Goal: Task Accomplishment & Management: Manage account settings

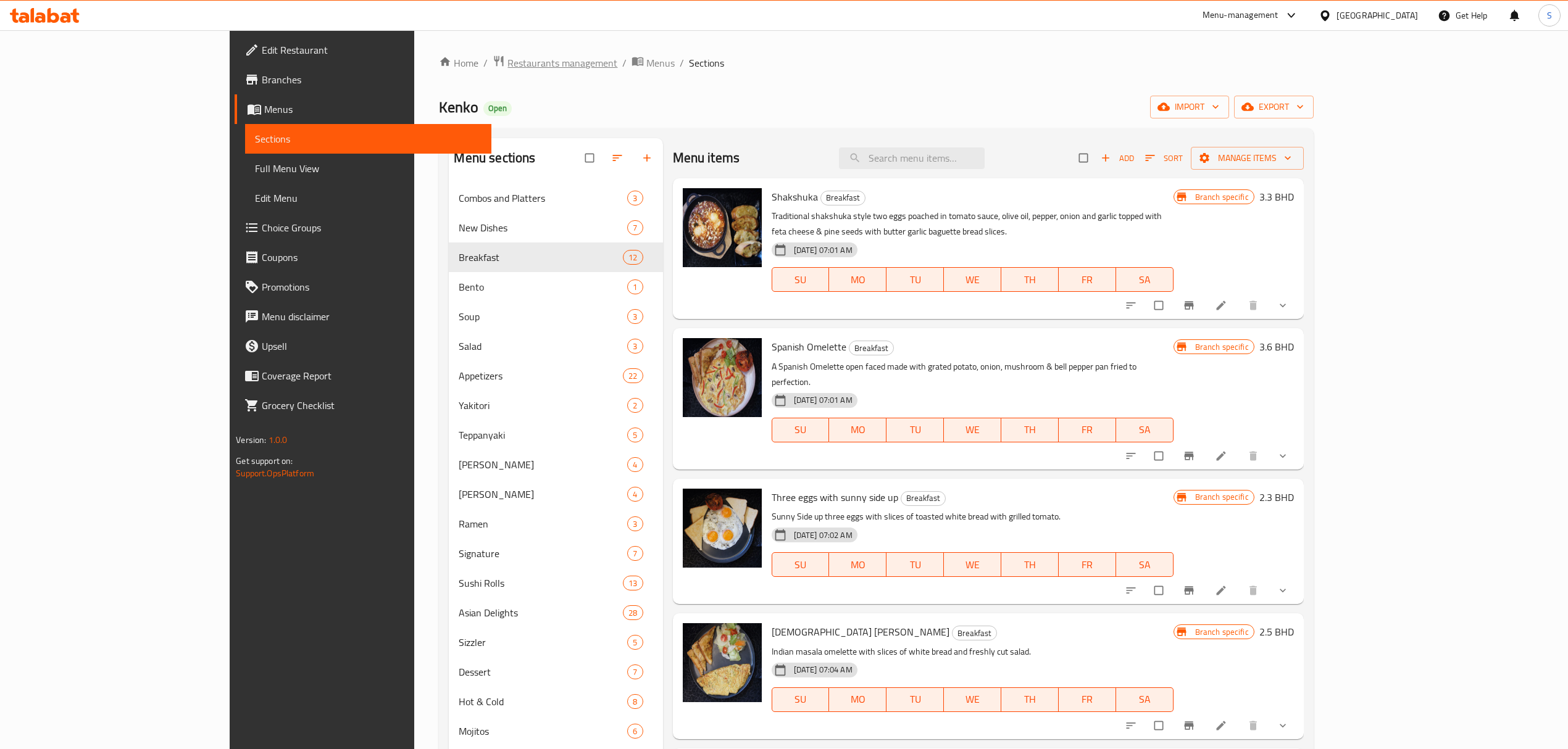
click at [508, 68] on span "Restaurants management" at bounding box center [562, 63] width 110 height 15
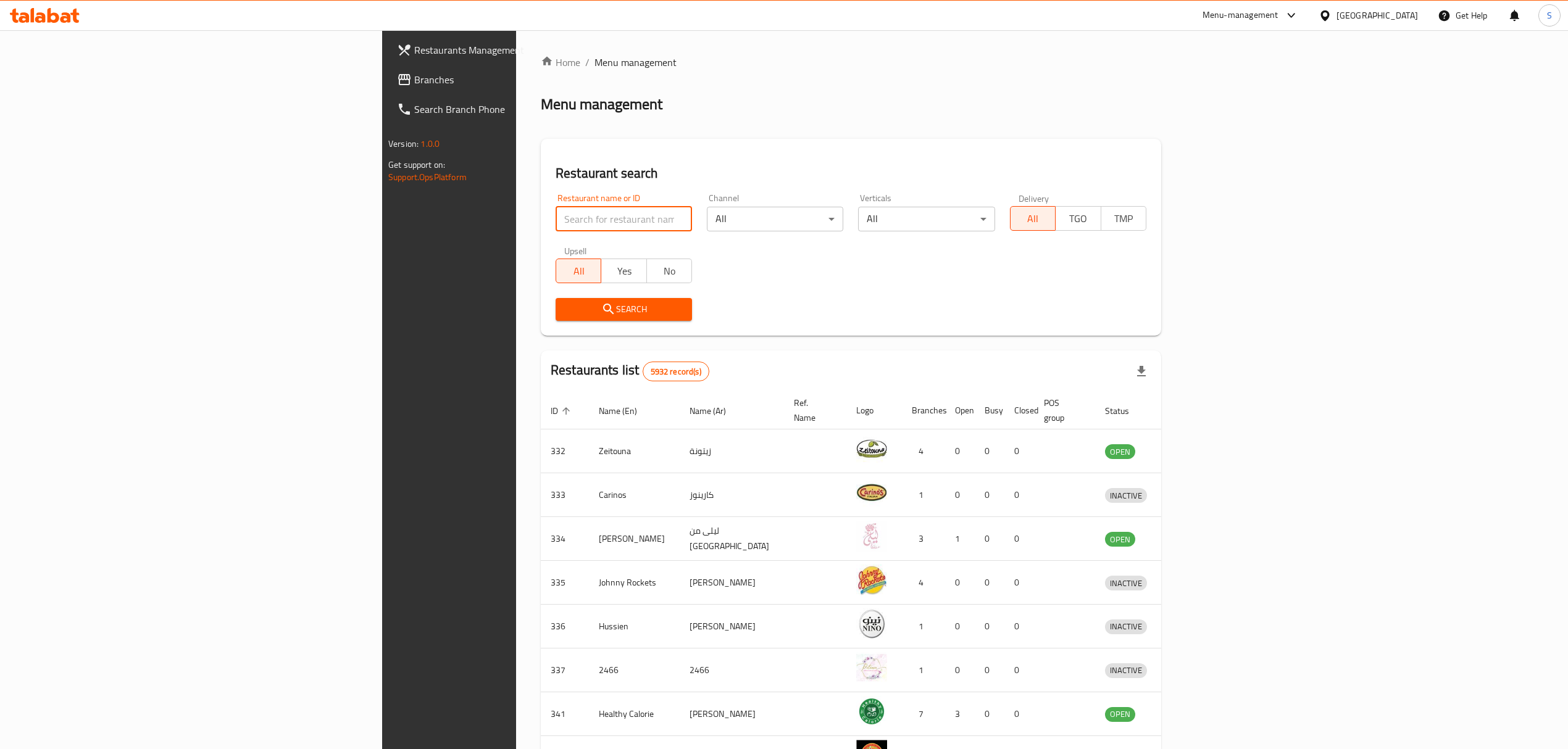
click at [556, 213] on input "search" at bounding box center [624, 219] width 137 height 25
type input "flip"
click button "Search" at bounding box center [624, 309] width 137 height 23
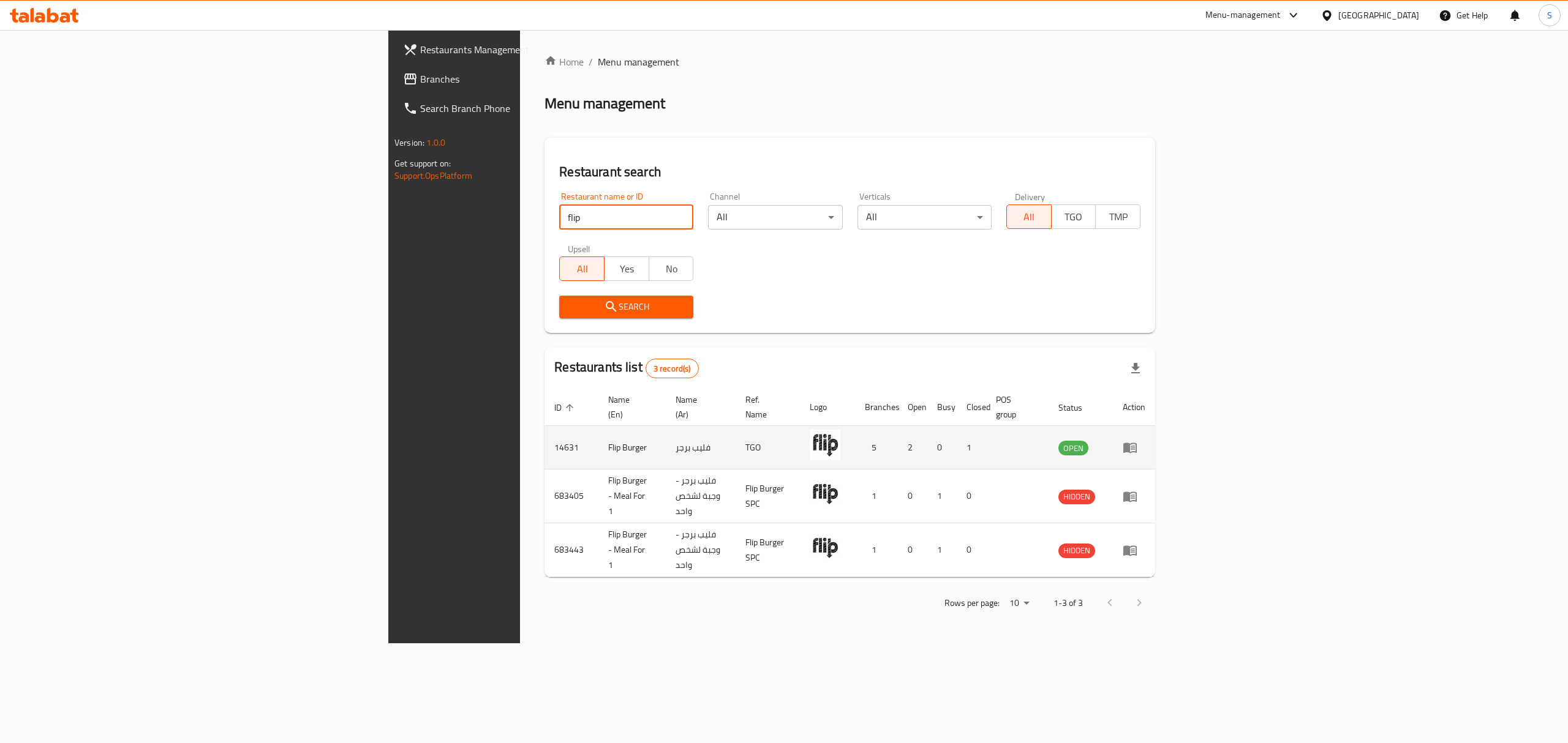
click at [1138, 441] on icon "enhanced table" at bounding box center [1130, 448] width 15 height 15
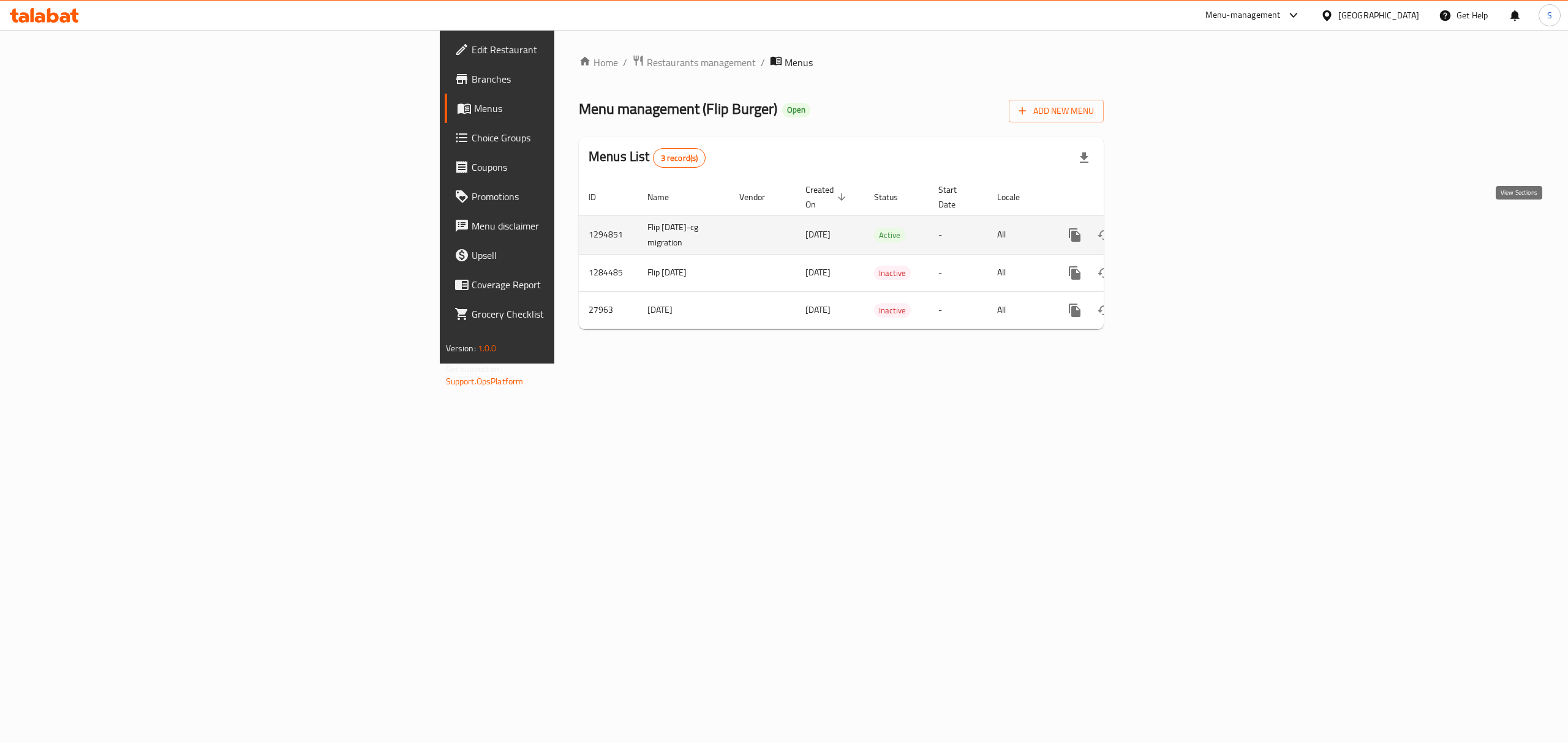
click at [1171, 228] on icon "enhanced table" at bounding box center [1163, 235] width 15 height 15
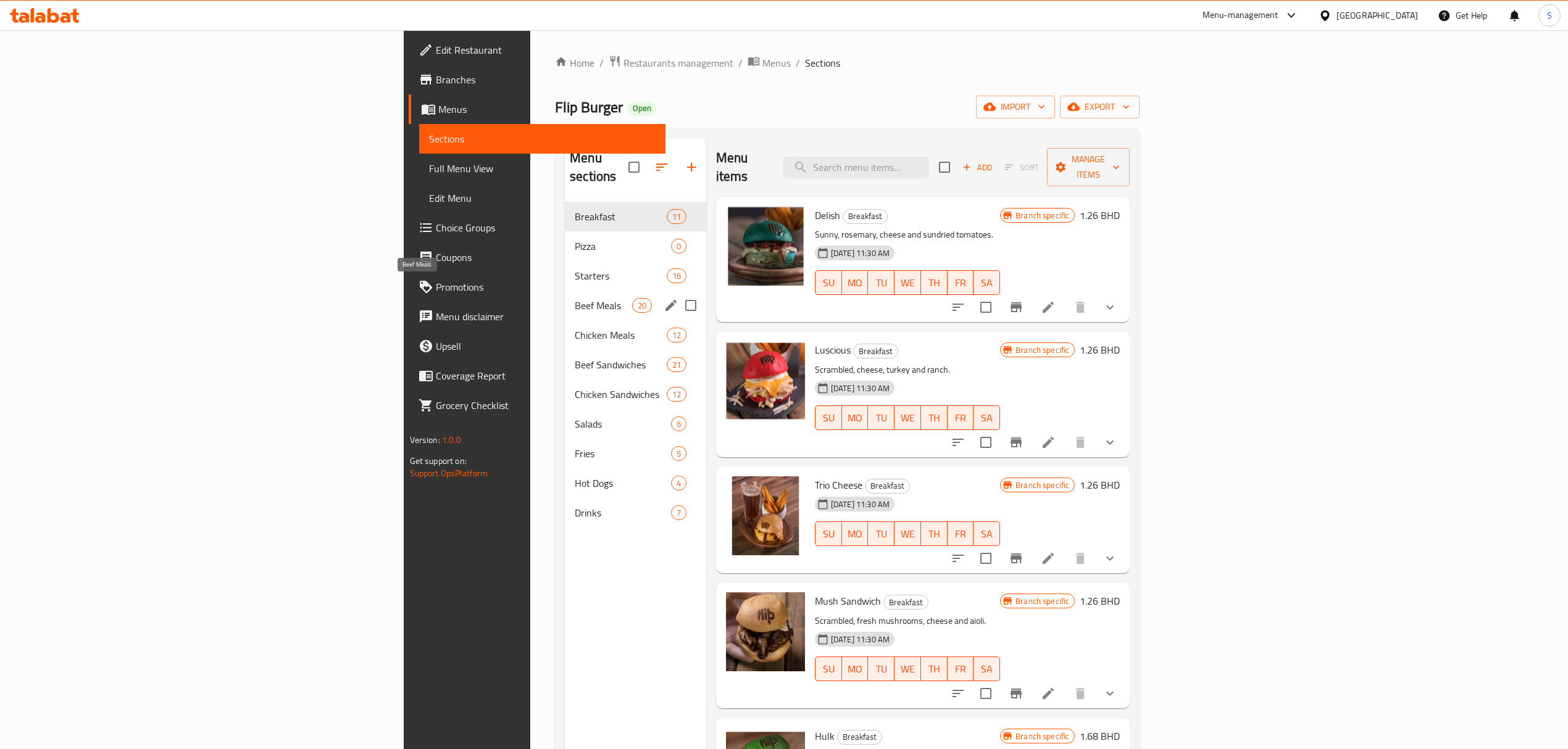
click at [574, 298] on span "Beef Meals" at bounding box center [603, 305] width 57 height 15
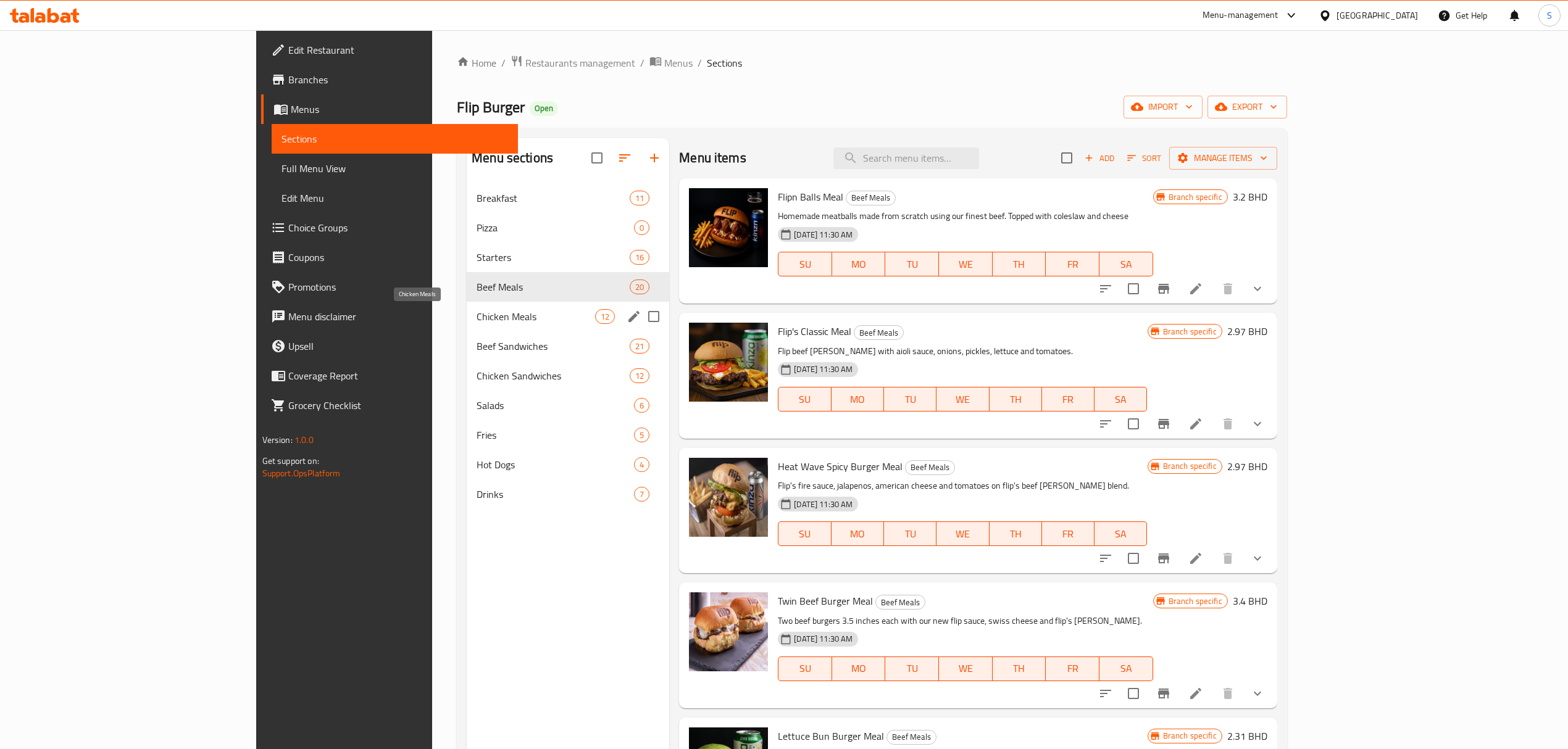
click at [476, 318] on span "Chicken Meals" at bounding box center [536, 316] width 118 height 15
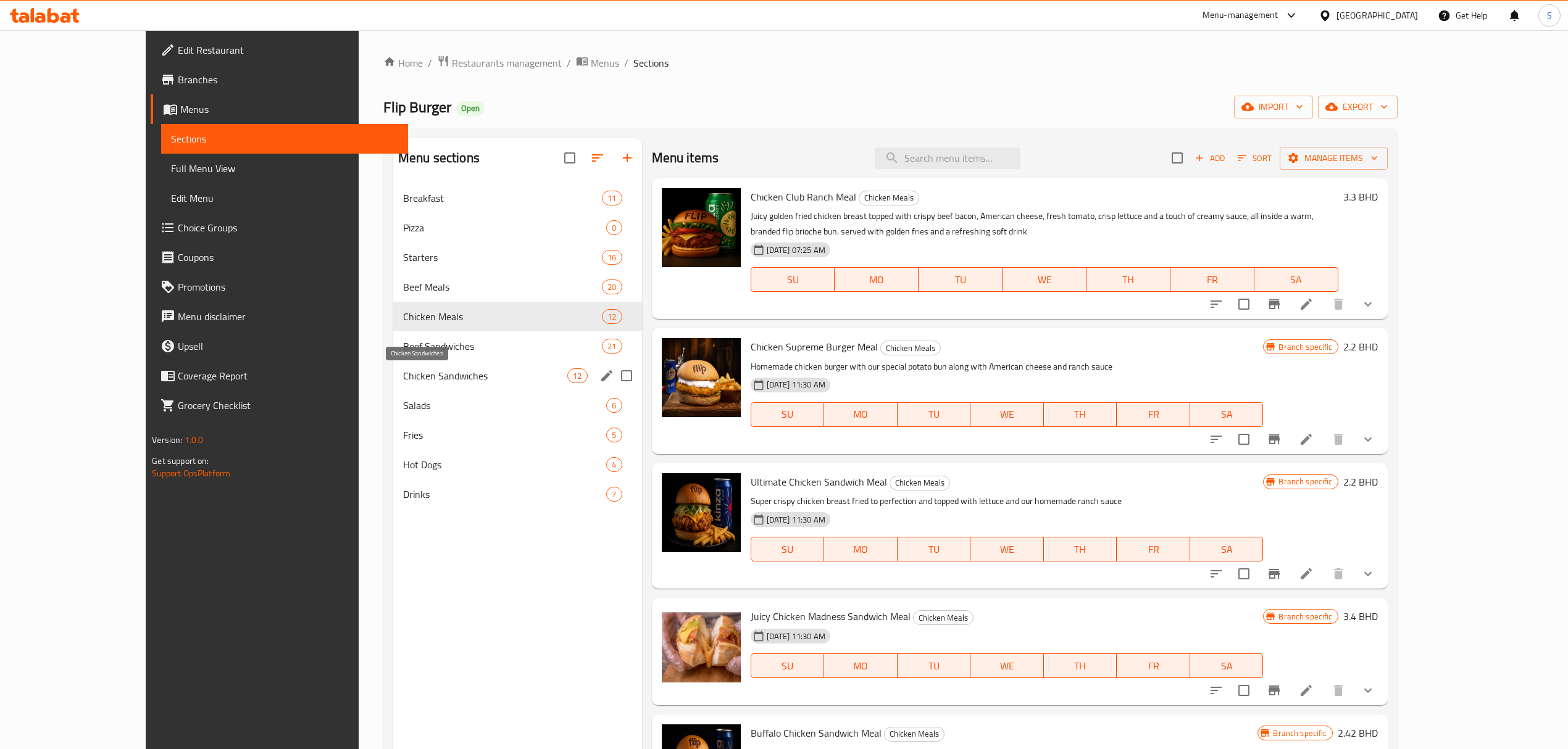
click at [403, 373] on span "Chicken Sandwiches" at bounding box center [486, 375] width 165 height 15
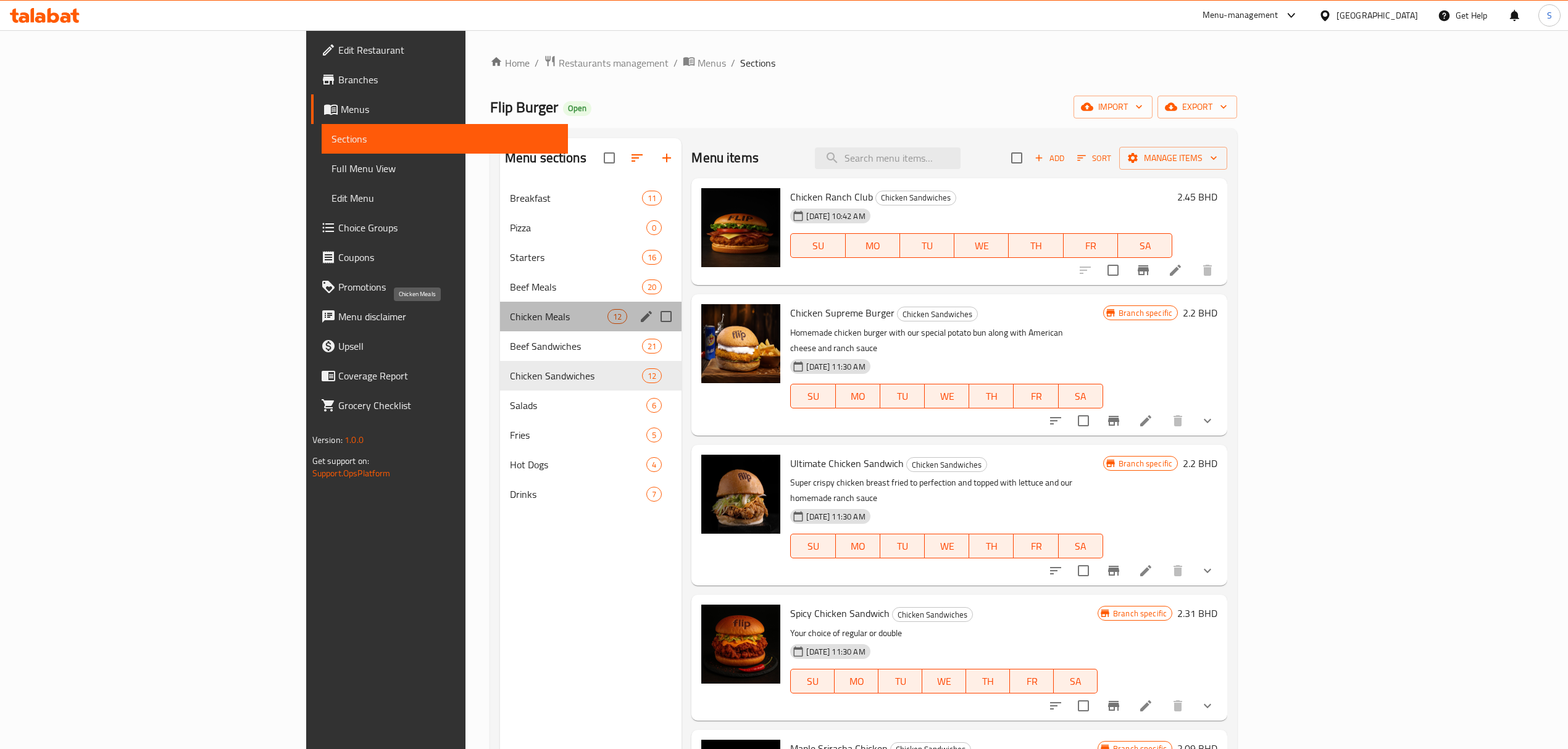
click at [510, 309] on span "Chicken Meals" at bounding box center [558, 316] width 97 height 15
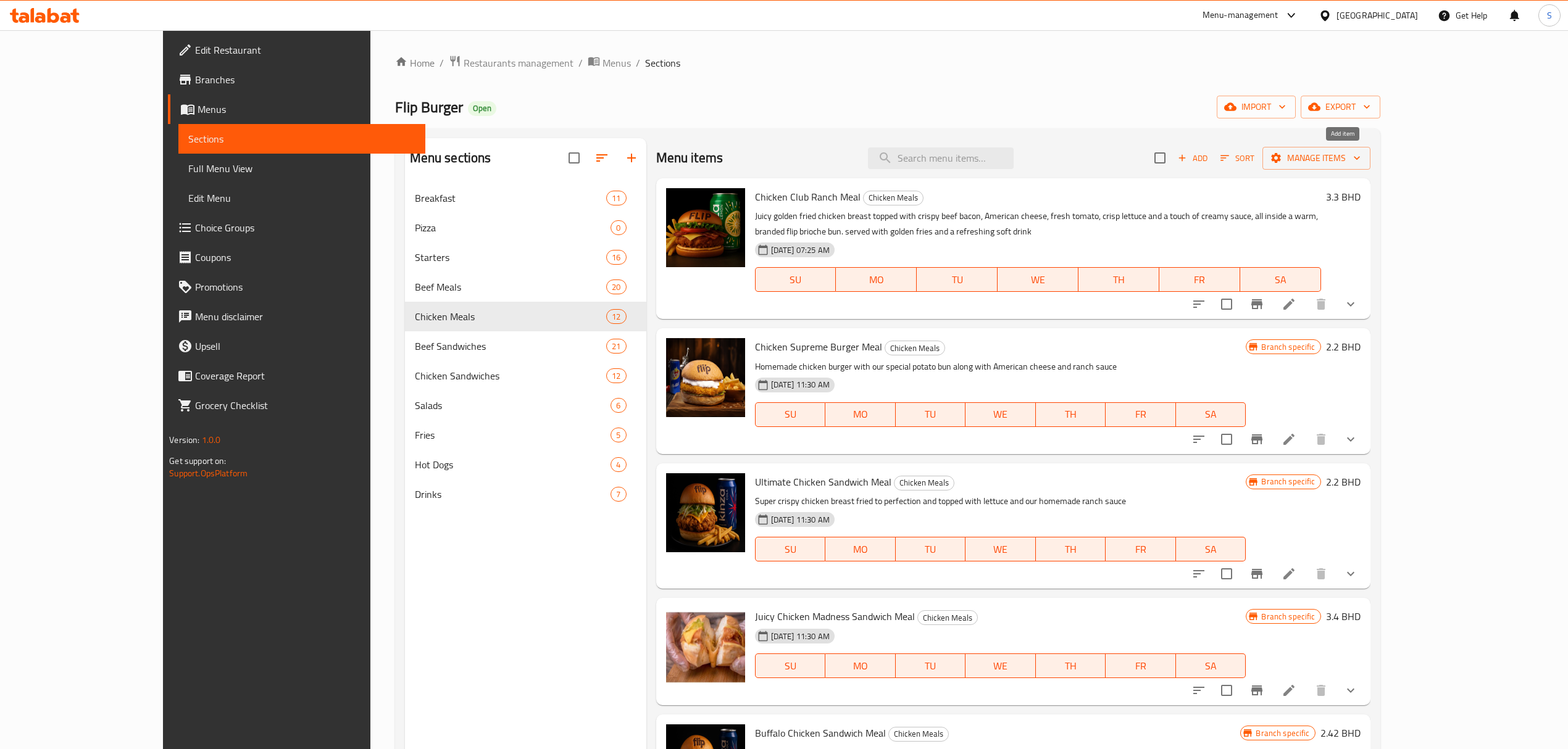
click at [1210, 161] on span "Add" at bounding box center [1193, 158] width 33 height 14
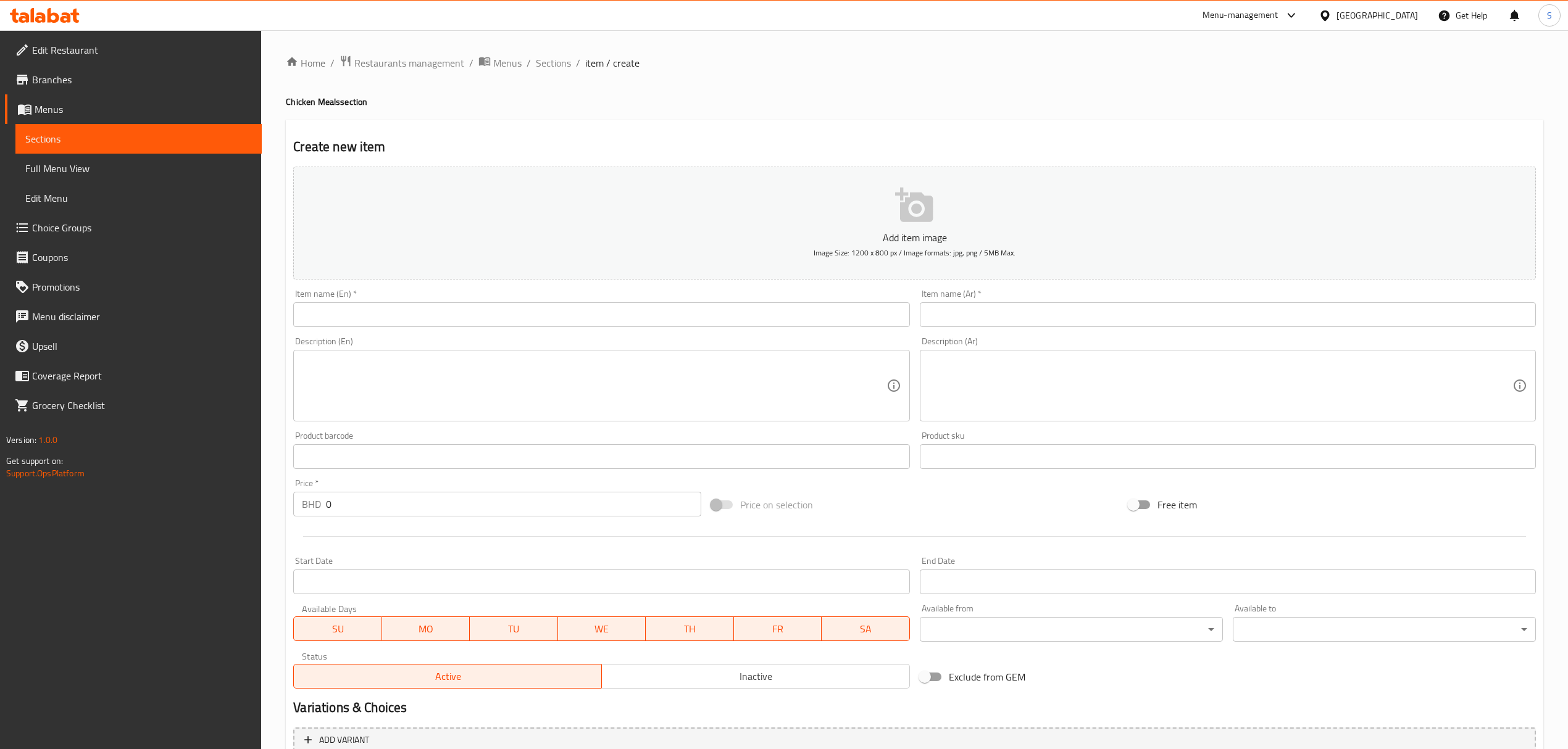
click at [344, 316] on input "text" at bounding box center [601, 314] width 616 height 25
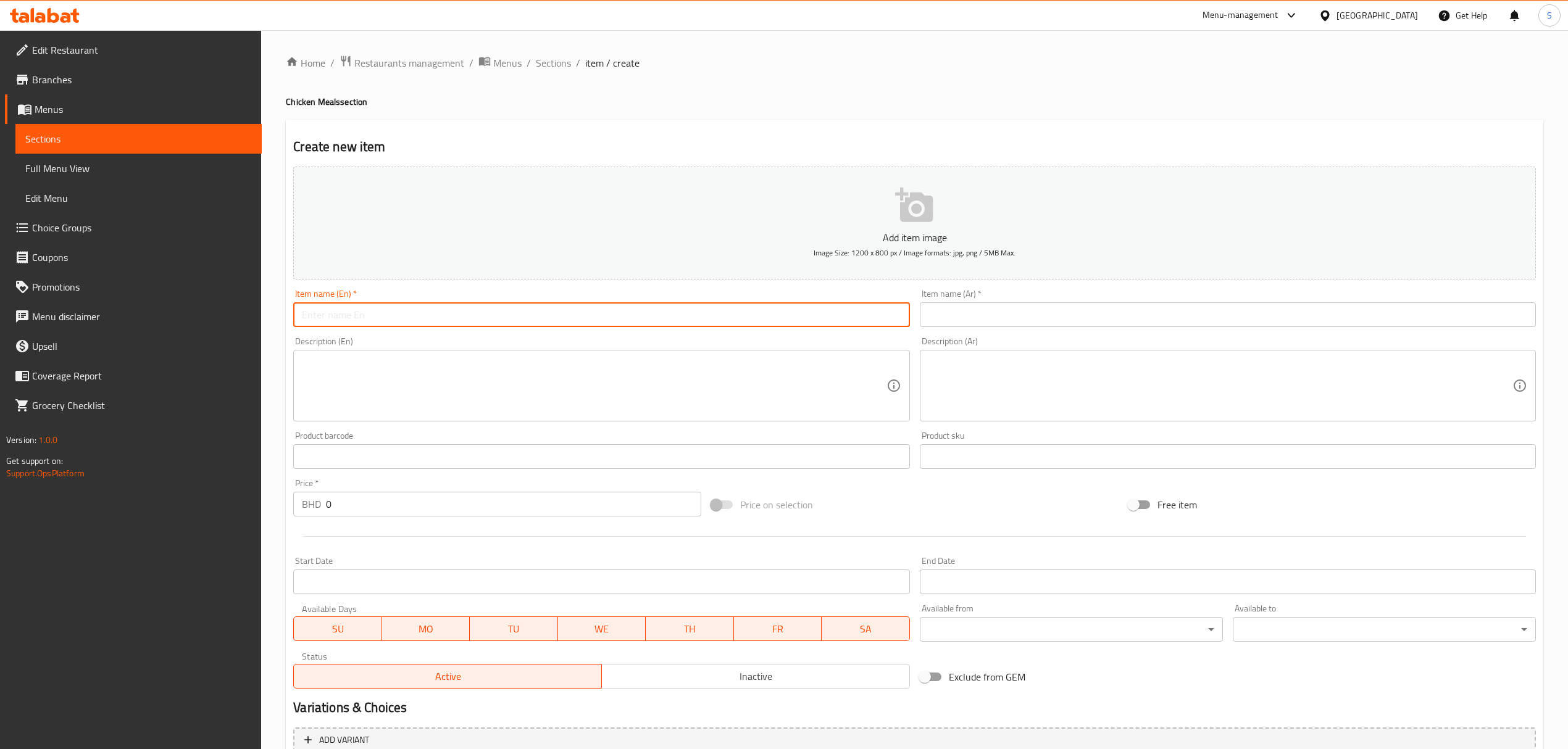
paste input "Deadlift Meal"
type input "Deadlift Meal"
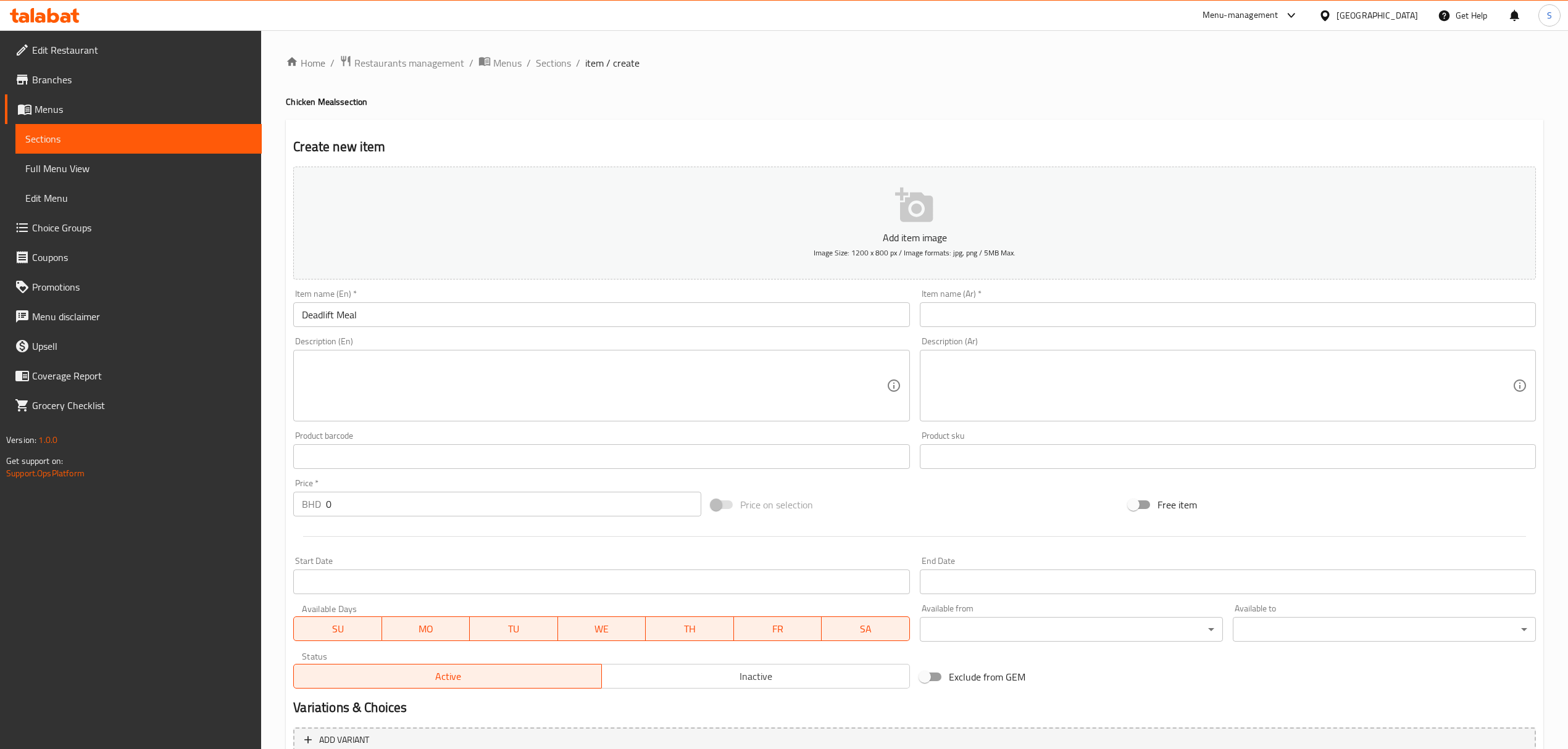
click at [1020, 307] on input "text" at bounding box center [1228, 314] width 616 height 25
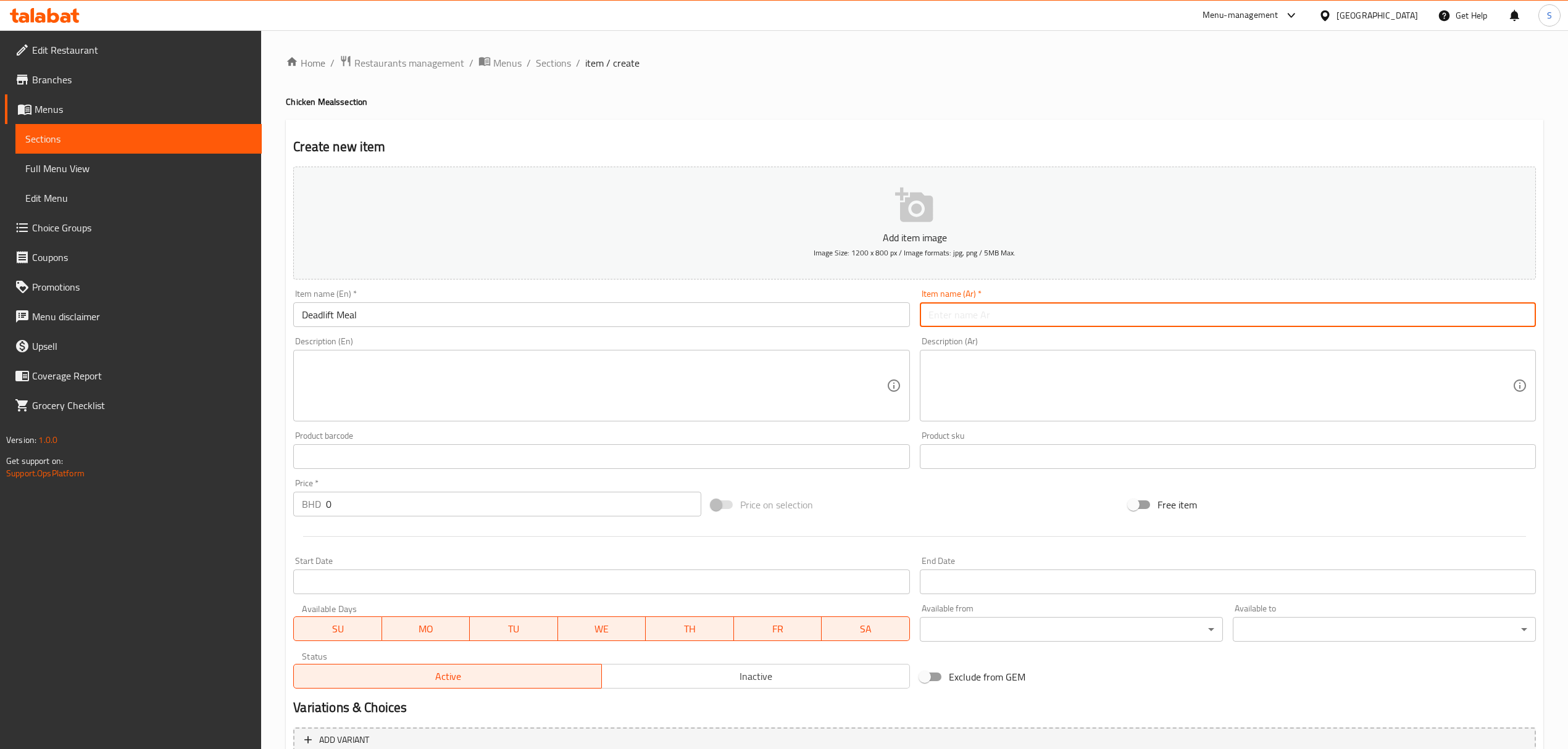
paste input "وجبة الرفعة المميتة"
type input "وجبة الرفعة المميتة"
click at [347, 362] on textarea at bounding box center [593, 386] width 584 height 58
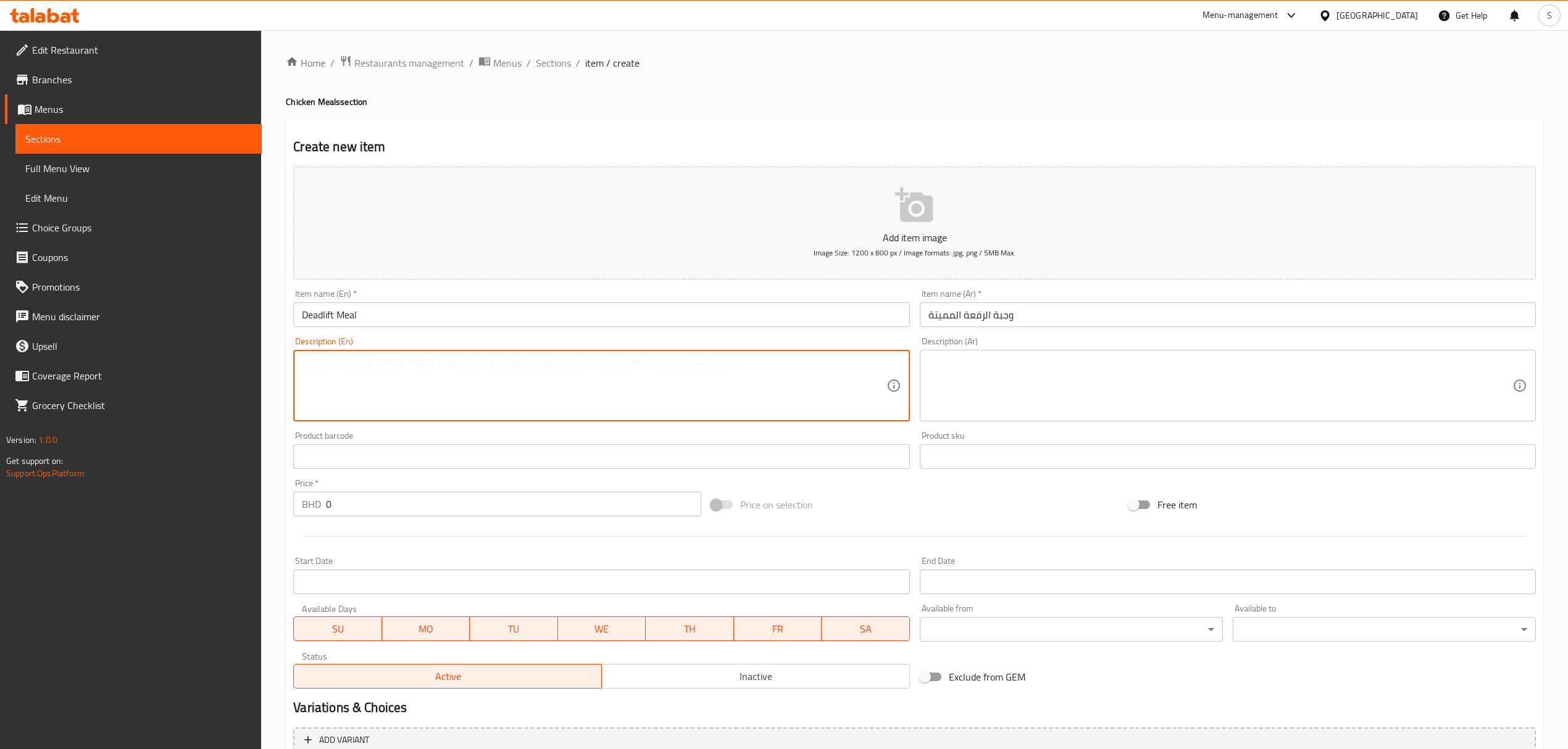
paste textarea "Juicy grilled chicken breast topped with melted Swiss cheese, tangy mustard sau…"
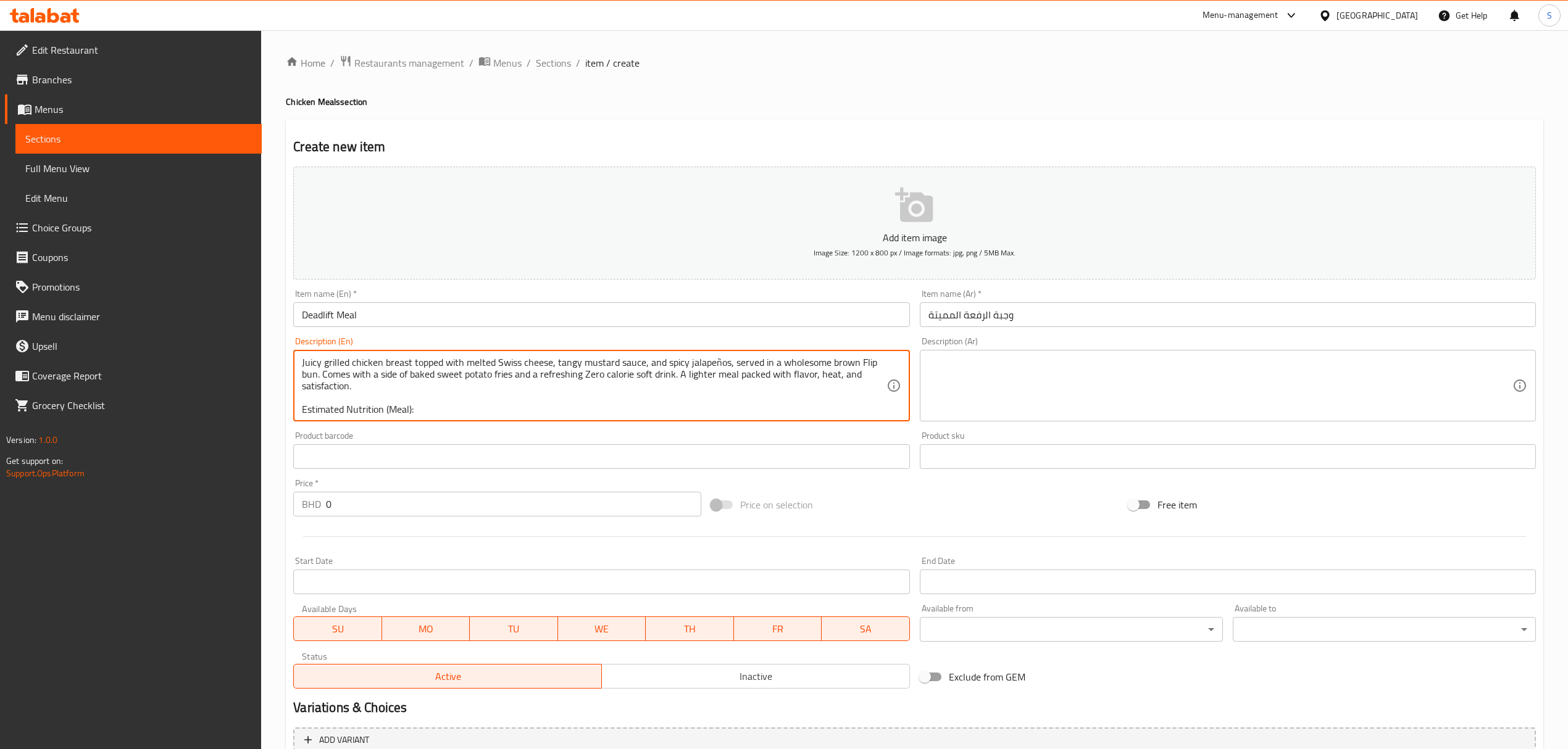
type textarea "Juicy grilled chicken breast topped with melted Swiss cheese, tangy mustard sau…"
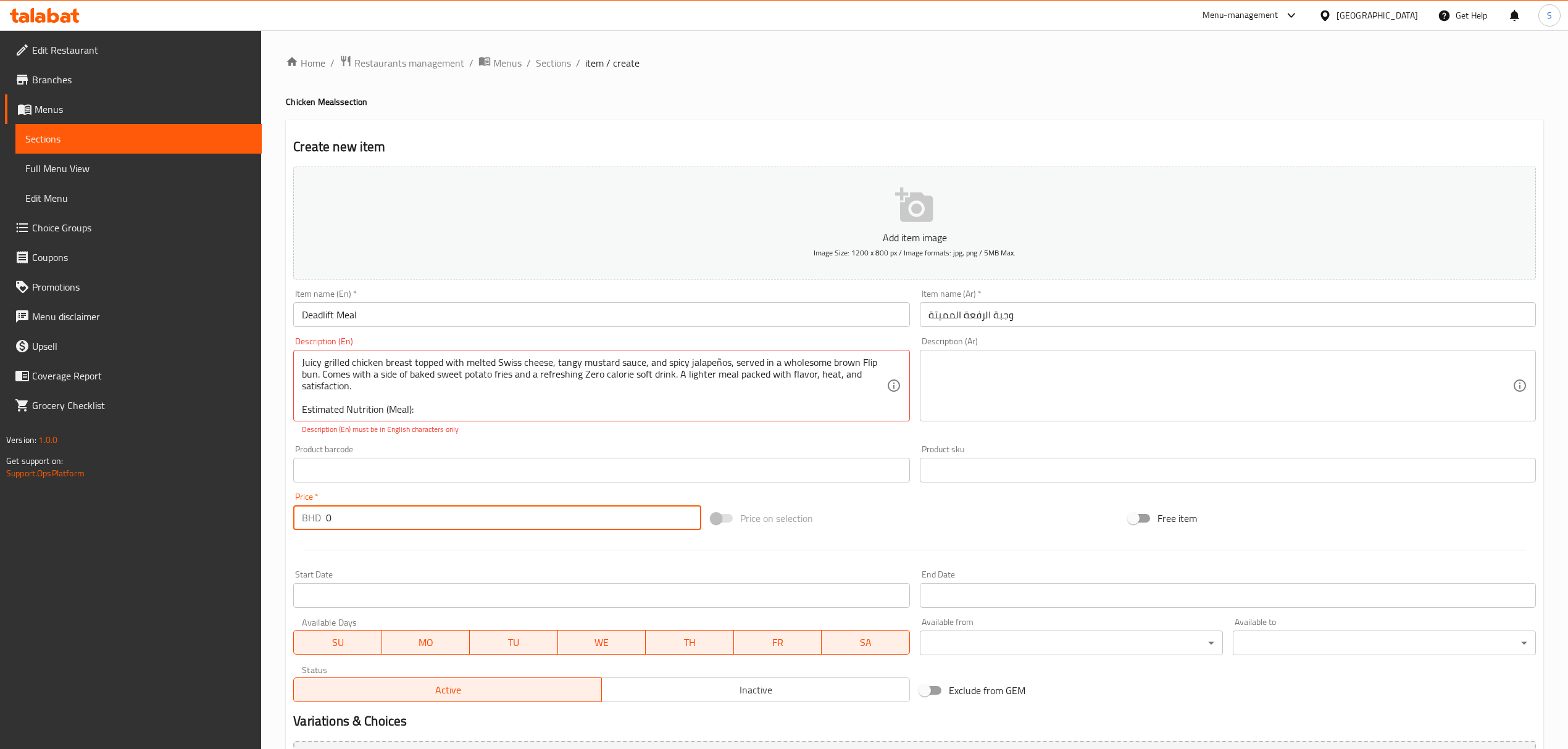
drag, startPoint x: 340, startPoint y: 506, endPoint x: 279, endPoint y: 528, distance: 64.8
click at [263, 520] on div "Home / Restaurants management / Menus / Sections / item / create Chicken Meals …" at bounding box center [914, 458] width 1307 height 855
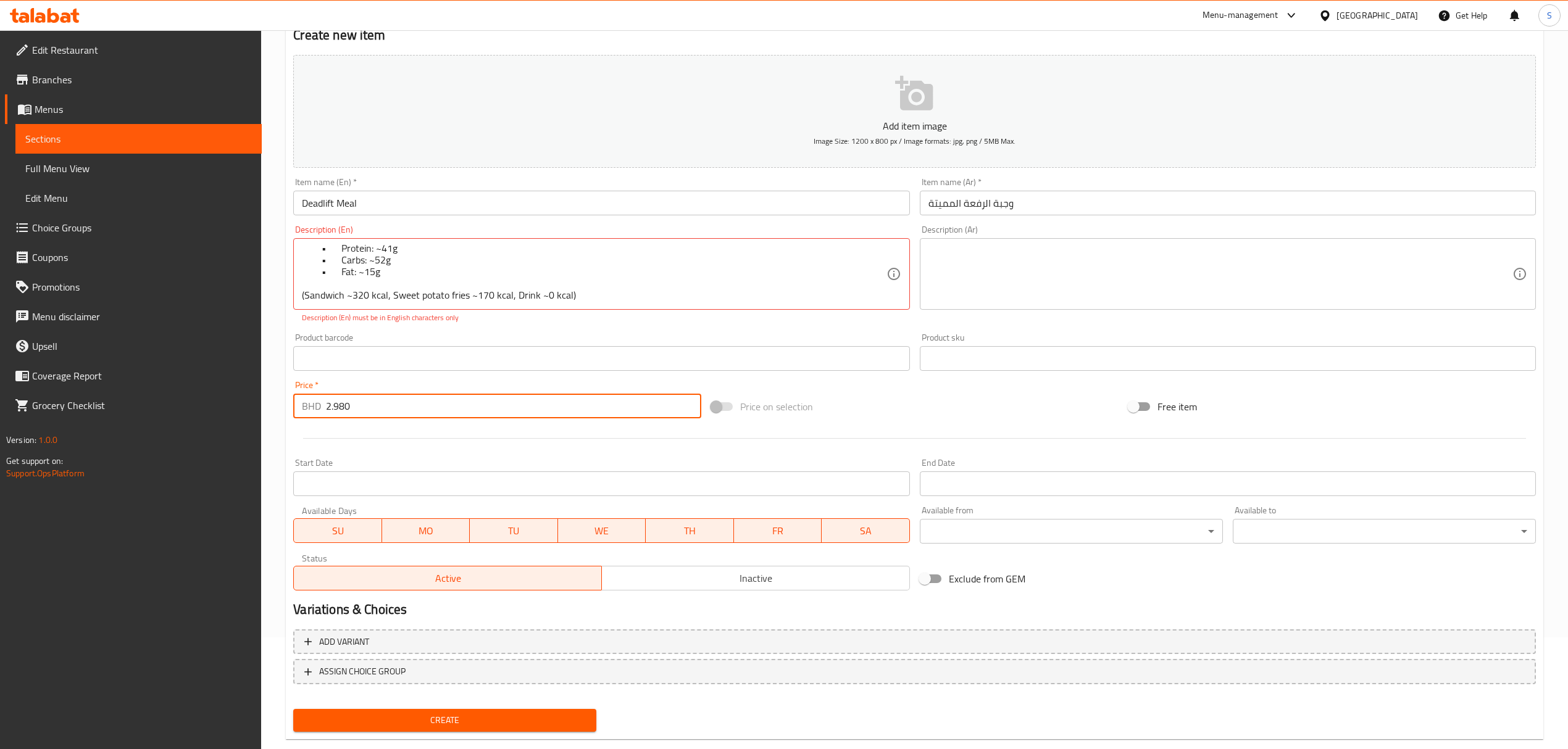
scroll to position [136, 0]
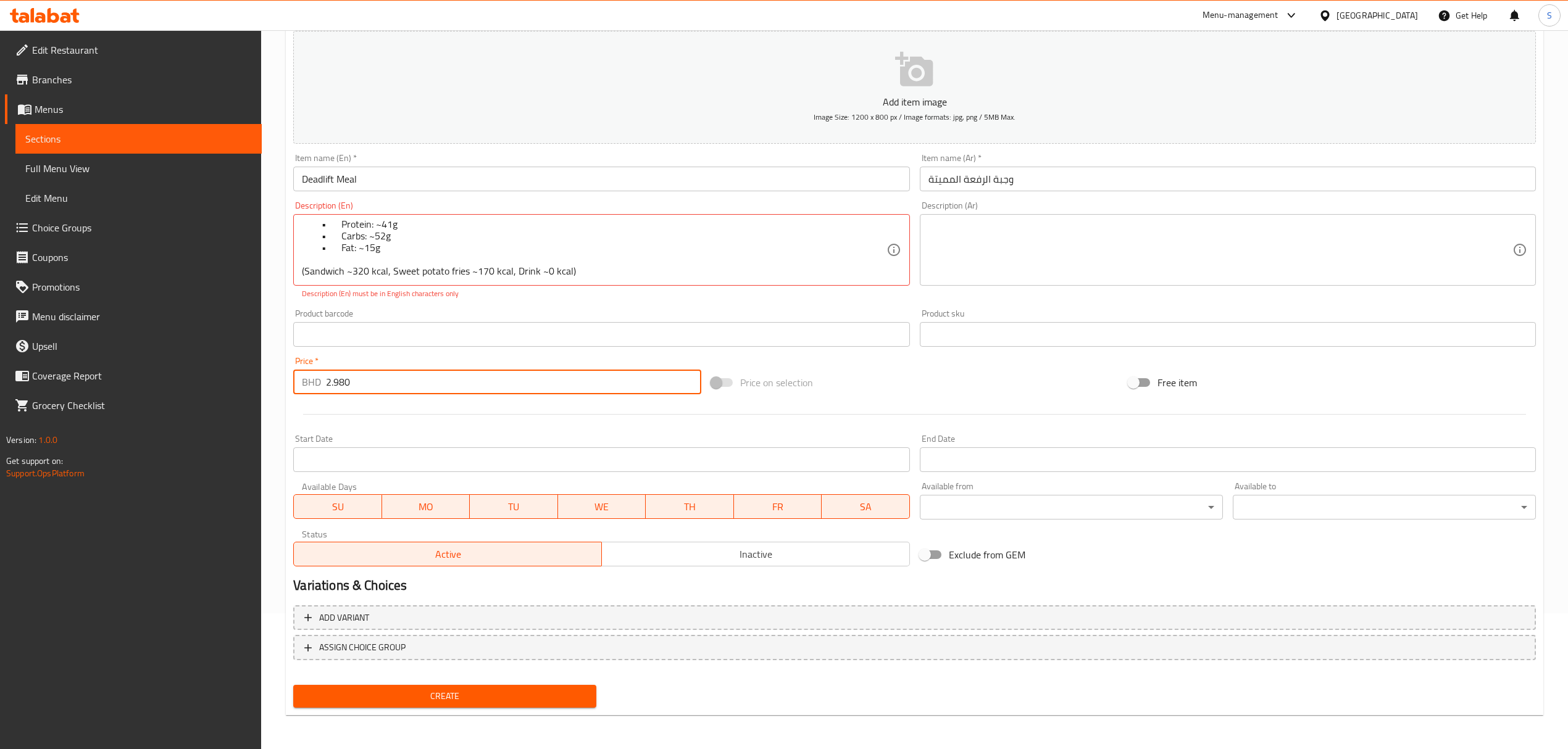
type input "2.980"
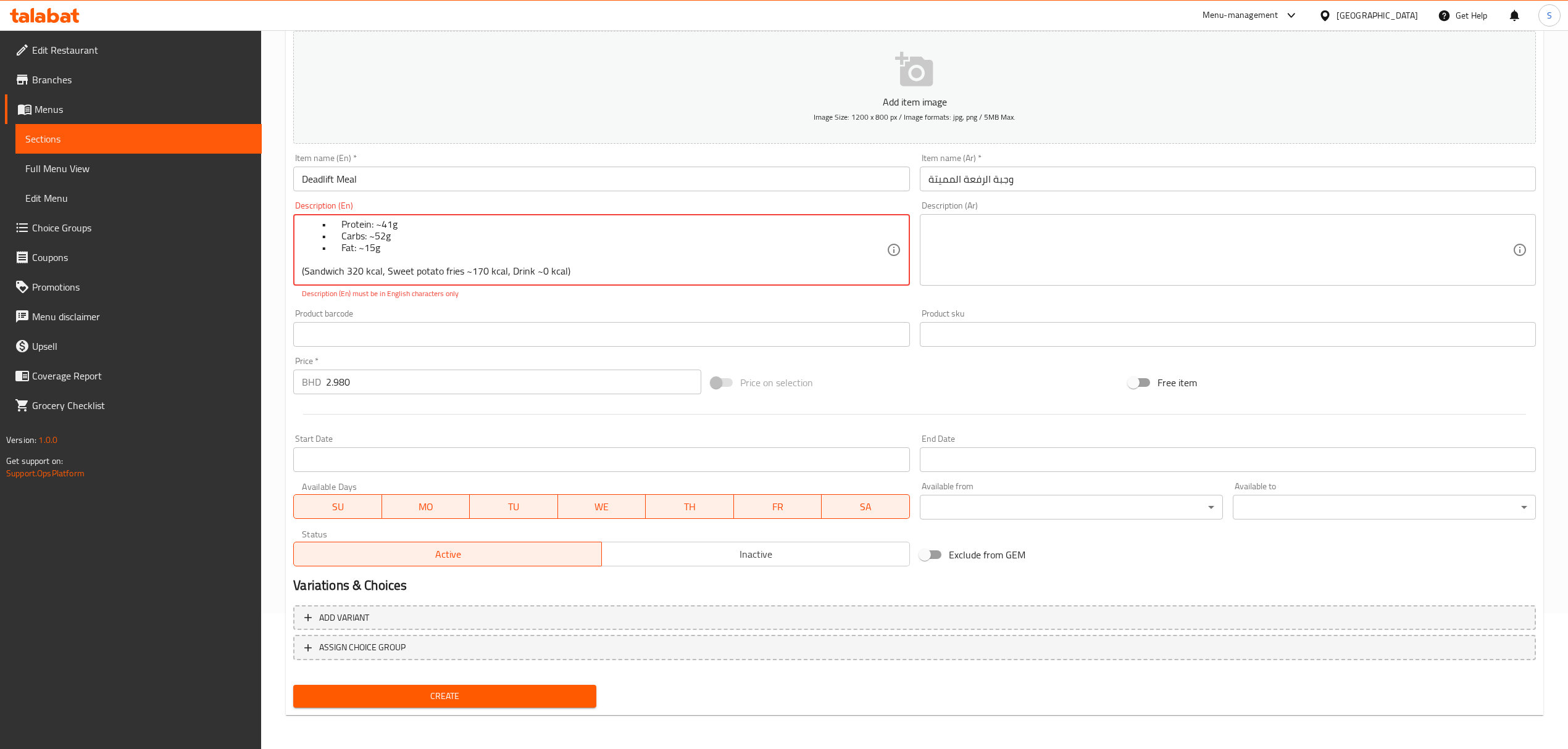
scroll to position [74, 0]
click at [470, 269] on textarea "Juicy grilled chicken breast topped with melted Swiss cheese, tangy mustard sau…" at bounding box center [593, 250] width 584 height 58
click at [532, 268] on textarea "Juicy grilled chicken breast topped with melted Swiss cheese, tangy mustard sau…" at bounding box center [593, 250] width 584 height 58
click at [359, 246] on textarea "Juicy grilled chicken breast topped with melted Swiss cheese, tangy mustard sau…" at bounding box center [593, 250] width 584 height 58
click at [368, 235] on textarea "Juicy grilled chicken breast topped with melted Swiss cheese, tangy mustard sau…" at bounding box center [593, 250] width 584 height 58
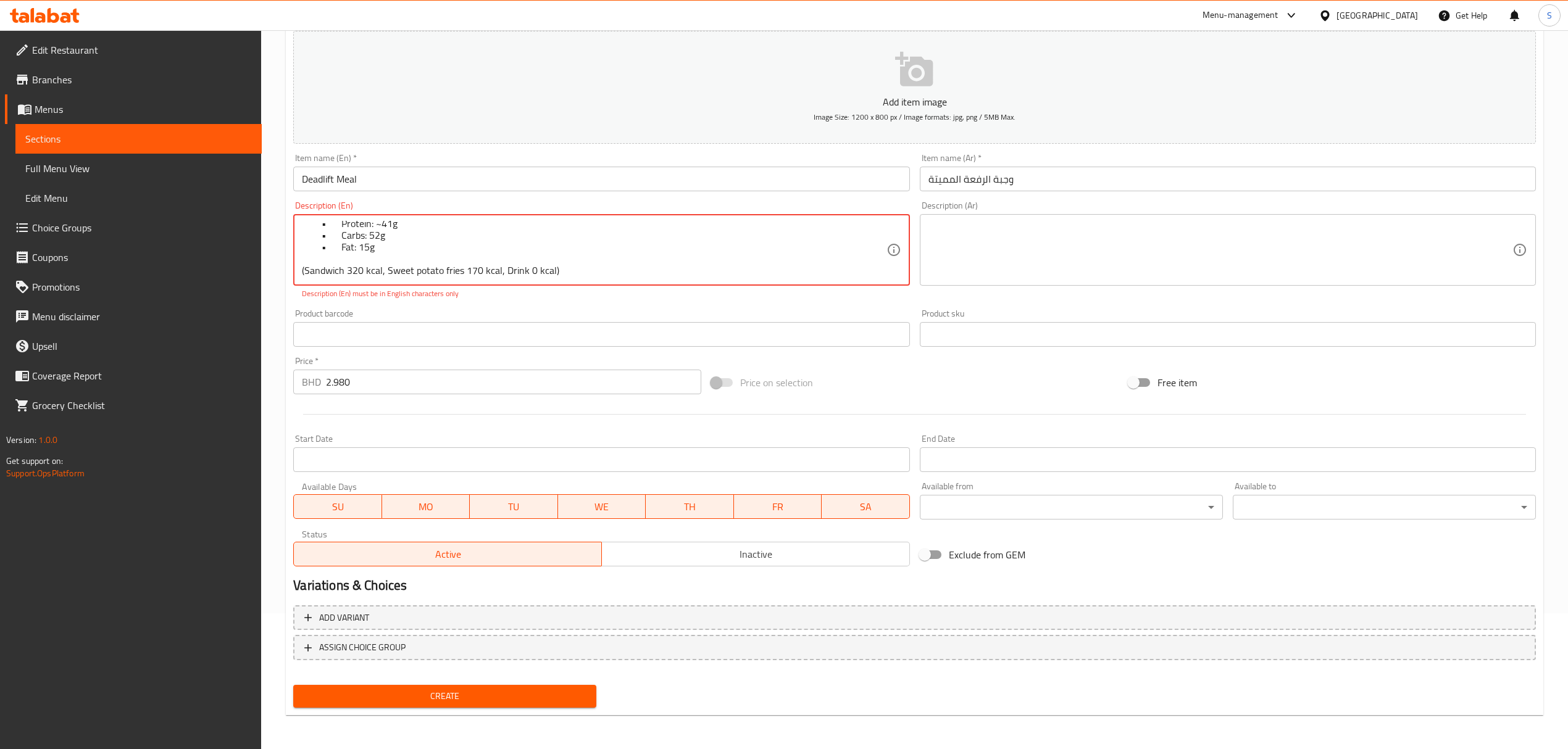
click at [377, 221] on textarea "Juicy grilled chicken breast topped with melted Swiss cheese, tangy mustard sau…" at bounding box center [593, 250] width 584 height 58
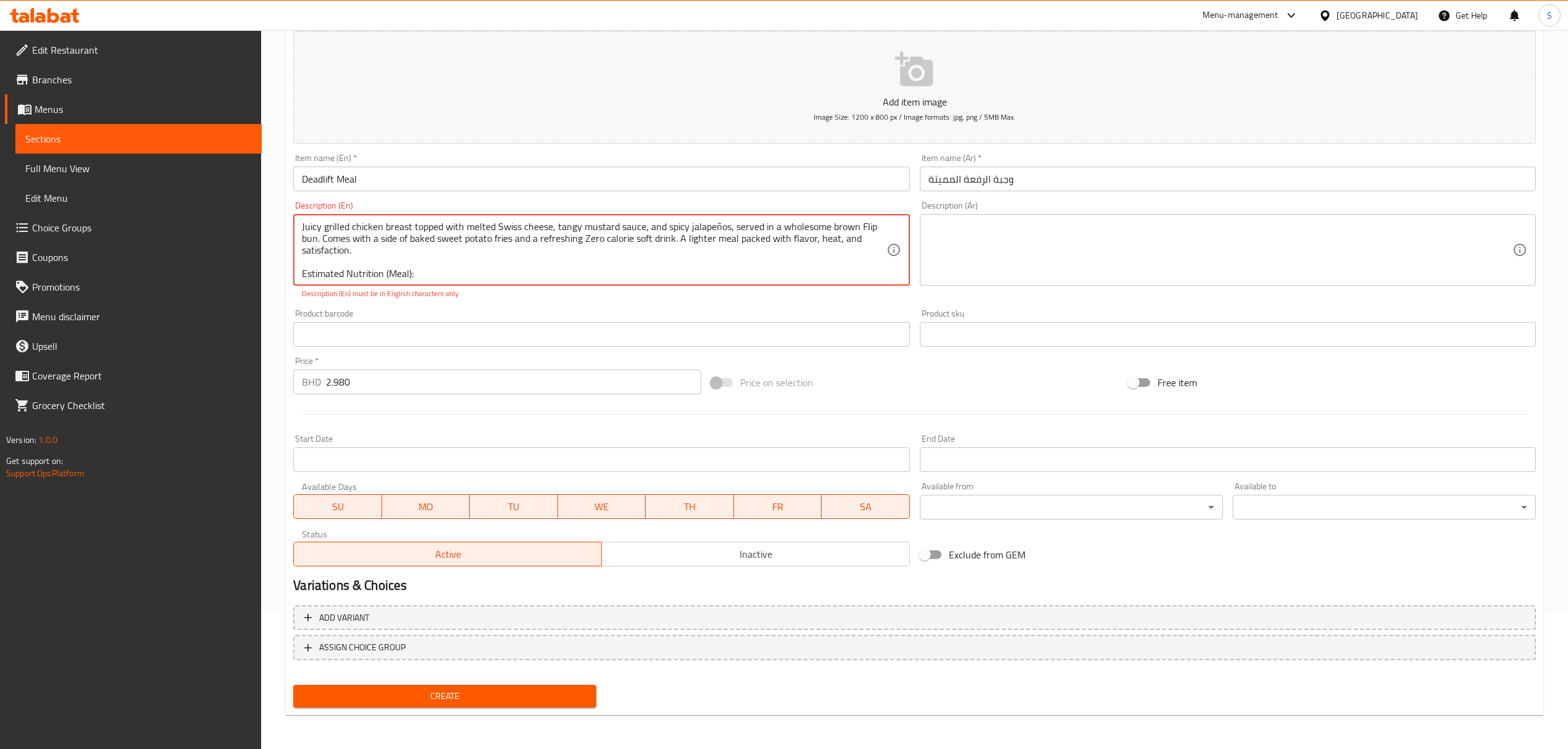
click at [716, 232] on textarea "Juicy grilled chicken breast topped with melted Swiss cheese, tangy mustard sau…" at bounding box center [593, 250] width 584 height 58
click at [379, 265] on textarea "Juicy grilled chicken breast topped with melted Swiss cheese, tangy mustard sau…" at bounding box center [593, 250] width 584 height 58
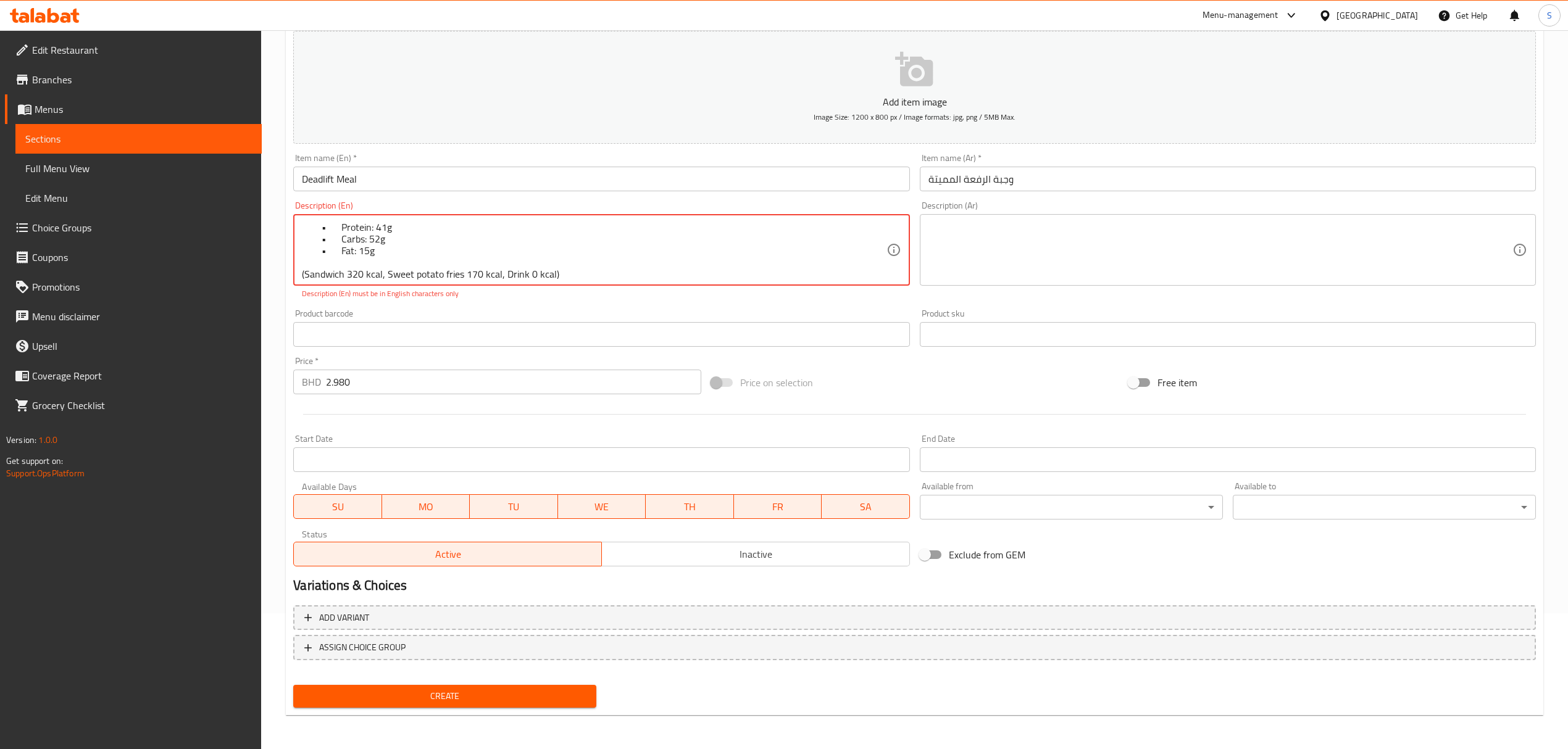
scroll to position [73, 0]
drag, startPoint x: 525, startPoint y: 701, endPoint x: 584, endPoint y: 664, distance: 69.6
click at [524, 700] on span "Create" at bounding box center [445, 696] width 283 height 16
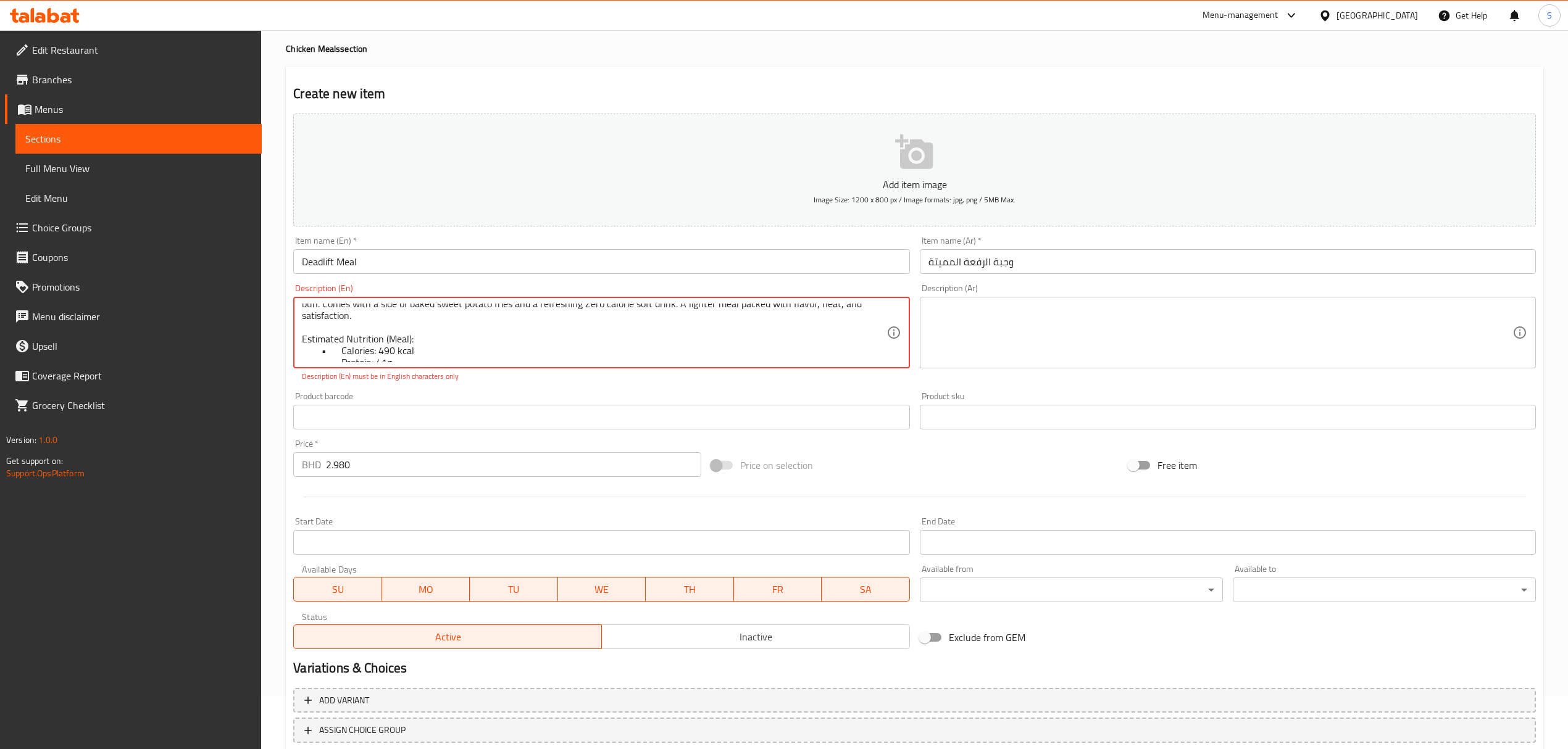
scroll to position [0, 0]
click at [415, 357] on textarea "Juicy grilled chicken breast topped with melted Swiss cheese, tangy mustard sau…" at bounding box center [593, 332] width 584 height 58
click at [371, 355] on textarea "Juicy grilled chicken breast topped with melted Swiss cheese, tangy mustard sau…" at bounding box center [593, 332] width 584 height 58
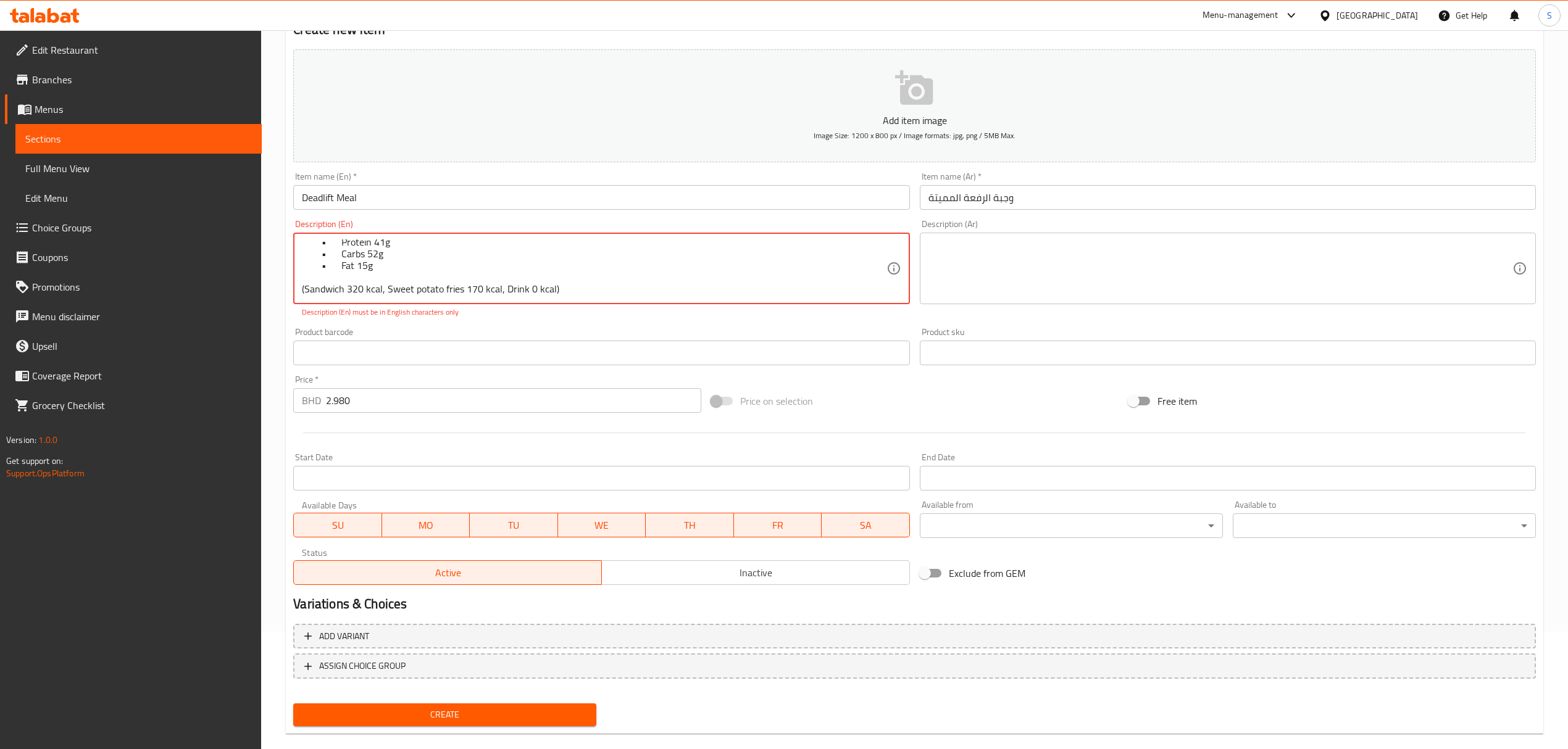
scroll to position [136, 0]
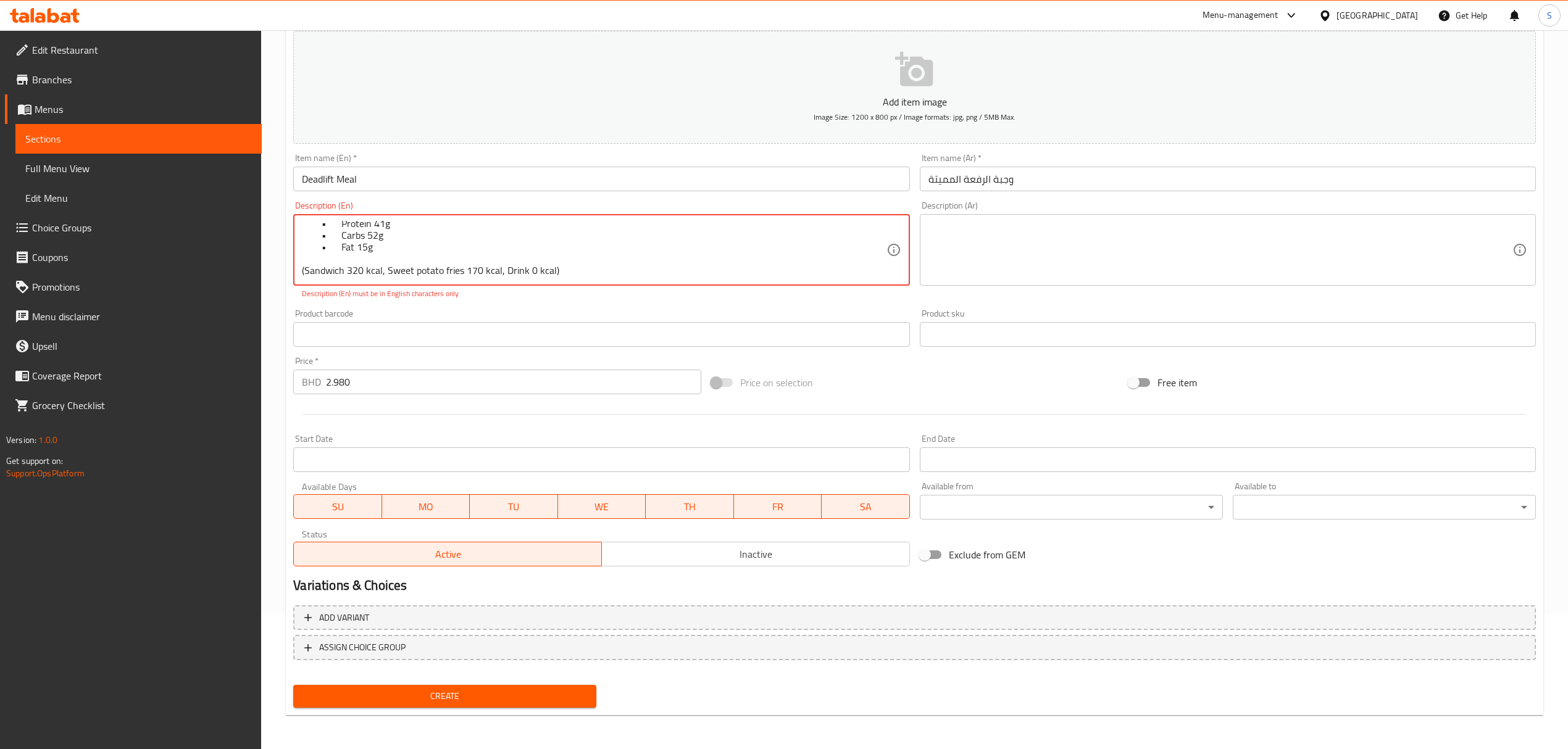
click at [432, 699] on span "Create" at bounding box center [445, 696] width 283 height 16
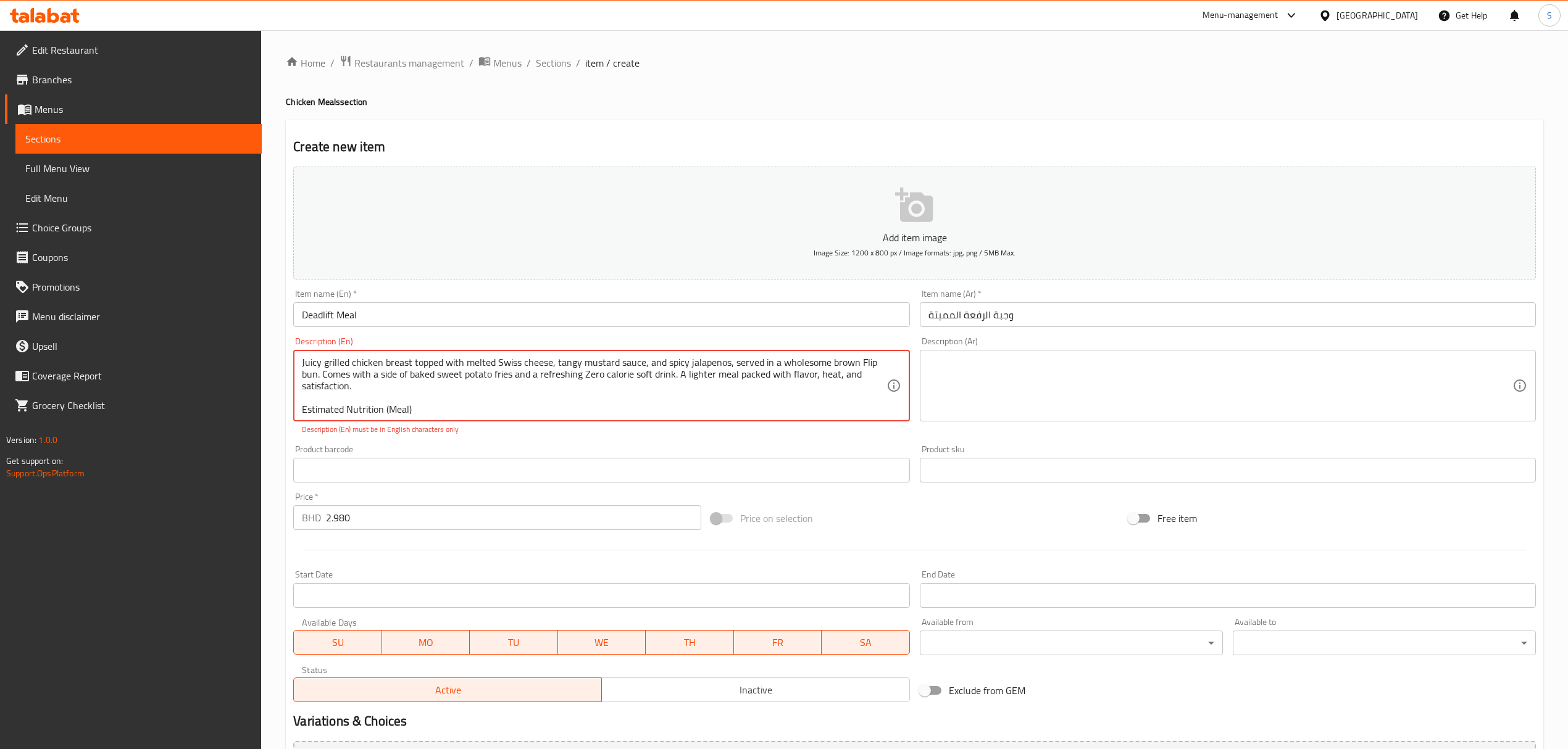
scroll to position [74, 0]
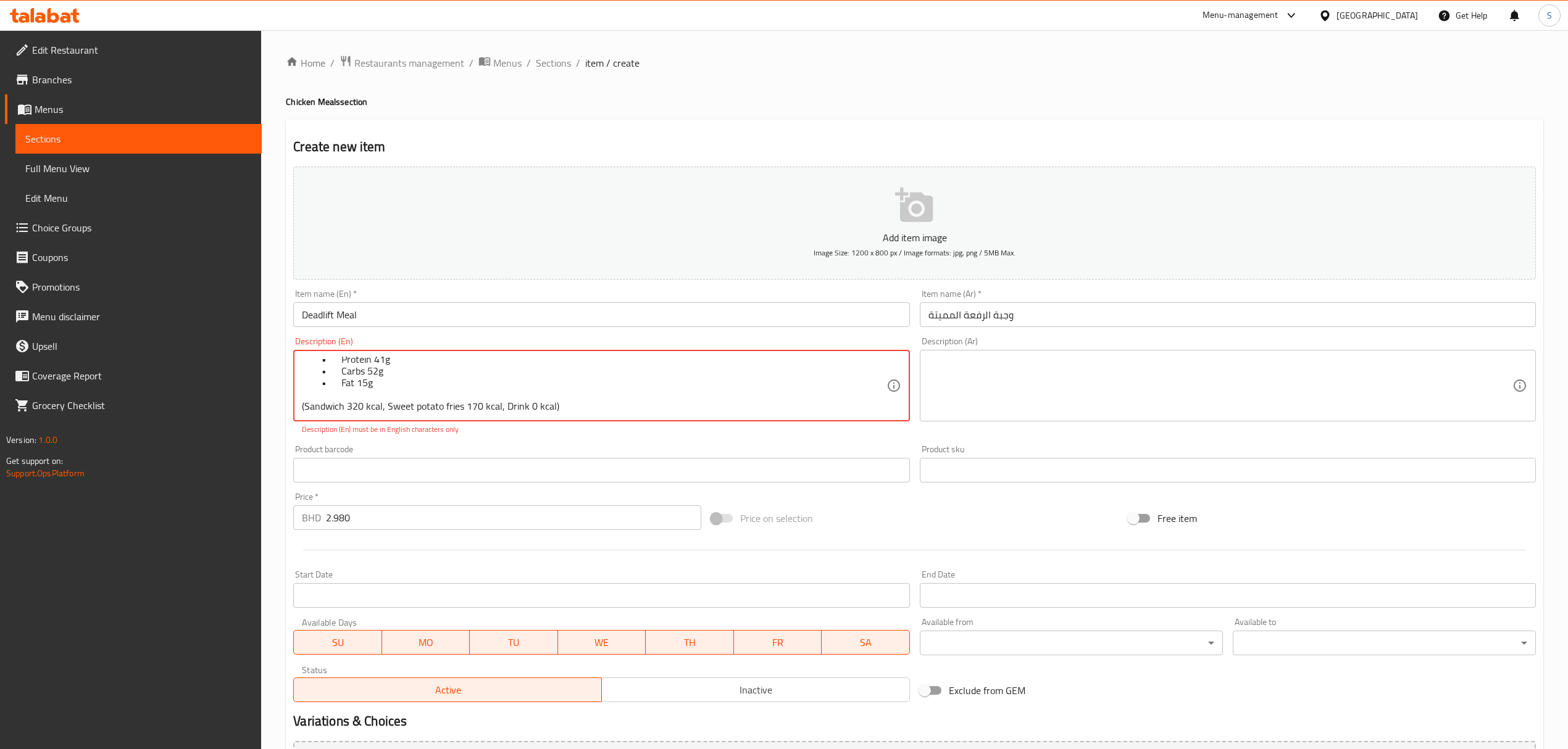
drag, startPoint x: 426, startPoint y: 411, endPoint x: 389, endPoint y: 411, distance: 37.0
click at [389, 411] on textarea "Juicy grilled chicken breast topped with melted Swiss cheese, tangy mustard sau…" at bounding box center [593, 386] width 584 height 58
click at [453, 390] on textarea "Juicy grilled chicken breast topped with melted Swiss cheese, tangy mustard sau…" at bounding box center [593, 386] width 584 height 58
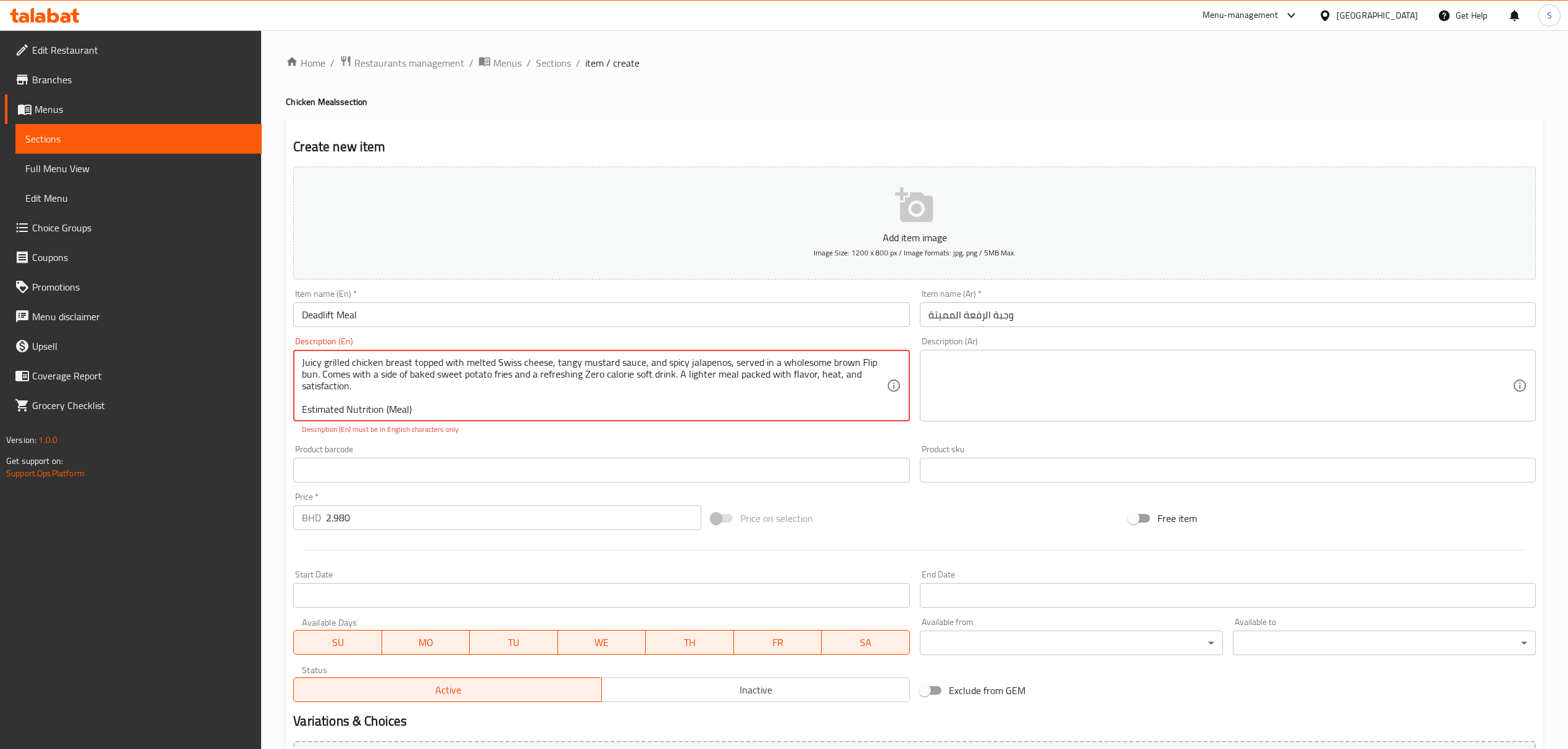
click at [426, 408] on textarea "Juicy grilled chicken breast topped with melted Swiss cheese, tangy mustard sau…" at bounding box center [593, 386] width 584 height 58
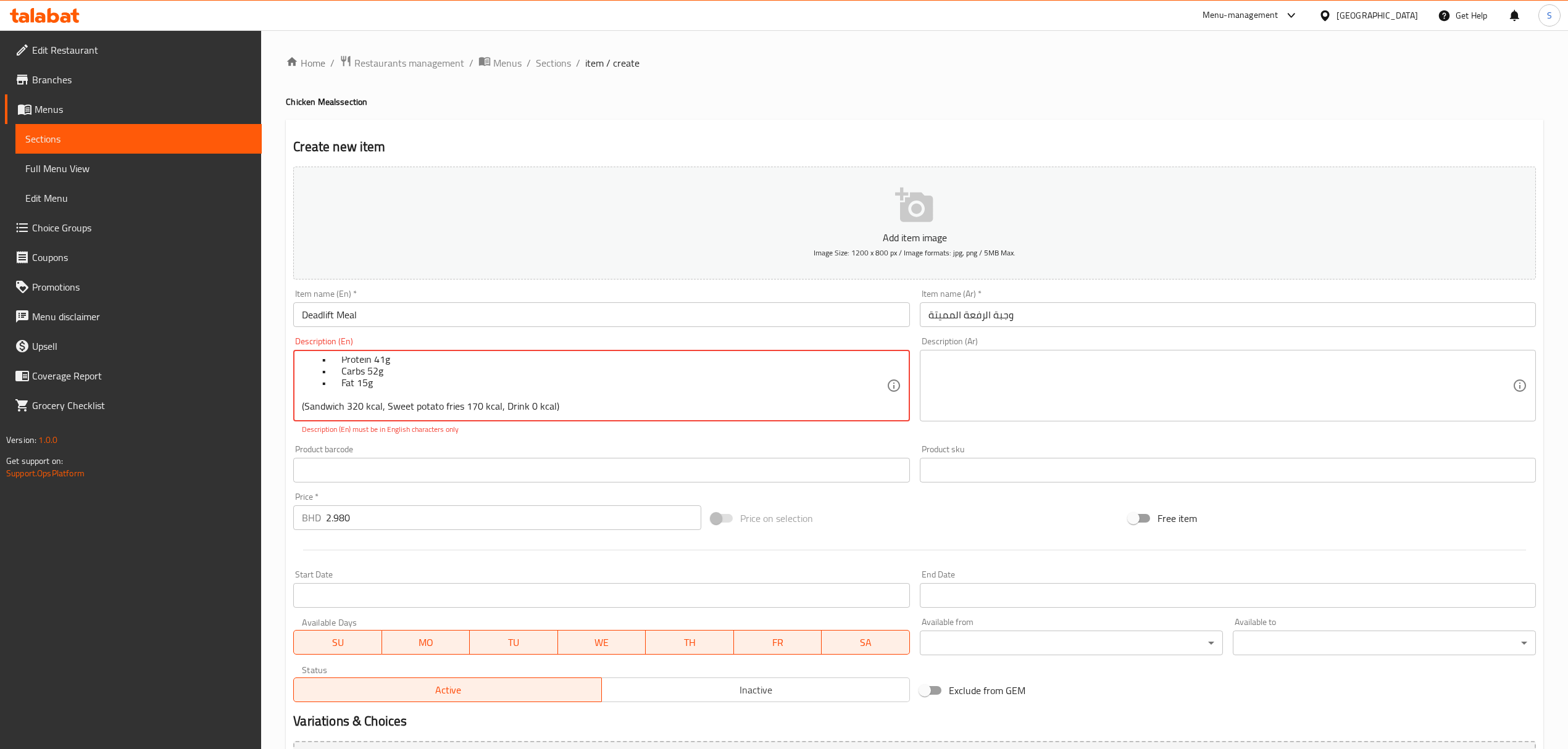
drag, startPoint x: 421, startPoint y: 408, endPoint x: 406, endPoint y: 395, distance: 19.8
click at [390, 387] on textarea "Juicy grilled chicken breast topped with melted Swiss cheese, tangy mustard sau…" at bounding box center [593, 386] width 584 height 58
drag, startPoint x: 386, startPoint y: 411, endPoint x: 449, endPoint y: 384, distance: 68.5
click at [449, 384] on textarea "Juicy grilled chicken breast topped with melted Swiss cheese, tangy mustard sau…" at bounding box center [593, 386] width 584 height 58
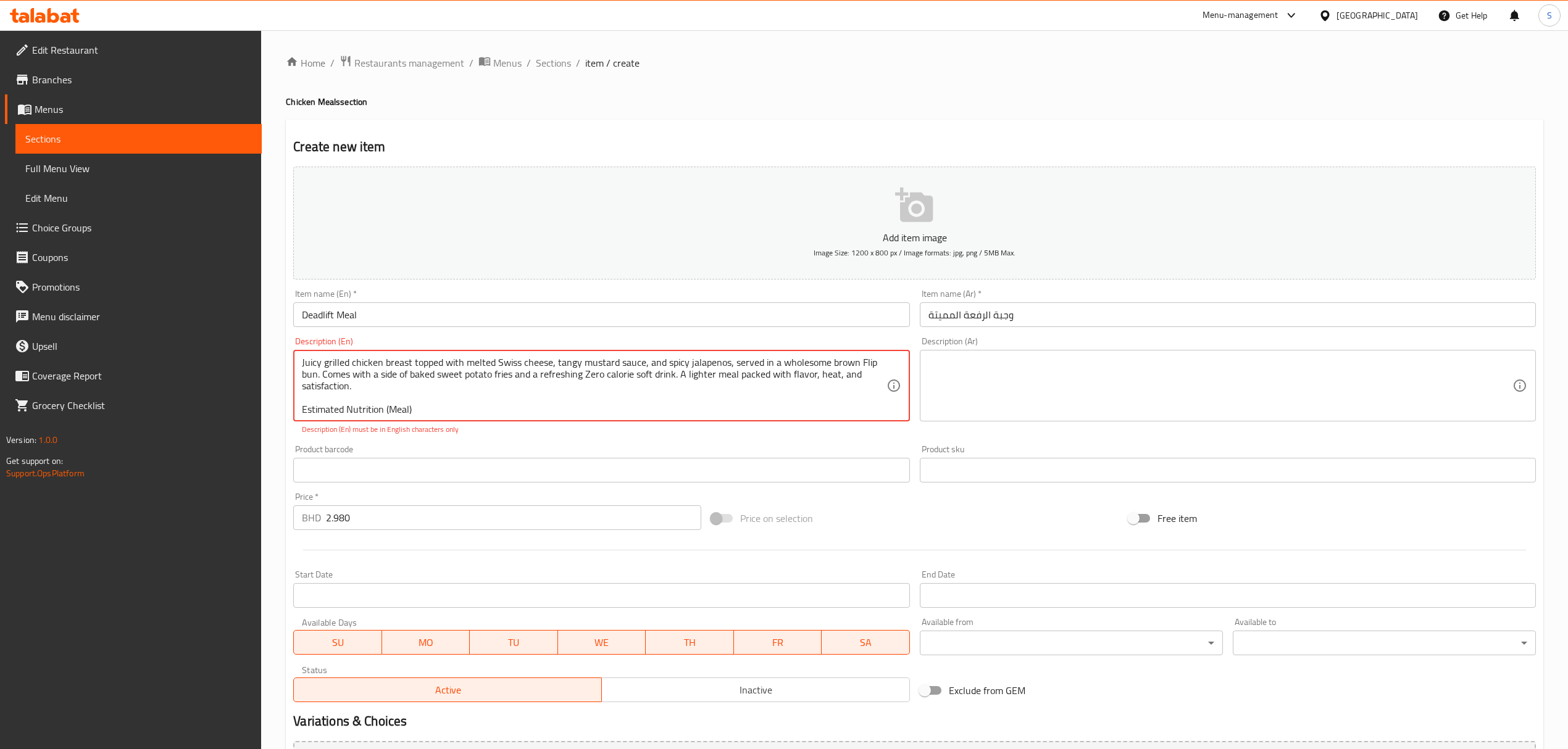
click at [410, 399] on textarea "Juicy grilled chicken breast topped with melted Swiss cheese, tangy mustard sau…" at bounding box center [593, 386] width 584 height 58
click at [386, 408] on textarea "Juicy grilled chicken breast topped with melted Swiss cheese, tangy mustard sau…" at bounding box center [593, 386] width 584 height 58
drag, startPoint x: 477, startPoint y: 406, endPoint x: 452, endPoint y: 346, distance: 65.0
click at [452, 346] on div "Description (En) Juicy grilled chicken breast topped with melted Swiss cheese, …" at bounding box center [601, 386] width 616 height 98
click at [470, 406] on textarea "Juicy grilled chicken breast topped with melted Swiss cheese, tangy mustard sau…" at bounding box center [593, 386] width 584 height 58
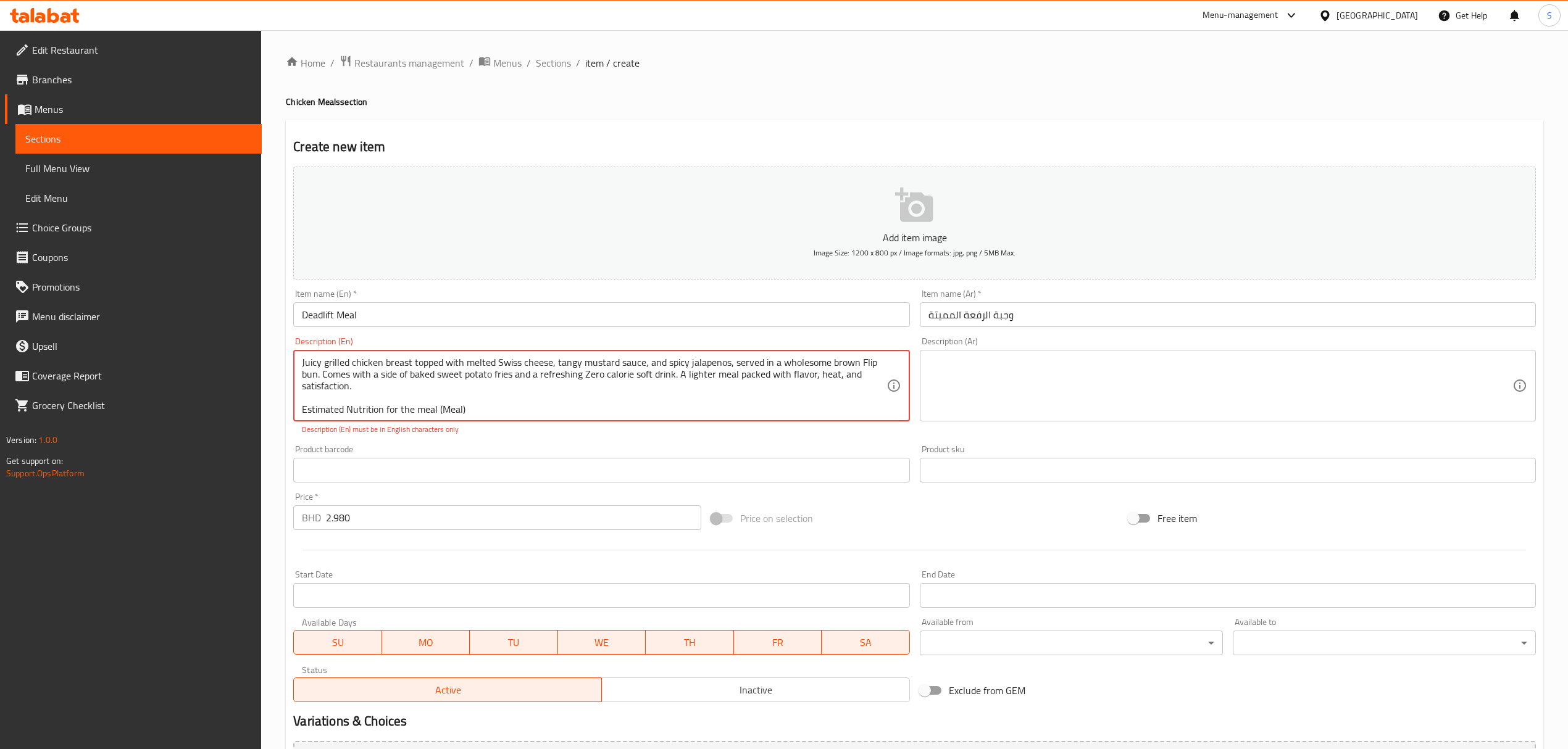
drag, startPoint x: 469, startPoint y: 408, endPoint x: 472, endPoint y: 417, distance: 9.5
click at [469, 409] on textarea "Juicy grilled chicken breast topped with melted Swiss cheese, tangy mustard sau…" at bounding box center [593, 386] width 584 height 58
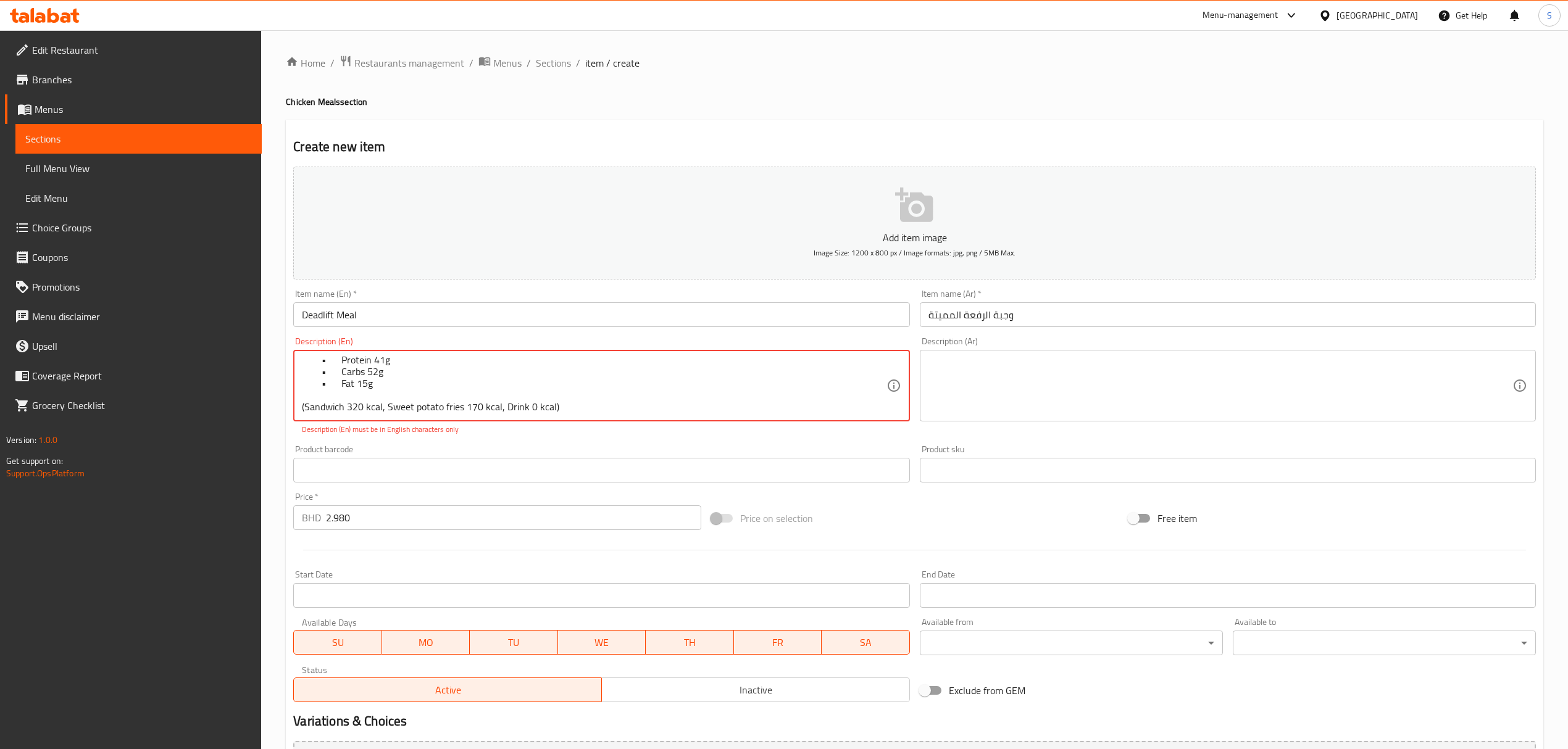
click at [569, 400] on textarea "Juicy grilled chicken breast topped with melted Swiss cheese, tangy mustard sau…" at bounding box center [593, 386] width 584 height 58
click at [563, 406] on textarea "Juicy grilled chicken breast topped with melted Swiss cheese, tangy mustard sau…" at bounding box center [593, 386] width 584 height 58
click at [305, 408] on textarea "Juicy grilled chicken breast topped with melted Swiss cheese, tangy mustard sau…" at bounding box center [593, 386] width 584 height 58
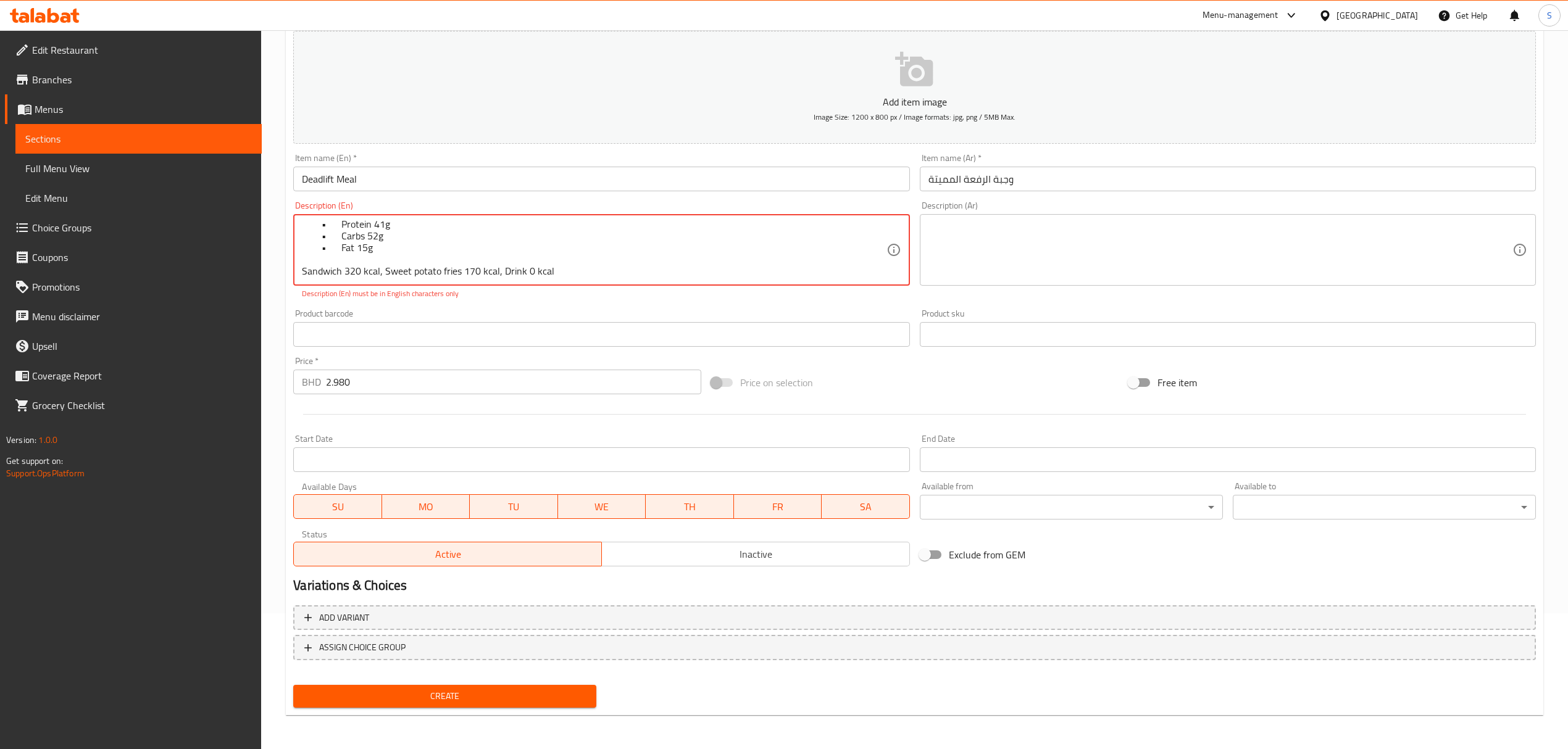
type textarea "Juicy grilled chicken breast topped with melted Swiss cheese, tangy mustard sau…"
click at [436, 695] on span "Create" at bounding box center [445, 696] width 283 height 16
click at [465, 693] on span "Create" at bounding box center [445, 696] width 283 height 16
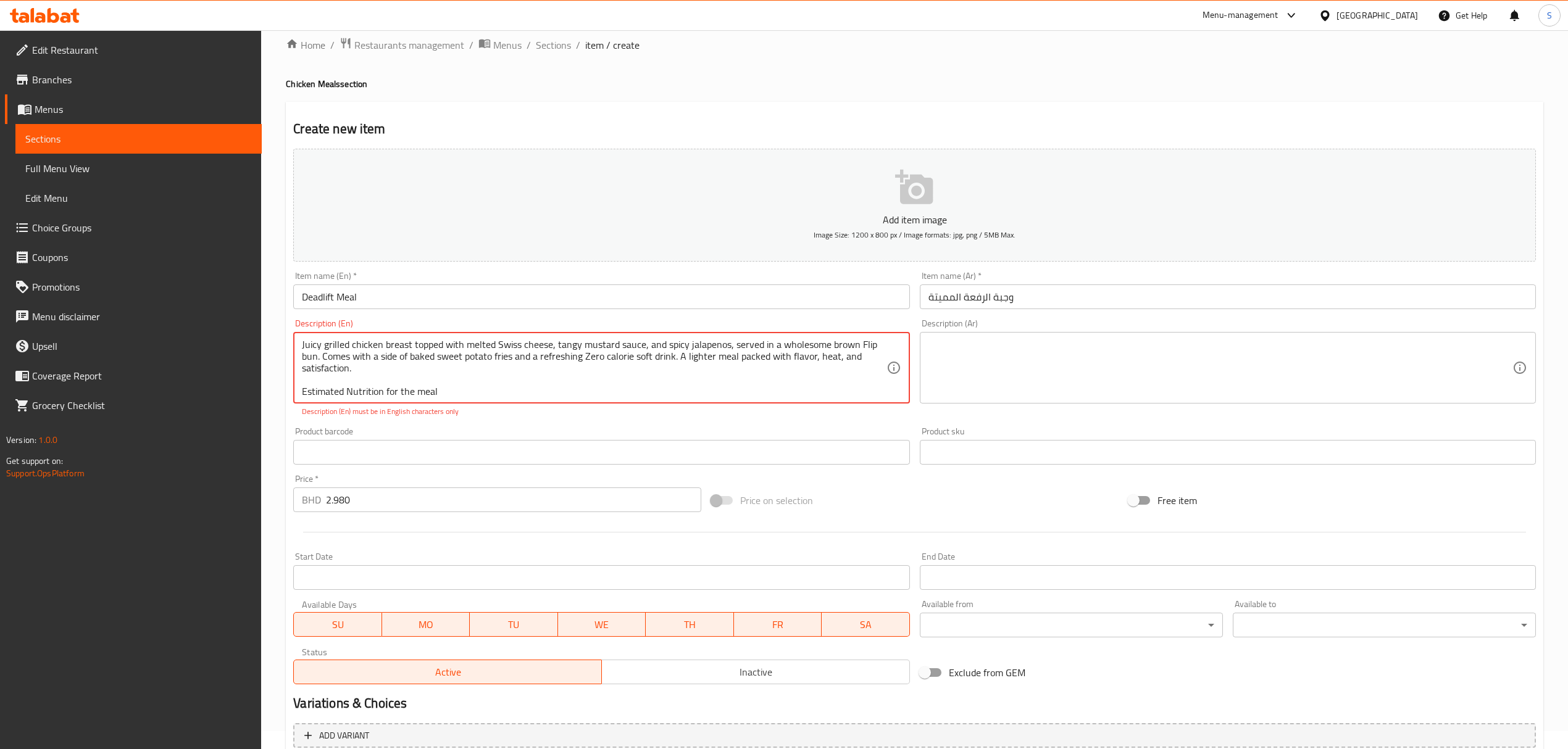
drag, startPoint x: 562, startPoint y: 270, endPoint x: 103, endPoint y: 1, distance: 532.0
click at [103, 12] on div "​ Menu-management [GEOGRAPHIC_DATA] Get Help S Edit Restaurant Branches Menus S…" at bounding box center [784, 372] width 1568 height 719
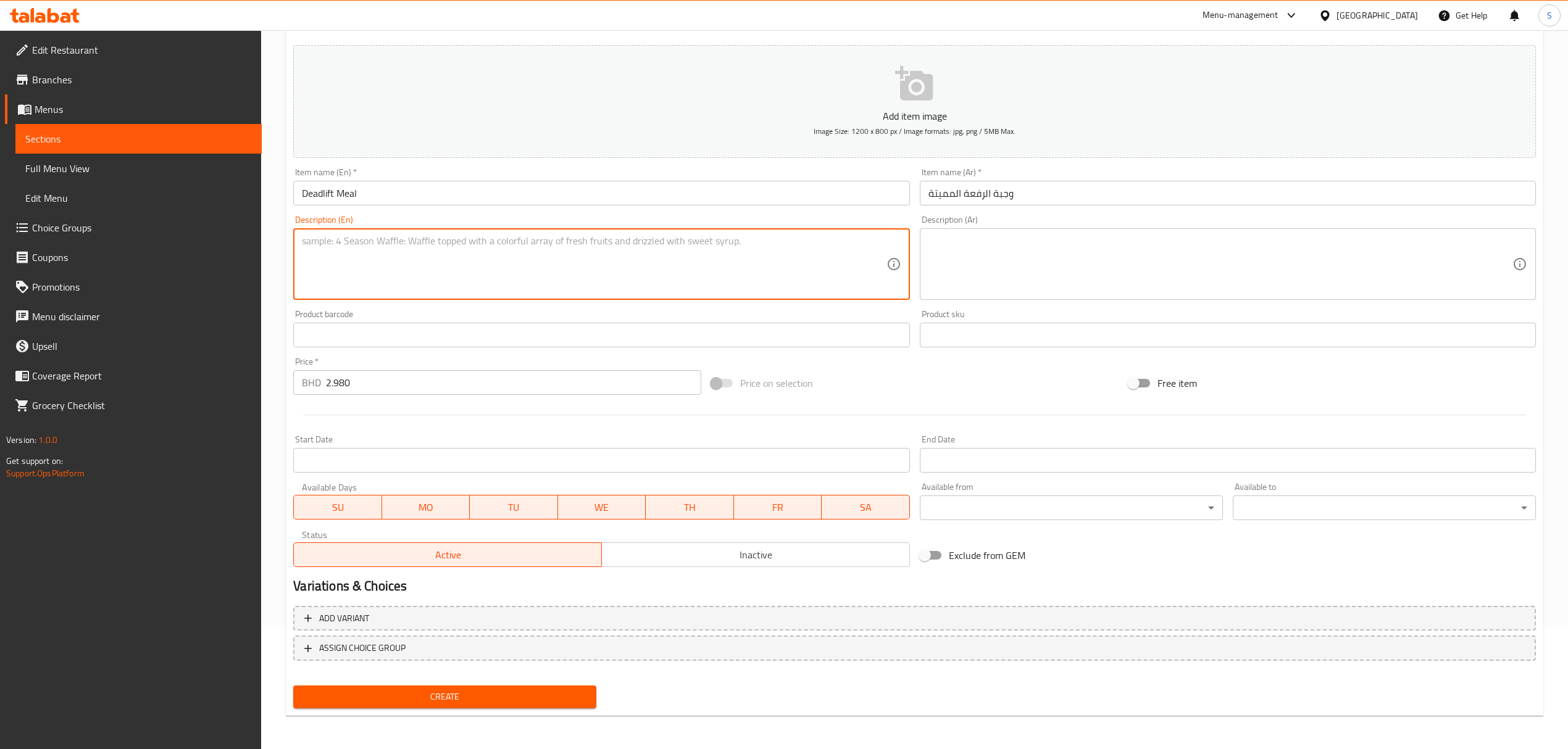
paste textarea "Juicy grilled chicken breast topped with melted Swiss cheese, tangy mustard sau…"
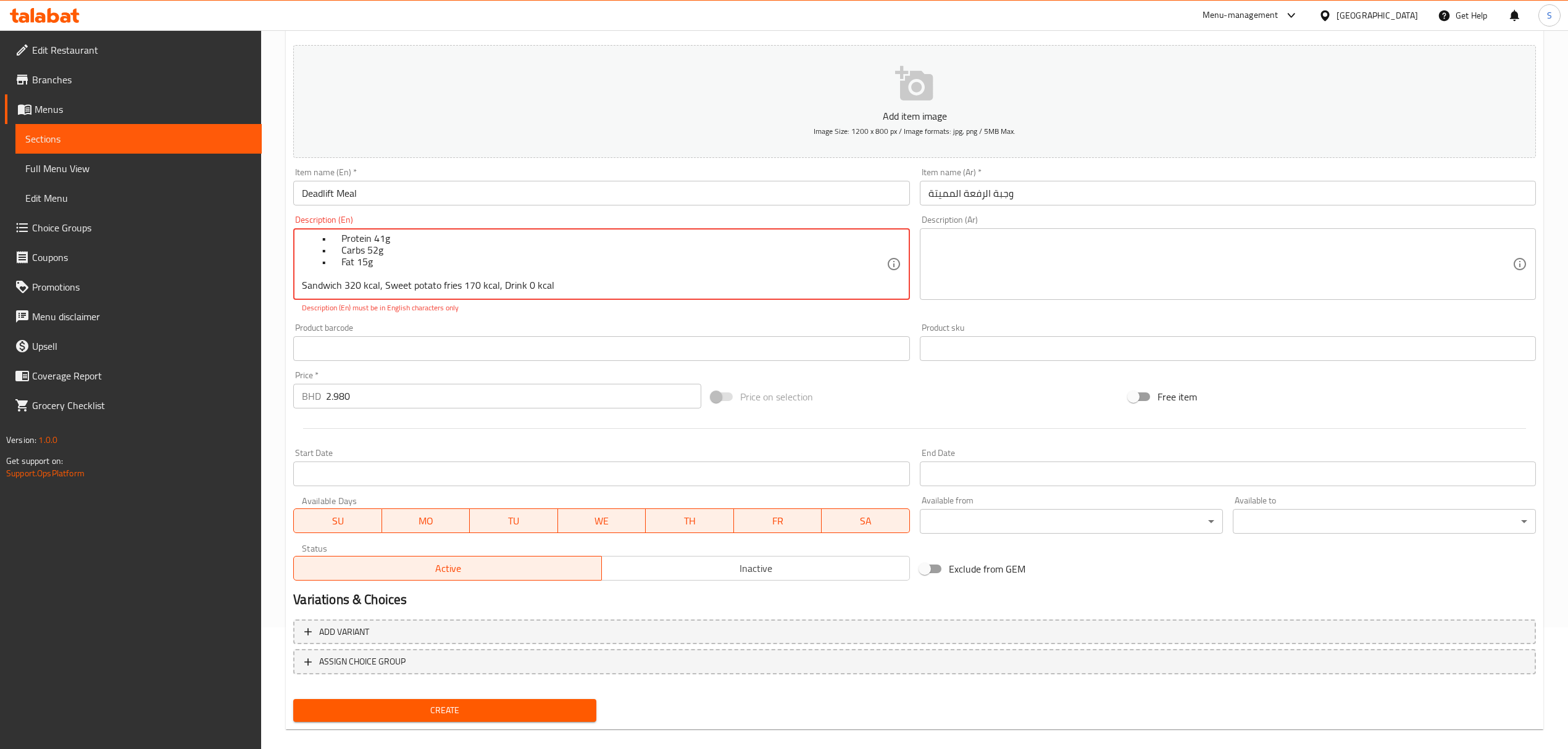
click at [391, 712] on span "Create" at bounding box center [445, 710] width 283 height 16
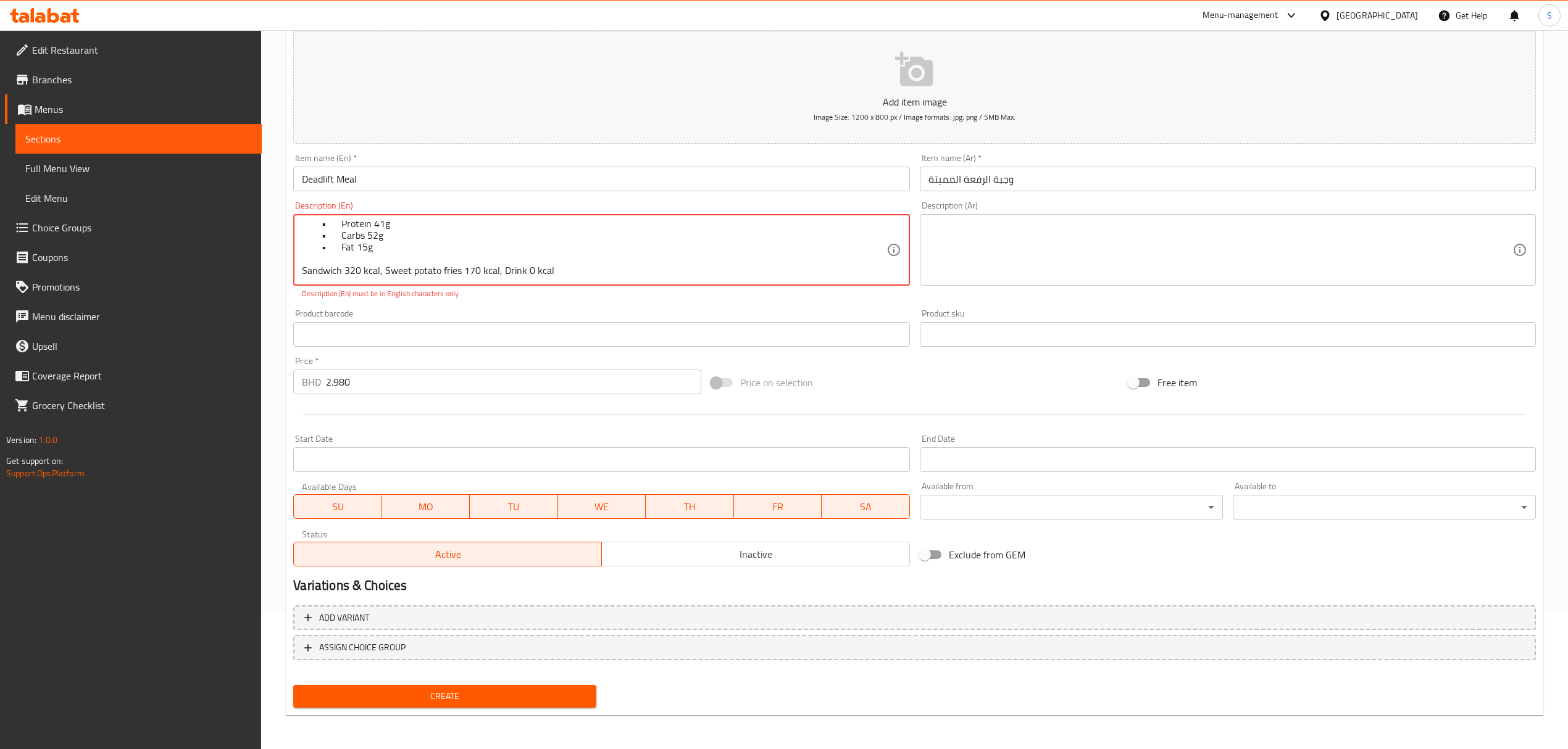
drag, startPoint x: 327, startPoint y: 279, endPoint x: 853, endPoint y: 788, distance: 732.0
click at [853, 613] on html "​ Menu-management [GEOGRAPHIC_DATA] Get Help S Edit Restaurant Branches Menus S…" at bounding box center [784, 239] width 1568 height 749
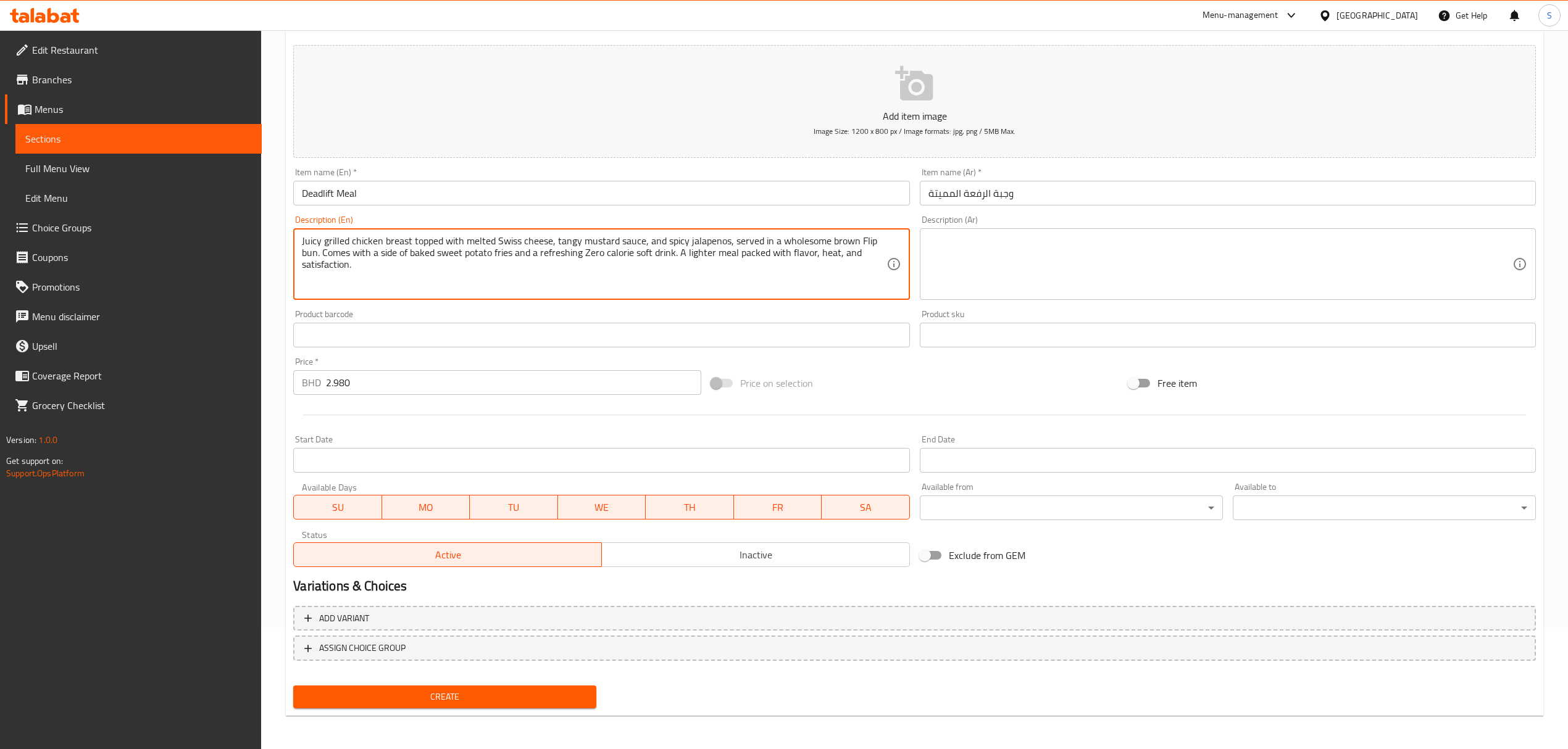
type textarea "Juicy grilled chicken breast topped with melted Swiss cheese, tangy mustard sau…"
click at [451, 704] on span "Create" at bounding box center [445, 697] width 283 height 16
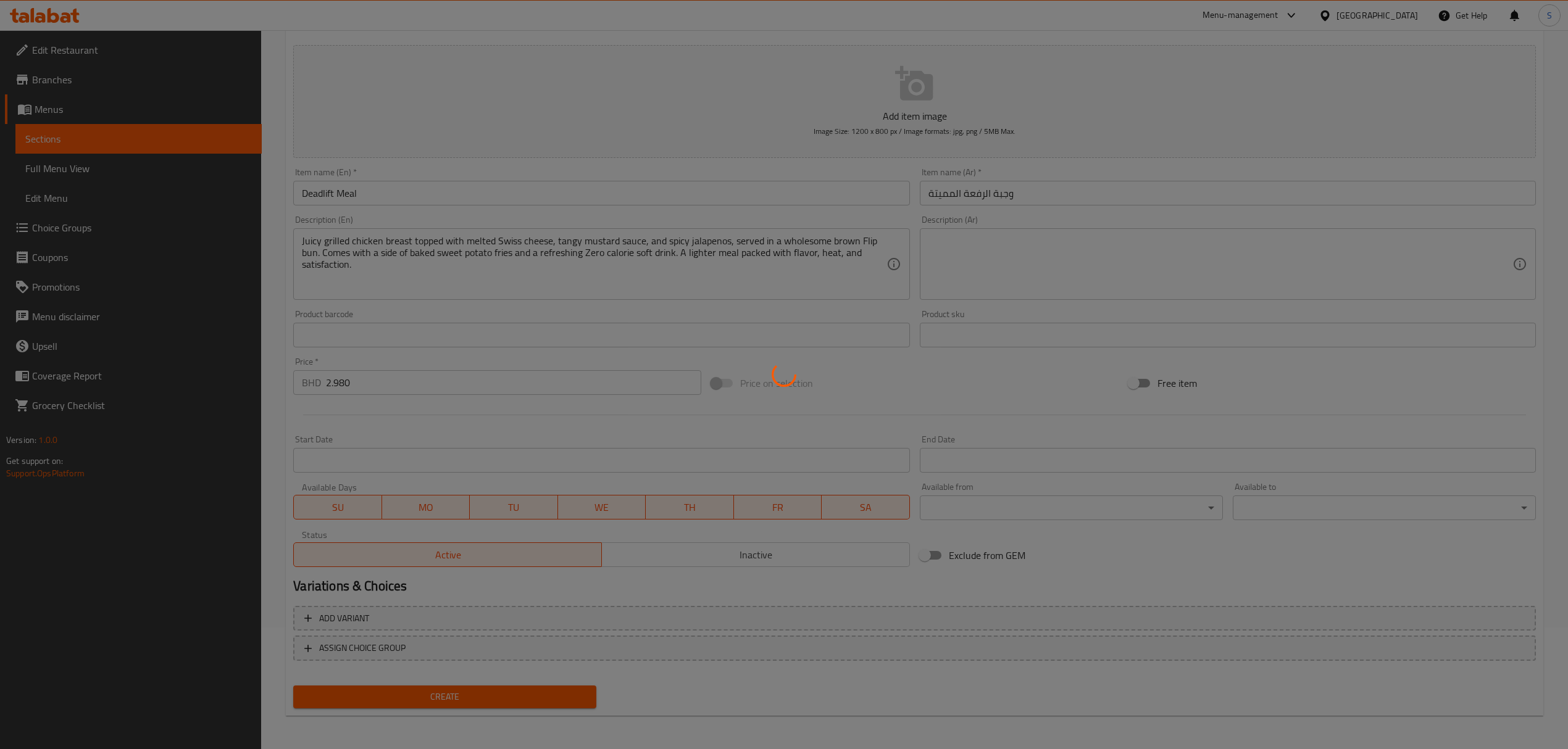
type input "0"
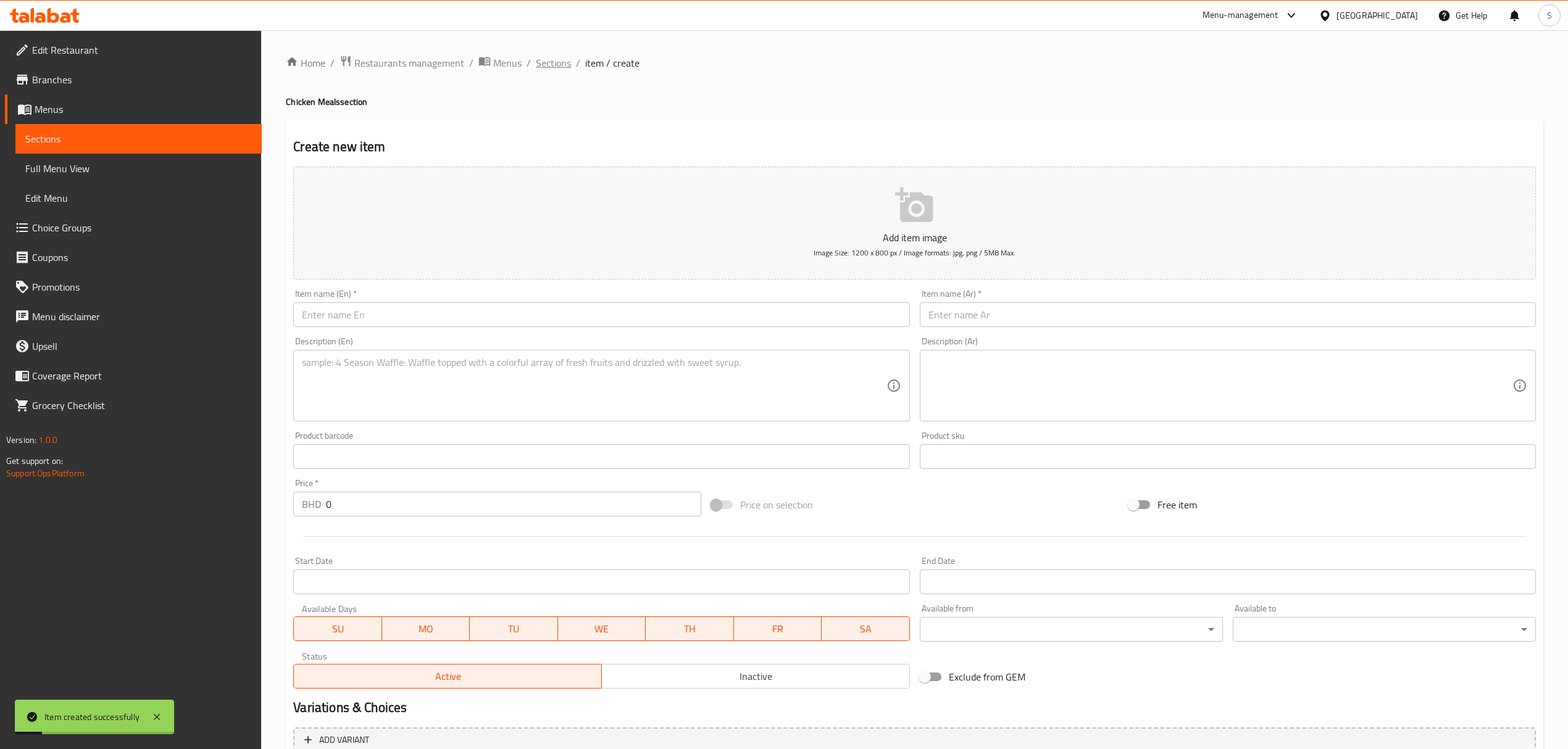
click at [559, 65] on span "Sections" at bounding box center [553, 63] width 35 height 15
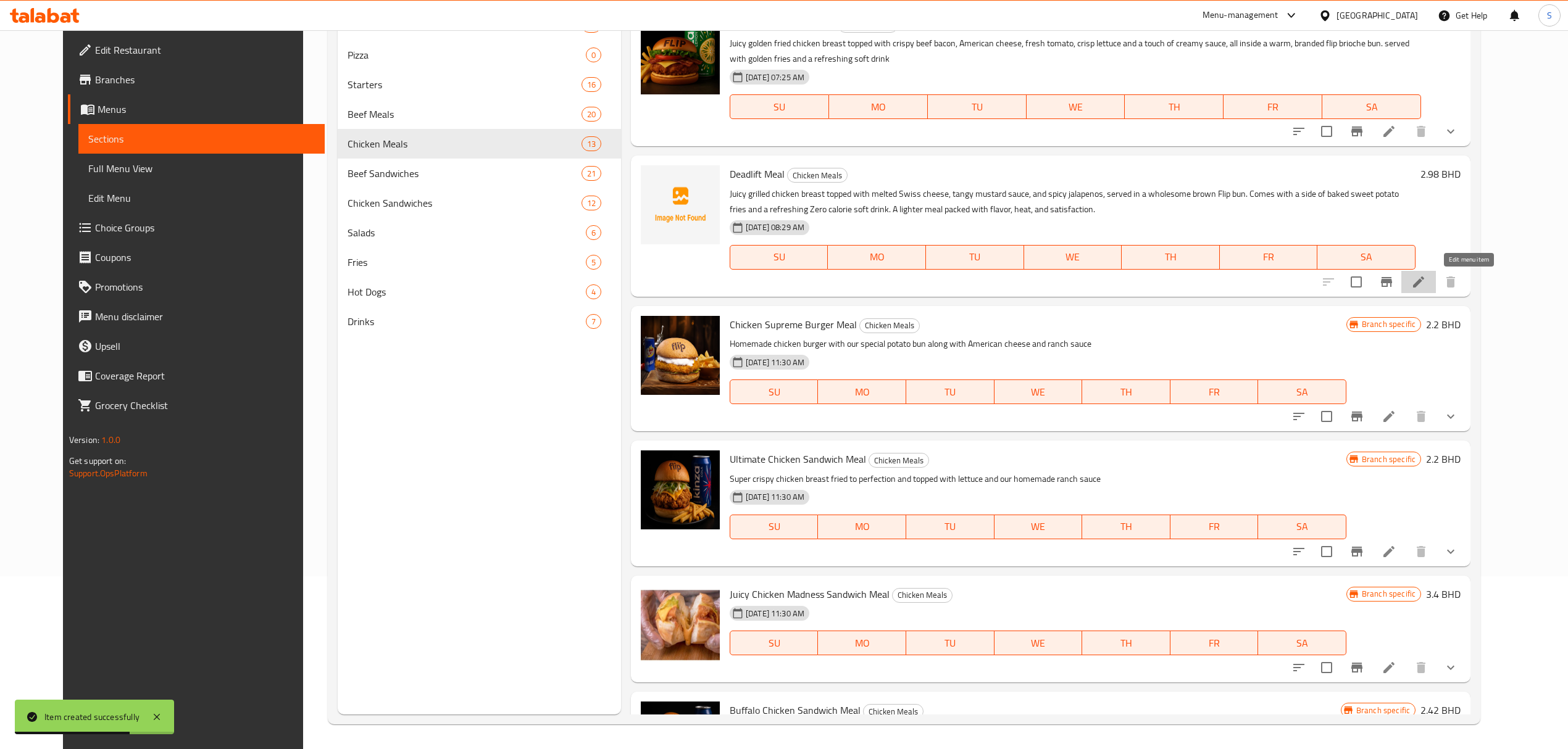
click at [1425, 287] on icon at bounding box center [1419, 282] width 11 height 11
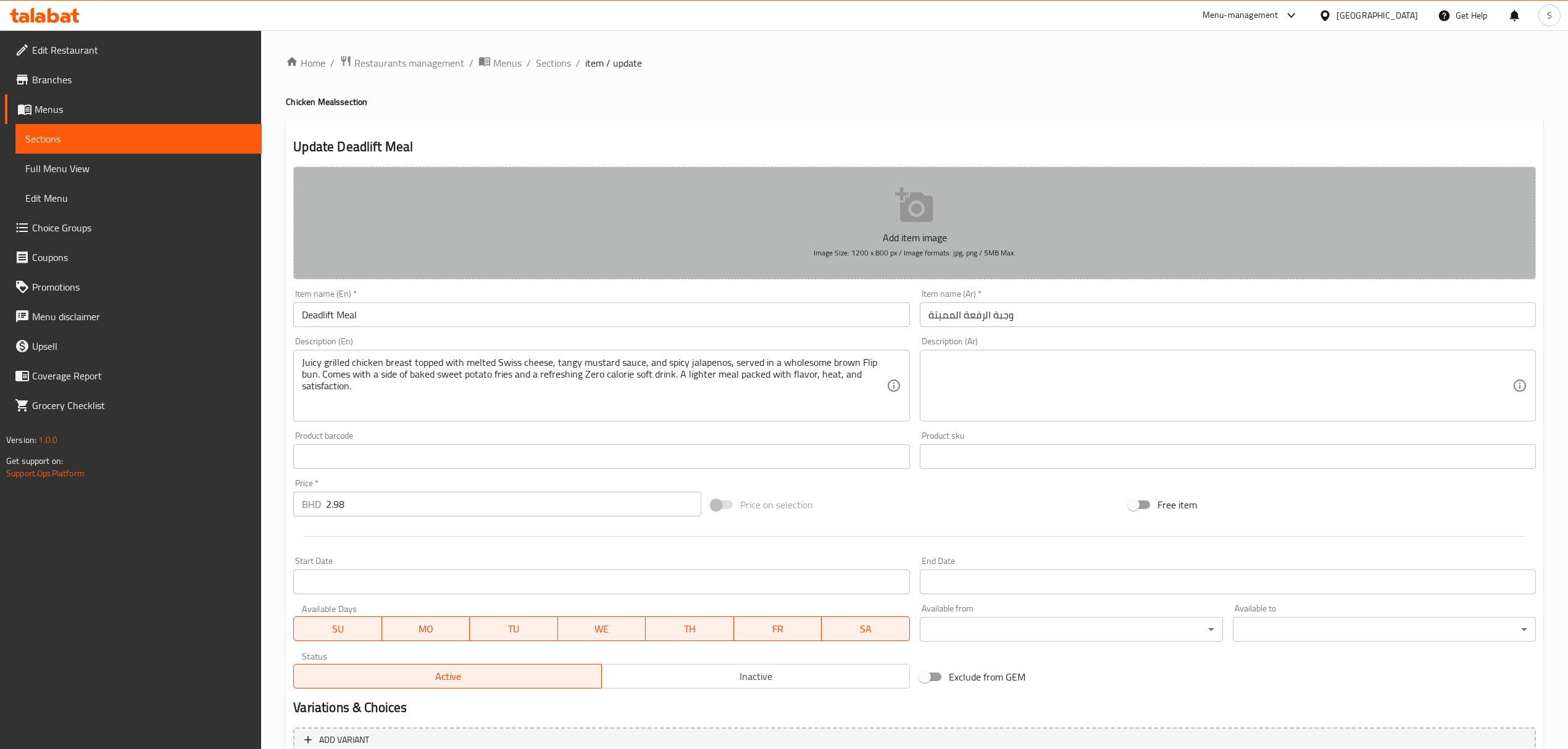
click at [881, 191] on button "Add item image Image Size: 1200 x 800 px / Image formats: jpg, png / 5MB Max." at bounding box center [915, 223] width 1243 height 113
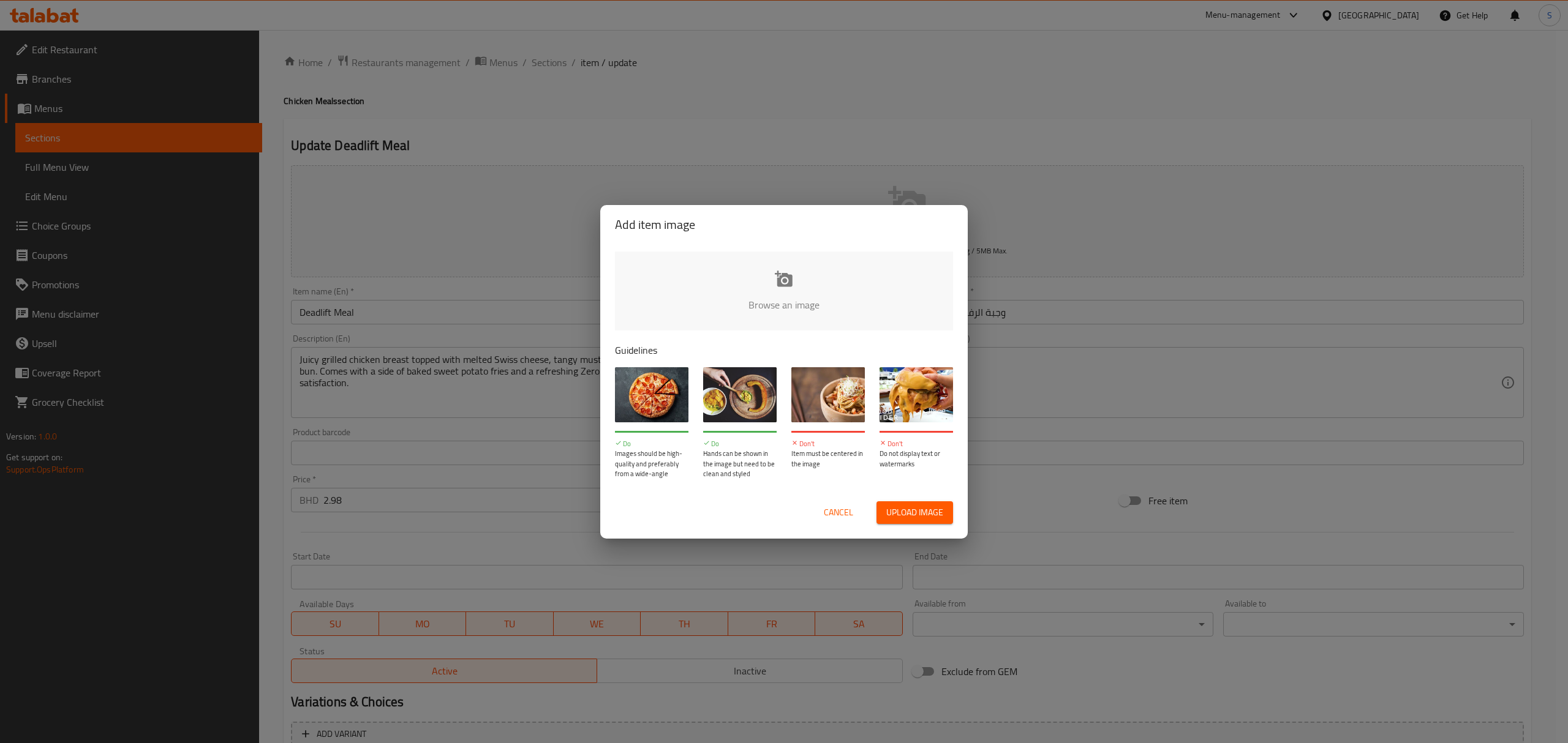
click at [711, 305] on input "file" at bounding box center [1197, 308] width 1166 height 115
type input "C:\fakepath\WhatsApp Image [DATE] at 11.12.09_79f3d9a9.jpg"
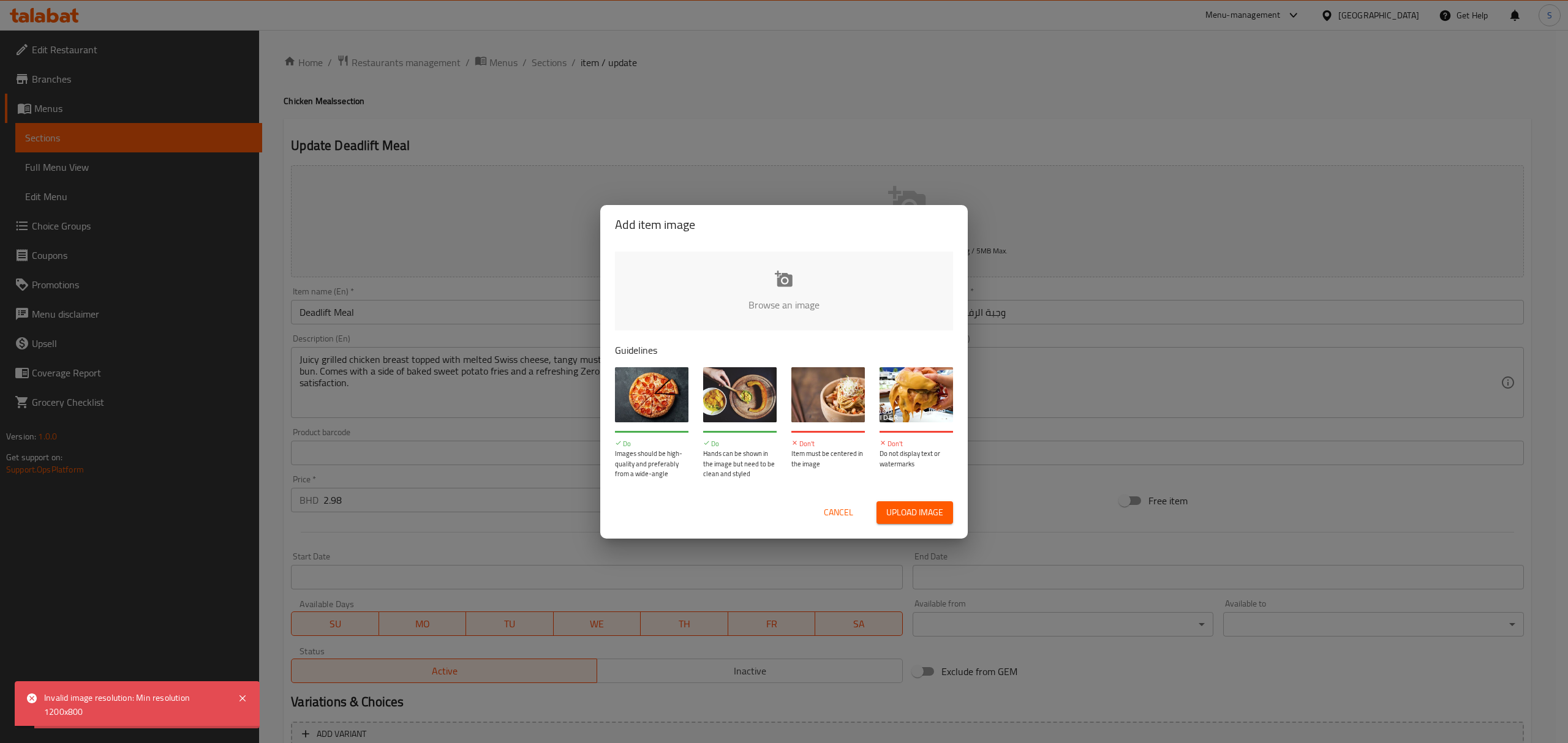
click at [819, 508] on button "Cancel" at bounding box center [838, 513] width 39 height 23
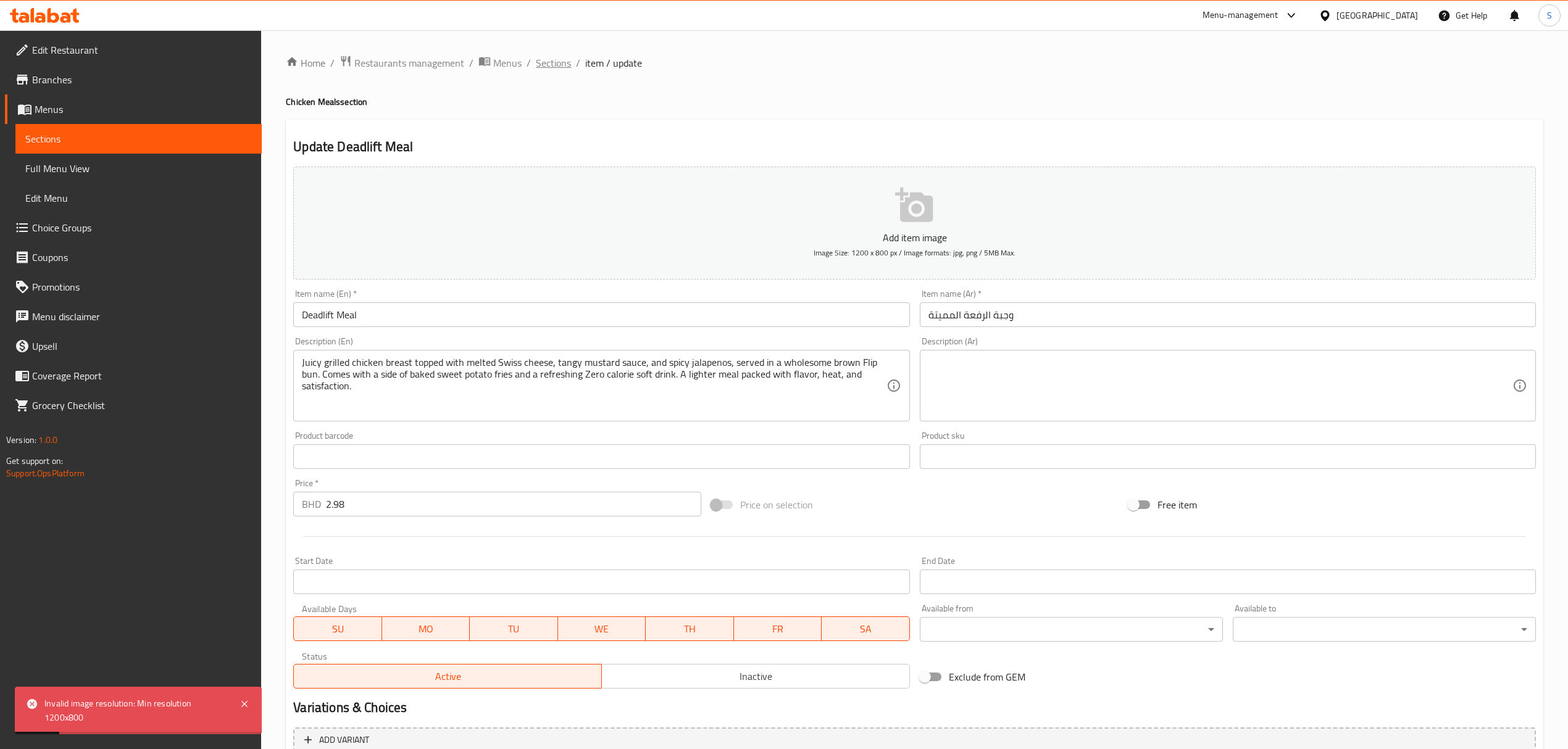
click at [557, 65] on span "Sections" at bounding box center [553, 63] width 35 height 15
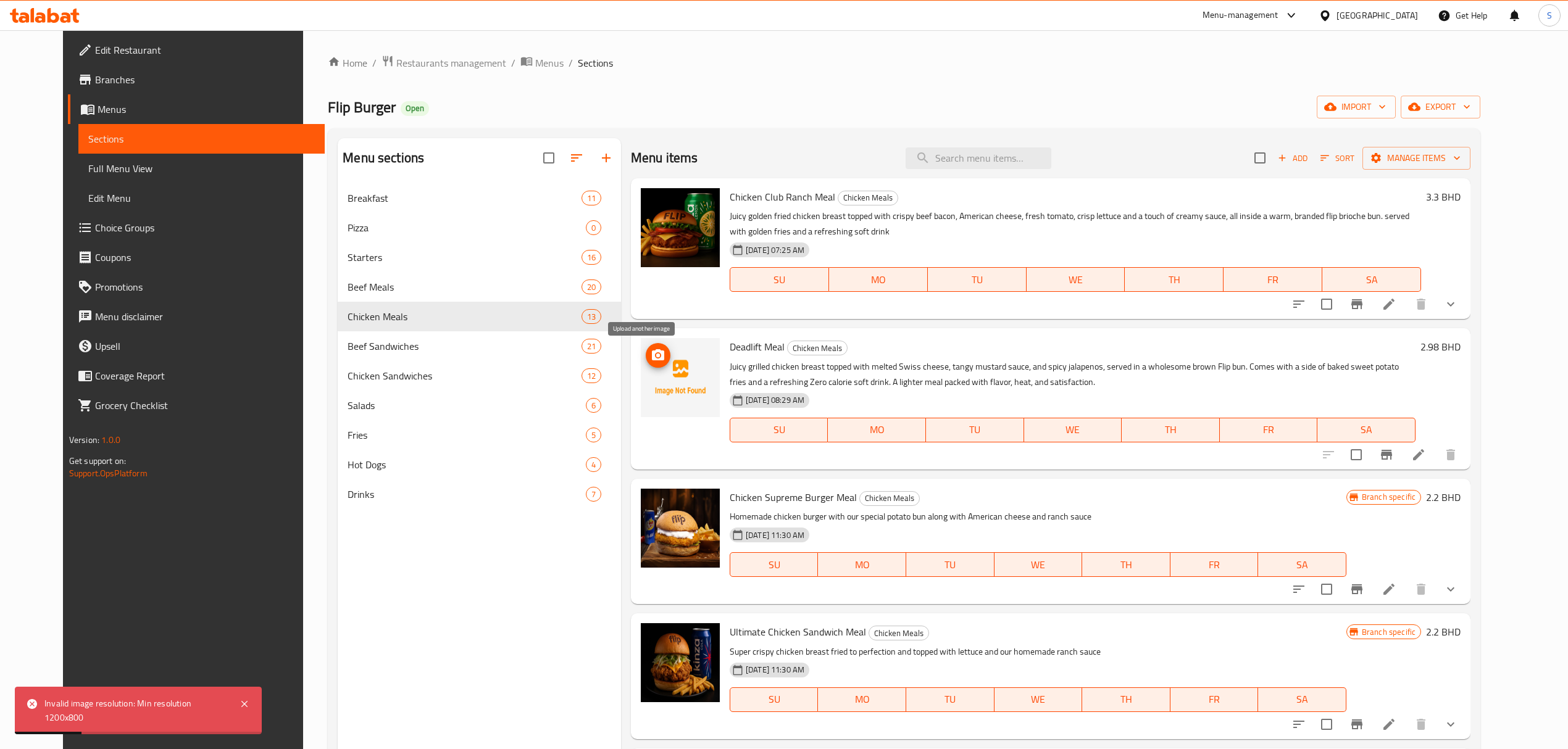
click at [651, 353] on icon "upload picture" at bounding box center [659, 355] width 15 height 15
click at [1425, 457] on icon at bounding box center [1419, 455] width 11 height 11
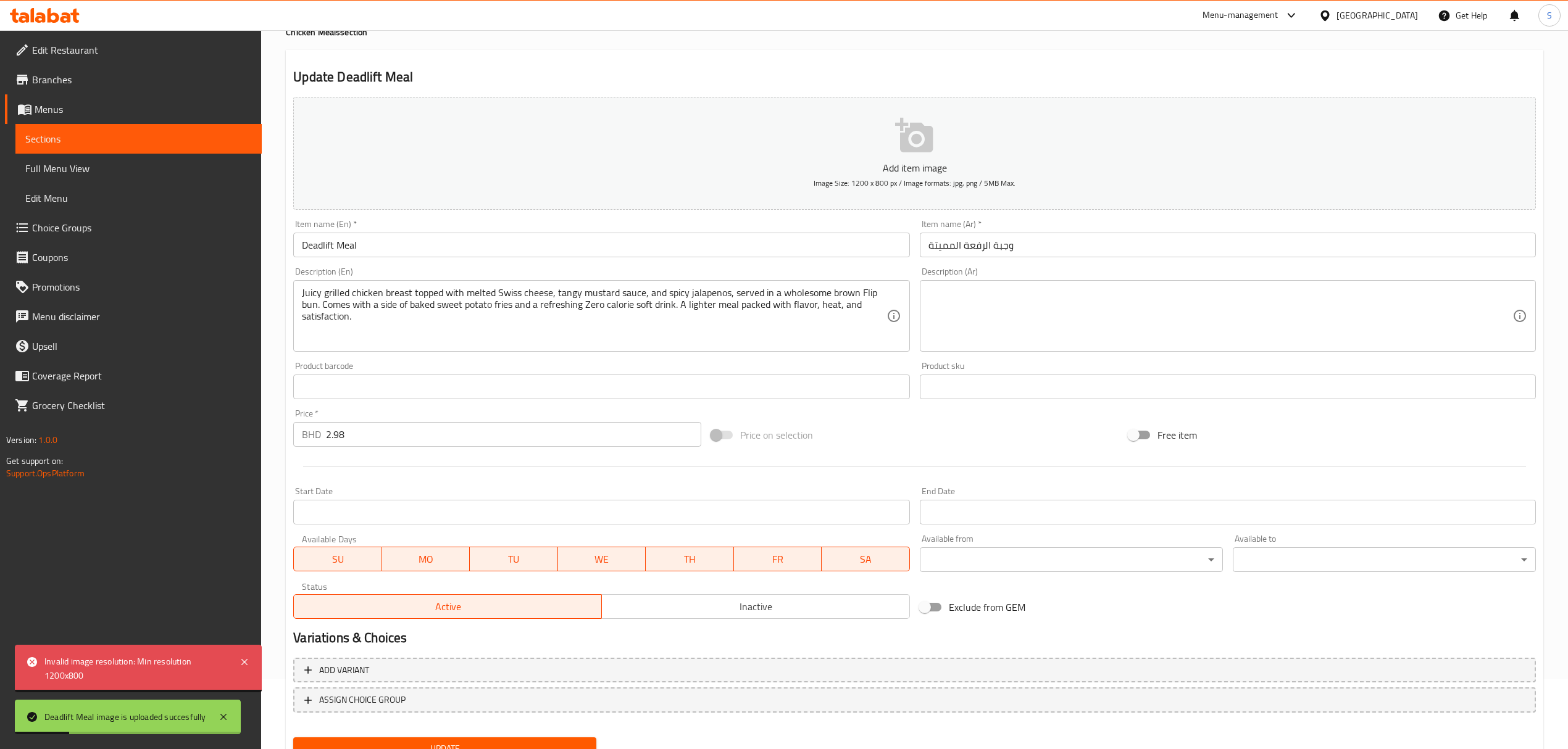
scroll to position [121, 0]
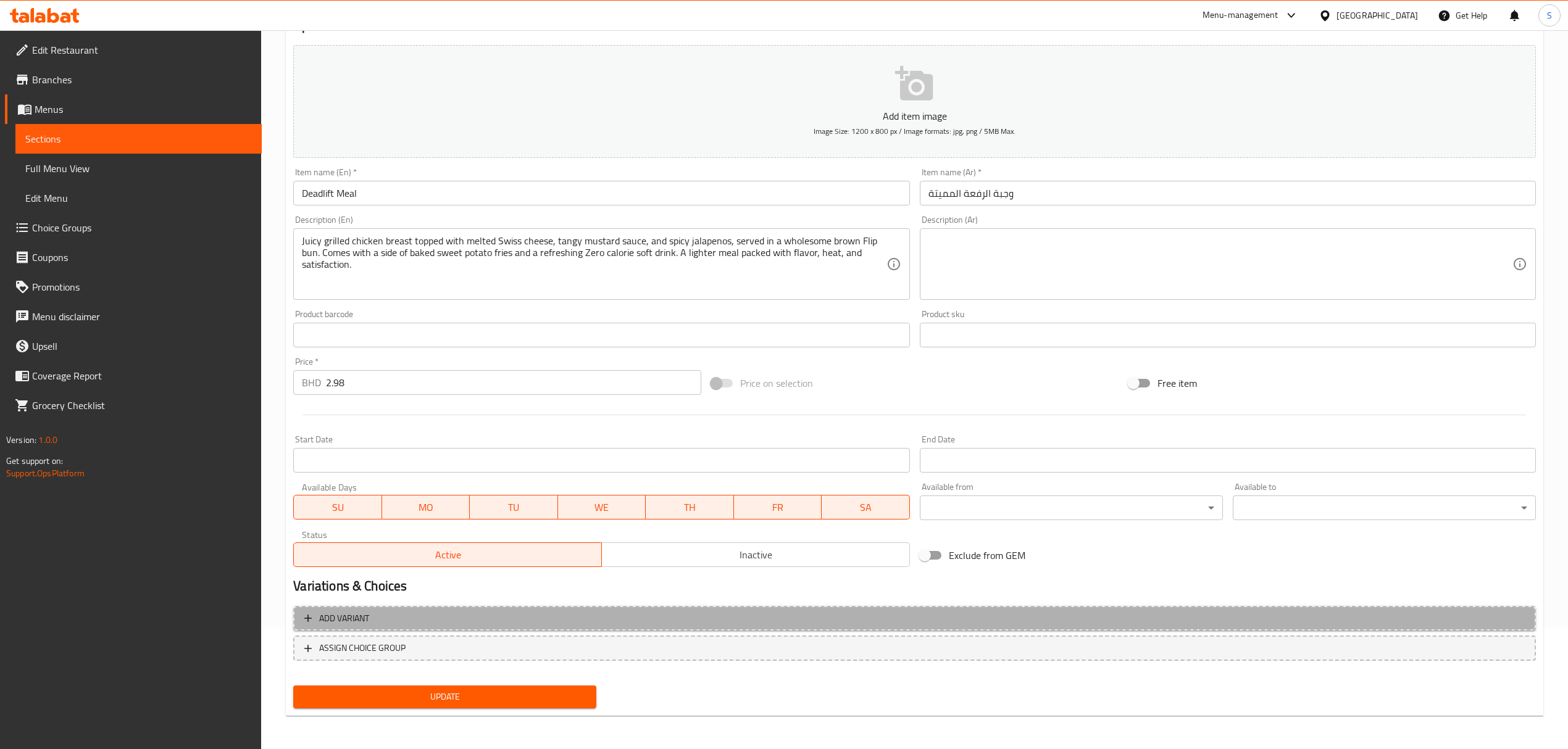
click at [352, 622] on span "Add variant" at bounding box center [344, 619] width 50 height 16
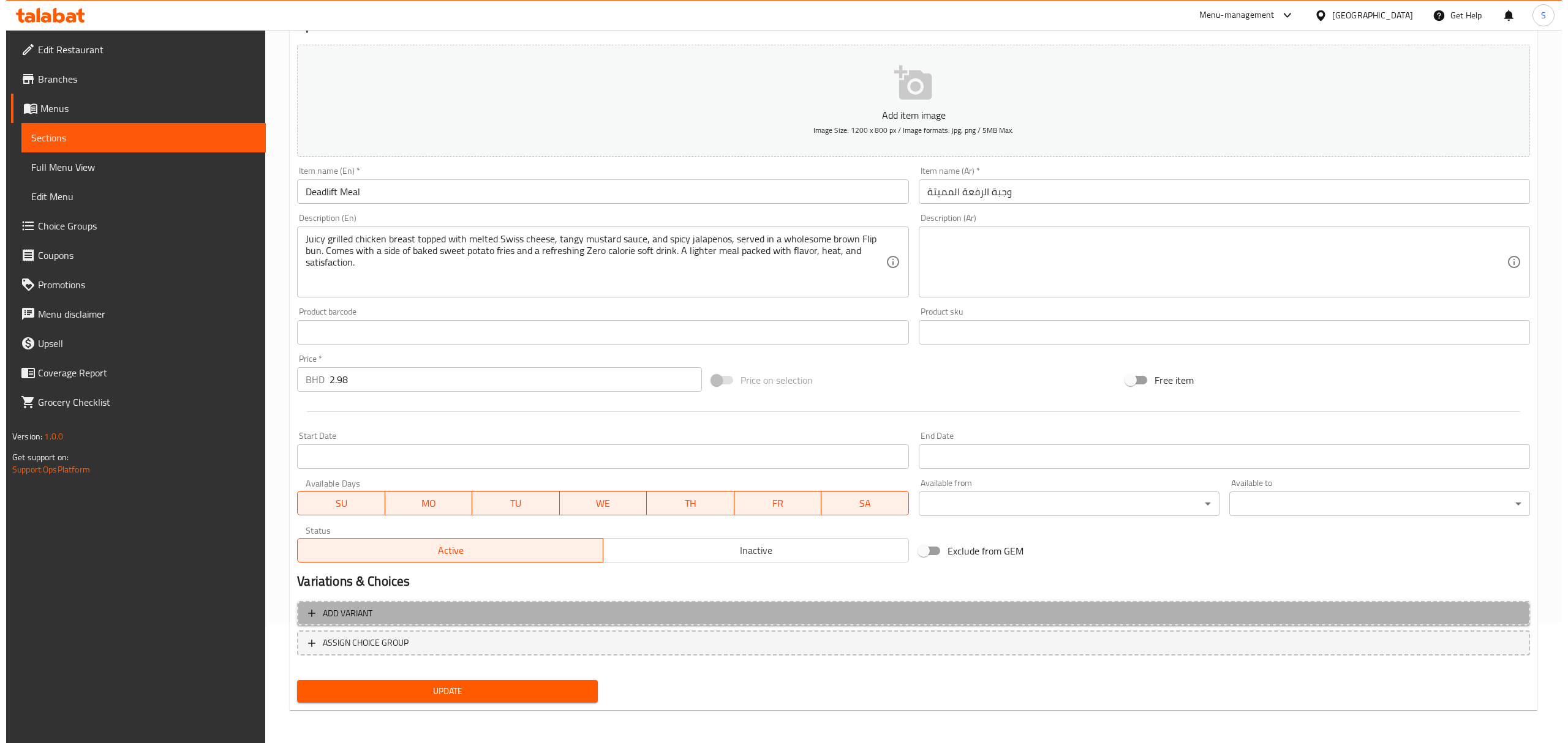
scroll to position [115, 0]
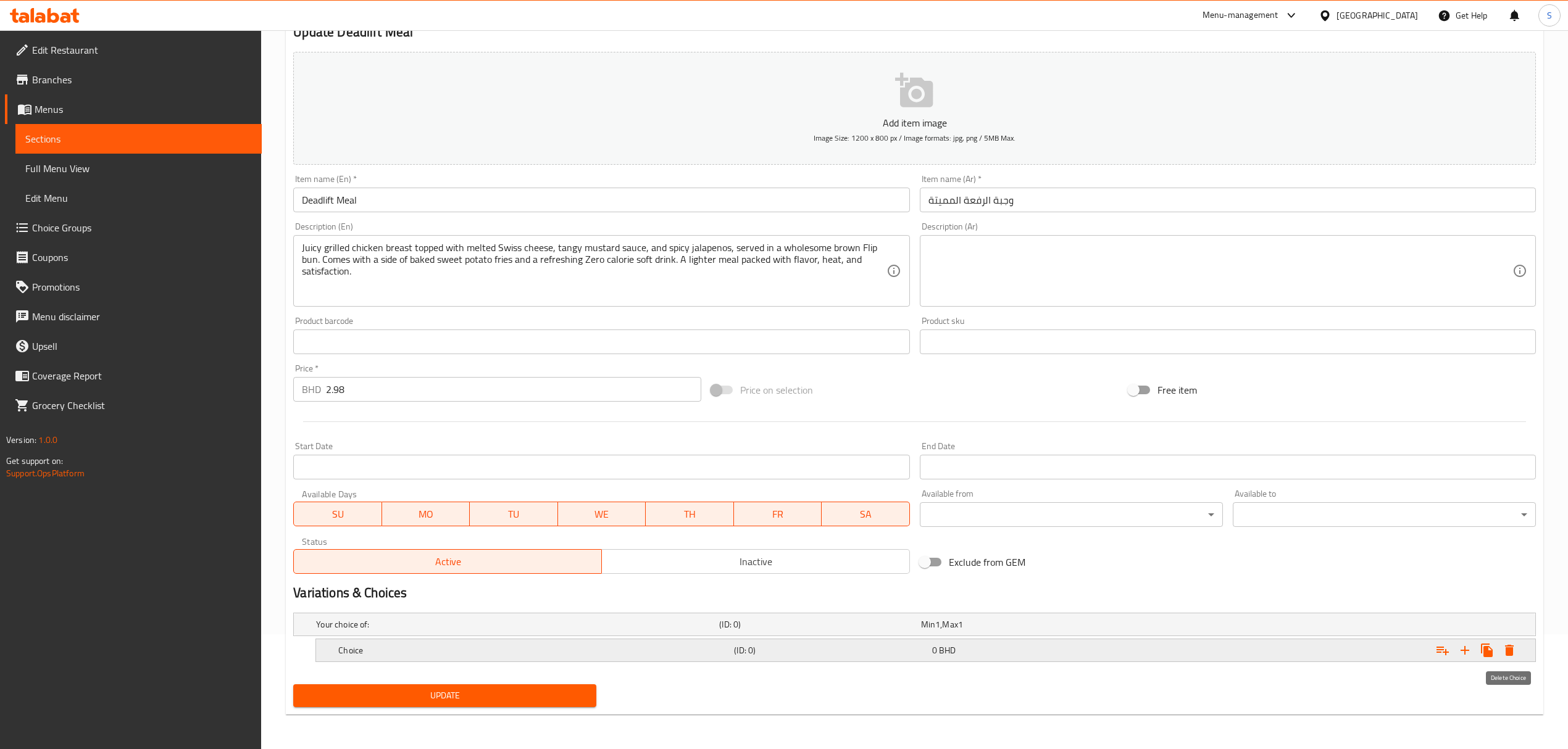
click at [1512, 647] on icon "Expand" at bounding box center [1509, 651] width 8 height 11
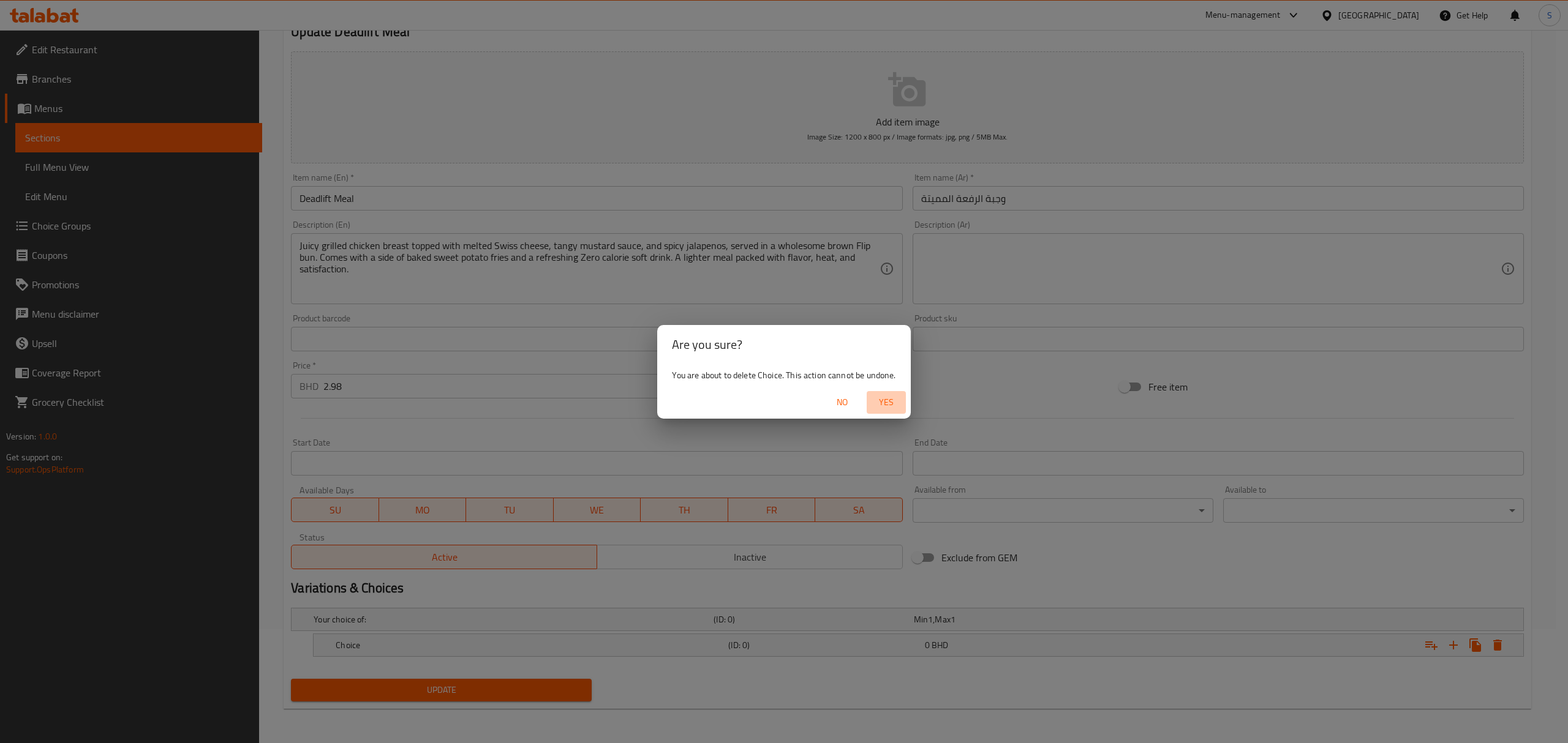
click at [893, 405] on span "Yes" at bounding box center [886, 403] width 29 height 16
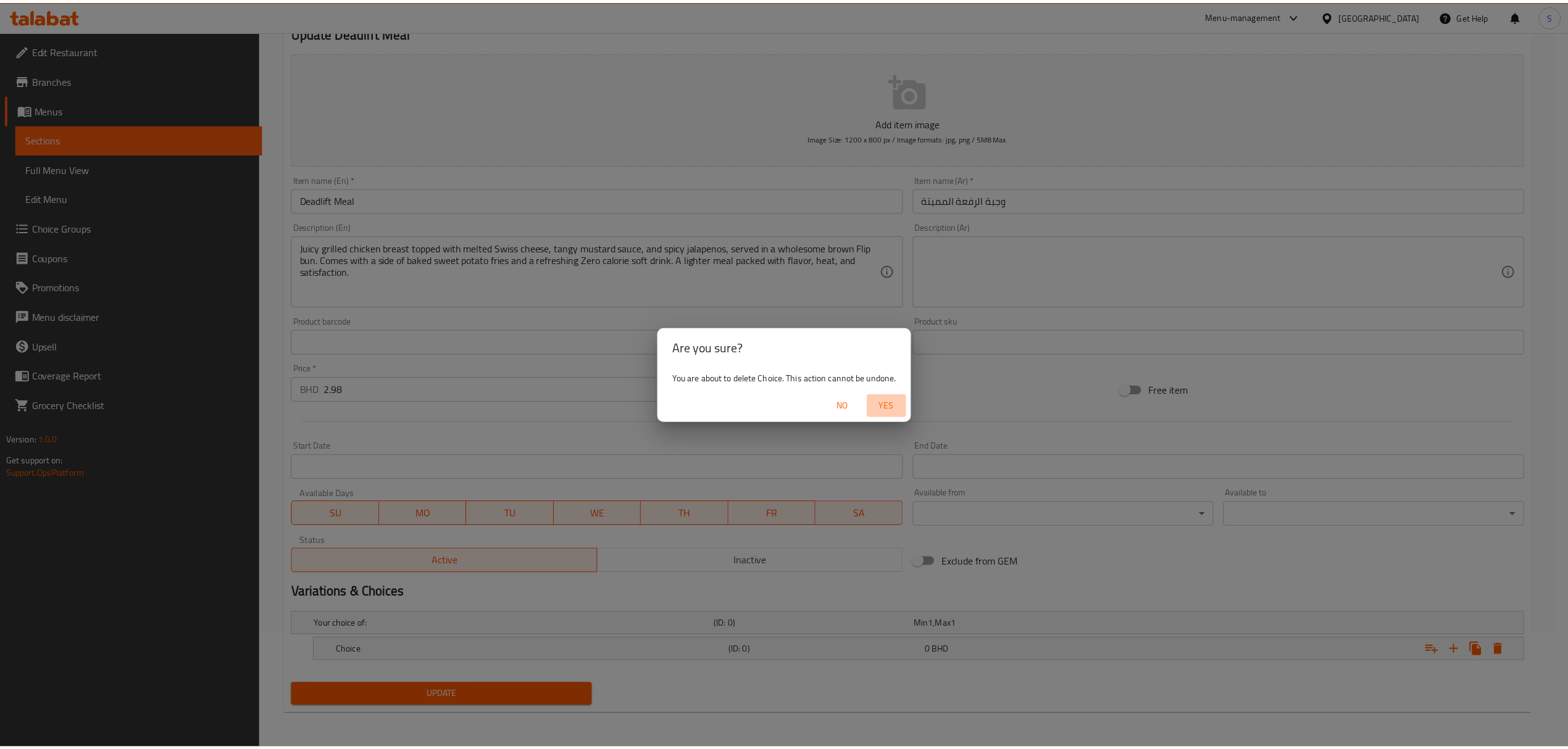
scroll to position [112, 0]
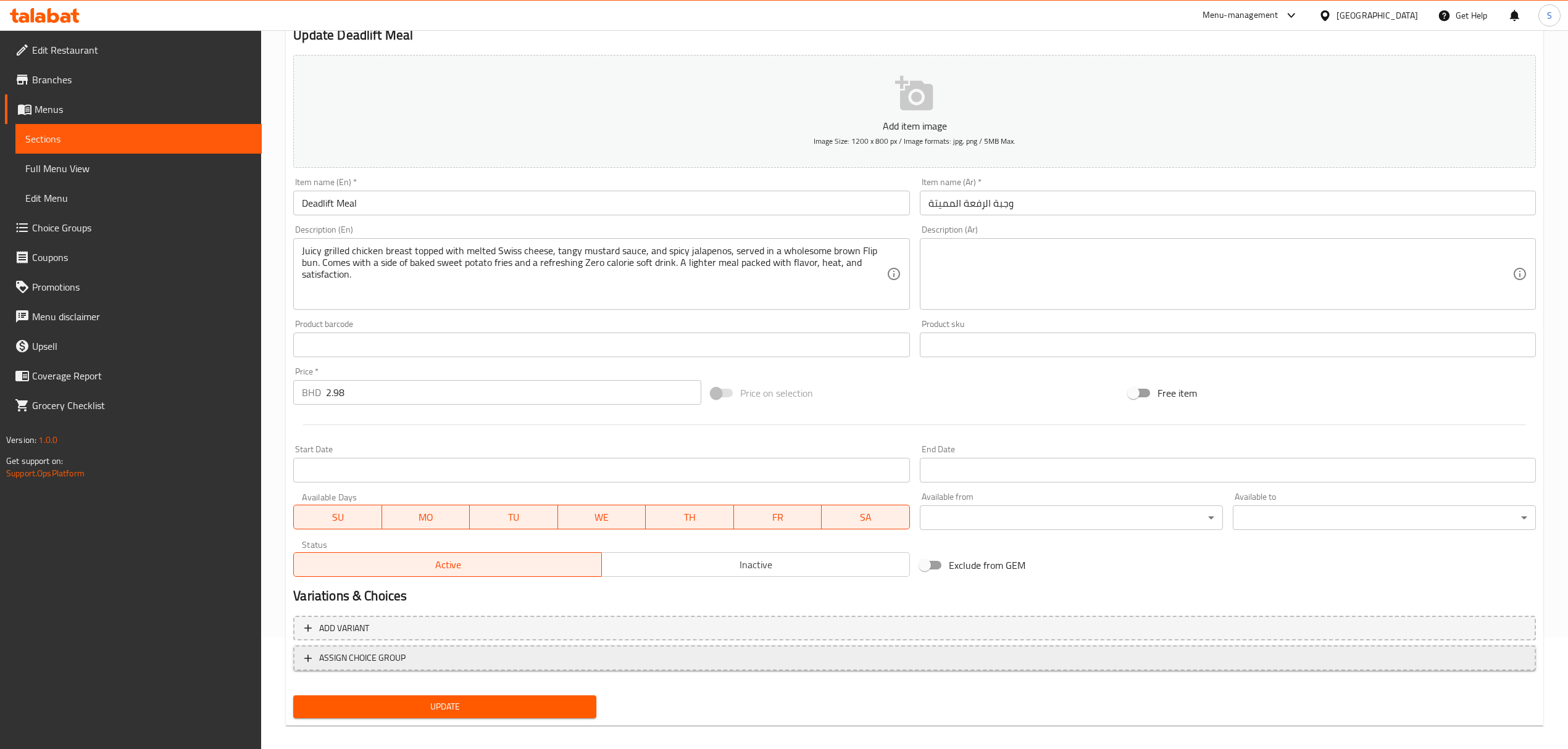
click at [401, 660] on span "ASSIGN CHOICE GROUP" at bounding box center [362, 658] width 86 height 16
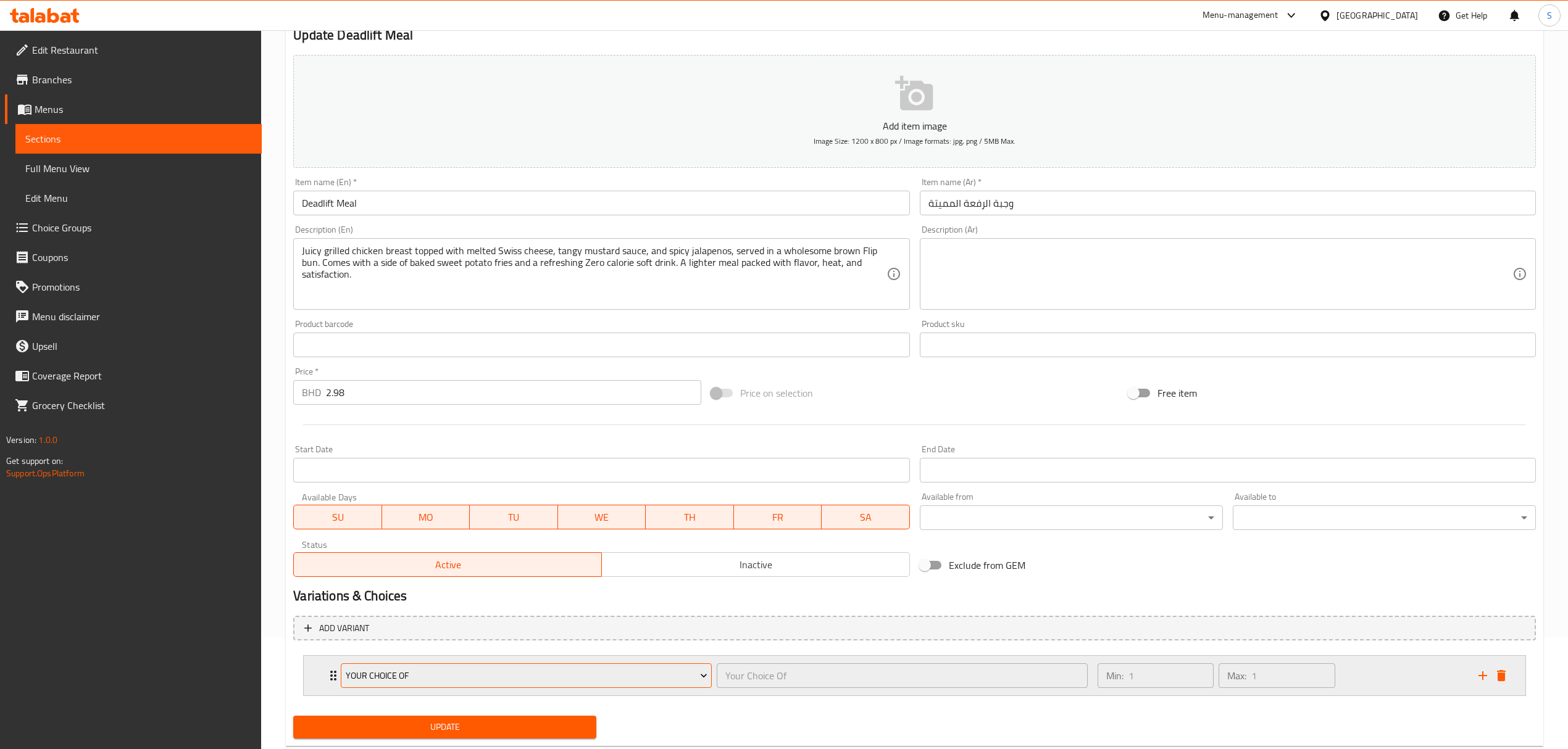
click at [436, 688] on button "Your Choice Of" at bounding box center [525, 676] width 371 height 25
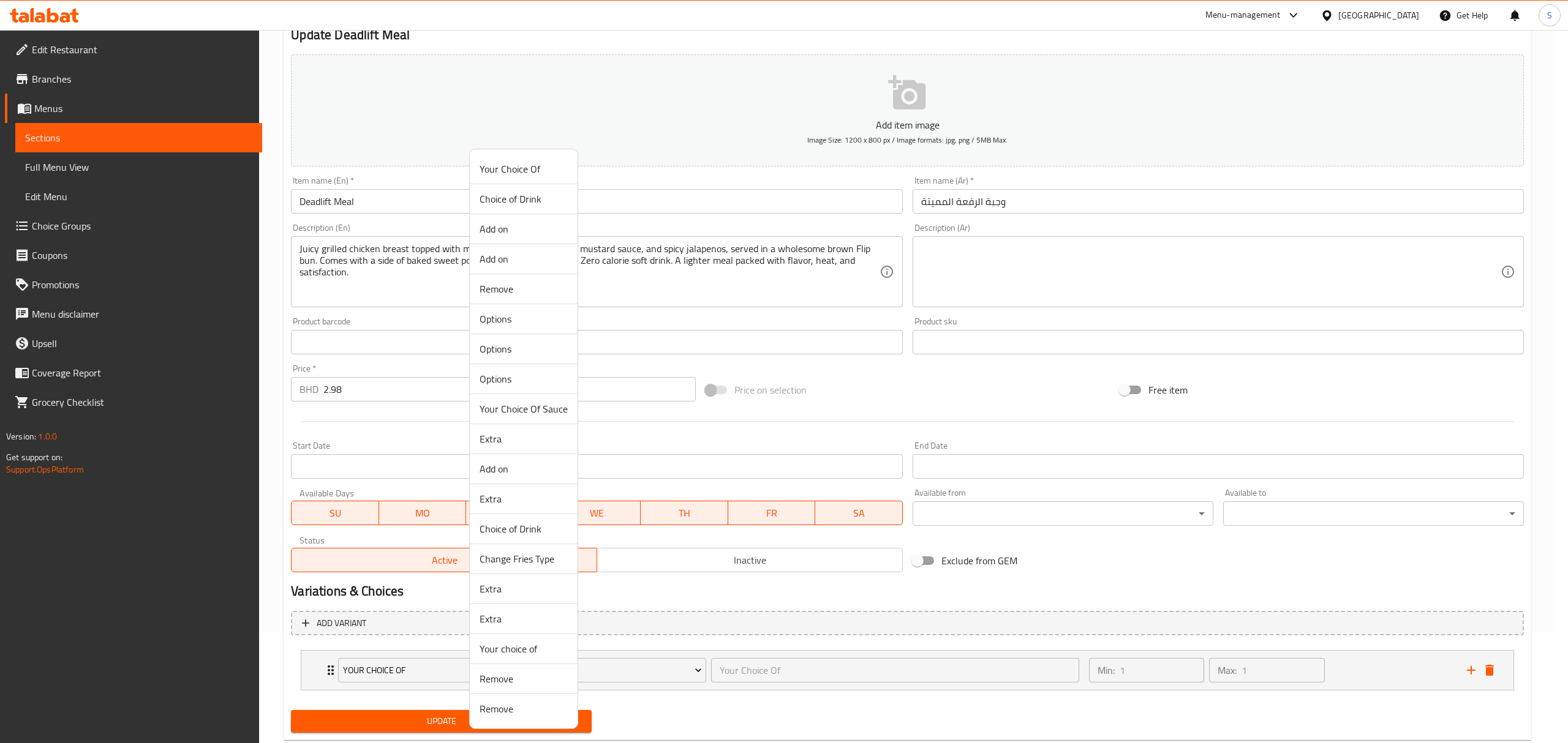
click at [498, 261] on span "Add on" at bounding box center [524, 259] width 88 height 15
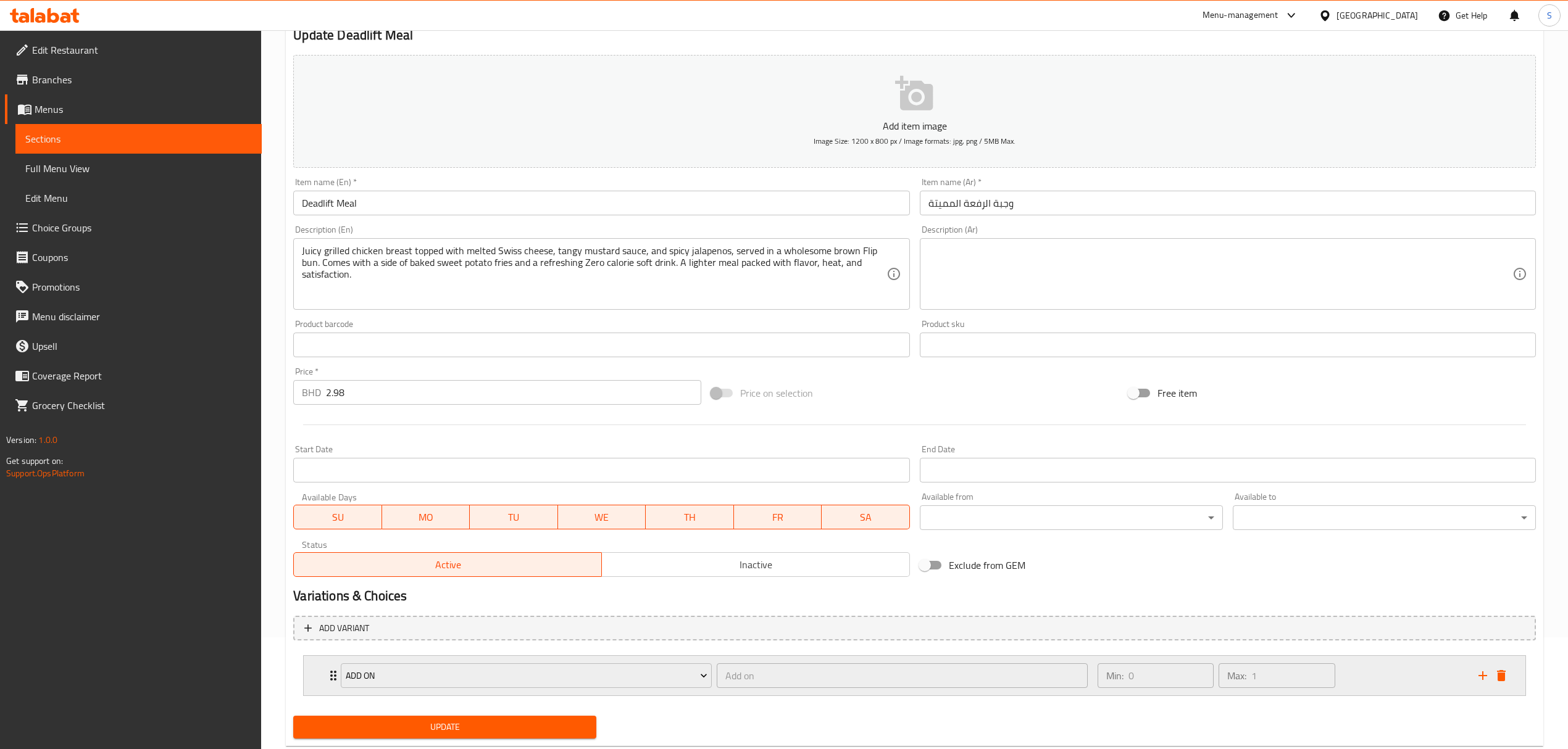
click at [1481, 677] on icon "add" at bounding box center [1483, 675] width 8 height 8
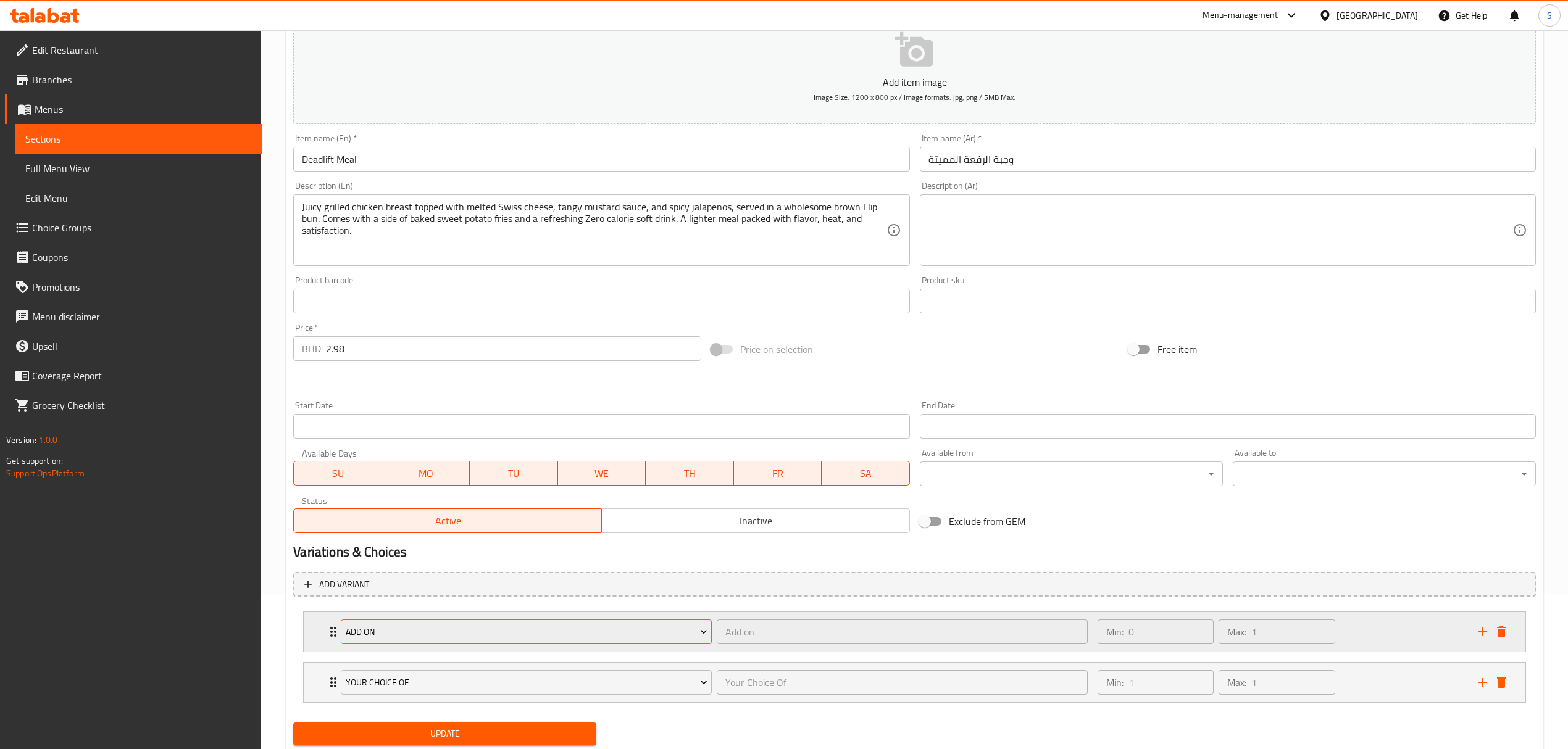
scroll to position [195, 0]
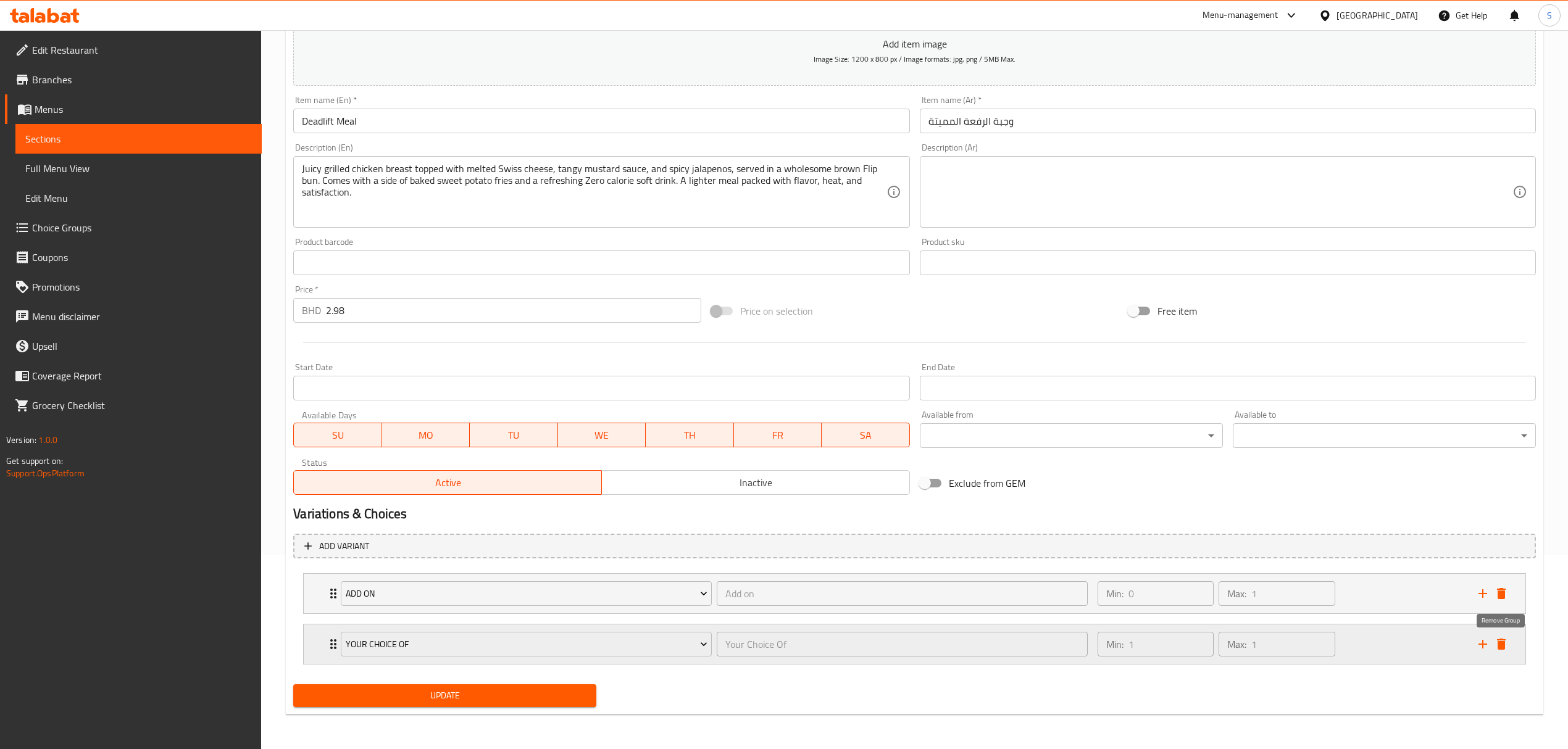
click at [1500, 645] on icon "delete" at bounding box center [1501, 645] width 8 height 11
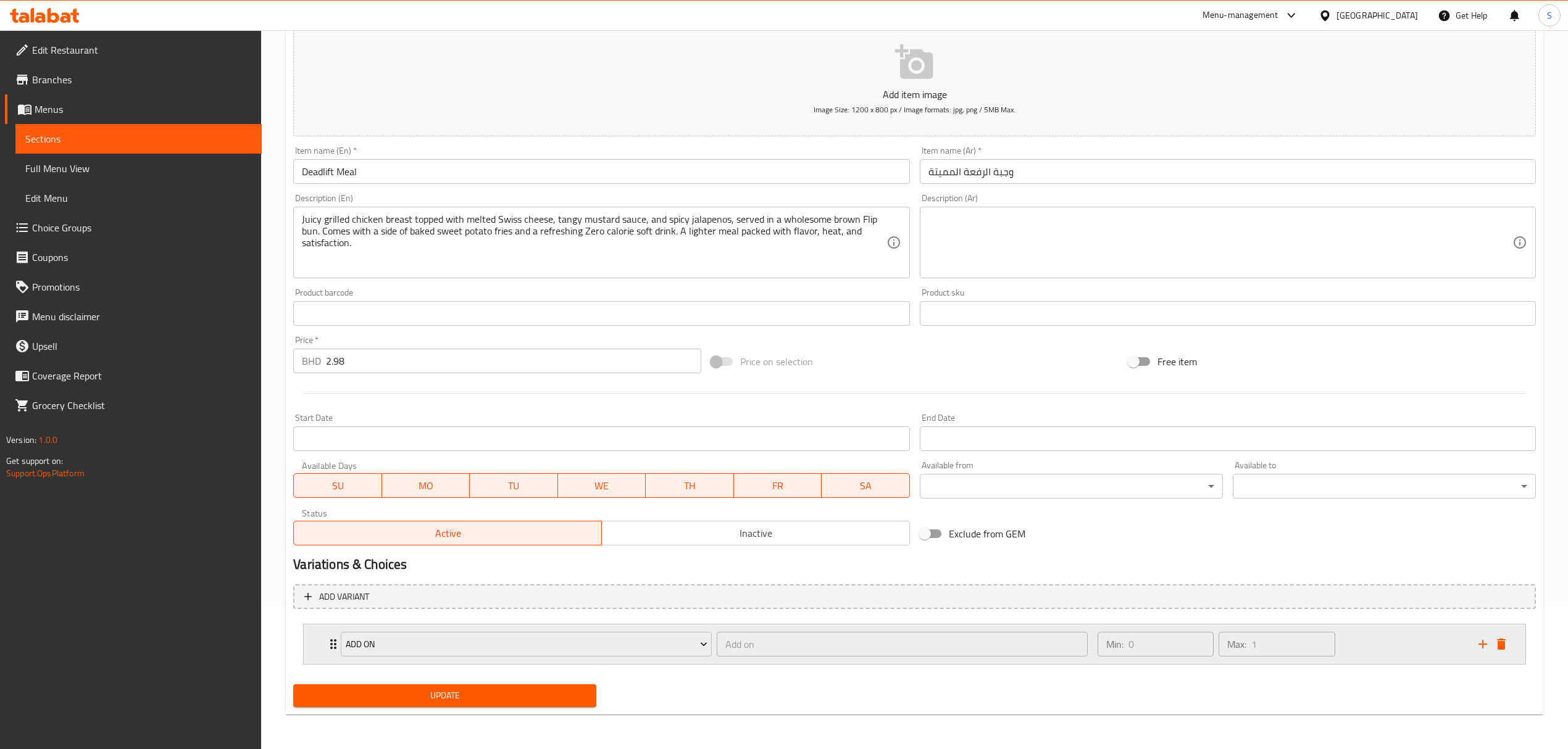
click at [1359, 648] on div "Min: 0 ​ Max: 1 ​" at bounding box center [1281, 645] width 381 height 40
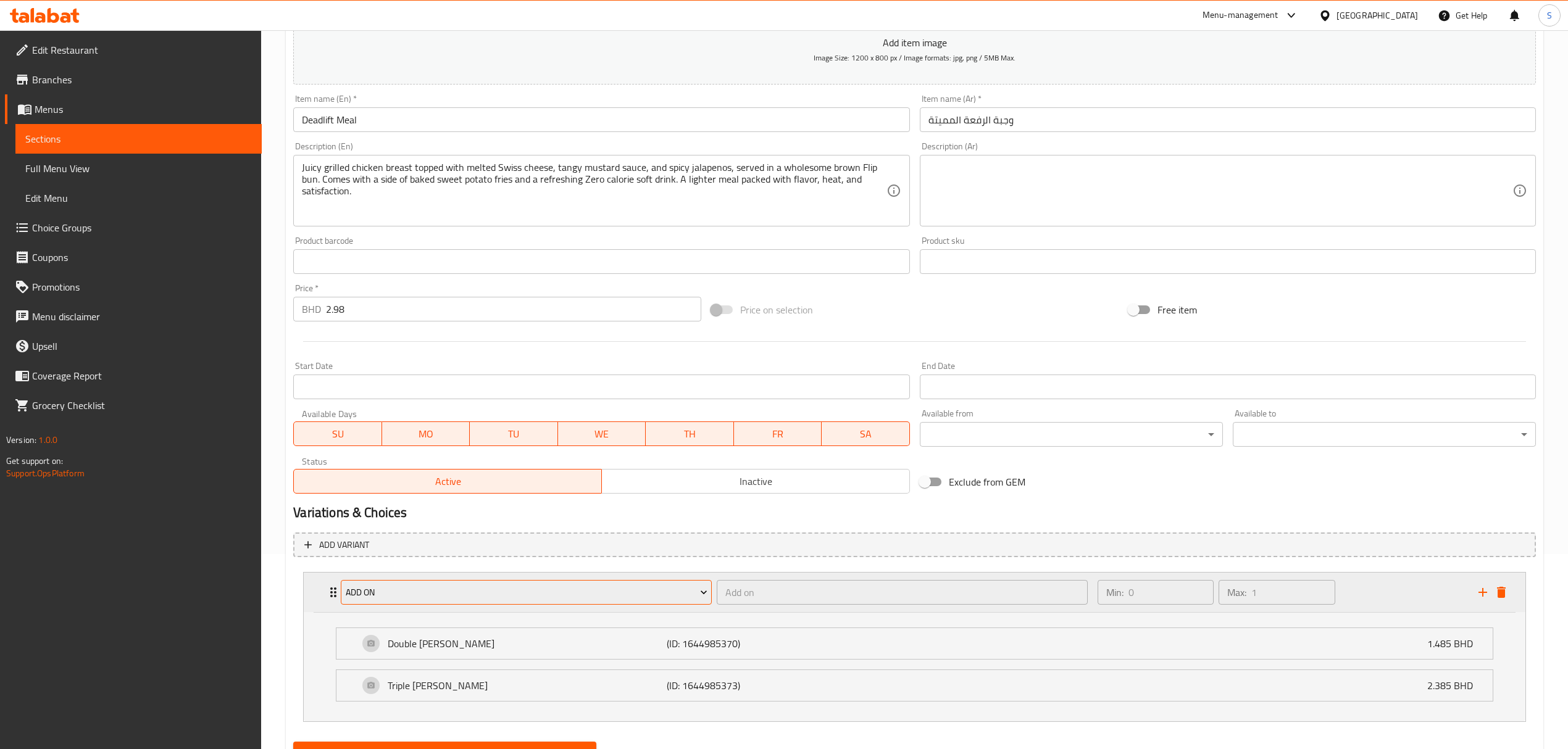
click at [685, 590] on span "Add on" at bounding box center [526, 593] width 362 height 16
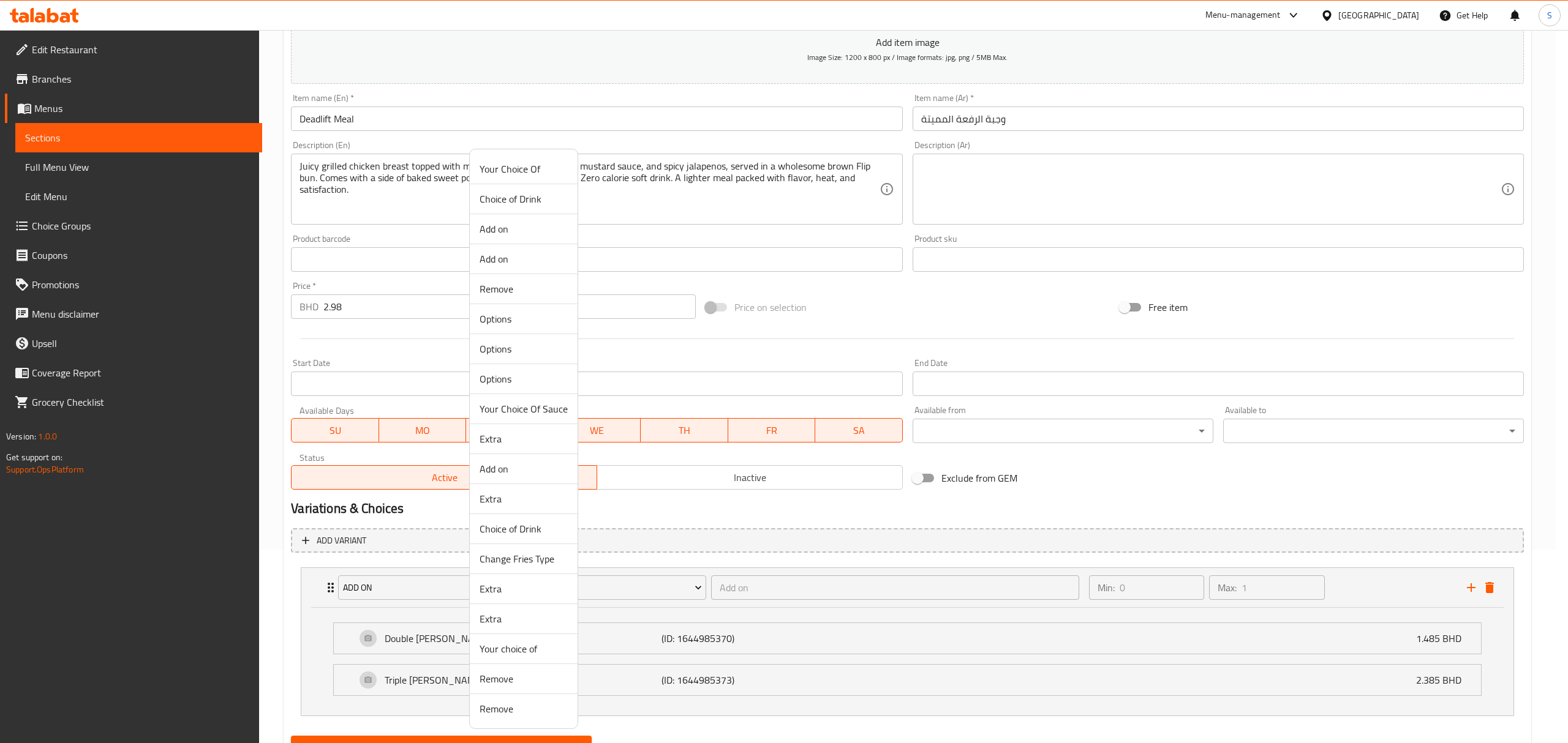
click at [491, 588] on span "Extra" at bounding box center [524, 589] width 88 height 15
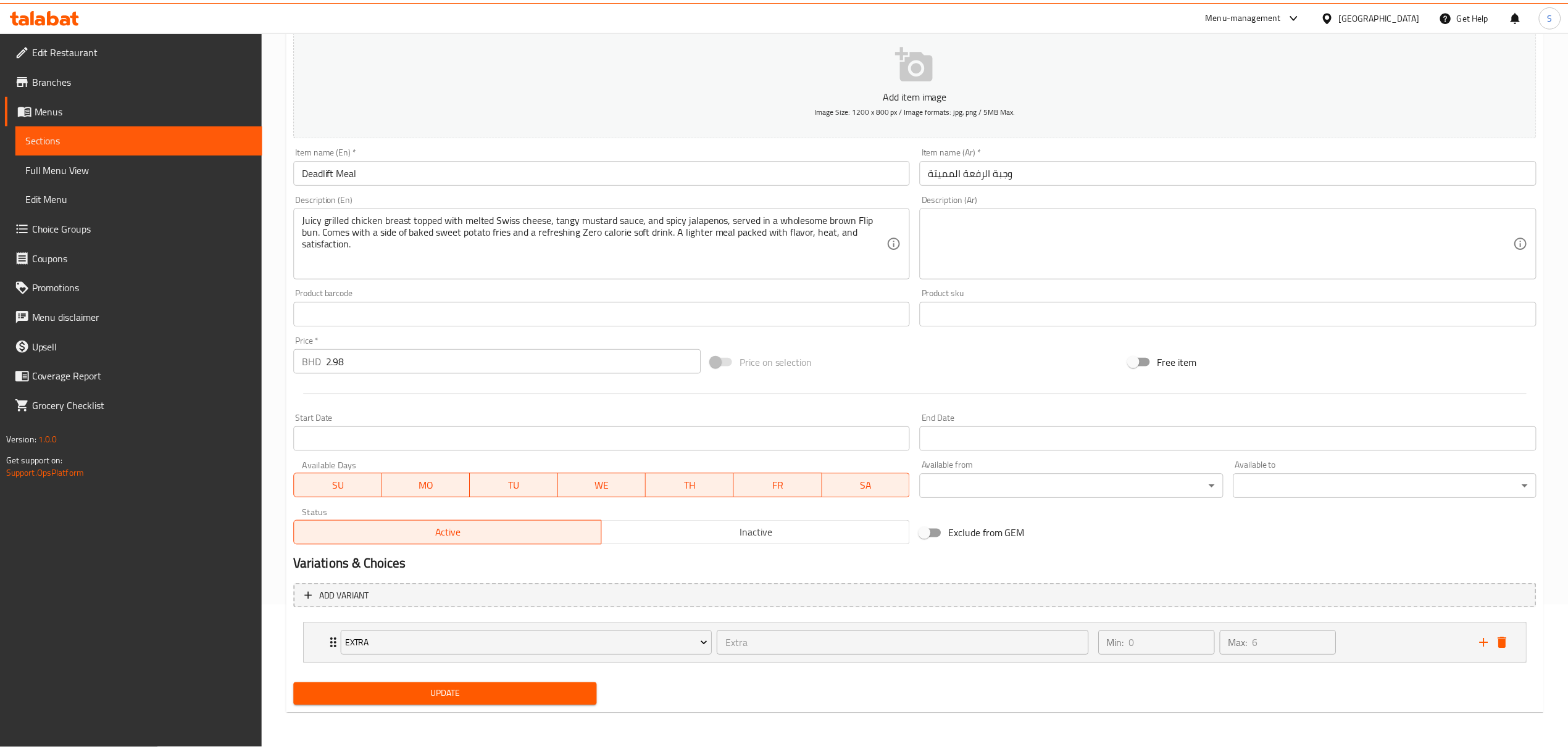
scroll to position [144, 0]
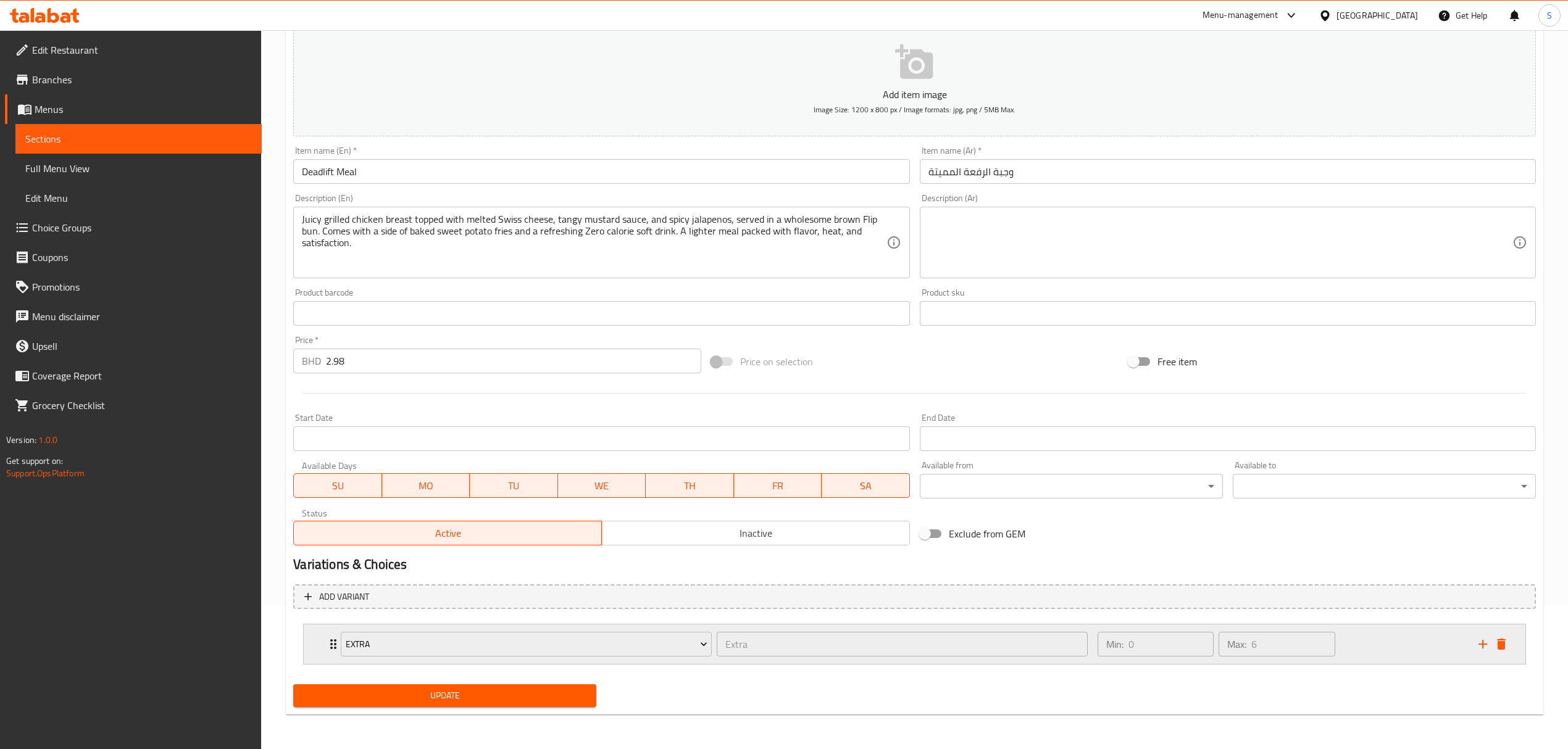
click at [1397, 640] on div "Min: 0 ​ Max: 6 ​" at bounding box center [1281, 645] width 381 height 40
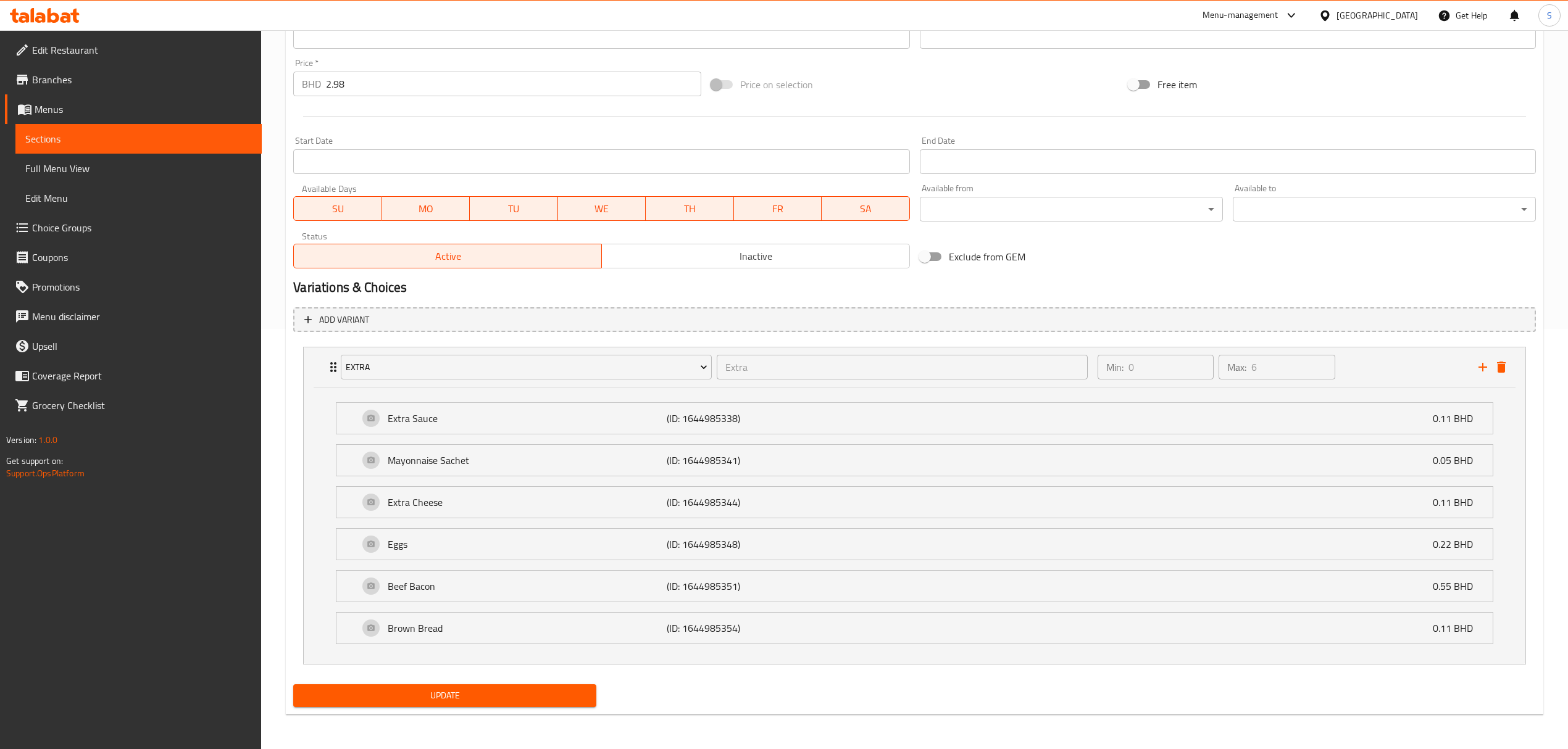
scroll to position [341, 0]
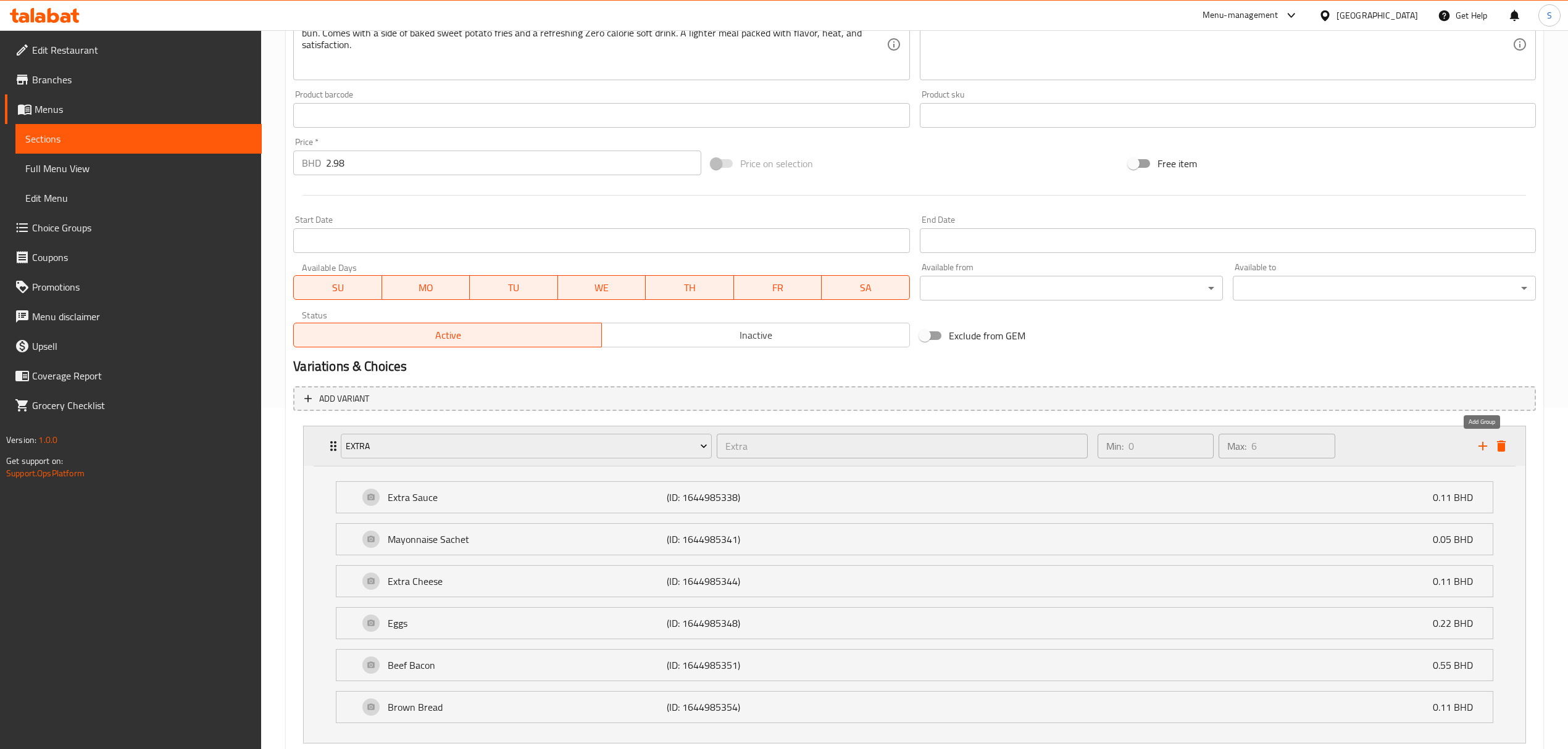
click at [1479, 445] on icon "add" at bounding box center [1483, 447] width 15 height 15
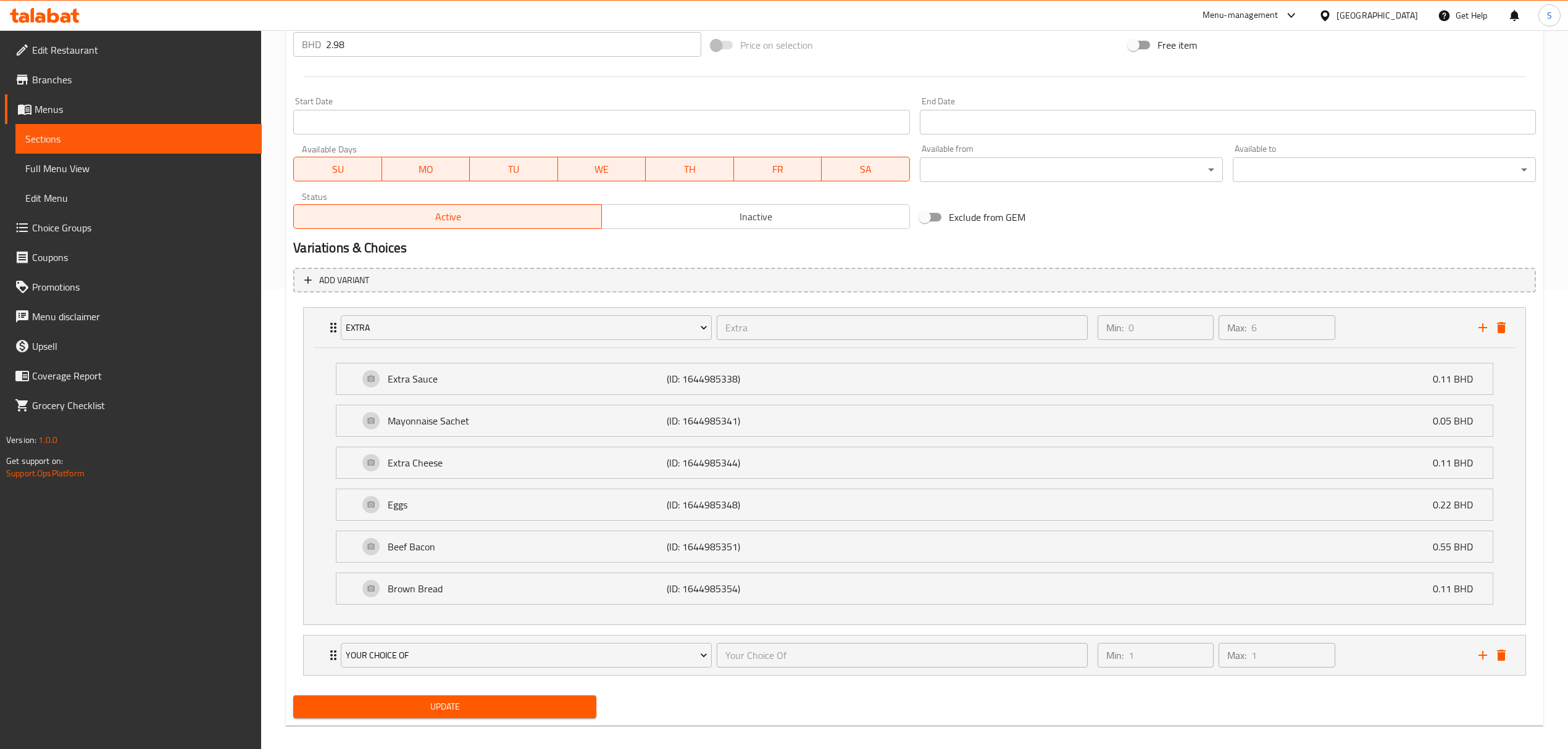
scroll to position [474, 0]
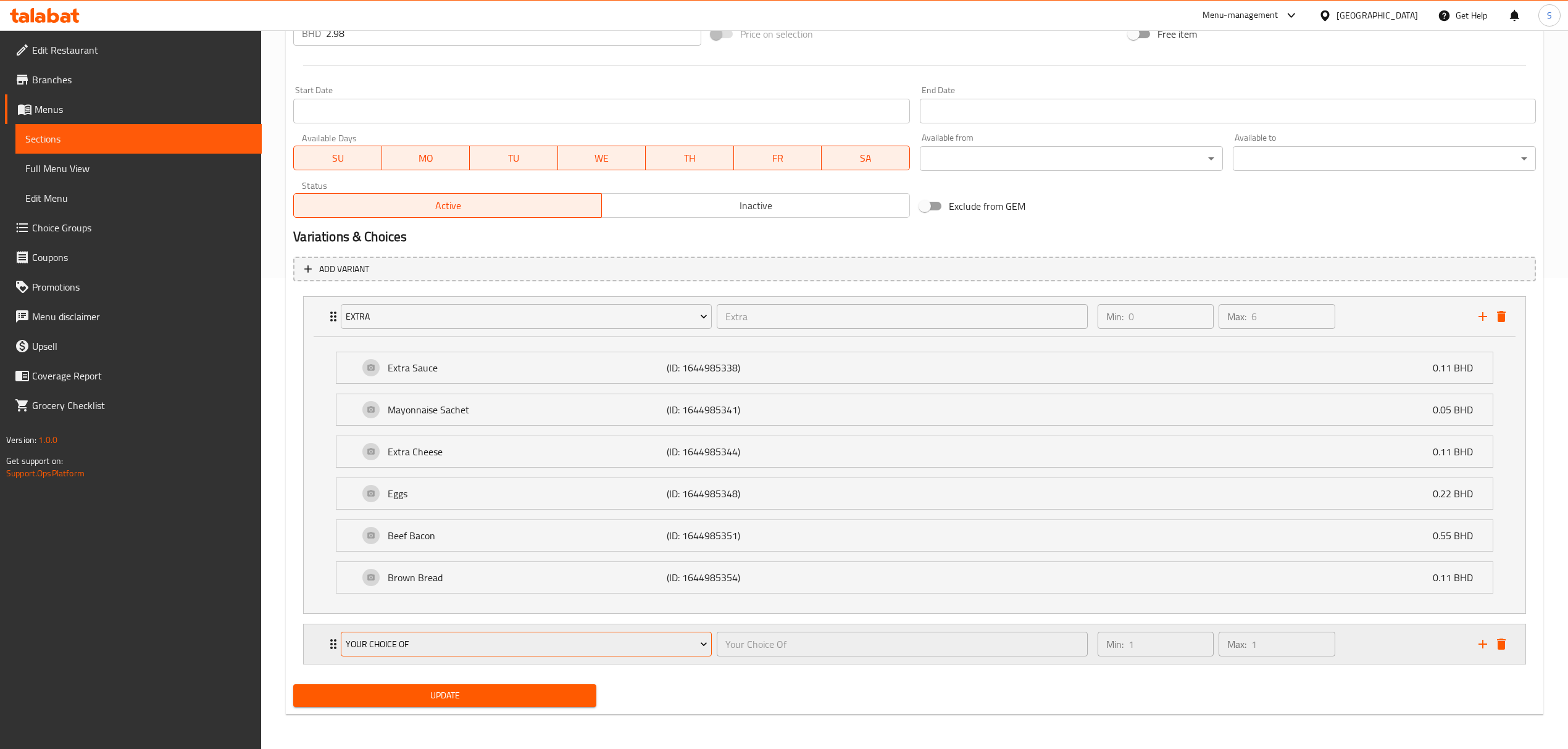
click at [506, 647] on span "Your Choice Of" at bounding box center [526, 645] width 362 height 16
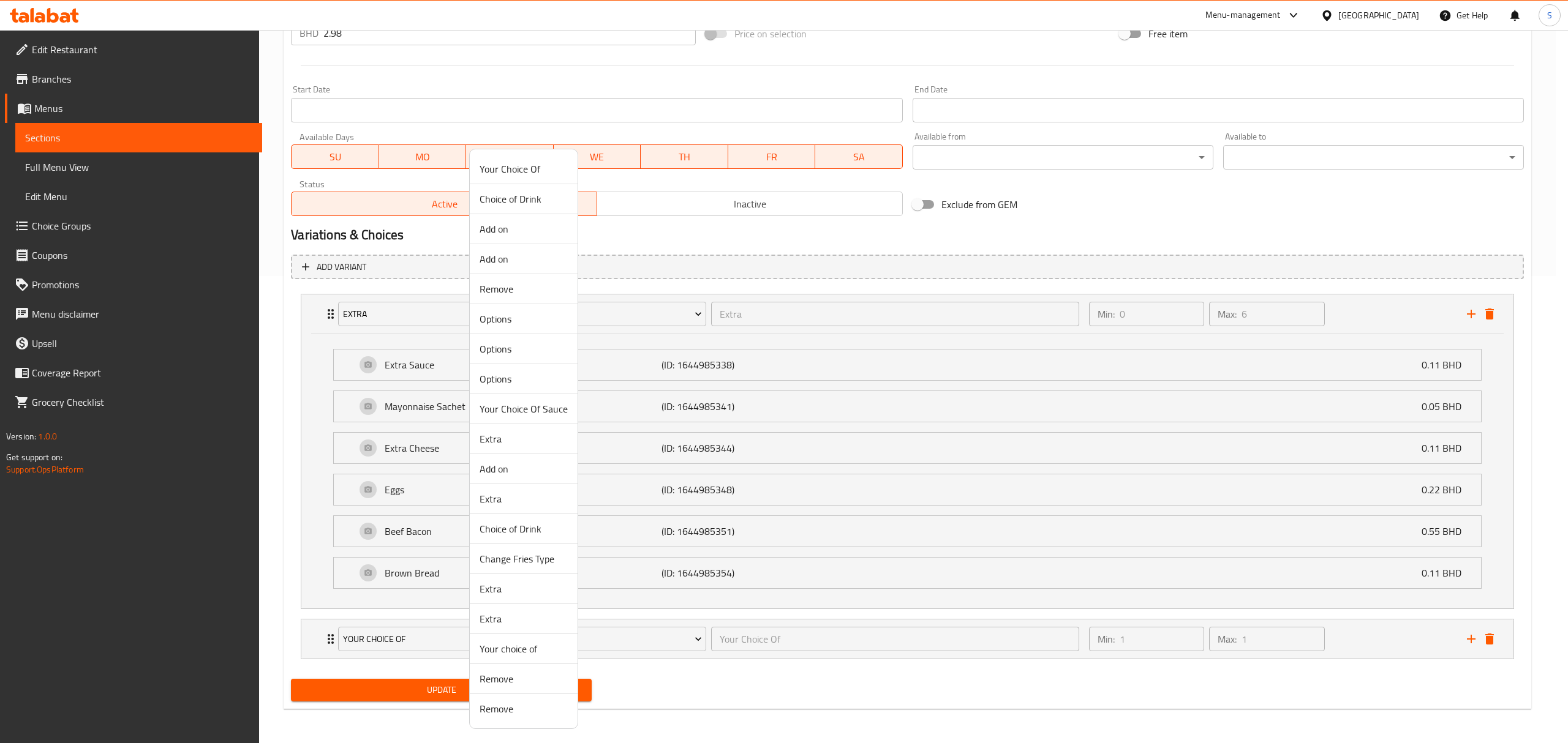
click at [1488, 642] on div at bounding box center [784, 372] width 1568 height 743
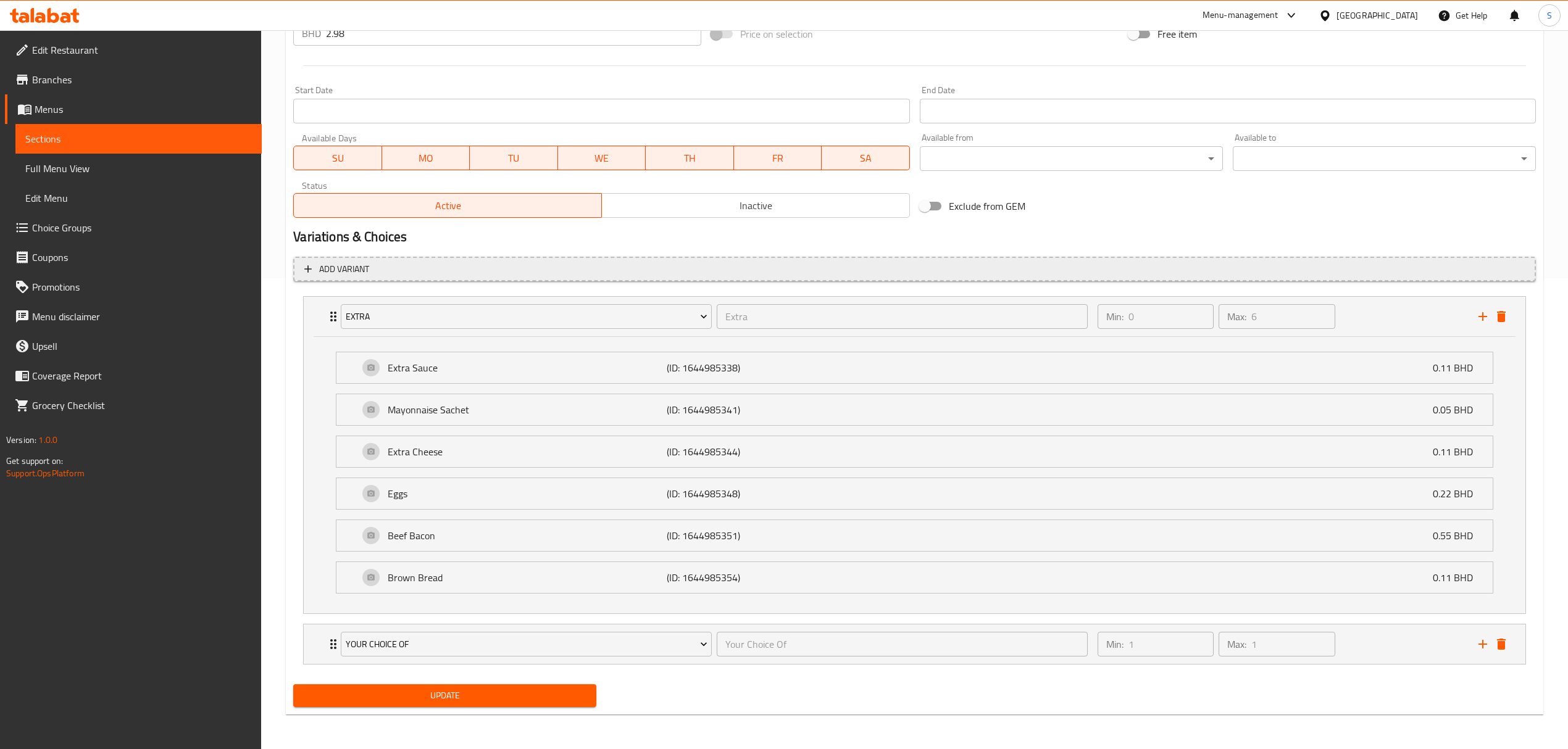
click at [502, 262] on span "Add variant" at bounding box center [915, 269] width 1221 height 16
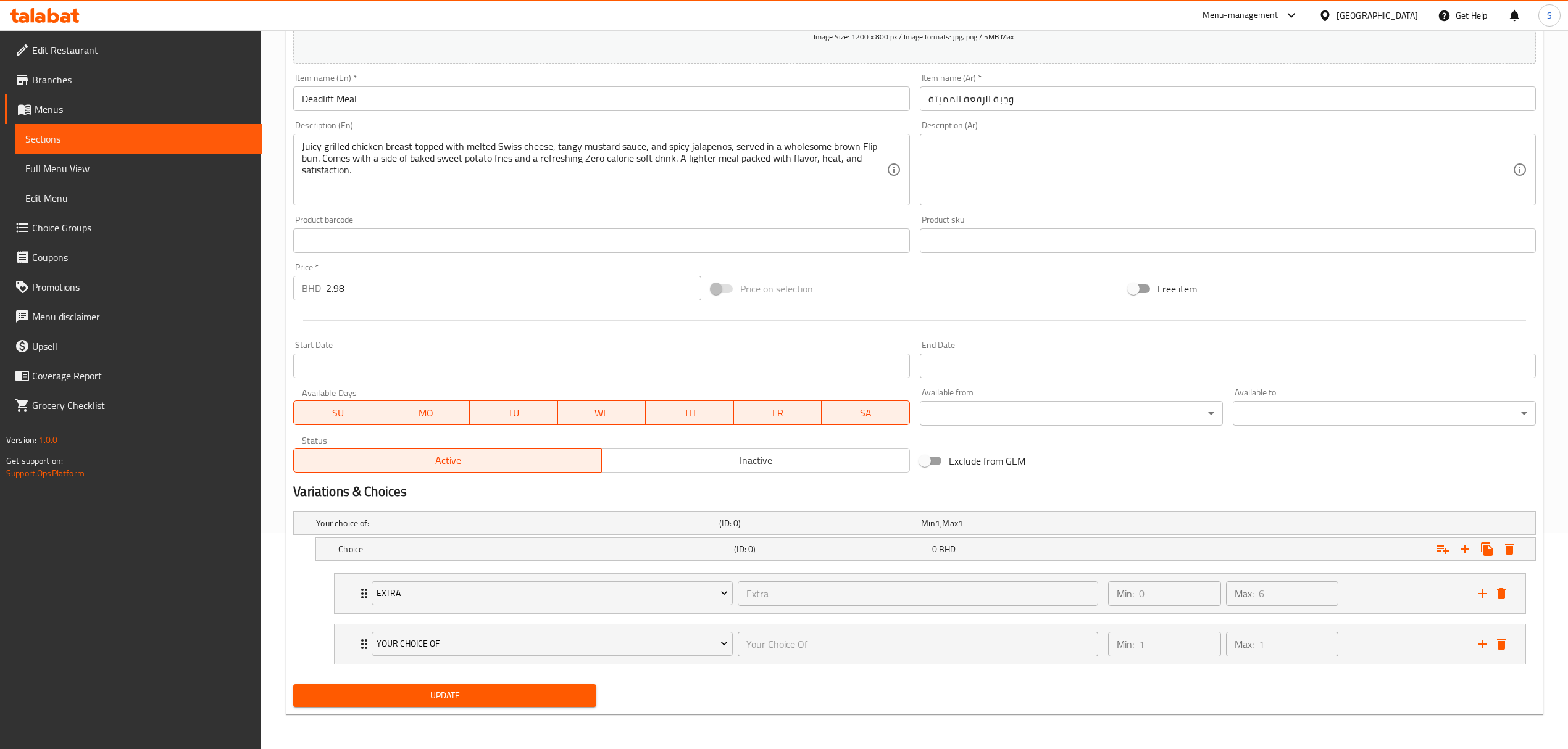
scroll to position [218, 0]
click at [1364, 526] on div "Expand" at bounding box center [1322, 522] width 403 height 5
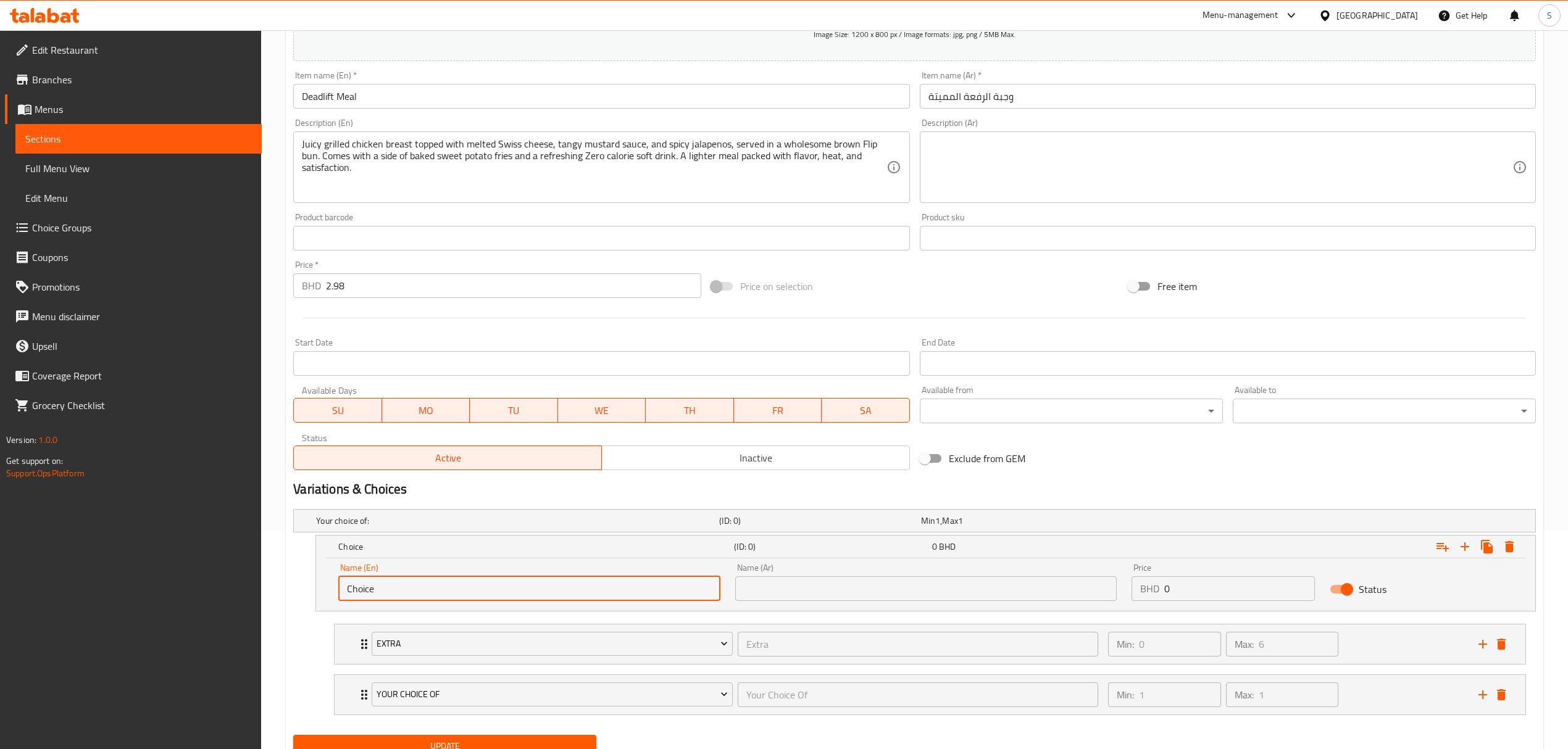
click at [539, 600] on input "Choice" at bounding box center [529, 588] width 382 height 25
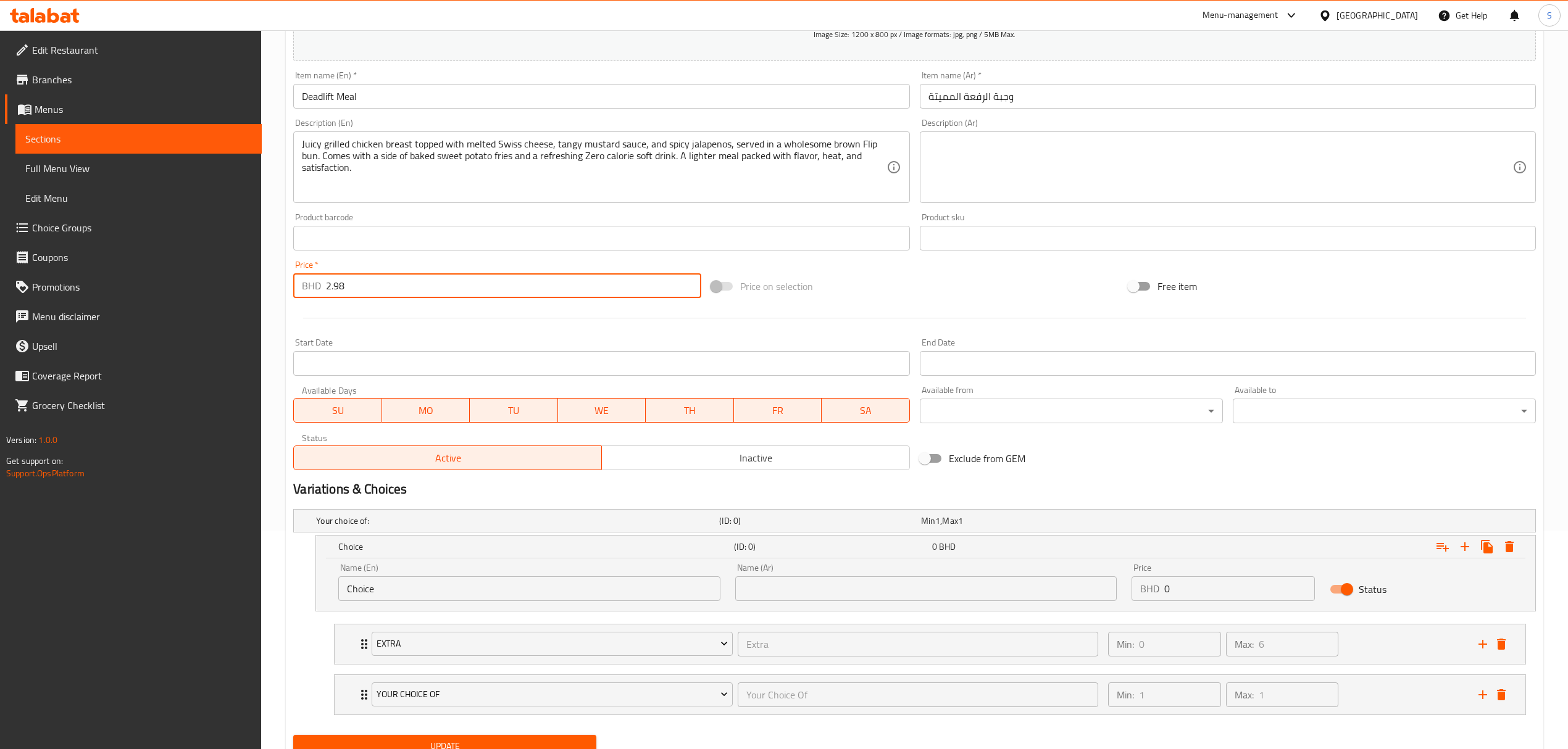
drag, startPoint x: 364, startPoint y: 285, endPoint x: 170, endPoint y: 295, distance: 194.3
click at [168, 295] on div "Edit Restaurant Branches Menus Sections Full Menu View Edit Menu Choice Groups …" at bounding box center [784, 305] width 1568 height 988
drag, startPoint x: 1196, startPoint y: 598, endPoint x: 1080, endPoint y: 593, distance: 116.1
click at [1078, 593] on div "Name (En) Choice Name (En) Name (Ar) Name (Ar) Price BHD 0 Price Status" at bounding box center [926, 582] width 1190 height 53
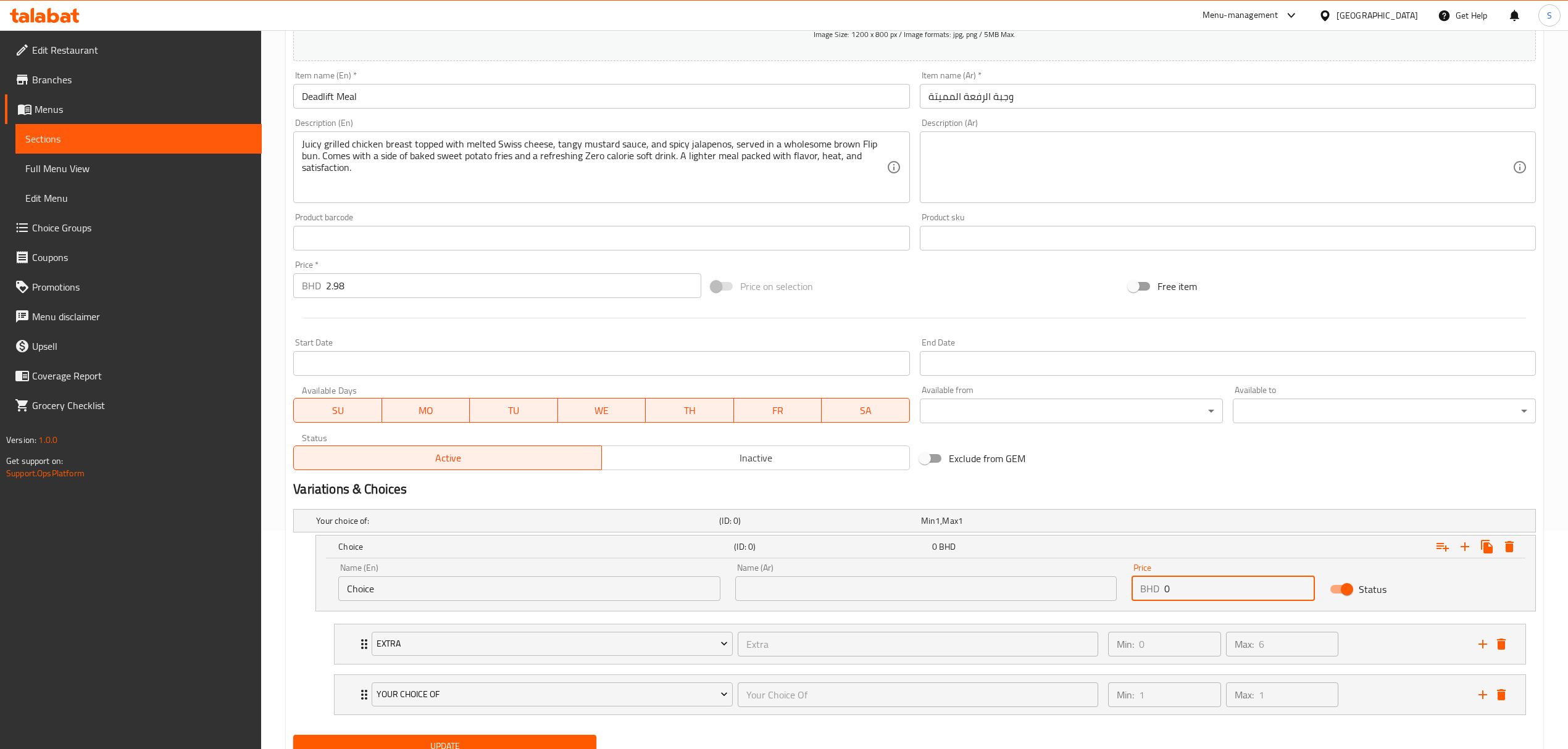
paste input "2.98"
type input "2.98"
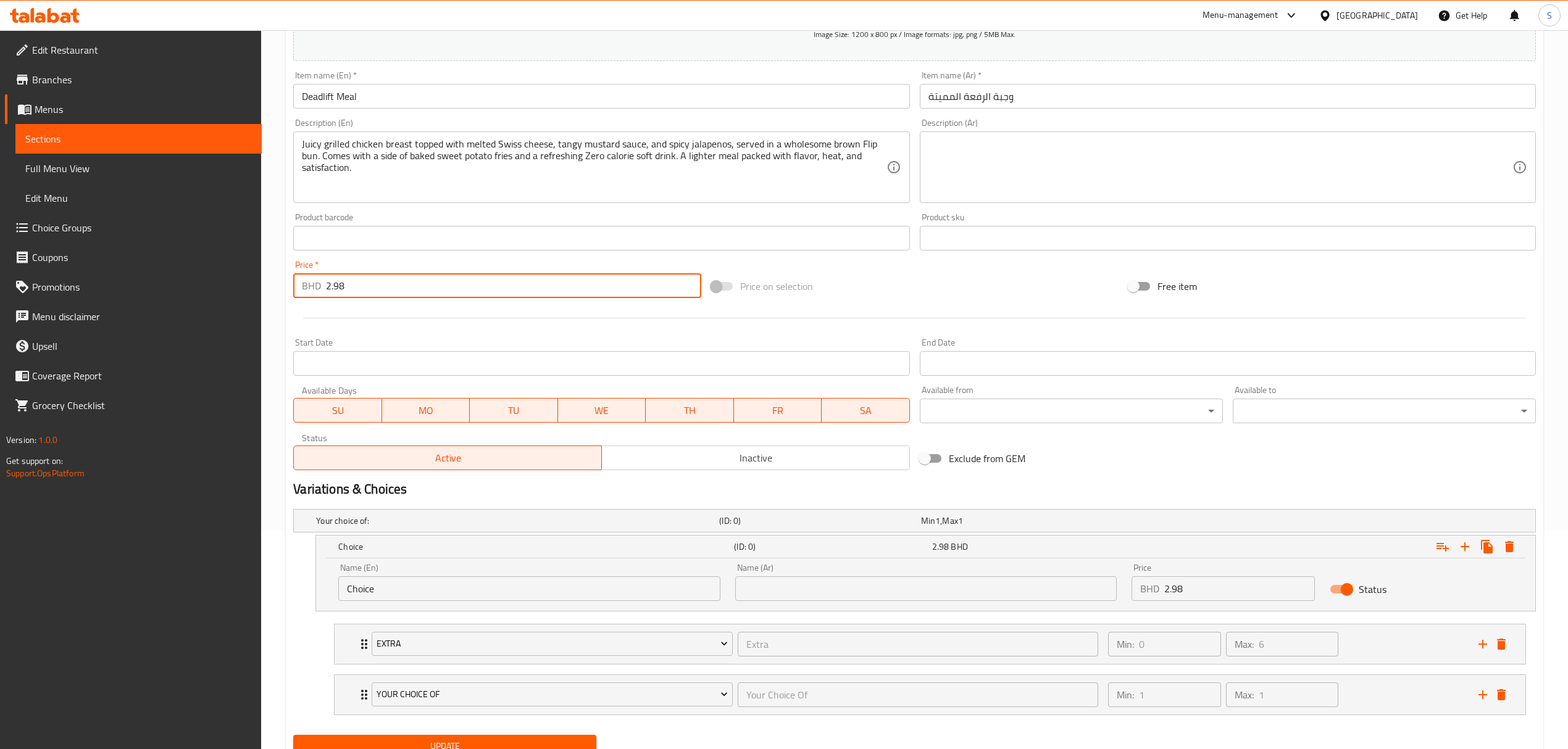
drag, startPoint x: 358, startPoint y: 288, endPoint x: 77, endPoint y: 307, distance: 281.6
click at [77, 307] on div "Edit Restaurant Branches Menus Sections Full Menu View Edit Menu Choice Groups …" at bounding box center [784, 305] width 1568 height 988
type input "0"
click at [1438, 546] on icon "Expand" at bounding box center [1443, 546] width 15 height 15
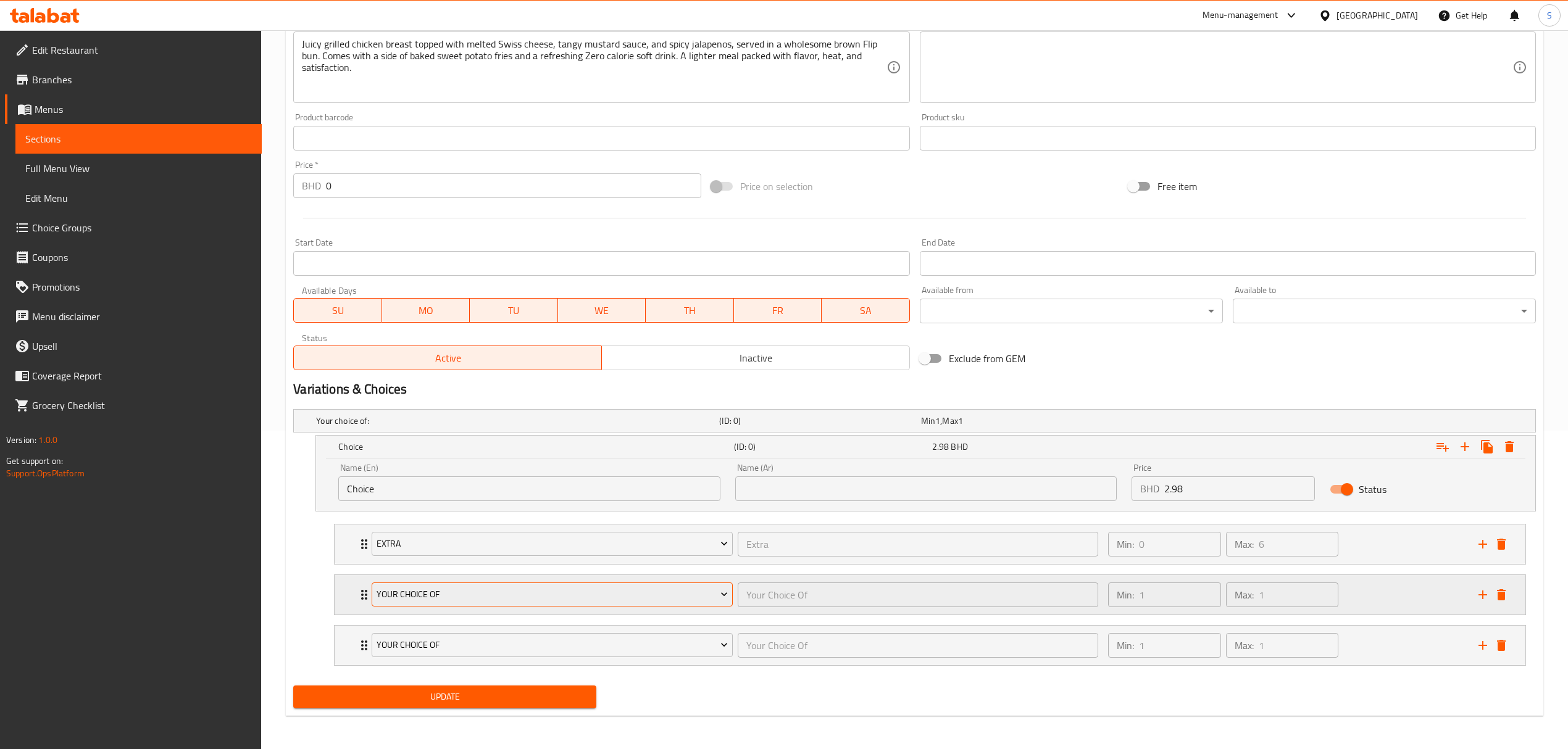
scroll to position [322, 0]
click at [1501, 593] on icon "delete" at bounding box center [1501, 594] width 8 height 11
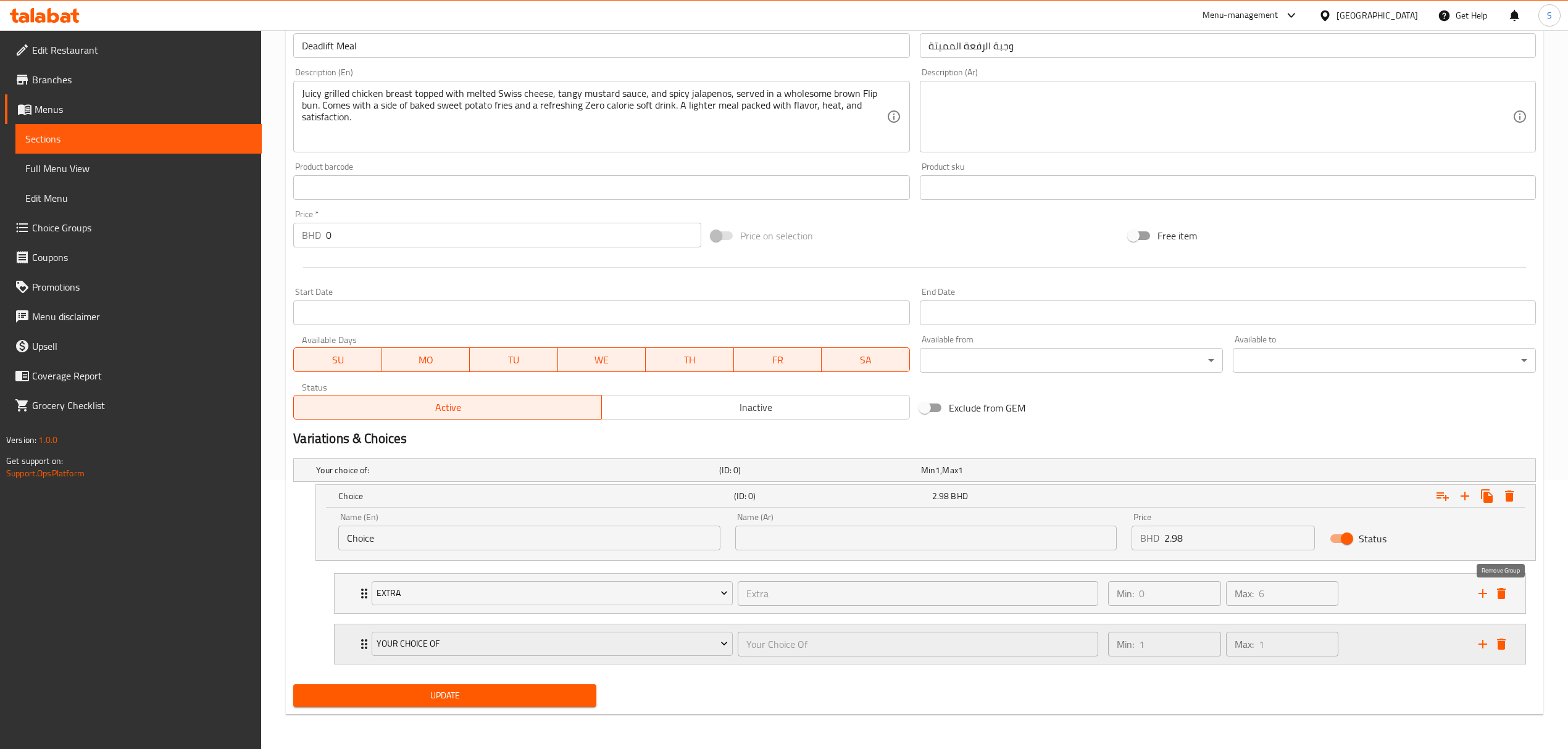
scroll to position [272, 0]
click at [1505, 647] on icon "delete" at bounding box center [1501, 645] width 15 height 15
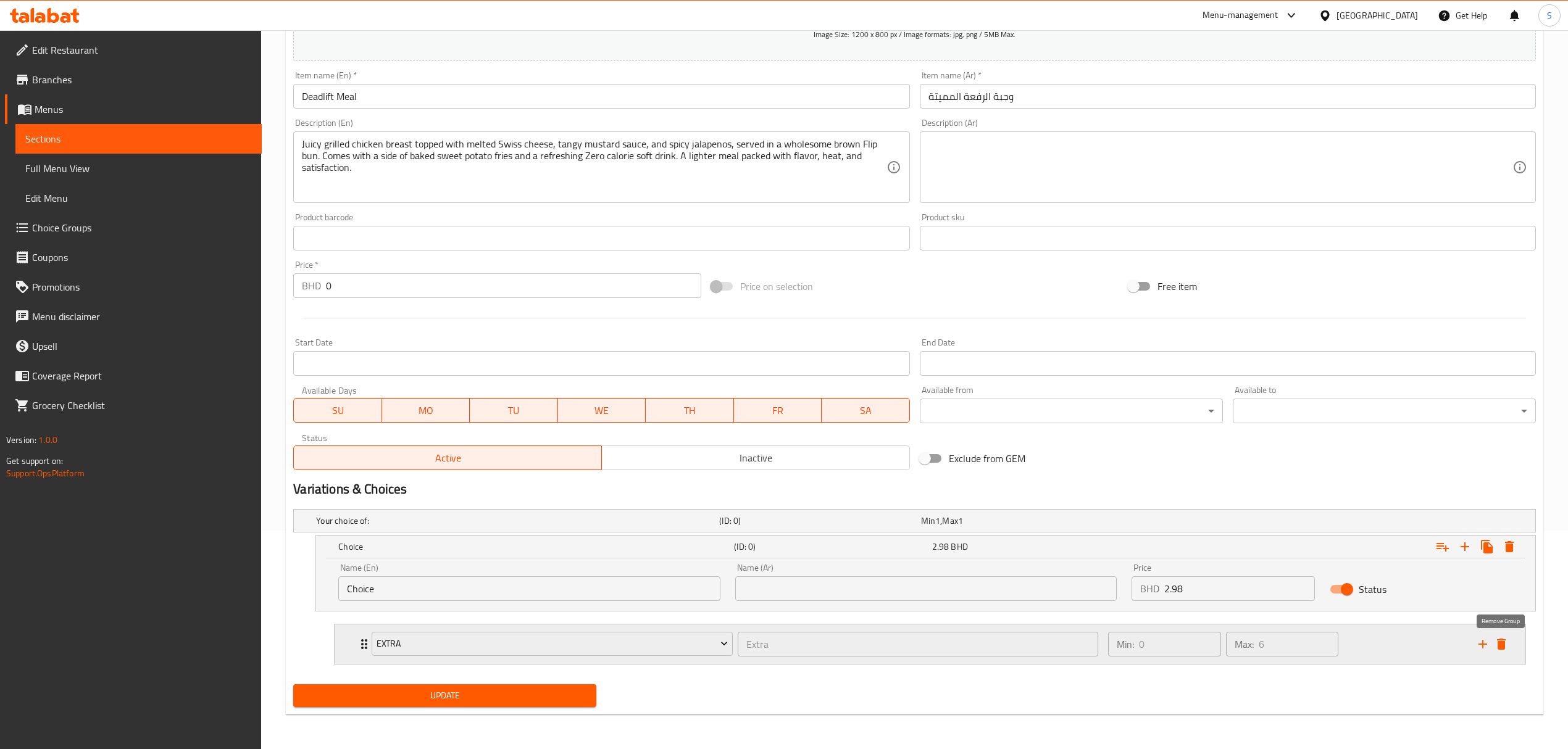
click at [1500, 641] on icon "delete" at bounding box center [1501, 645] width 15 height 15
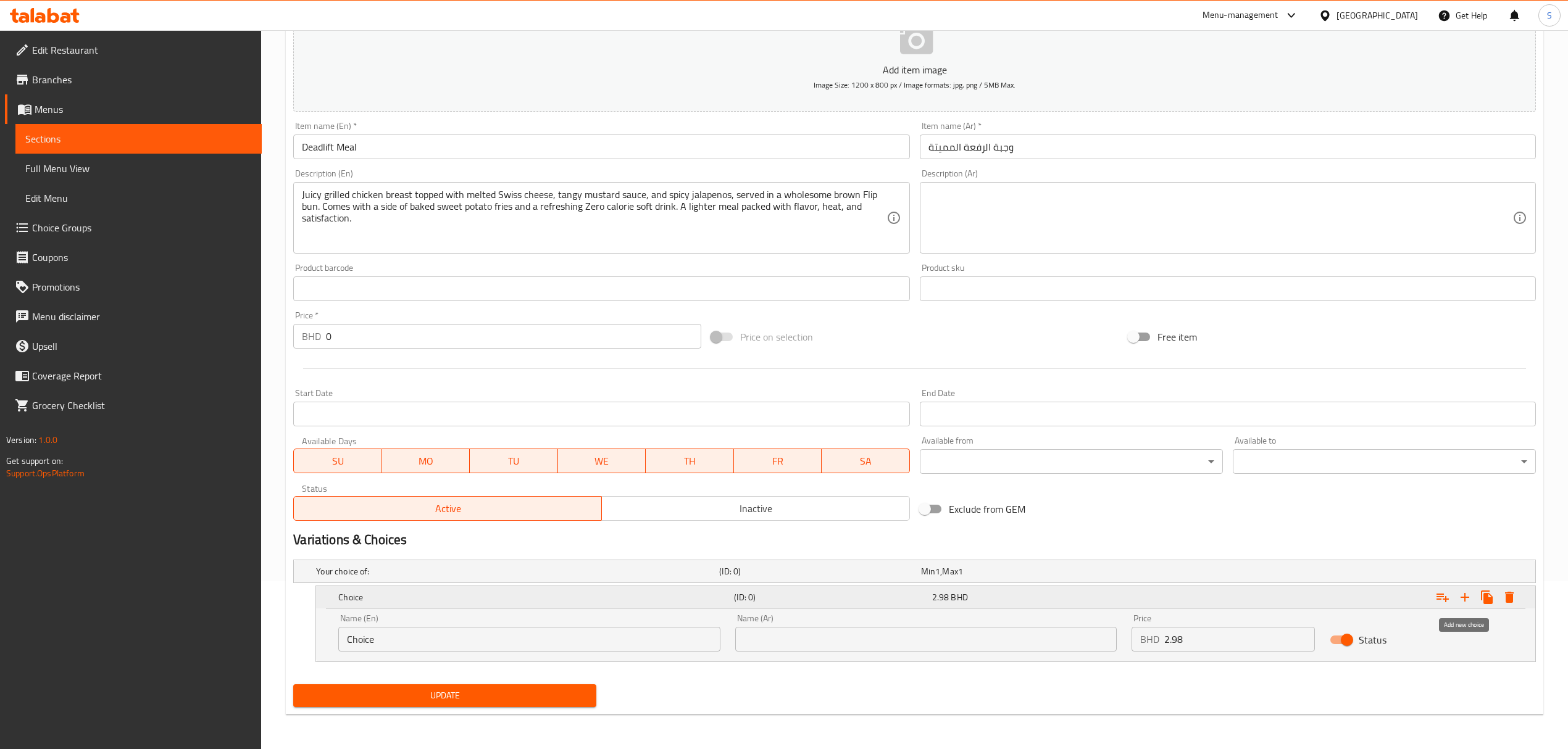
click at [1465, 597] on icon "Expand" at bounding box center [1464, 596] width 8 height 8
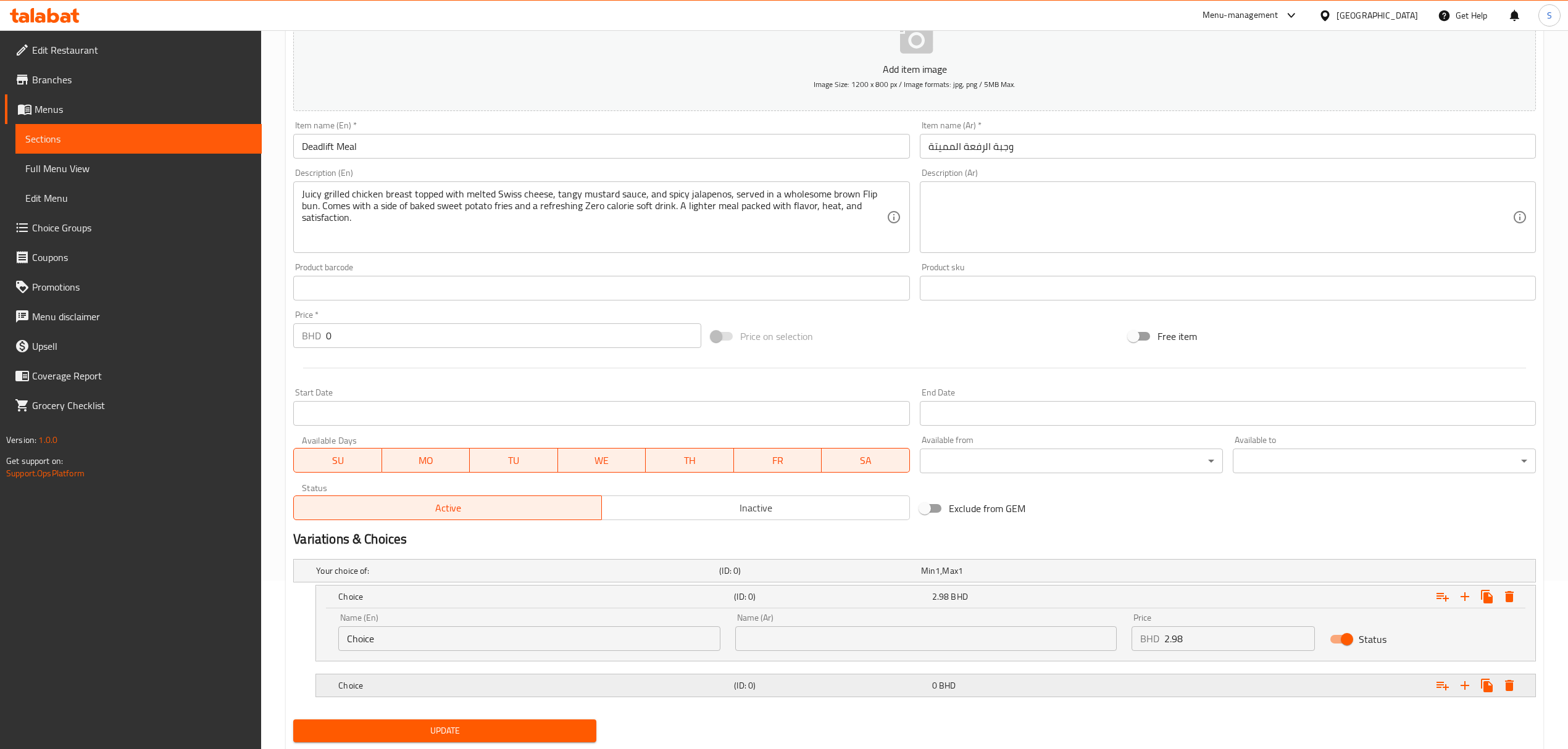
click at [509, 577] on h5 "Choice" at bounding box center [515, 571] width 399 height 12
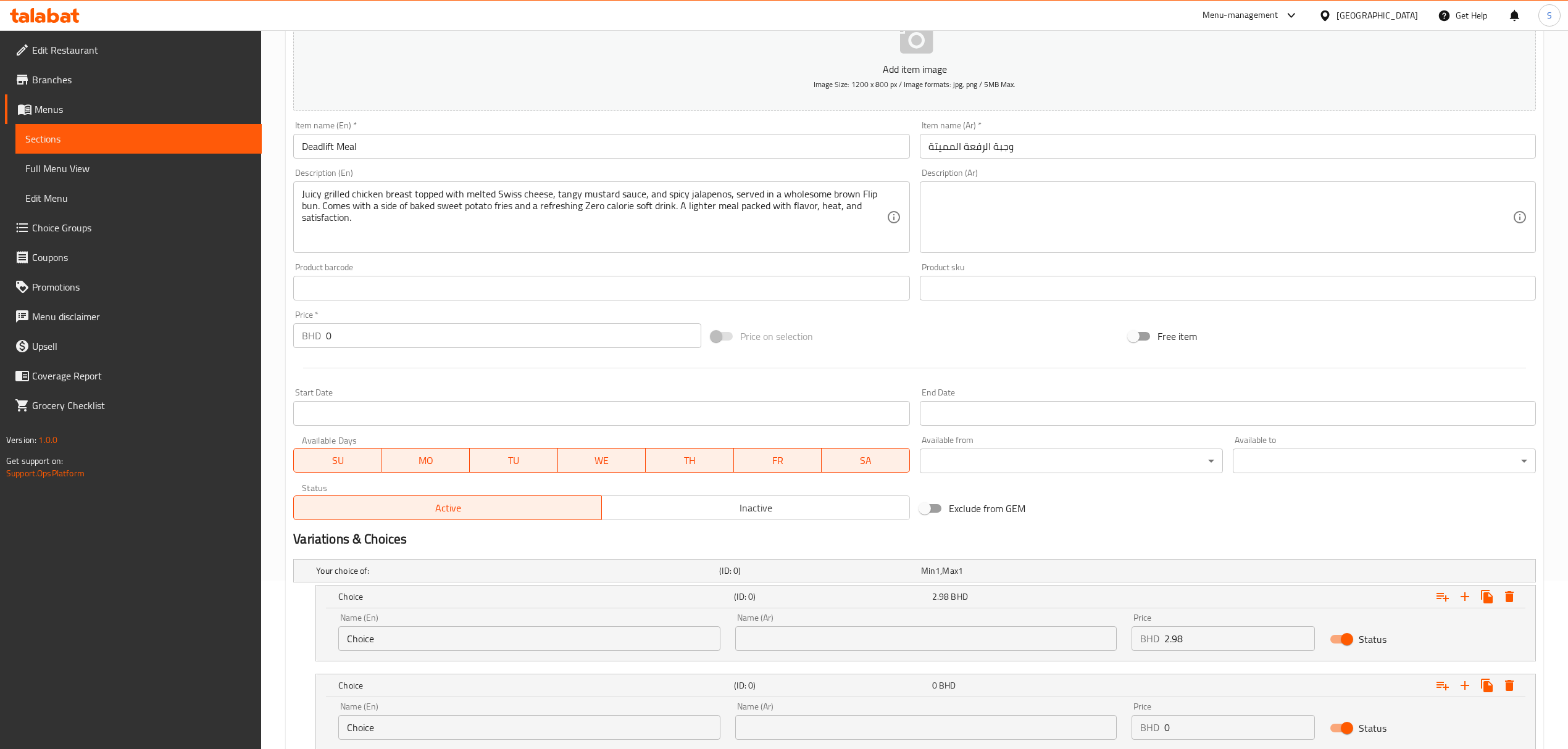
click at [414, 638] on input "Choice" at bounding box center [529, 639] width 382 height 25
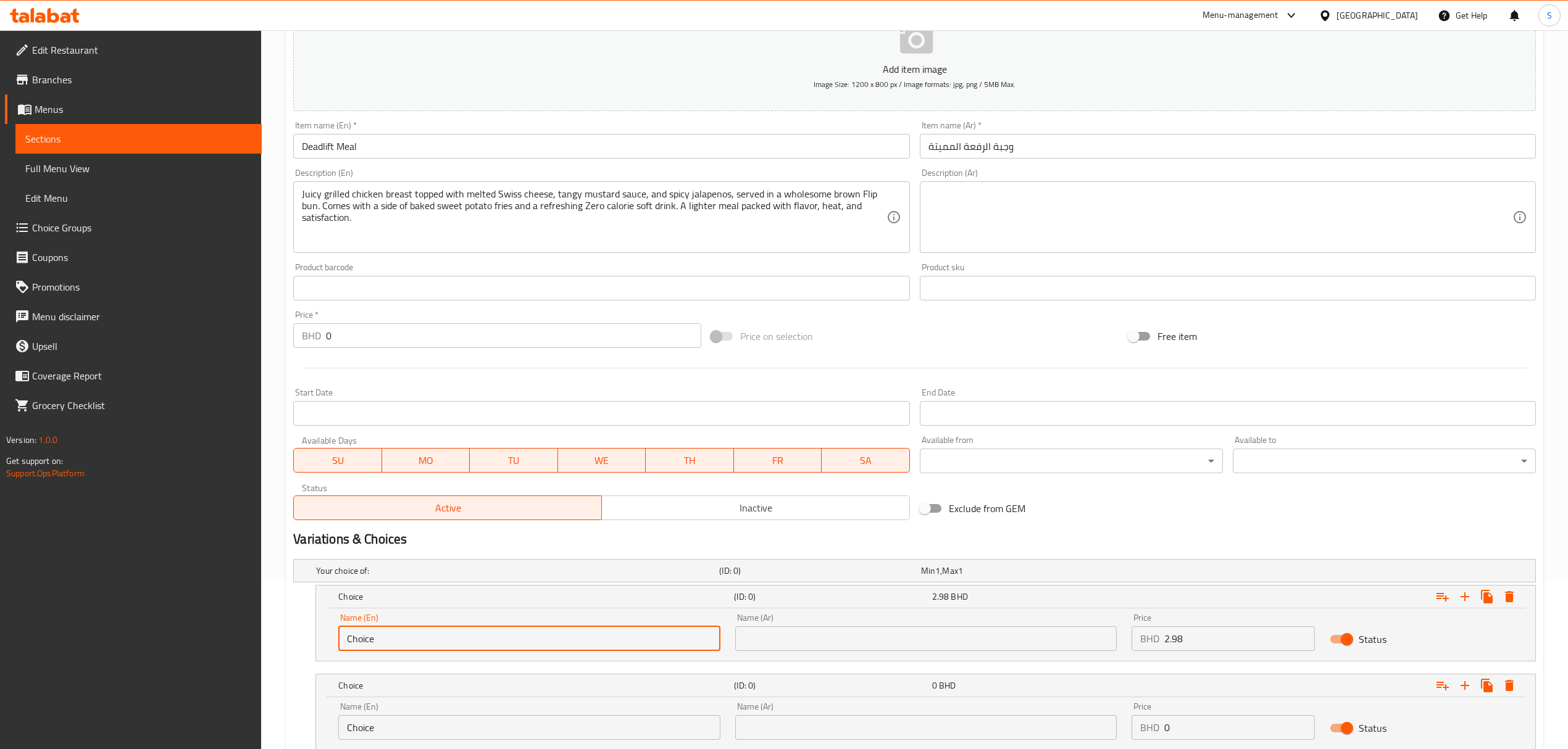
click at [414, 638] on input "Choice" at bounding box center [529, 639] width 382 height 25
click at [436, 632] on input "Single [PERSON_NAME]" at bounding box center [529, 639] width 382 height 25
type input "Single [PERSON_NAME]"
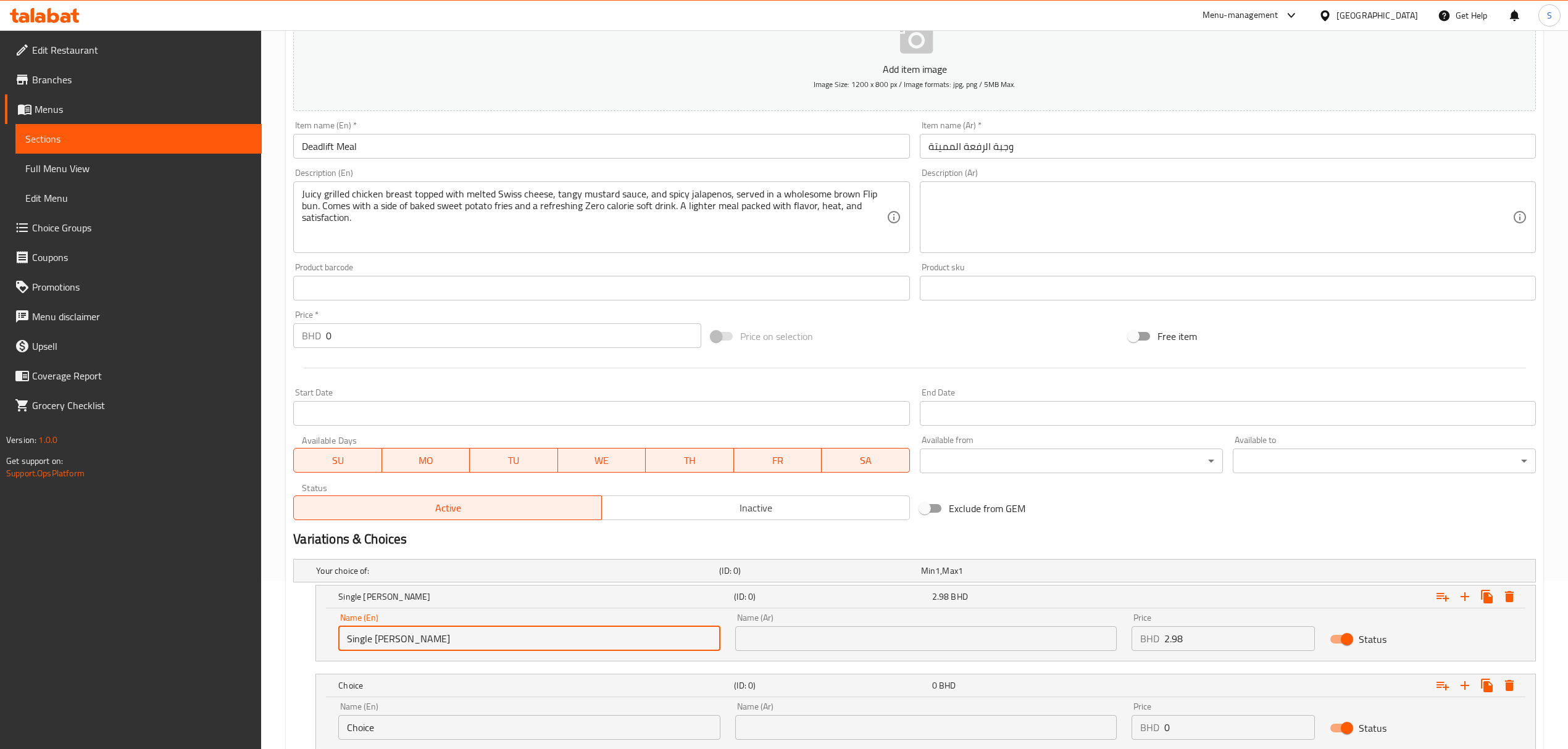
click at [759, 645] on input "text" at bounding box center [926, 639] width 382 height 25
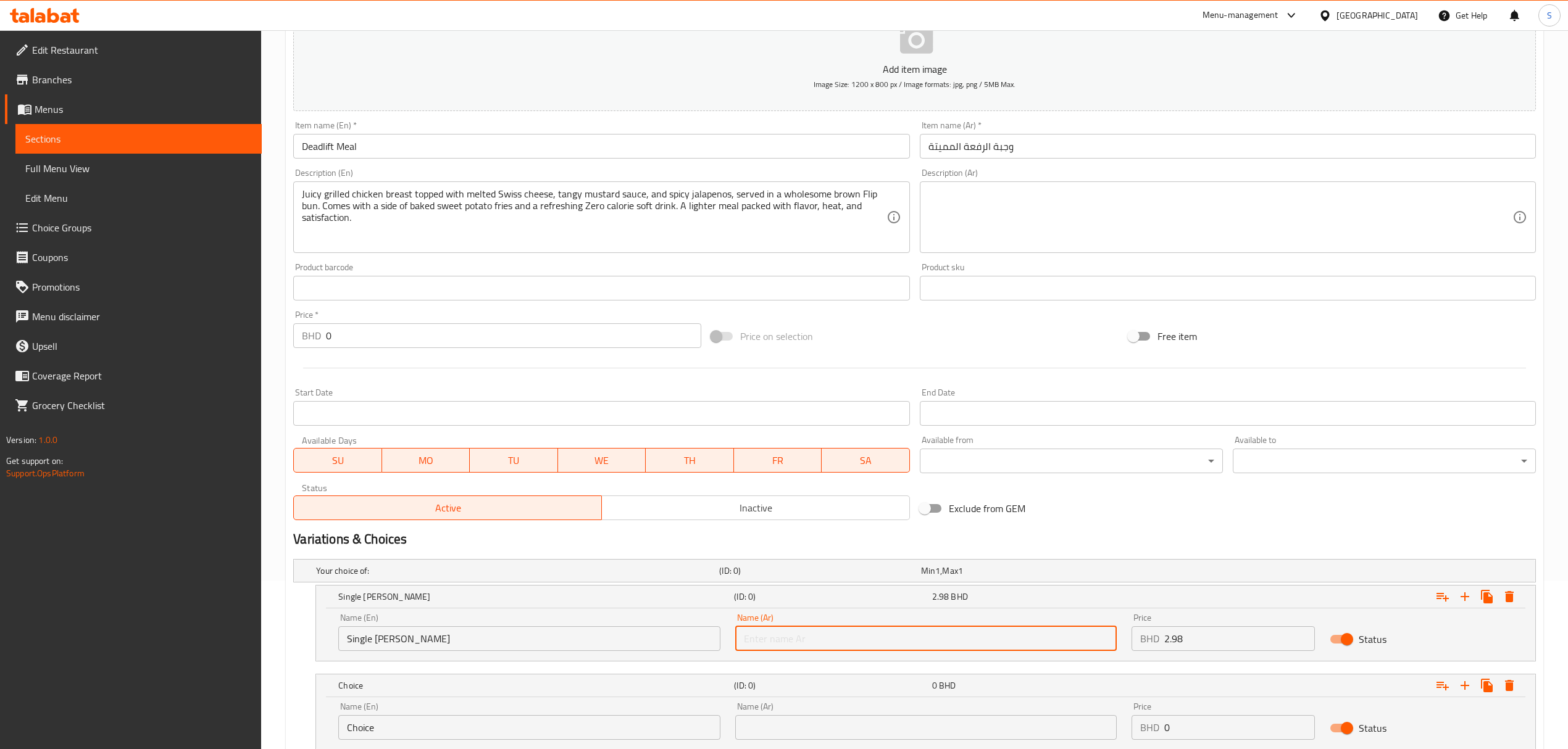
paste input "Single [PERSON_NAME]"
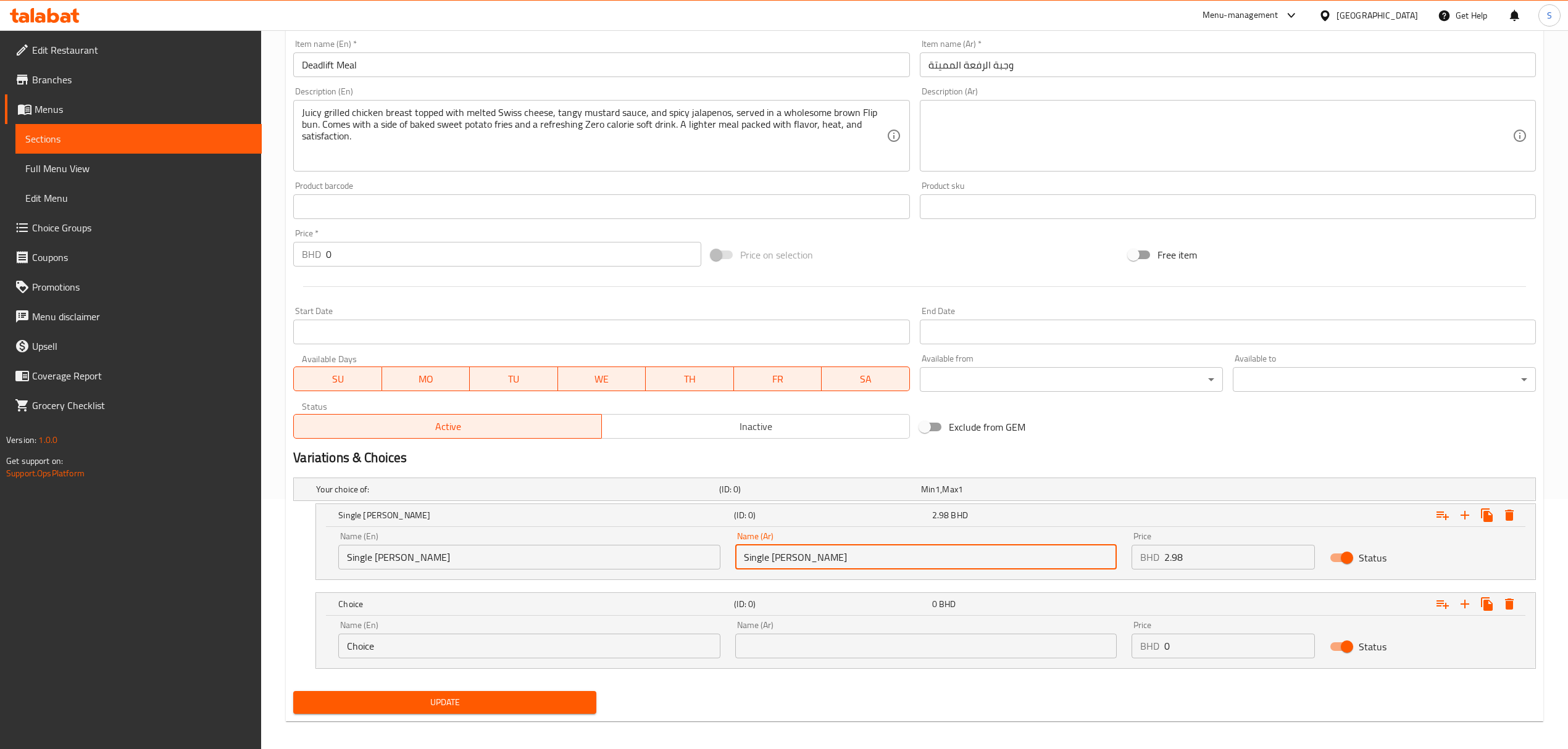
scroll to position [251, 0]
type input "Single [PERSON_NAME]"
click at [1179, 644] on input "0" at bounding box center [1240, 645] width 151 height 25
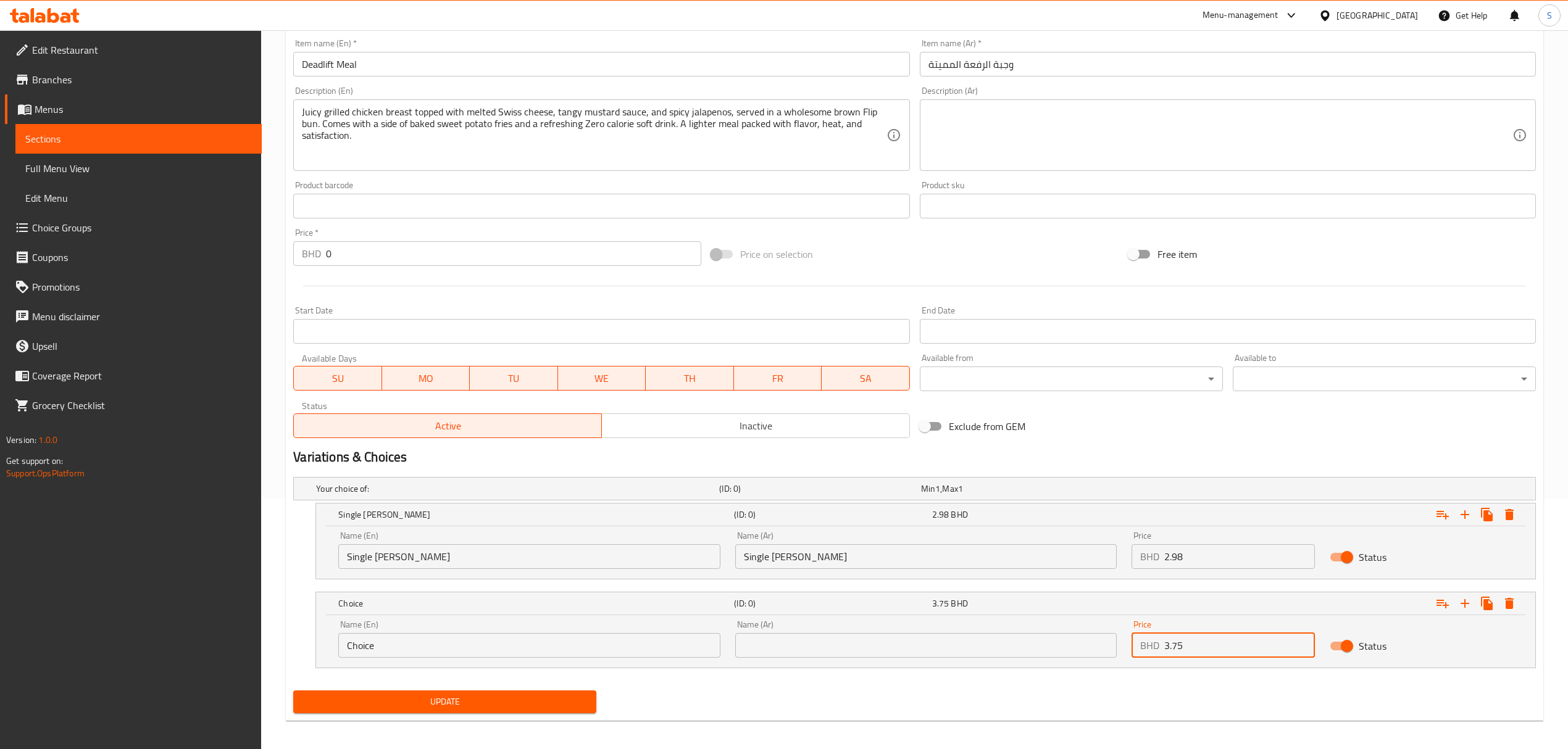
type input "3.75"
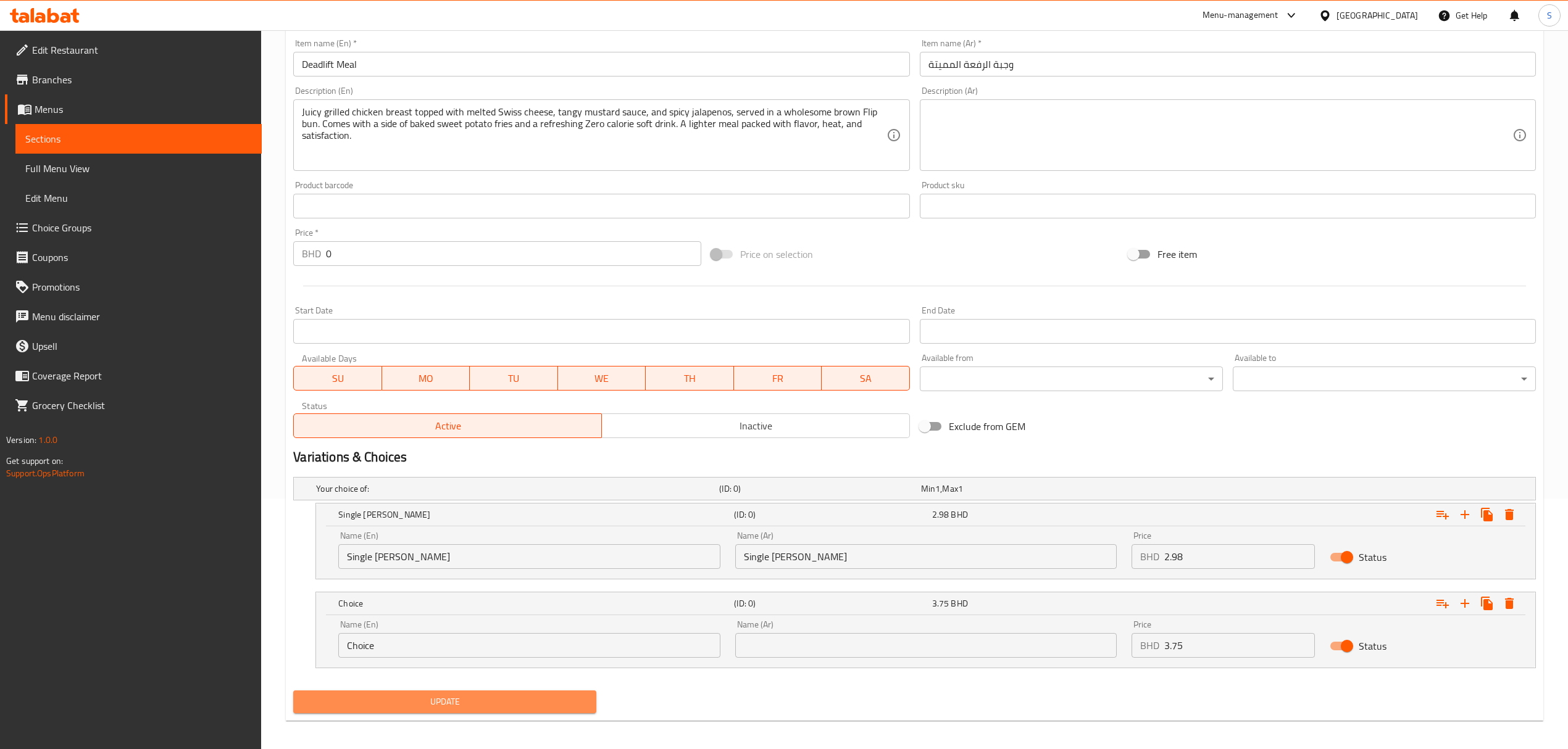
click at [383, 703] on span "Update" at bounding box center [445, 702] width 283 height 16
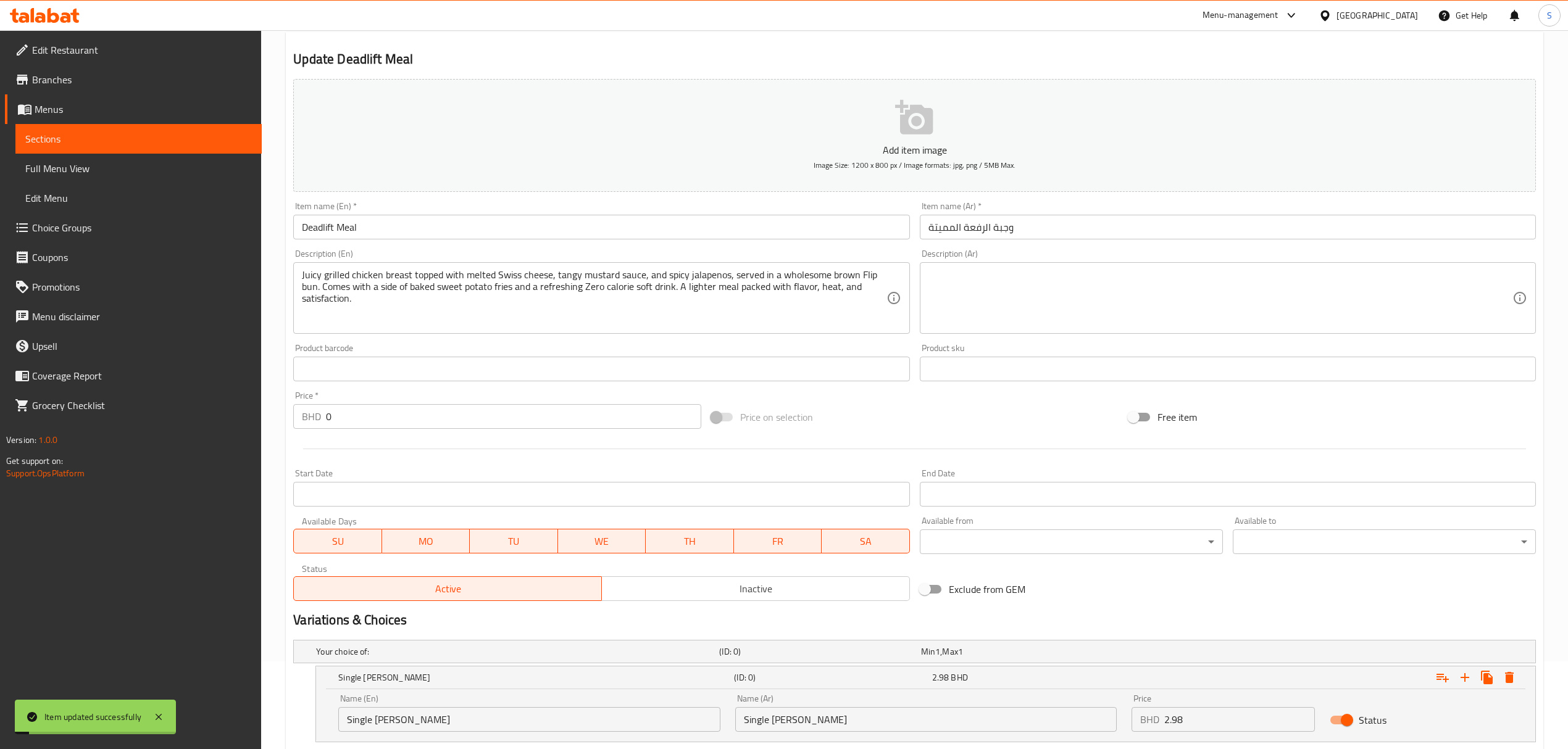
scroll to position [0, 0]
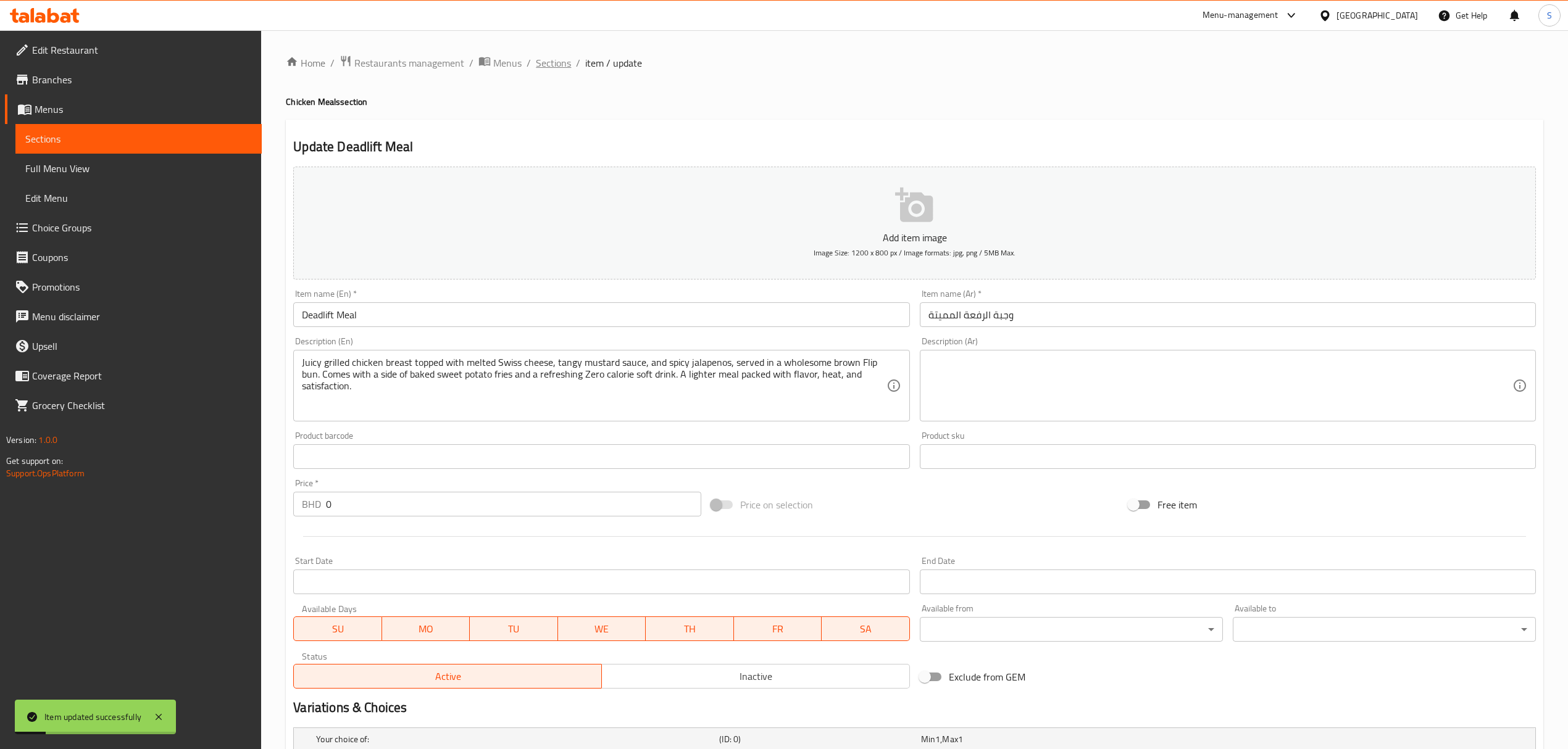
drag, startPoint x: 543, startPoint y: 64, endPoint x: 627, endPoint y: 30, distance: 90.6
click at [543, 63] on span "Sections" at bounding box center [553, 63] width 35 height 15
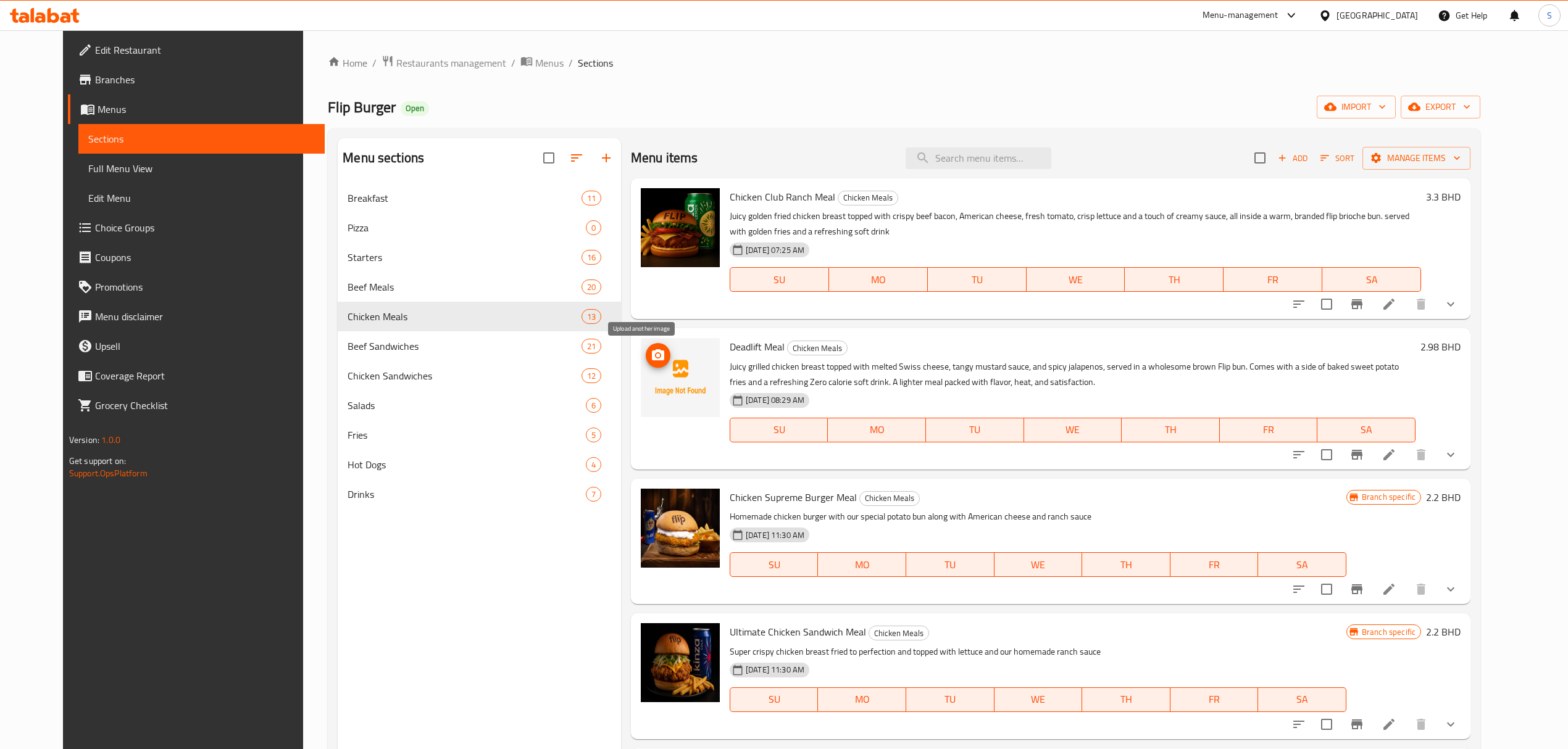
click at [652, 353] on icon "upload picture" at bounding box center [658, 355] width 12 height 11
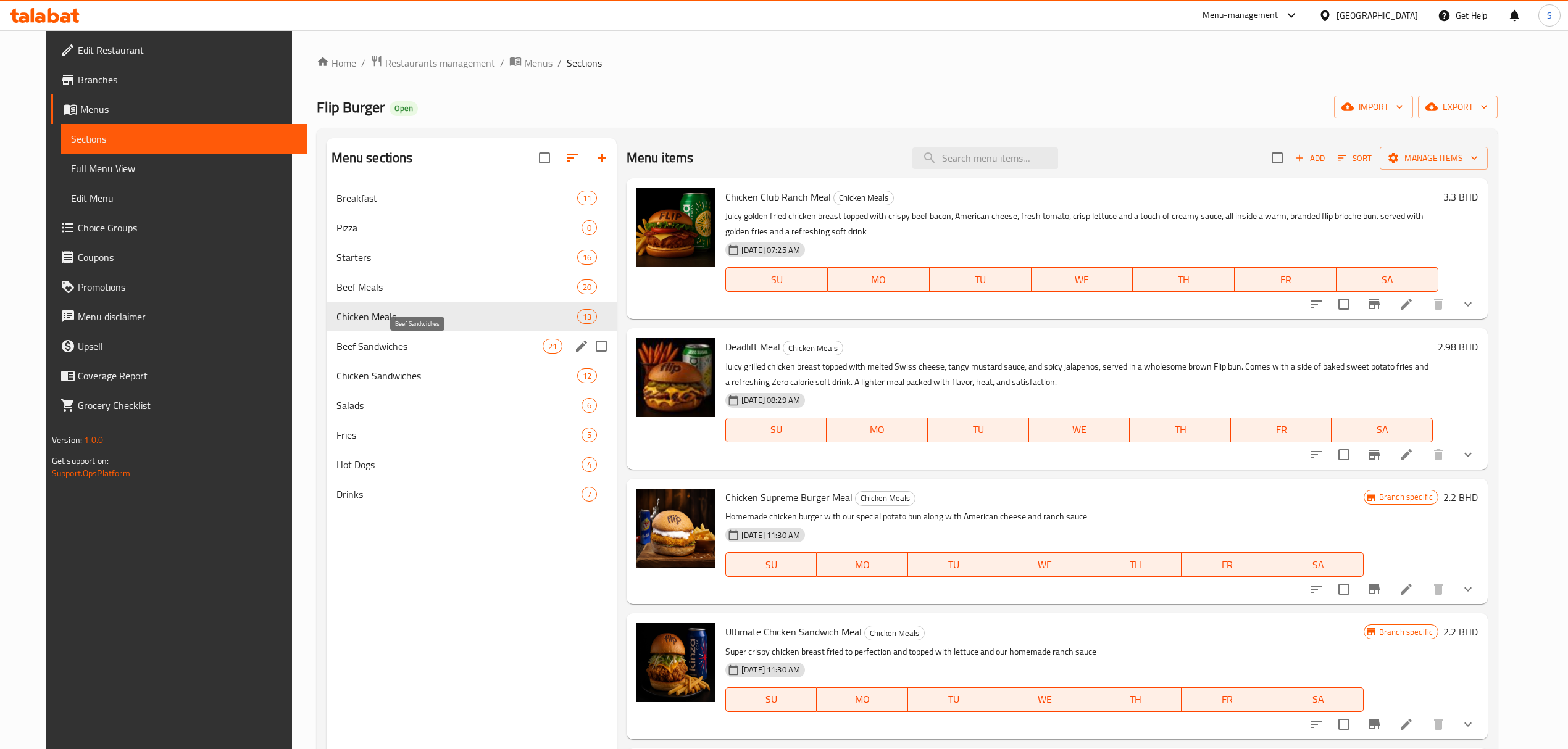
click at [346, 349] on span "Beef Sandwiches" at bounding box center [439, 346] width 206 height 15
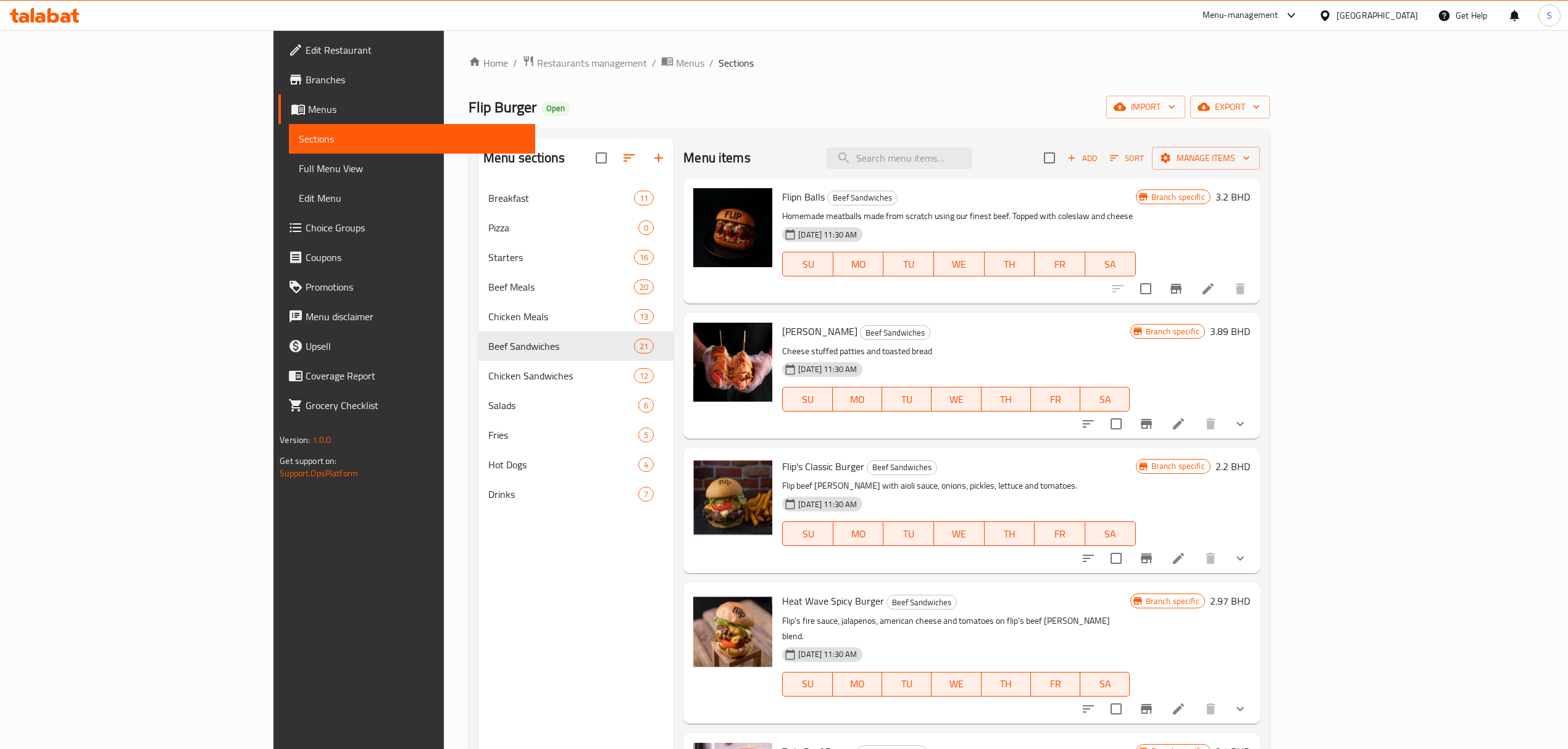
click at [1099, 158] on span "Add" at bounding box center [1082, 158] width 33 height 14
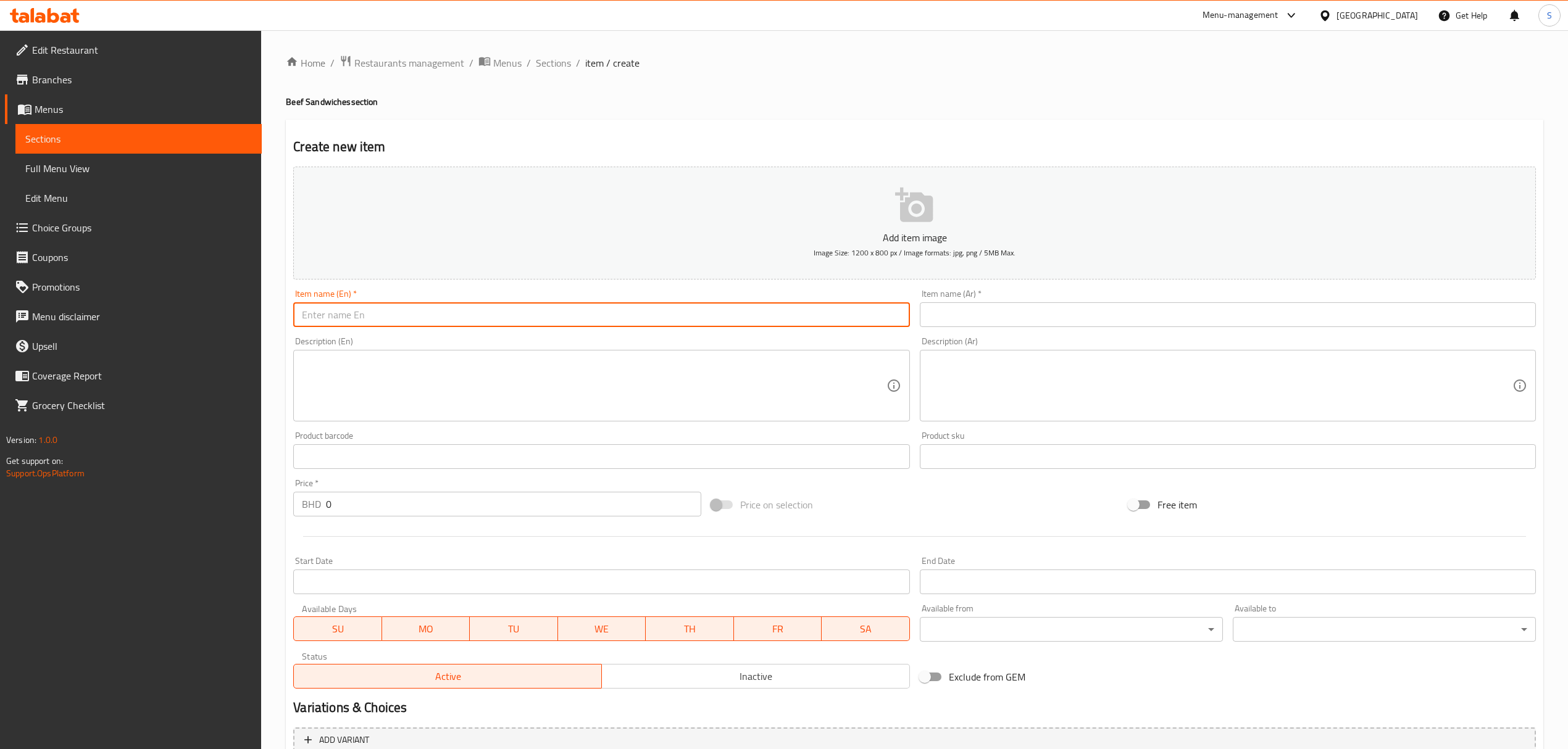
click at [316, 321] on input "text" at bounding box center [601, 314] width 616 height 25
paste input "Deadlift"
click at [316, 320] on input "Deadlift Sandwich" at bounding box center [601, 314] width 616 height 25
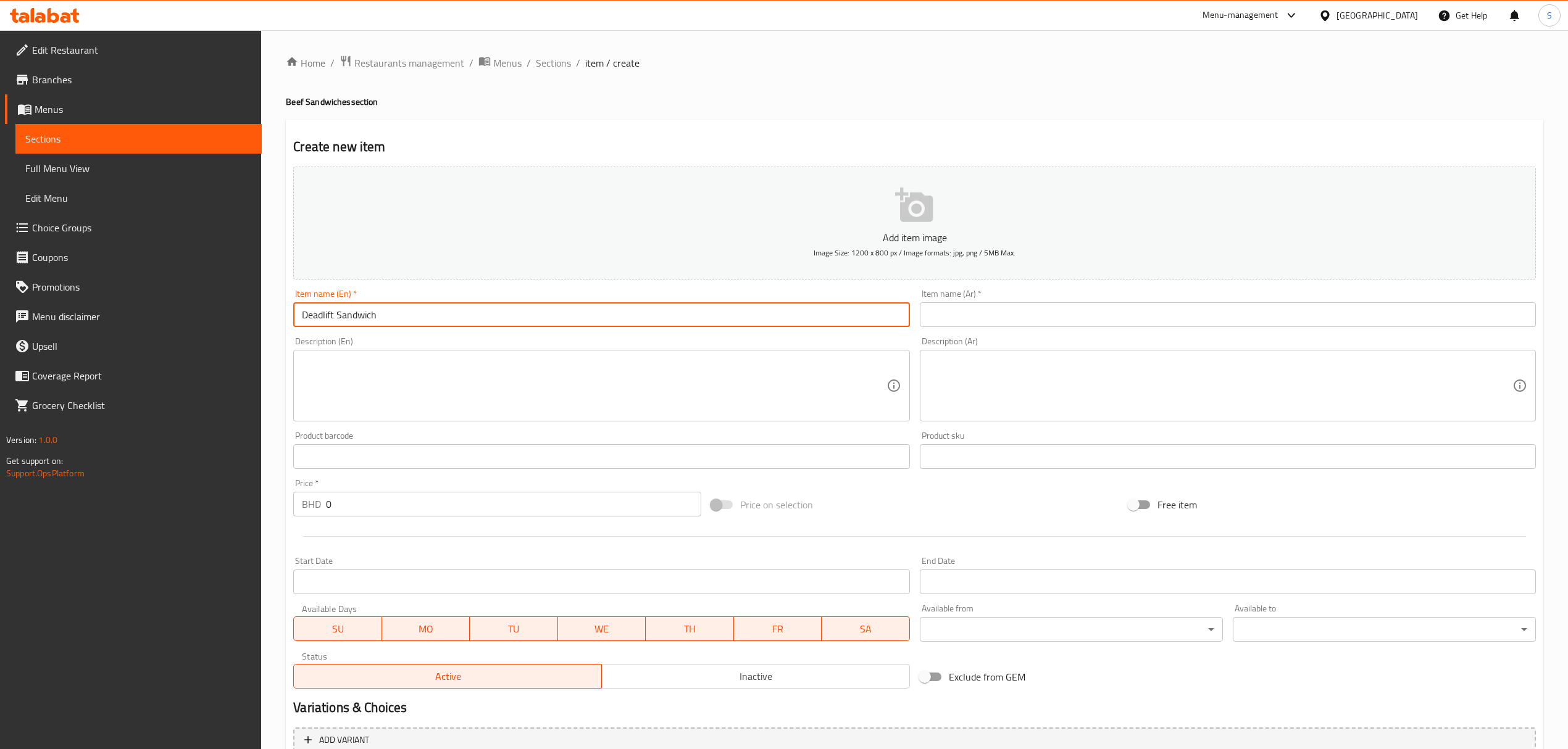
type input "Deadlift Sandwich"
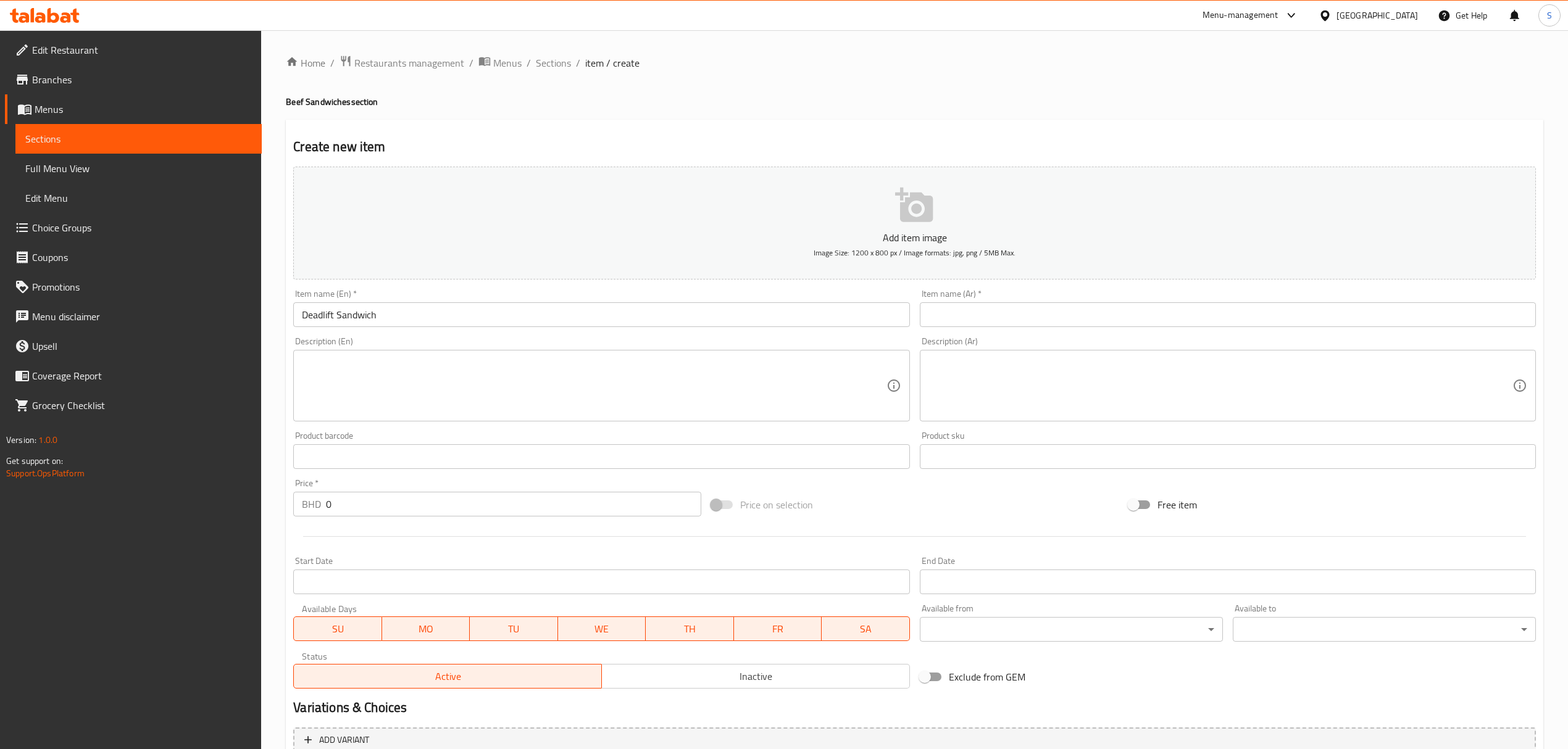
click at [967, 316] on input "text" at bounding box center [1228, 314] width 616 height 25
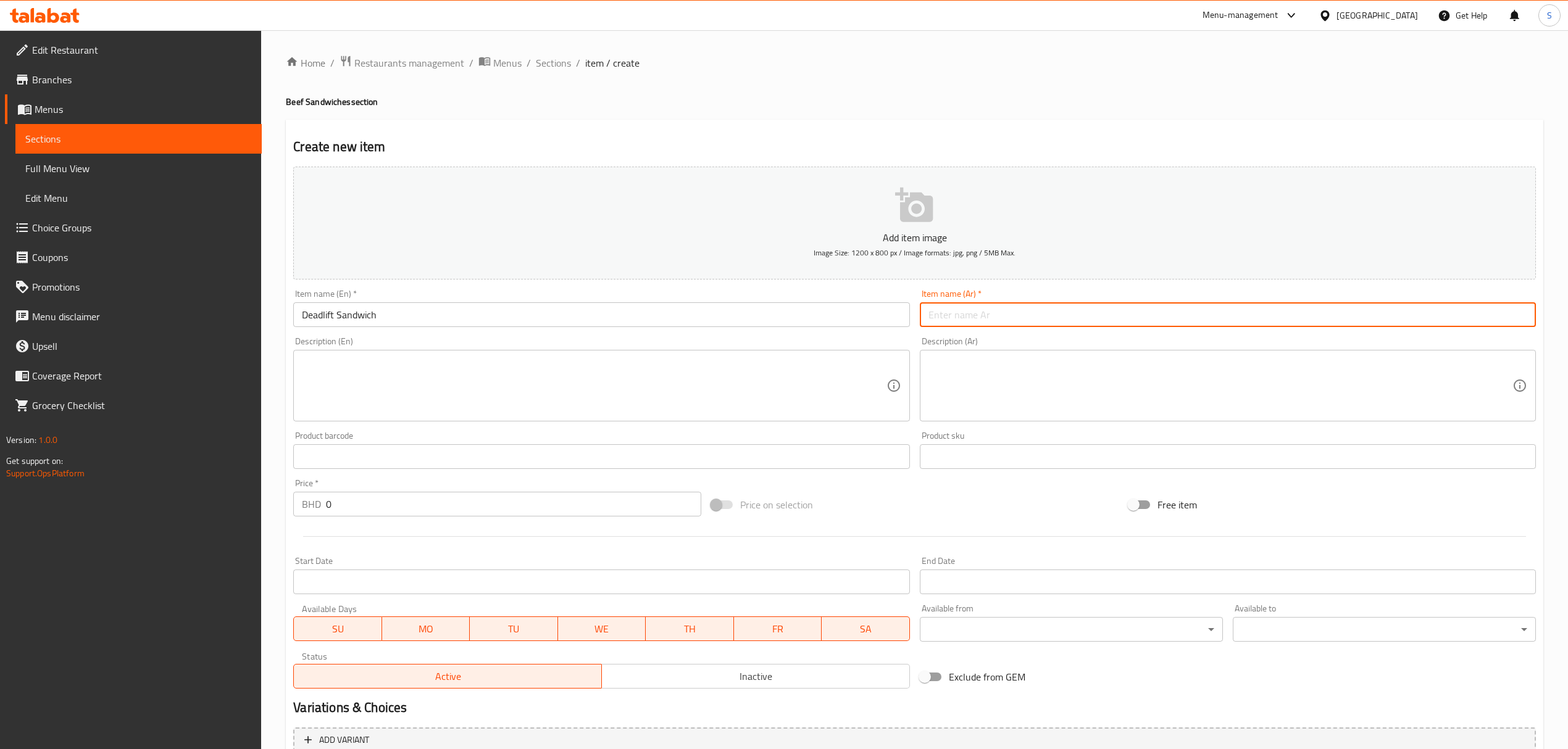
paste input "ساندويتش الرفعة الميتة"
type input "ساندويتش الرفعة الميتة"
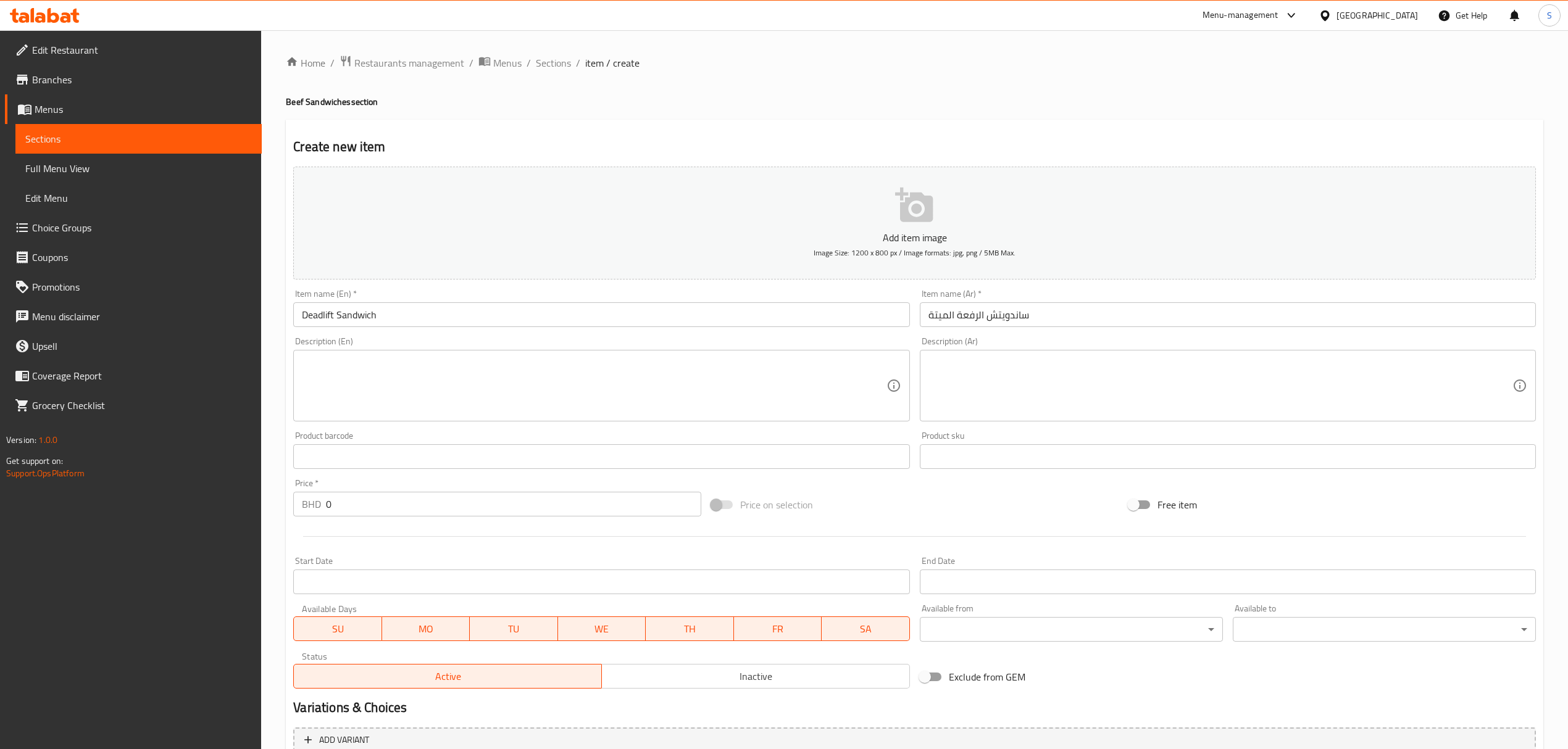
click at [425, 405] on textarea at bounding box center [593, 386] width 584 height 58
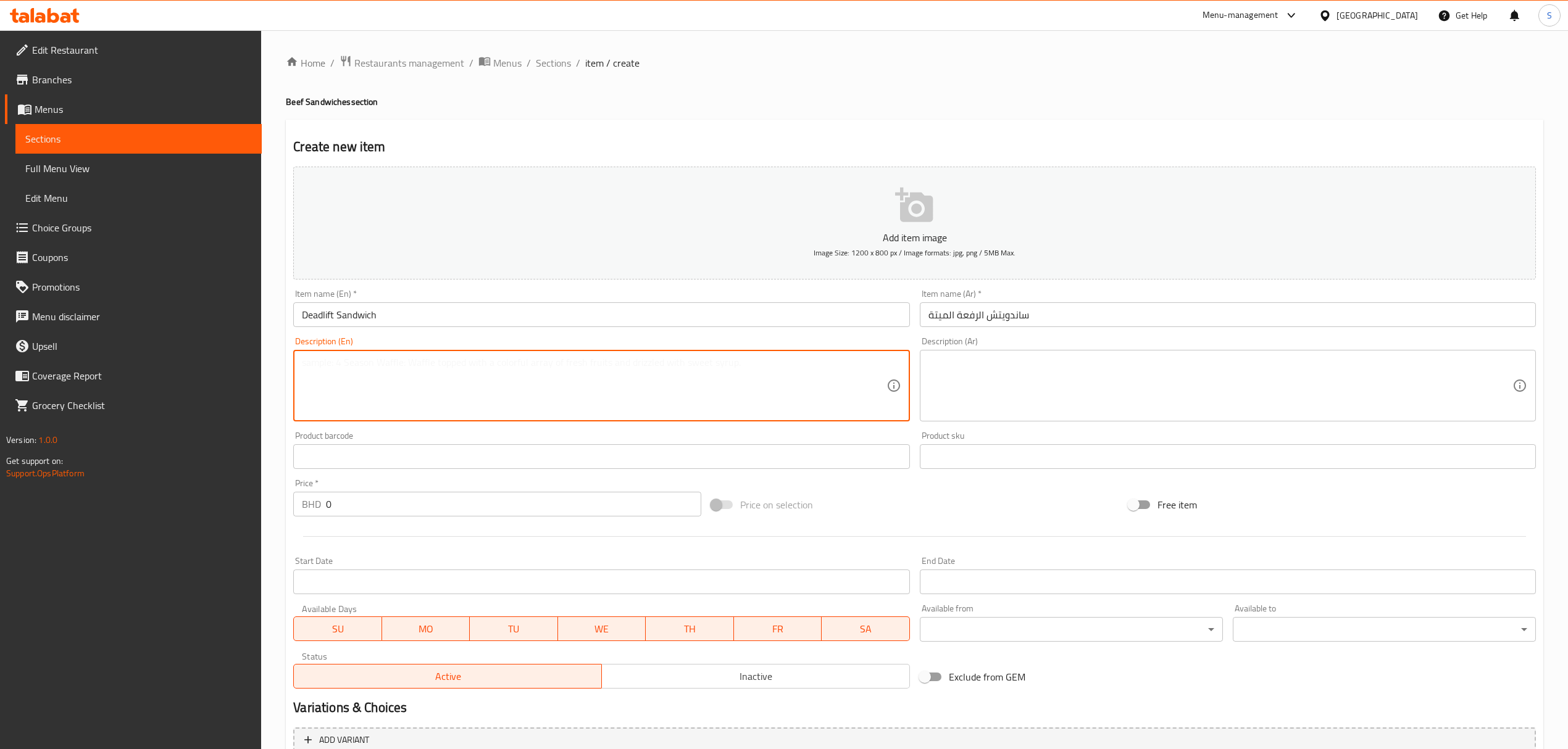
paste textarea "ender grilled chicken breast topped with melted Swiss cheese, tangy mustard sau…"
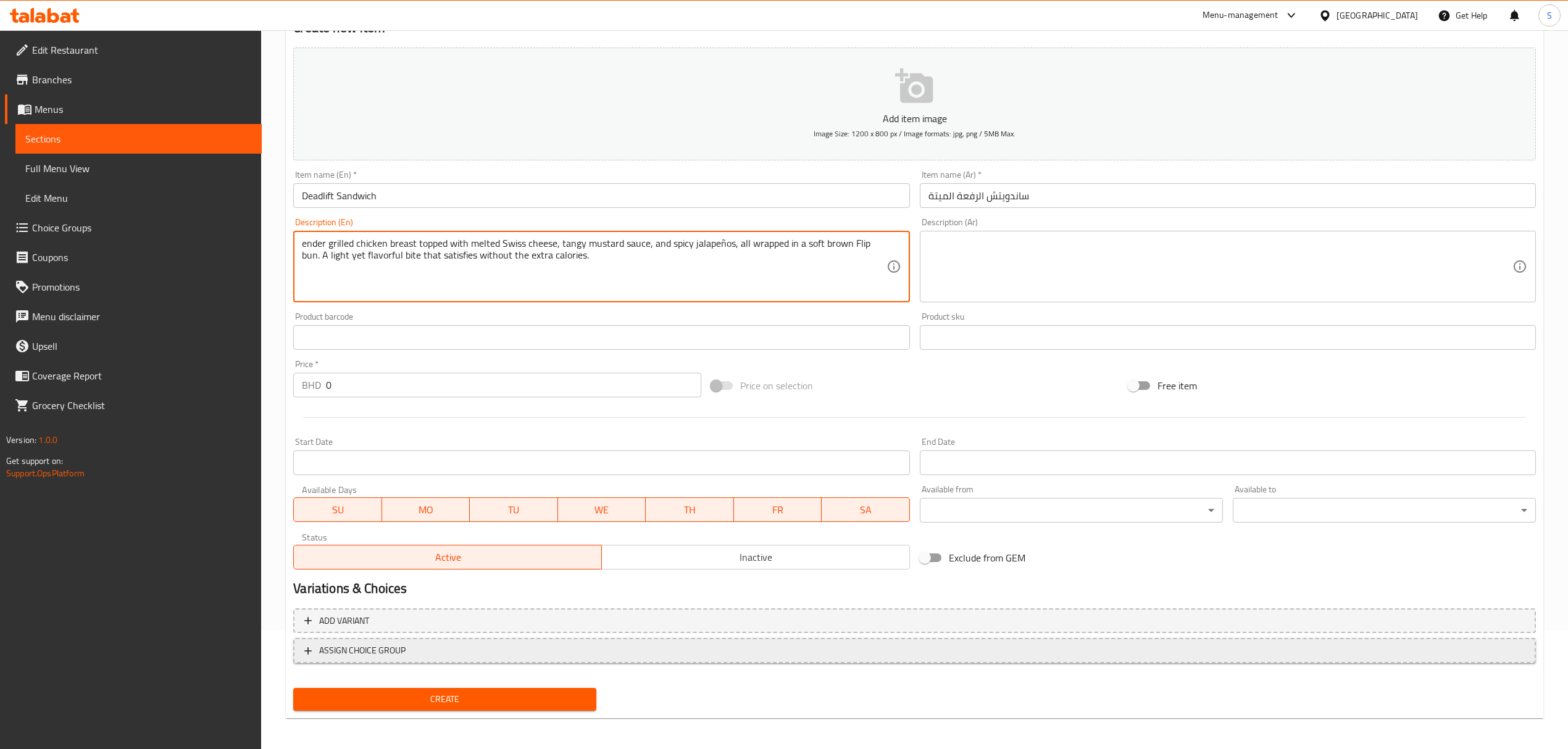
scroll to position [121, 0]
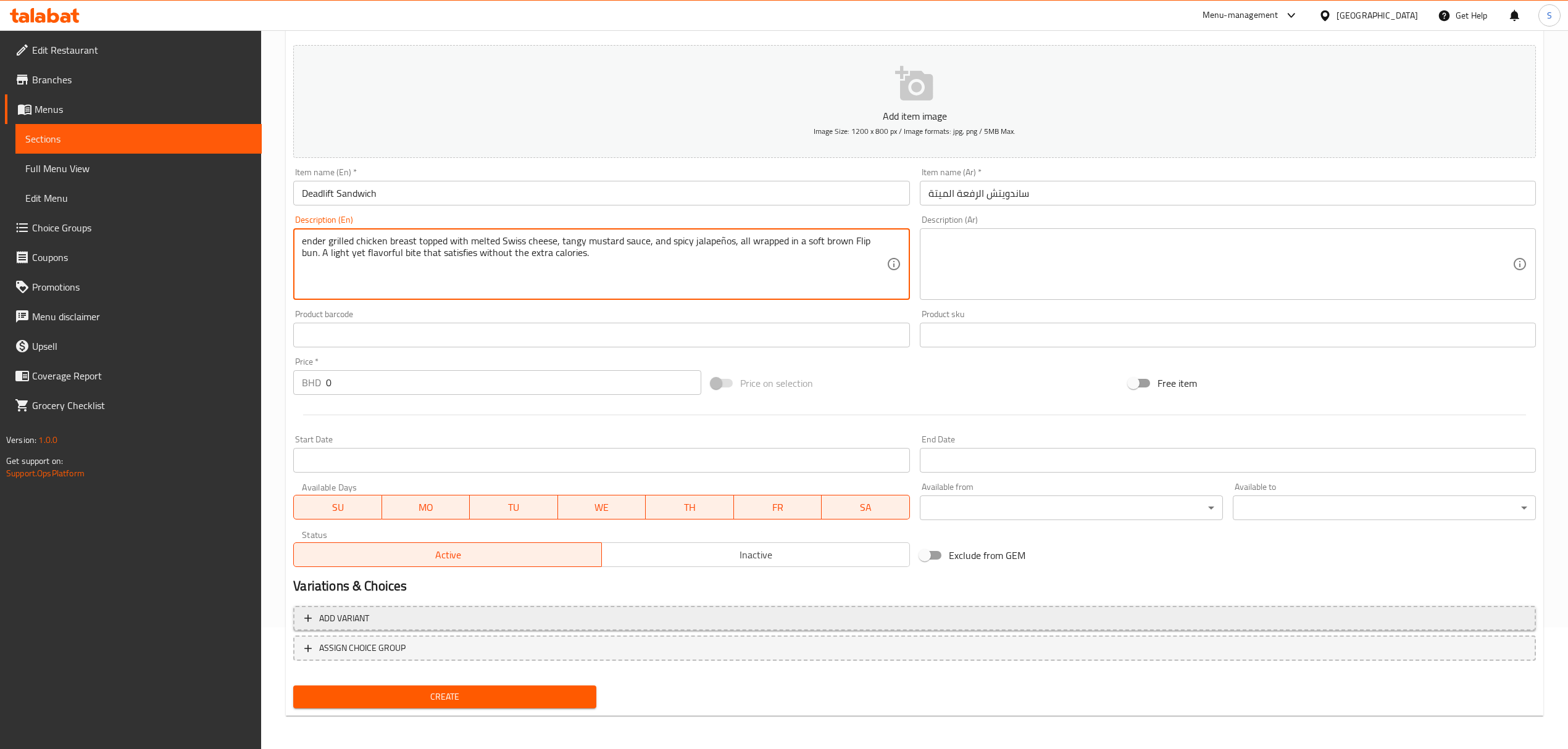
type textarea "ender grilled chicken breast topped with melted Swiss cheese, tangy mustard sau…"
click at [402, 625] on span "Add variant" at bounding box center [915, 619] width 1221 height 16
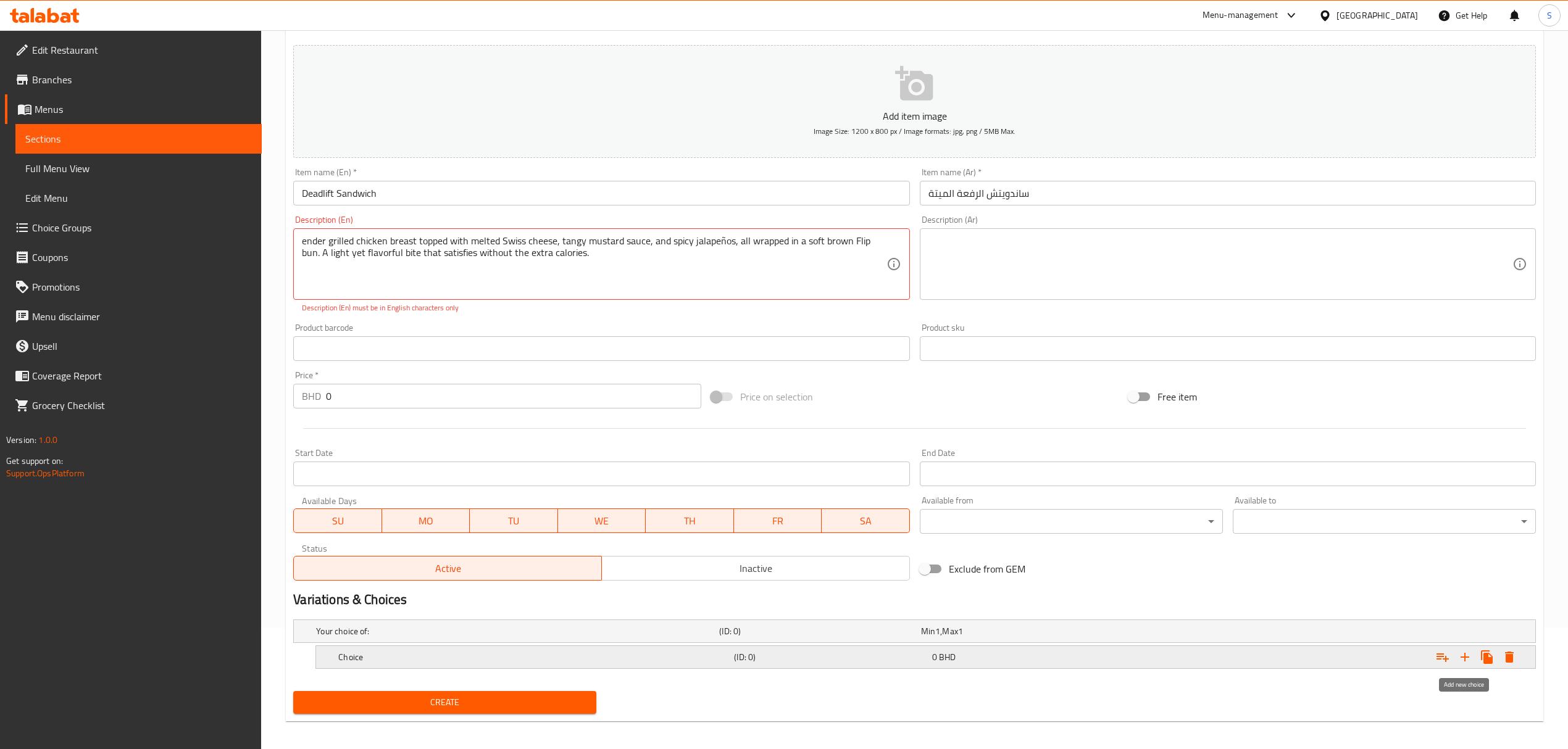
click at [1465, 657] on icon "Expand" at bounding box center [1464, 657] width 8 height 8
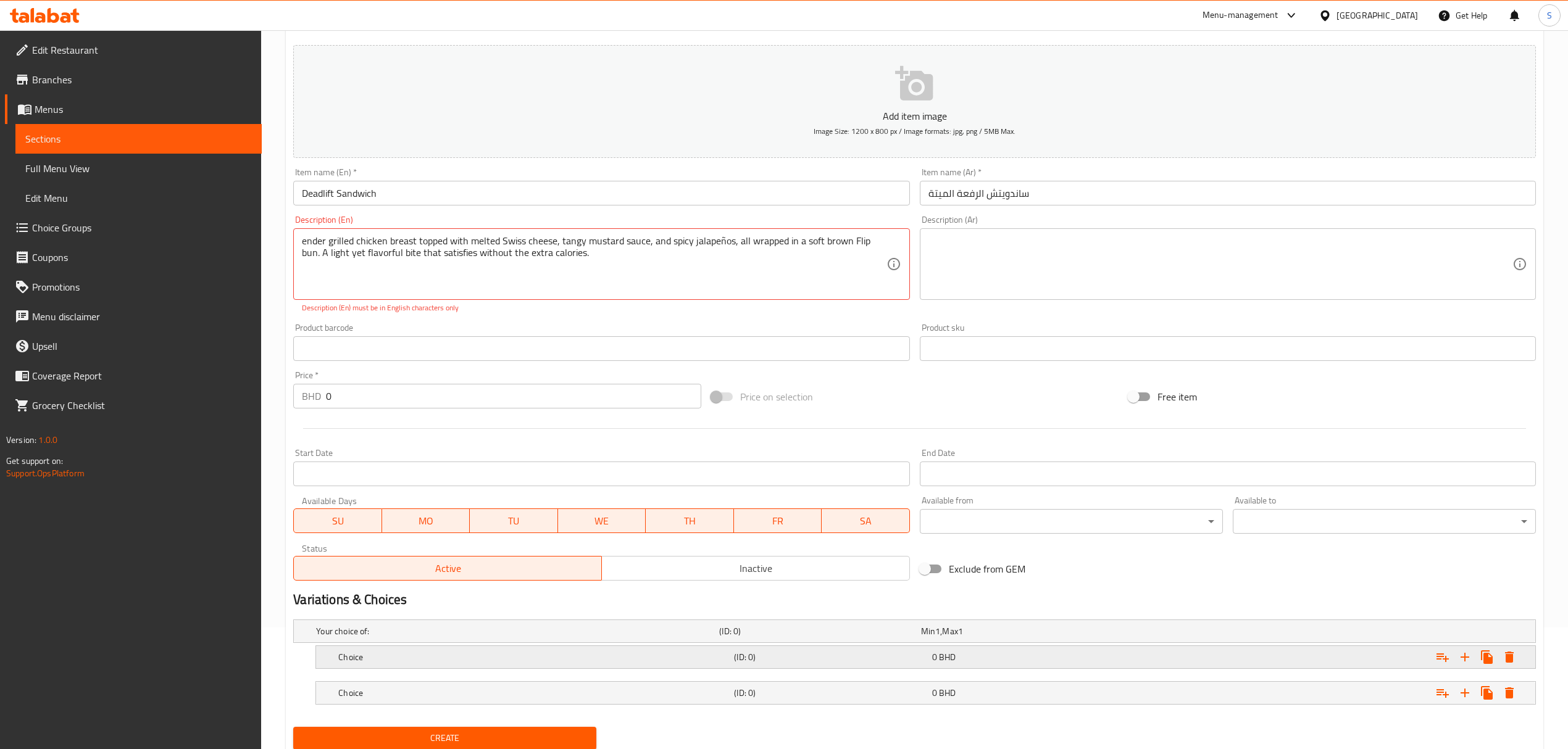
click at [436, 638] on h5 "Choice" at bounding box center [515, 631] width 399 height 12
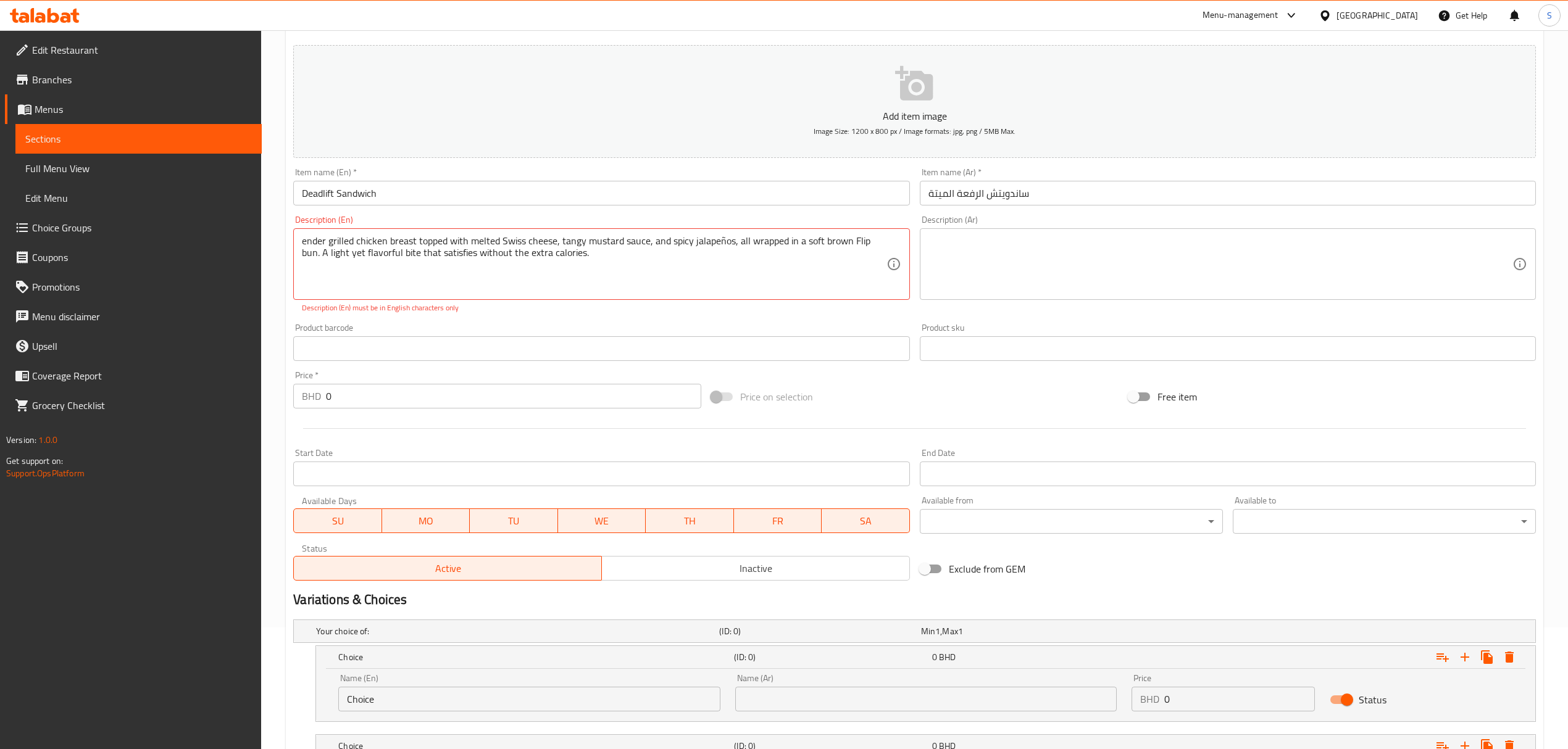
click at [438, 709] on input "Choice" at bounding box center [529, 699] width 382 height 25
click at [438, 709] on input "Single [PERSON_NAME]" at bounding box center [529, 699] width 382 height 25
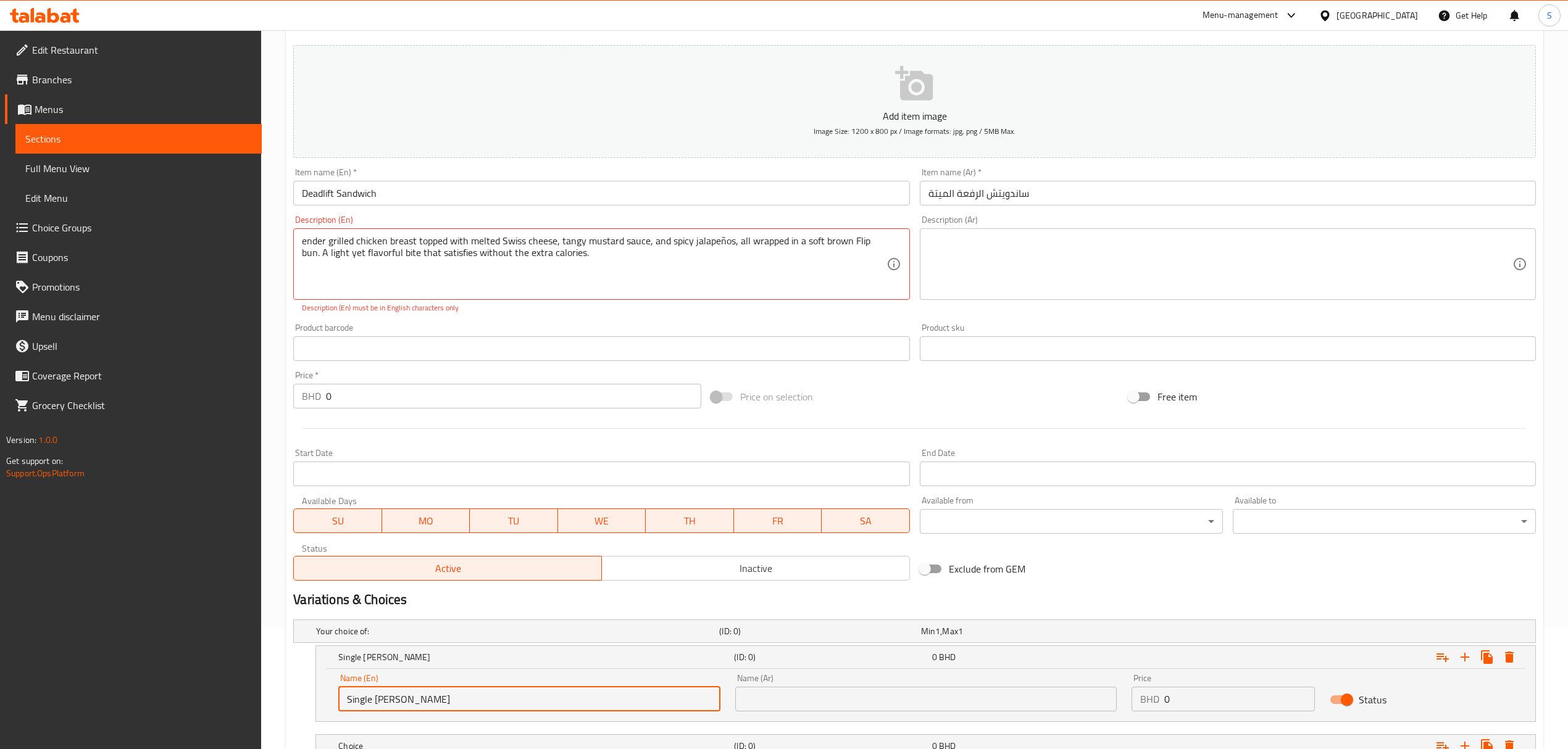
type input "Single [PERSON_NAME]"
click at [794, 699] on input "text" at bounding box center [926, 699] width 382 height 25
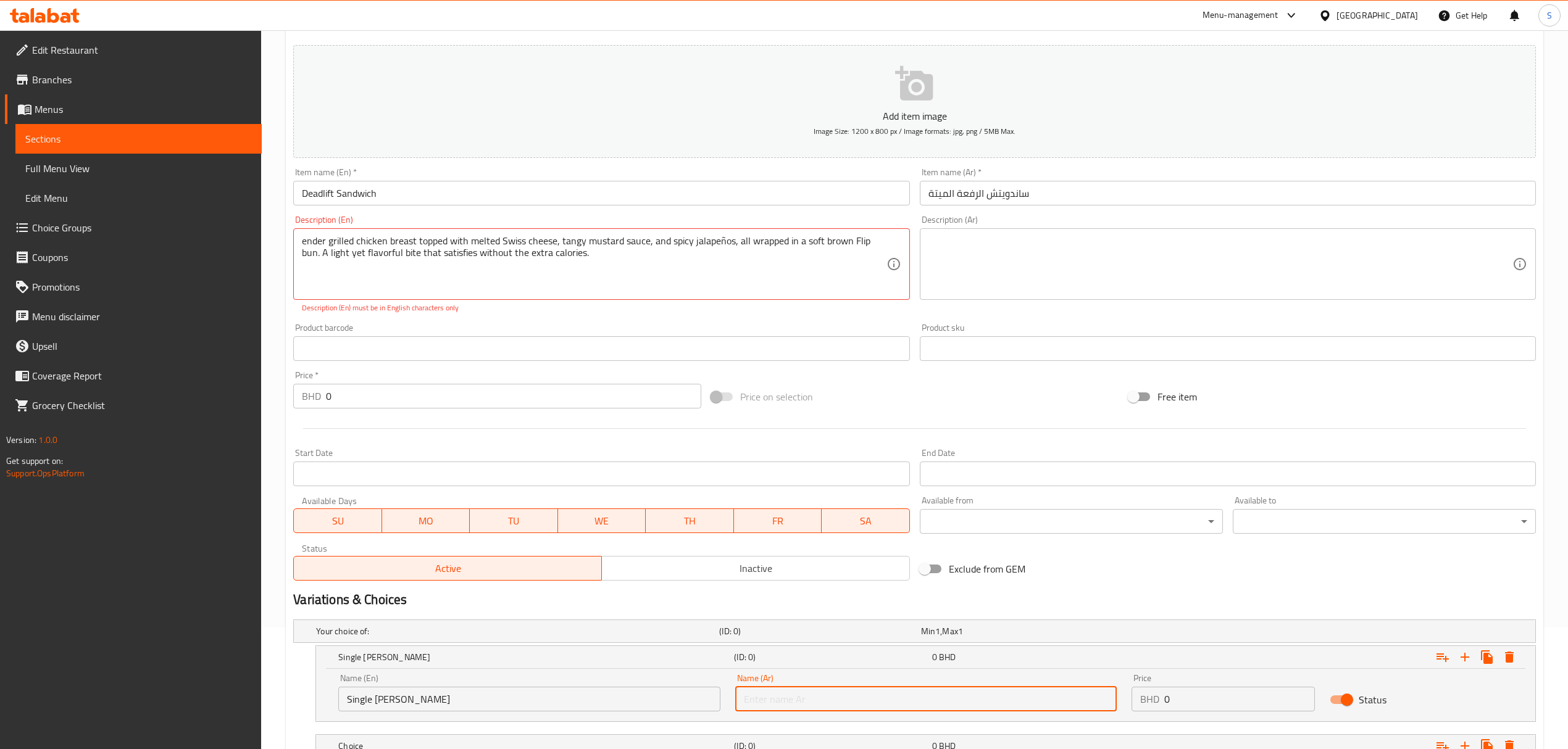
paste input "Single [PERSON_NAME]"
type input "Single [PERSON_NAME]"
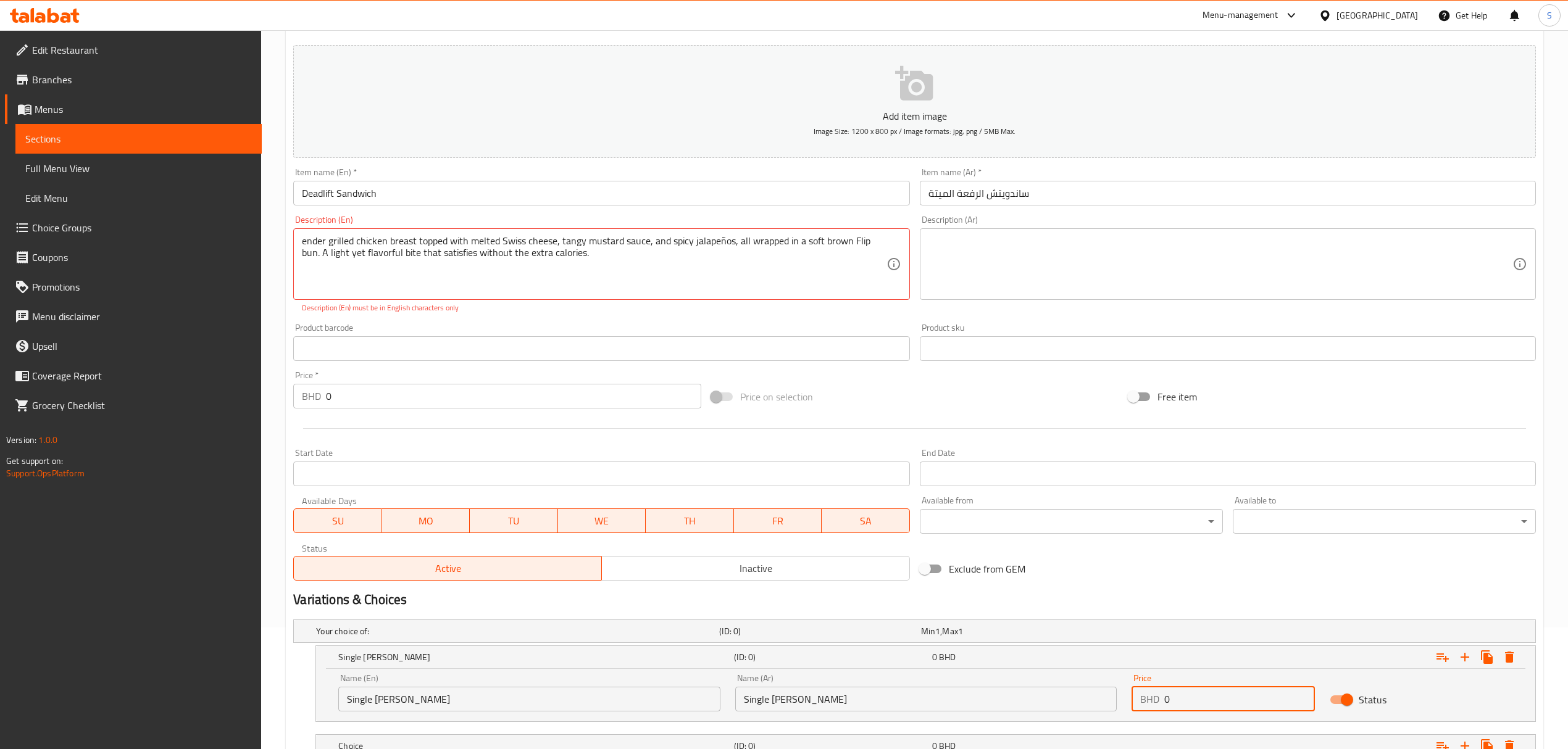
drag, startPoint x: 1203, startPoint y: 697, endPoint x: 932, endPoint y: 719, distance: 271.9
click at [932, 719] on div "Name (En) Single [PERSON_NAME] Name (En) Name (Ar) Single [PERSON_NAME] Name (A…" at bounding box center [926, 693] width 1190 height 53
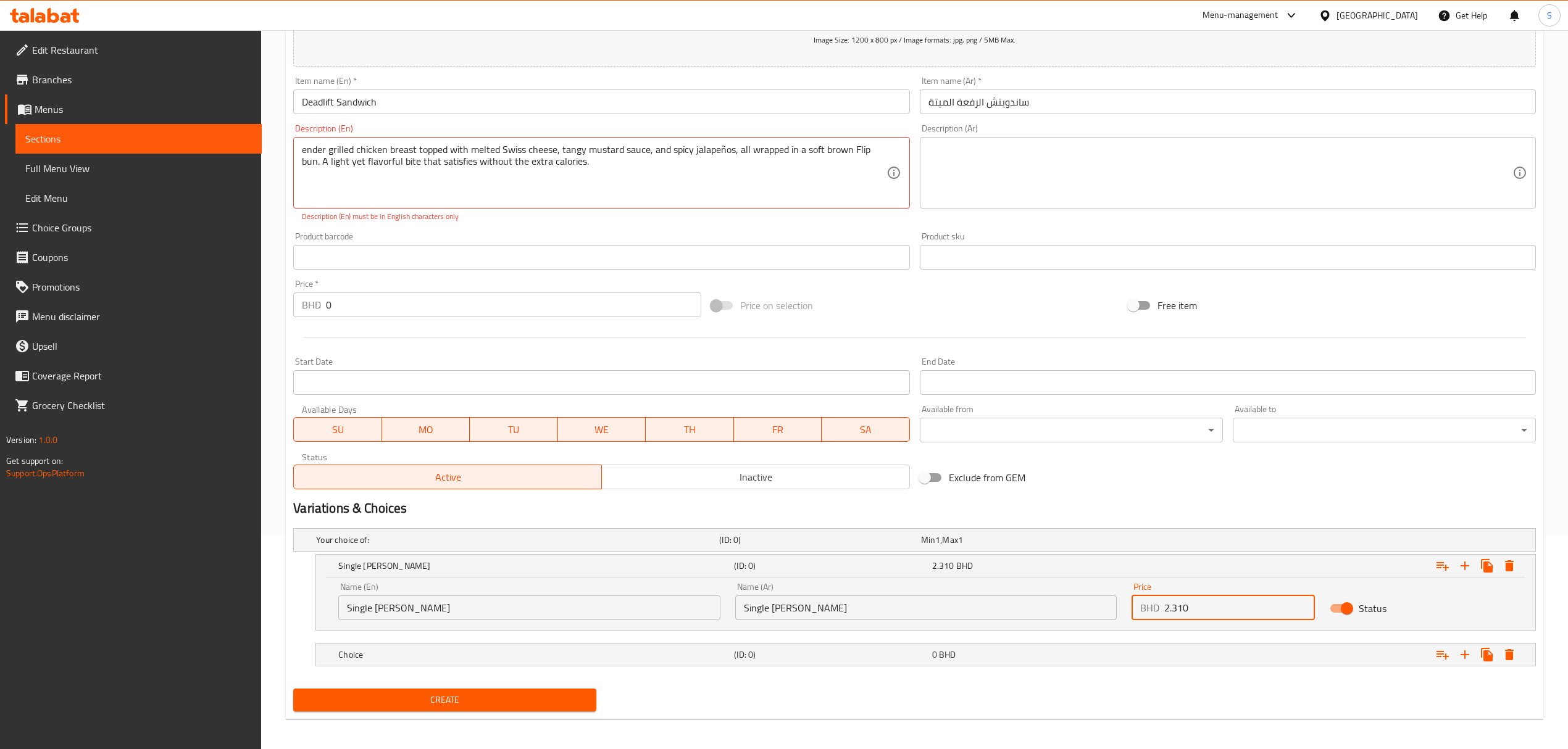
scroll to position [218, 0]
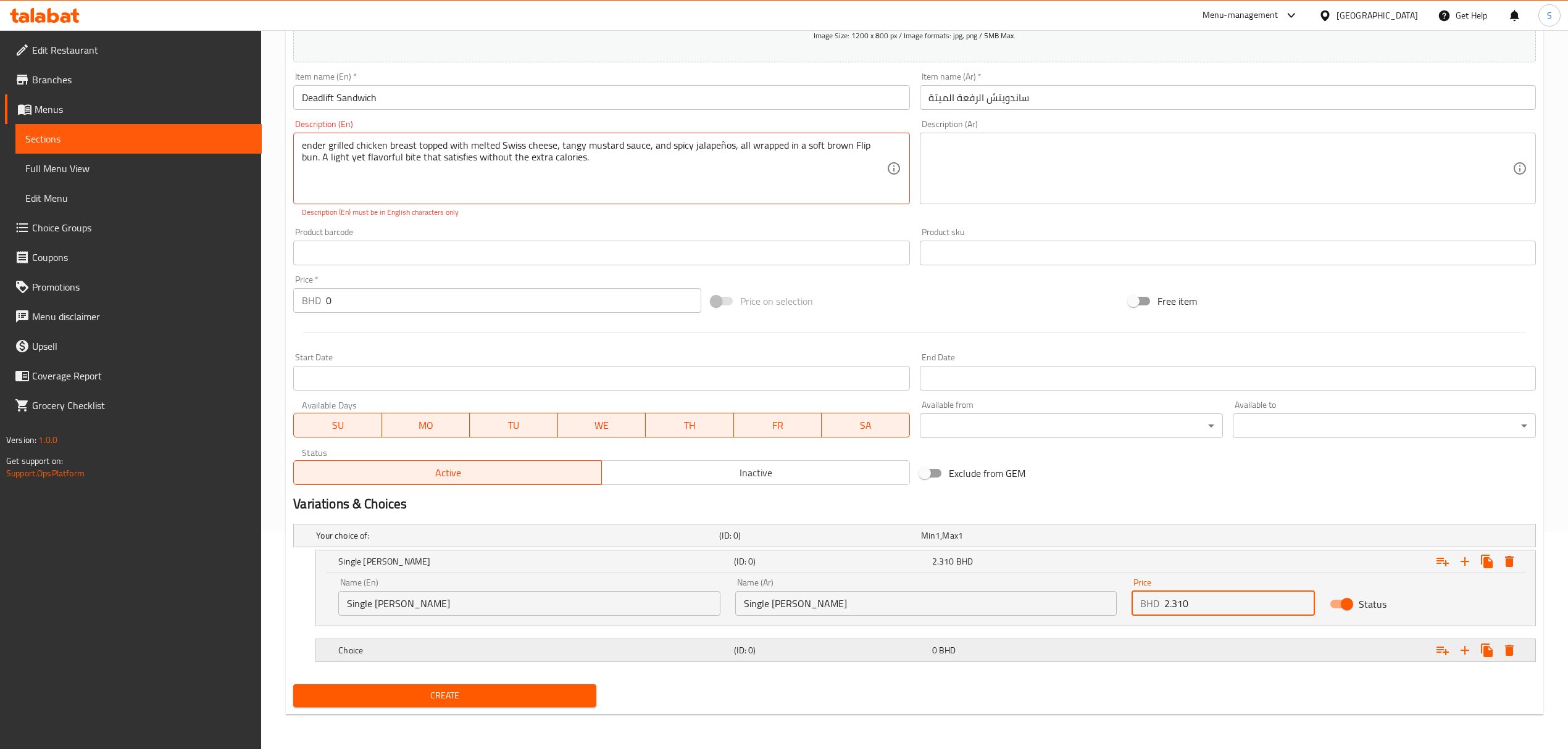
type input "2.310"
click at [457, 545] on div "Choice" at bounding box center [515, 535] width 403 height 18
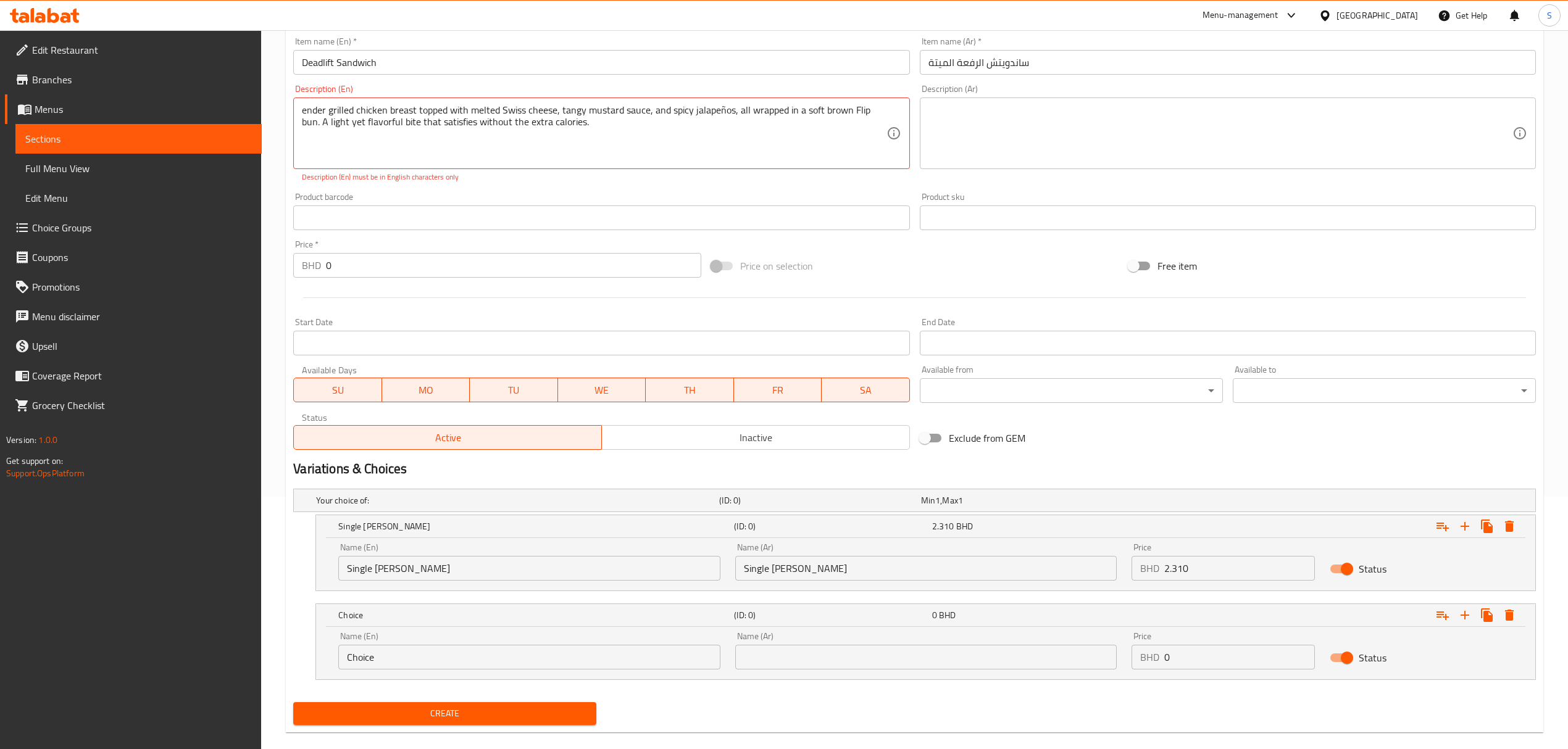
scroll to position [272, 0]
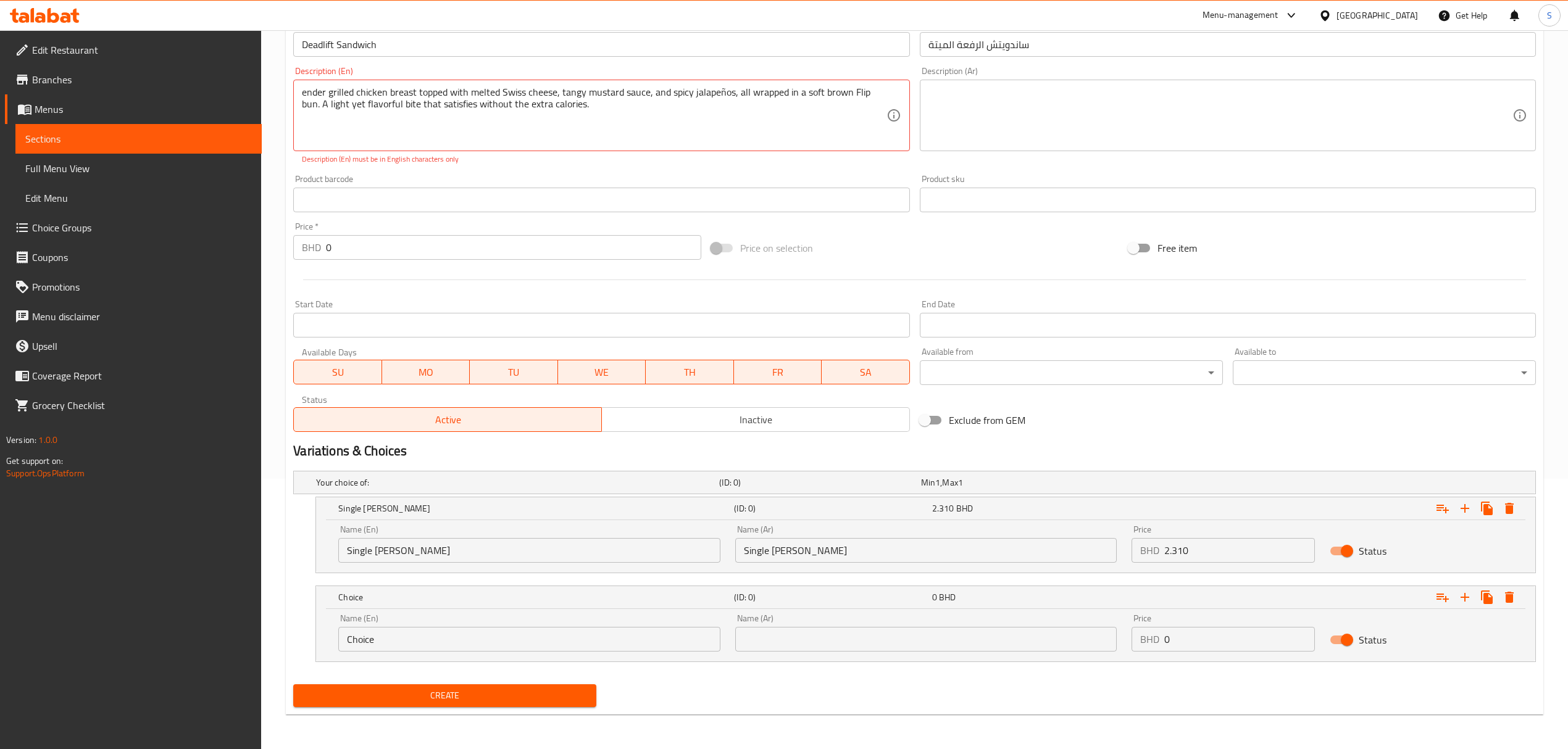
click at [403, 637] on input "Choice" at bounding box center [529, 639] width 382 height 25
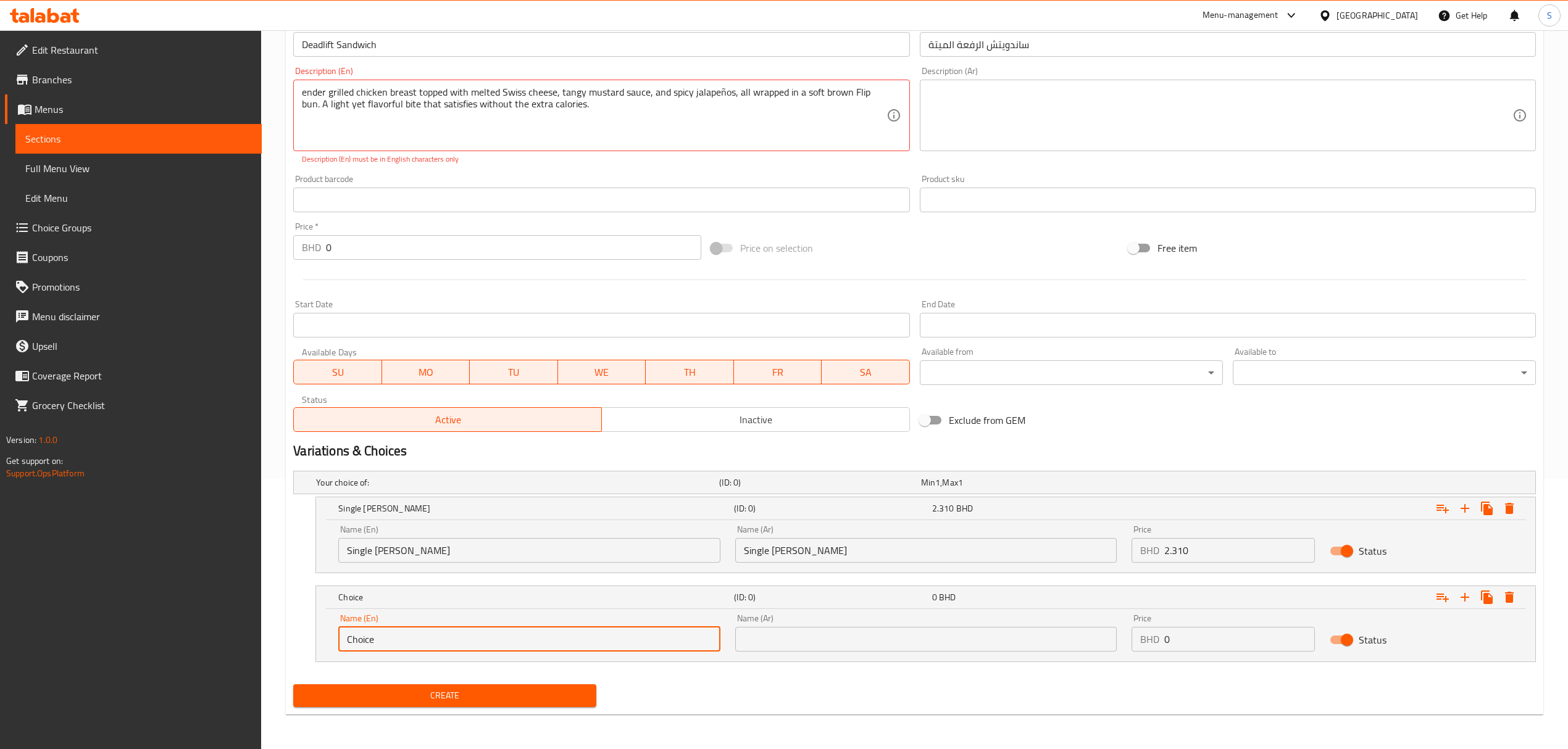
click at [403, 637] on input "Choice" at bounding box center [529, 639] width 382 height 25
click at [403, 637] on input "Double [PERSON_NAME]" at bounding box center [529, 639] width 382 height 25
type input "Double [PERSON_NAME]"
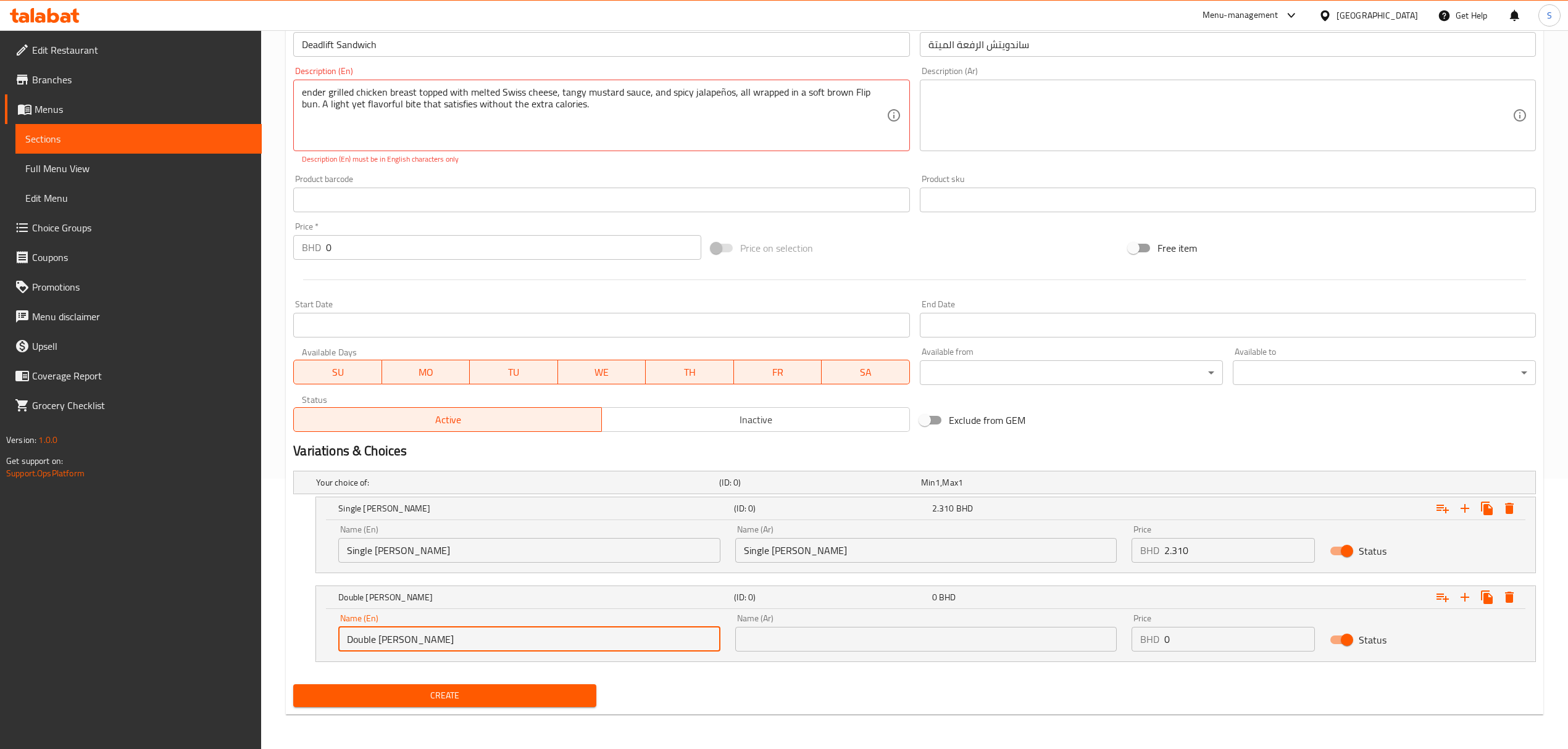
click at [754, 633] on input "text" at bounding box center [926, 639] width 382 height 25
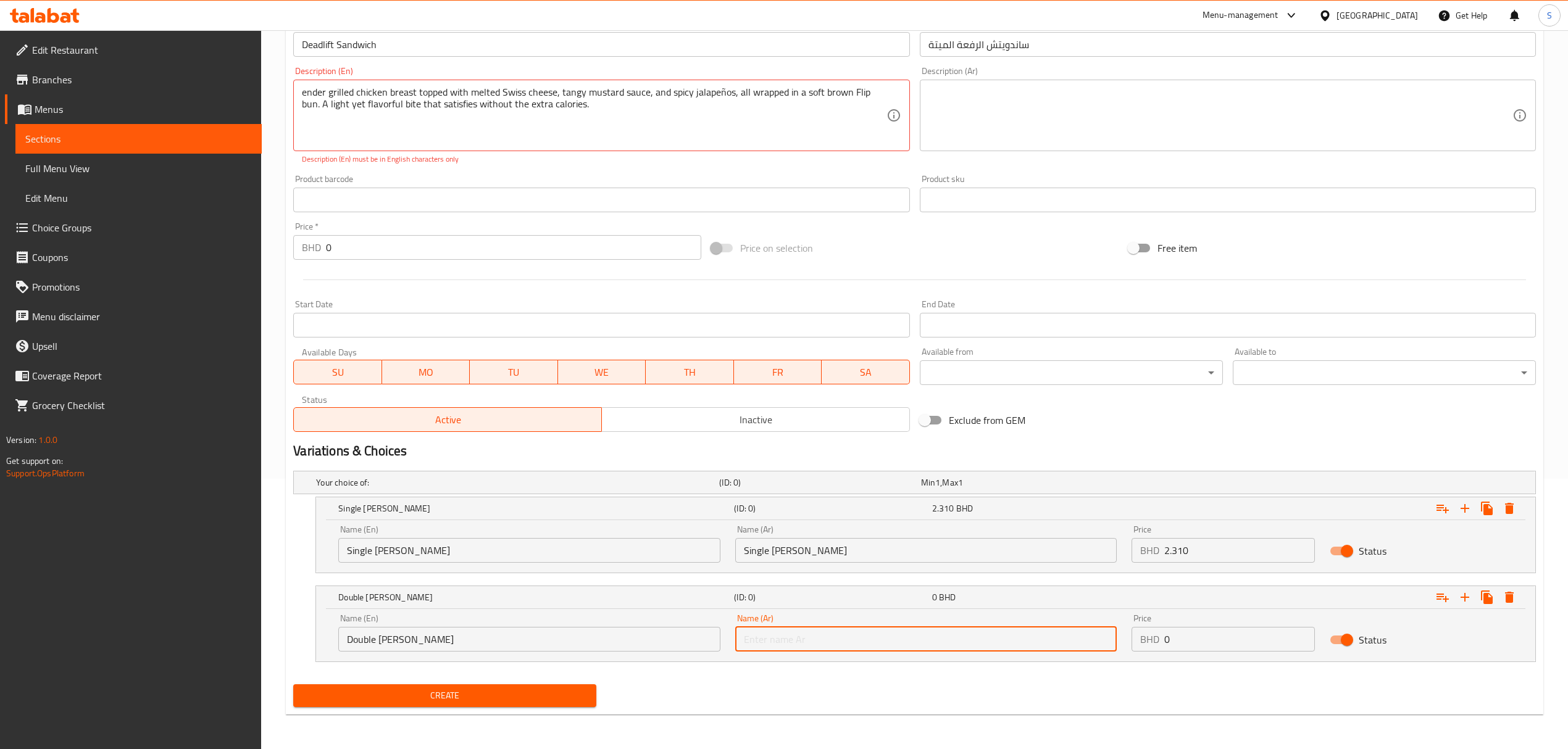
paste input "Double [PERSON_NAME]"
type input "Double [PERSON_NAME]"
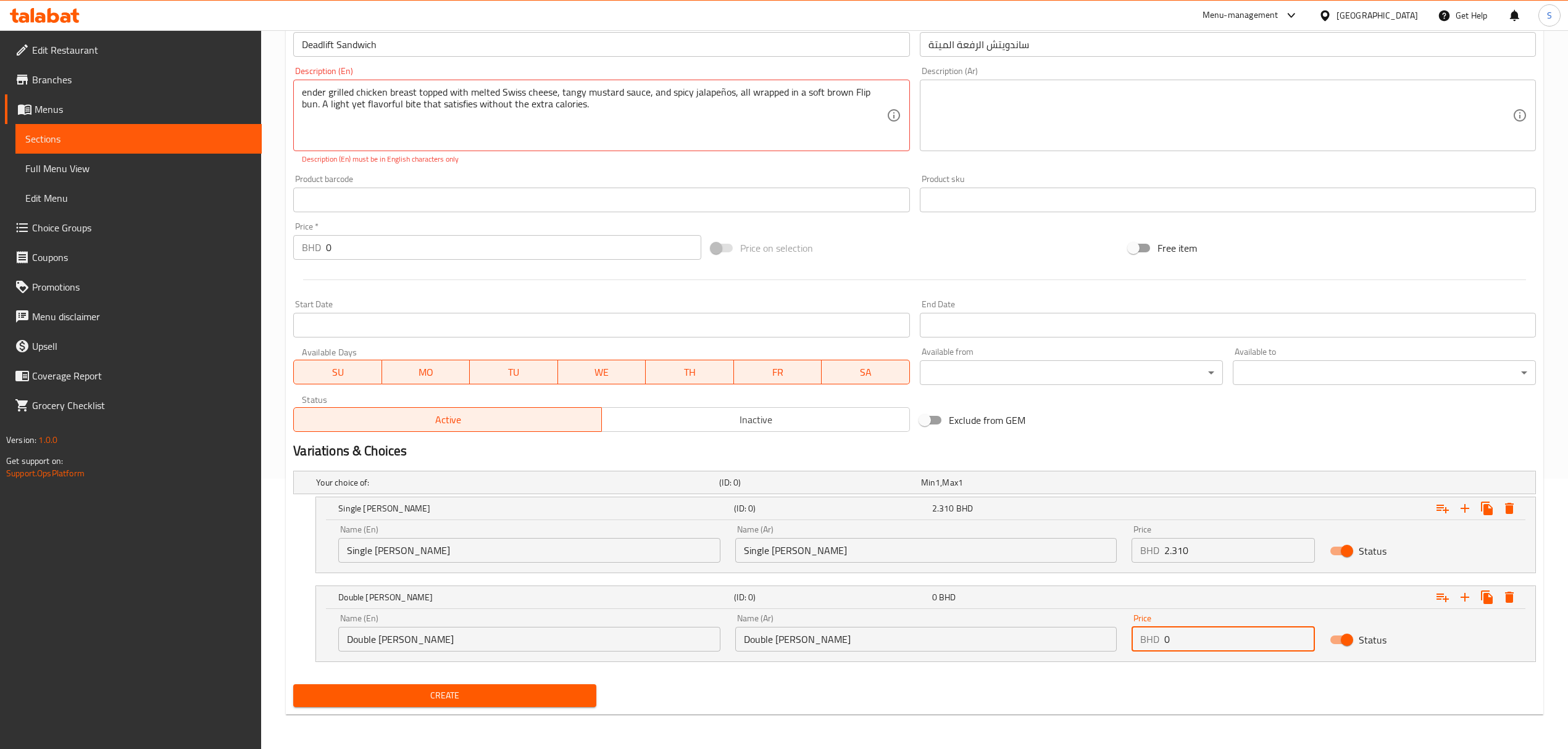
drag, startPoint x: 1212, startPoint y: 640, endPoint x: 973, endPoint y: 645, distance: 239.1
click at [973, 645] on div "Name (En) Double [PERSON_NAME] Name (En) Name (Ar) Double [PERSON_NAME] Name (A…" at bounding box center [926, 632] width 1190 height 53
click at [1189, 631] on input "0" at bounding box center [1240, 639] width 151 height 25
drag, startPoint x: 1191, startPoint y: 636, endPoint x: 1085, endPoint y: 630, distance: 106.2
click at [1085, 630] on div "Name (En) Double [PERSON_NAME] Name (En) Name (Ar) Double [PERSON_NAME] Name (A…" at bounding box center [926, 632] width 1190 height 53
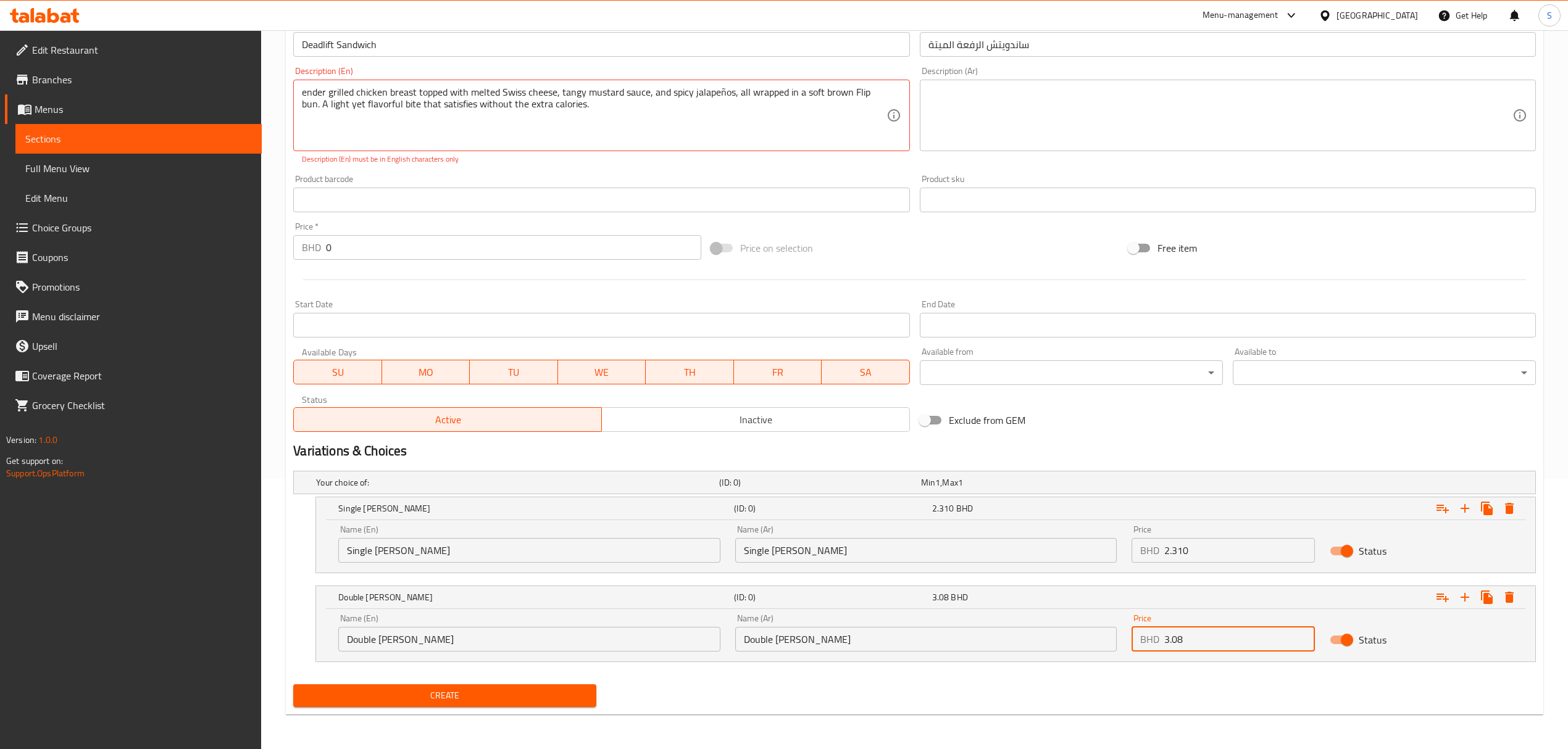
type input "3.08"
click at [653, 104] on textarea "ender grilled chicken breast topped with melted Swiss cheese, tangy mustard sau…" at bounding box center [593, 115] width 584 height 58
type textarea "ender grilled chicken breast topped with melted Swiss cheese, tangy mustard sau…"
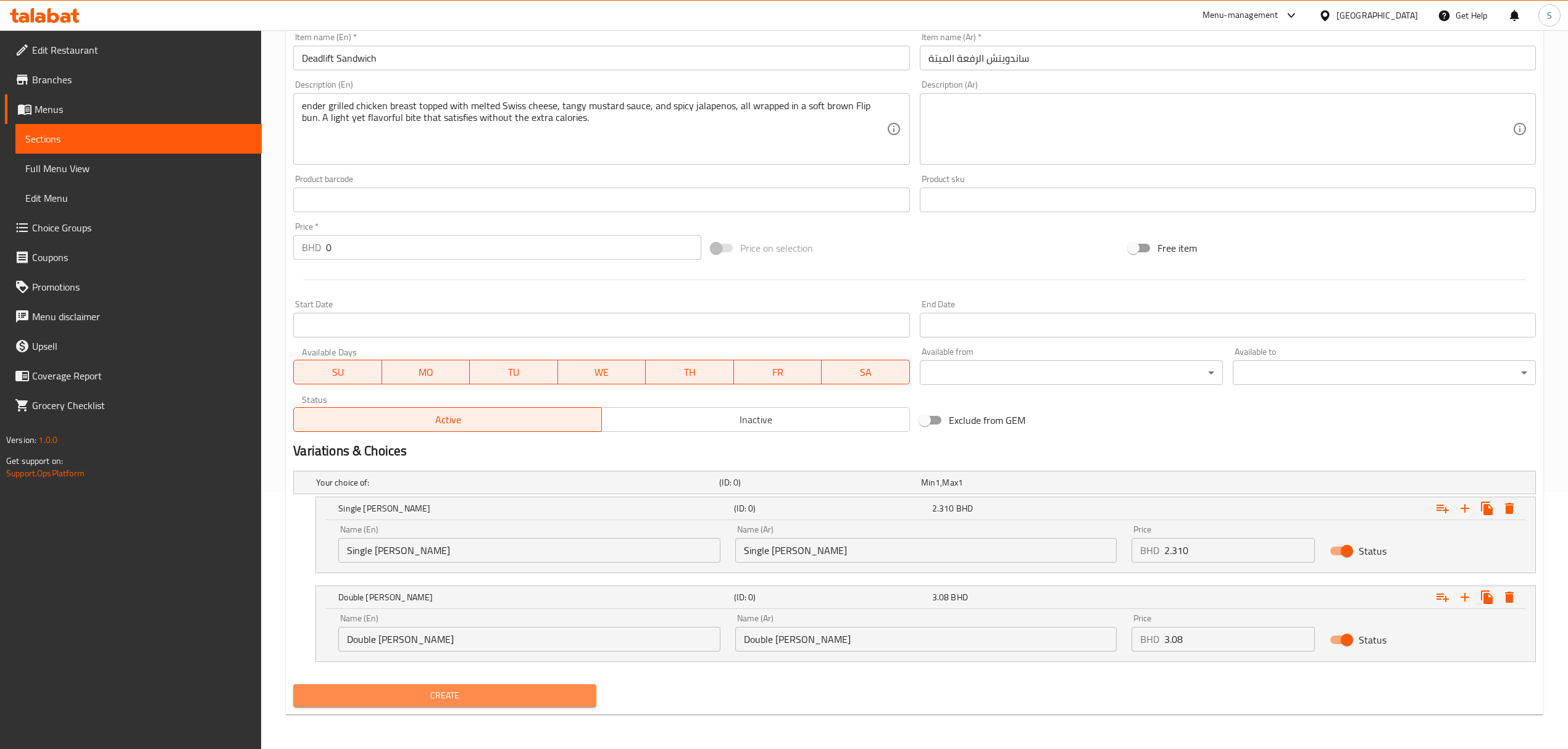
click at [475, 692] on span "Create" at bounding box center [445, 695] width 283 height 16
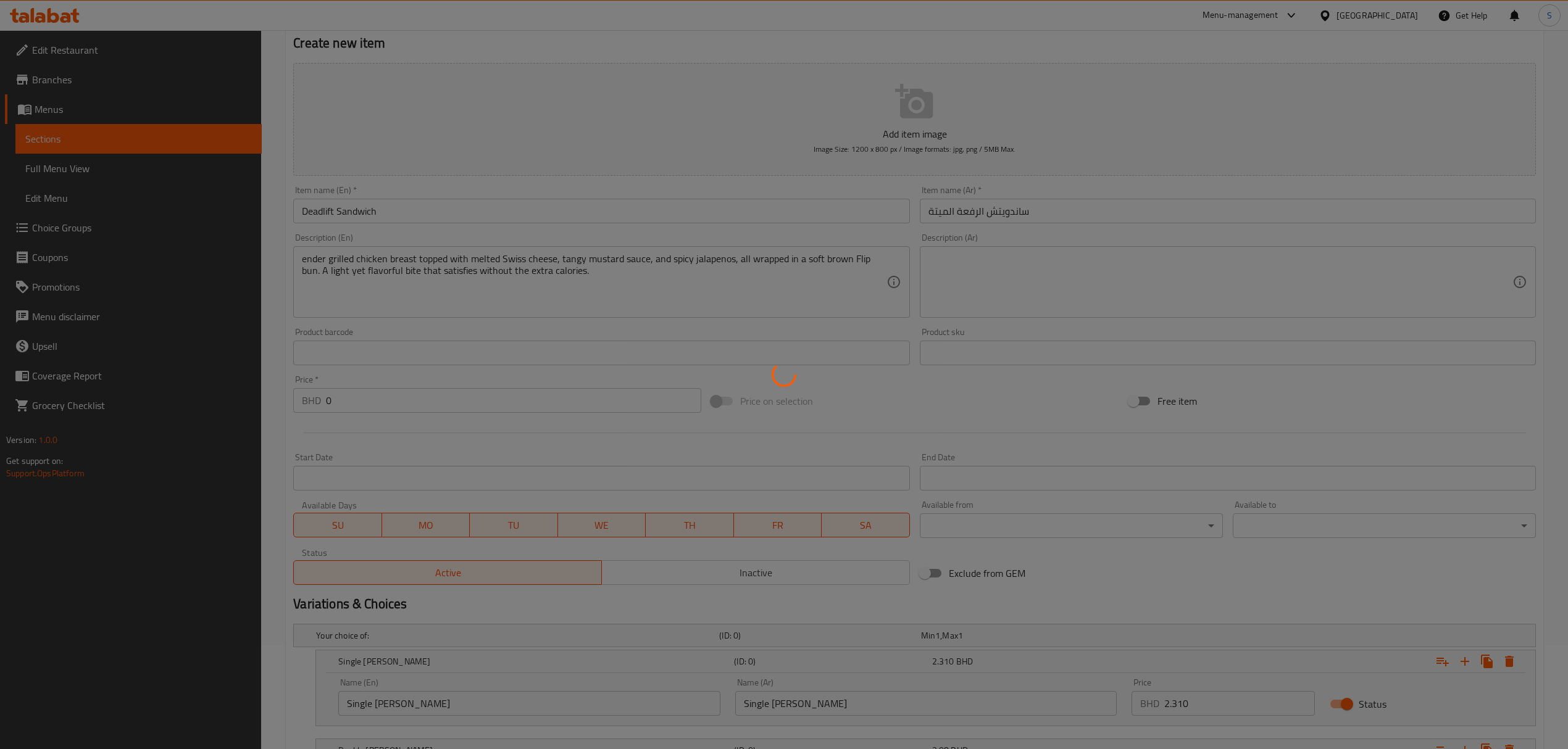
scroll to position [0, 0]
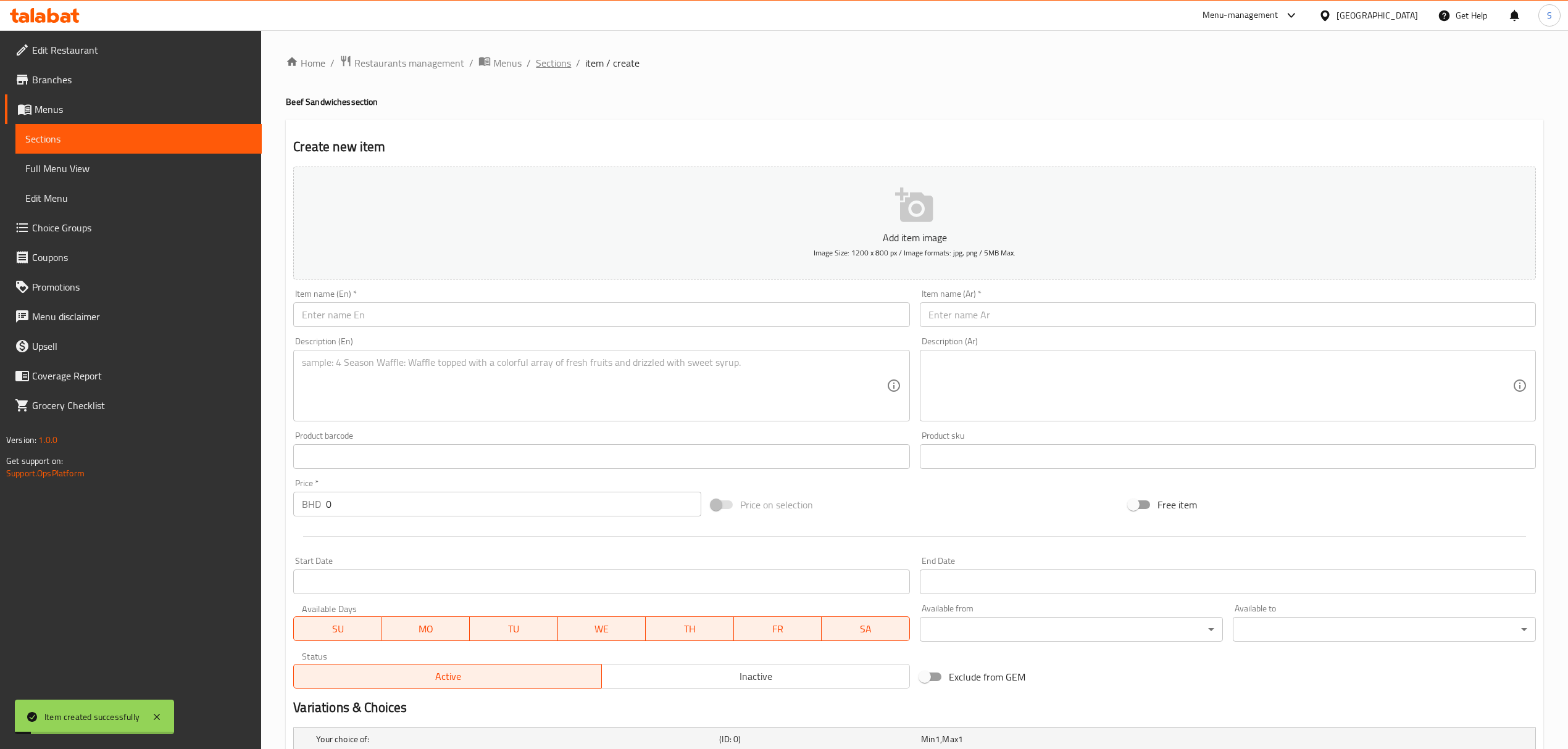
click at [550, 63] on span "Sections" at bounding box center [553, 63] width 35 height 15
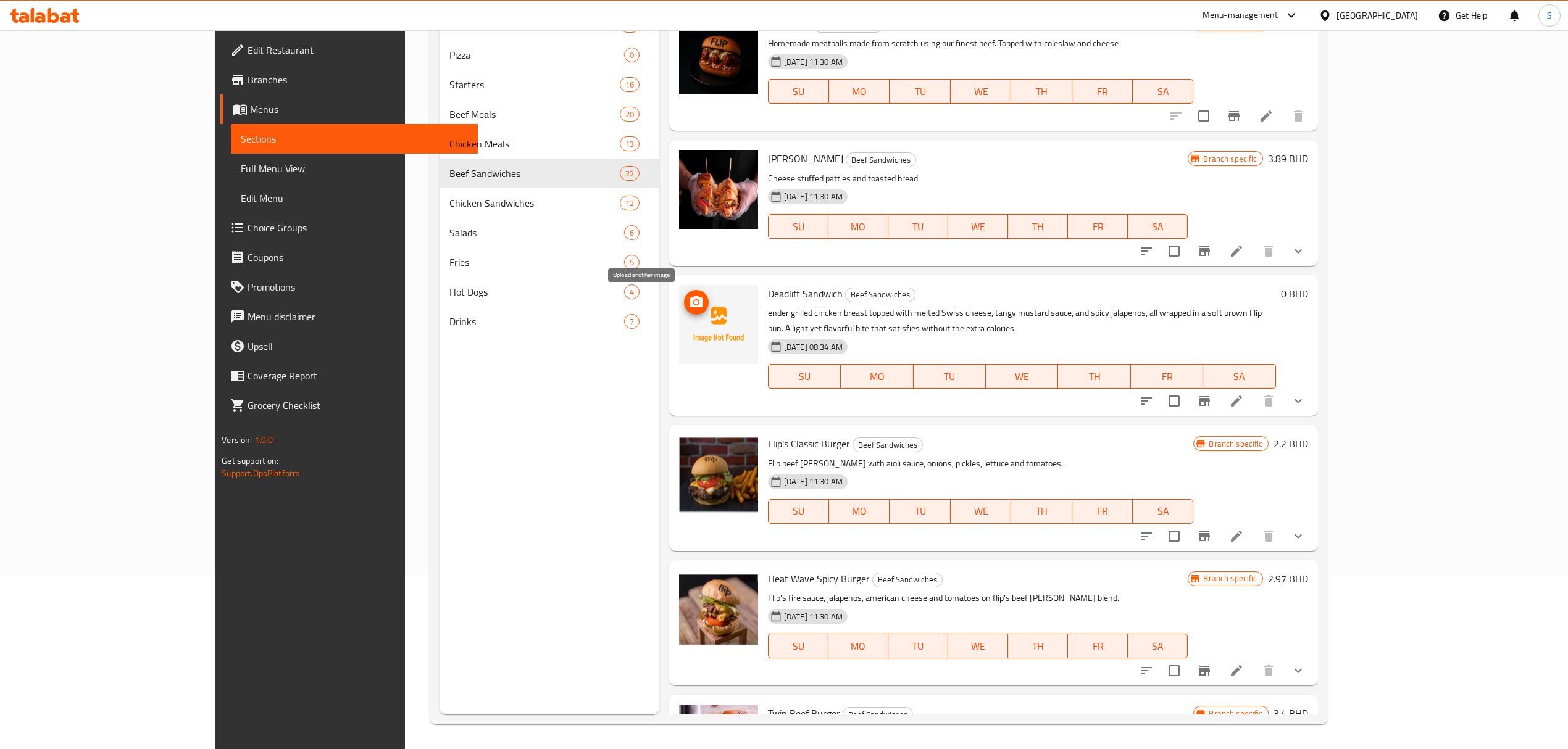
click at [690, 296] on icon "upload picture" at bounding box center [696, 301] width 12 height 11
drag, startPoint x: 475, startPoint y: 504, endPoint x: 483, endPoint y: 491, distance: 15.3
click at [475, 504] on div "Menu sections Breakfast 11 Pizza 0 Starters 16 Beef Meals 20 Chicken Meals 13 B…" at bounding box center [549, 340] width 220 height 749
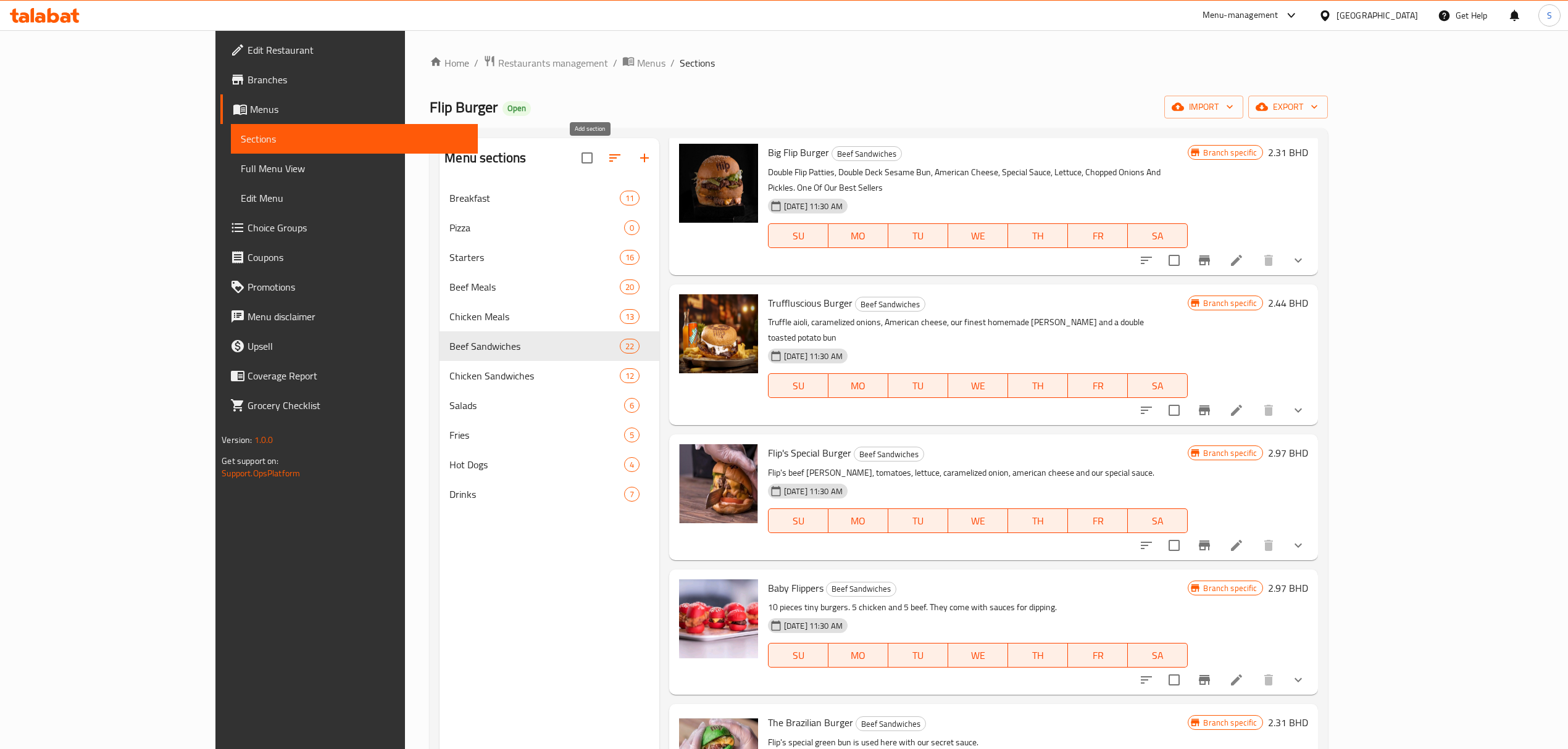
click at [637, 153] on icon "button" at bounding box center [645, 158] width 15 height 15
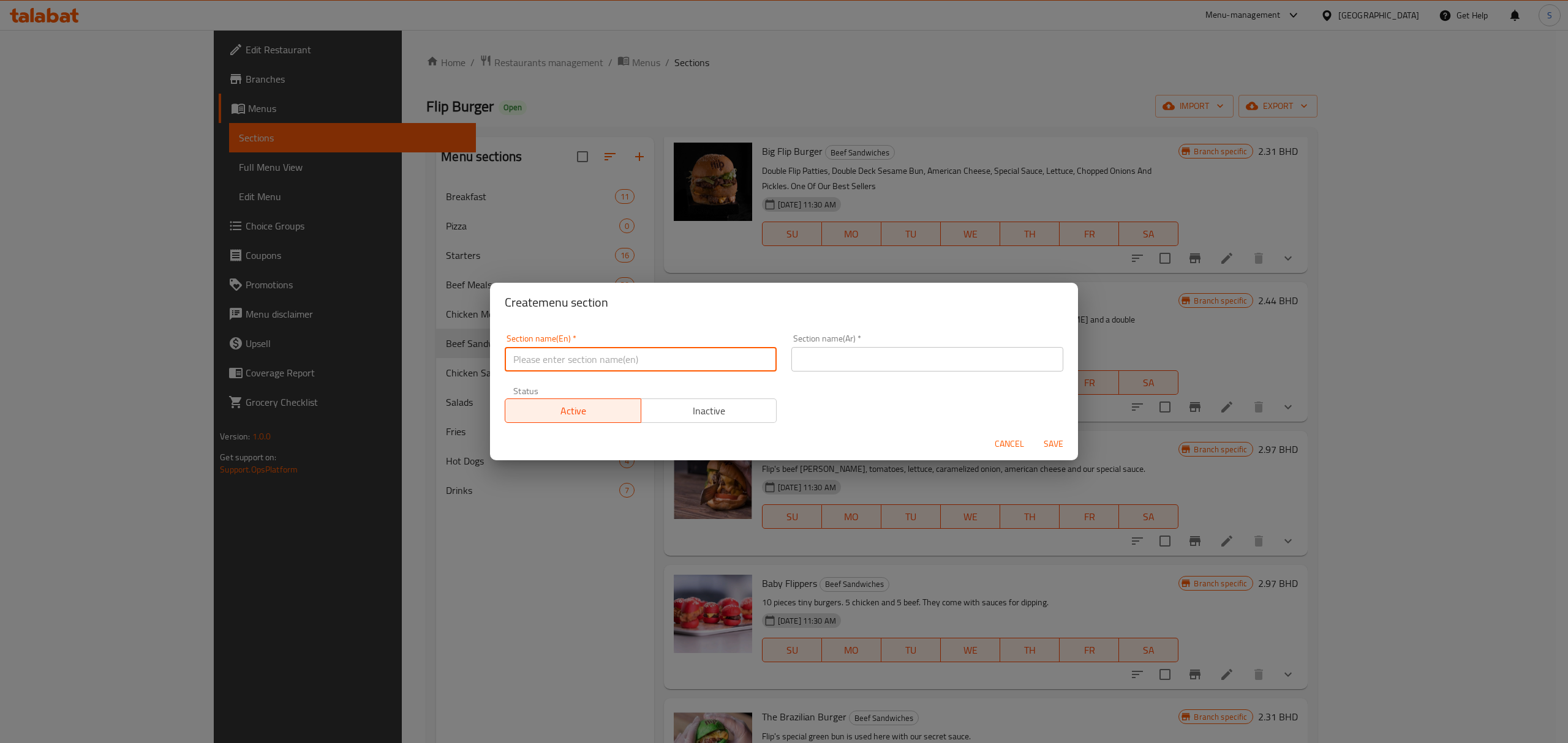
click at [539, 361] on input "text" at bounding box center [640, 359] width 272 height 25
click at [539, 361] on input "Veggie Option" at bounding box center [640, 359] width 272 height 25
type input "Veggie Option"
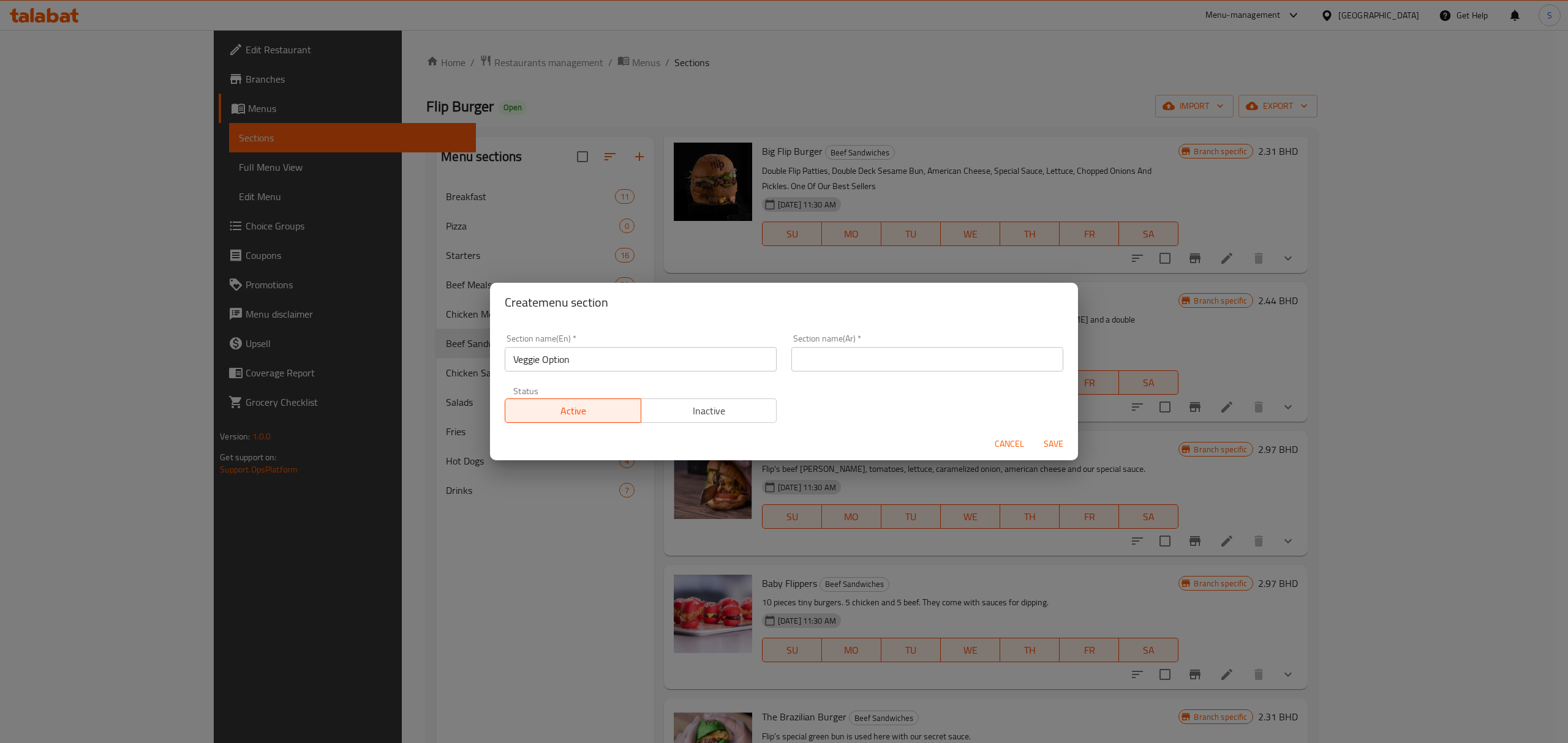
click at [863, 358] on input "text" at bounding box center [927, 359] width 272 height 25
paste input "خيار الخضار"
type input "خيار الخضار"
click at [721, 410] on span "Inactive" at bounding box center [709, 411] width 127 height 17
click at [1054, 439] on span "Save" at bounding box center [1053, 444] width 29 height 16
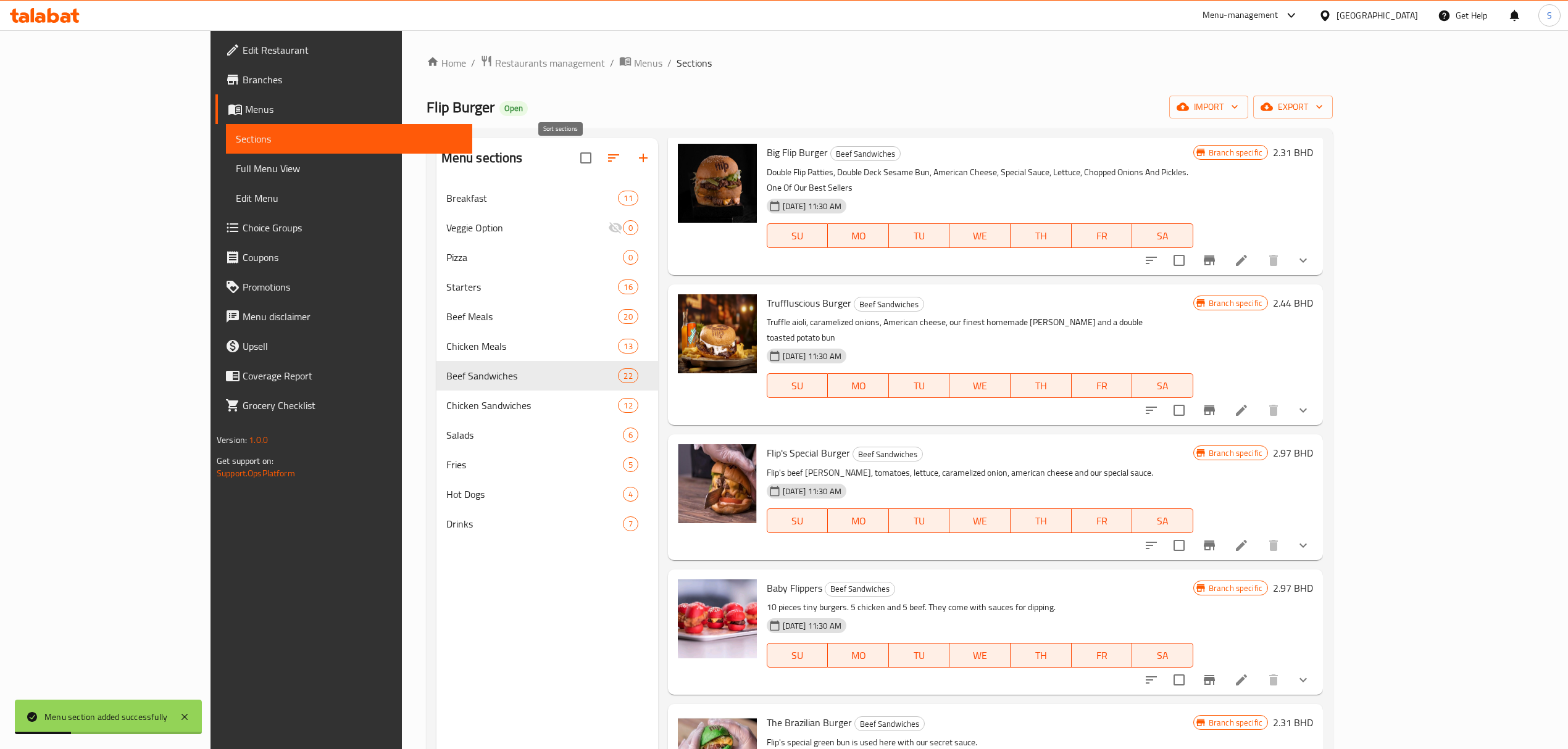
click at [608, 159] on icon "button" at bounding box center [613, 158] width 11 height 7
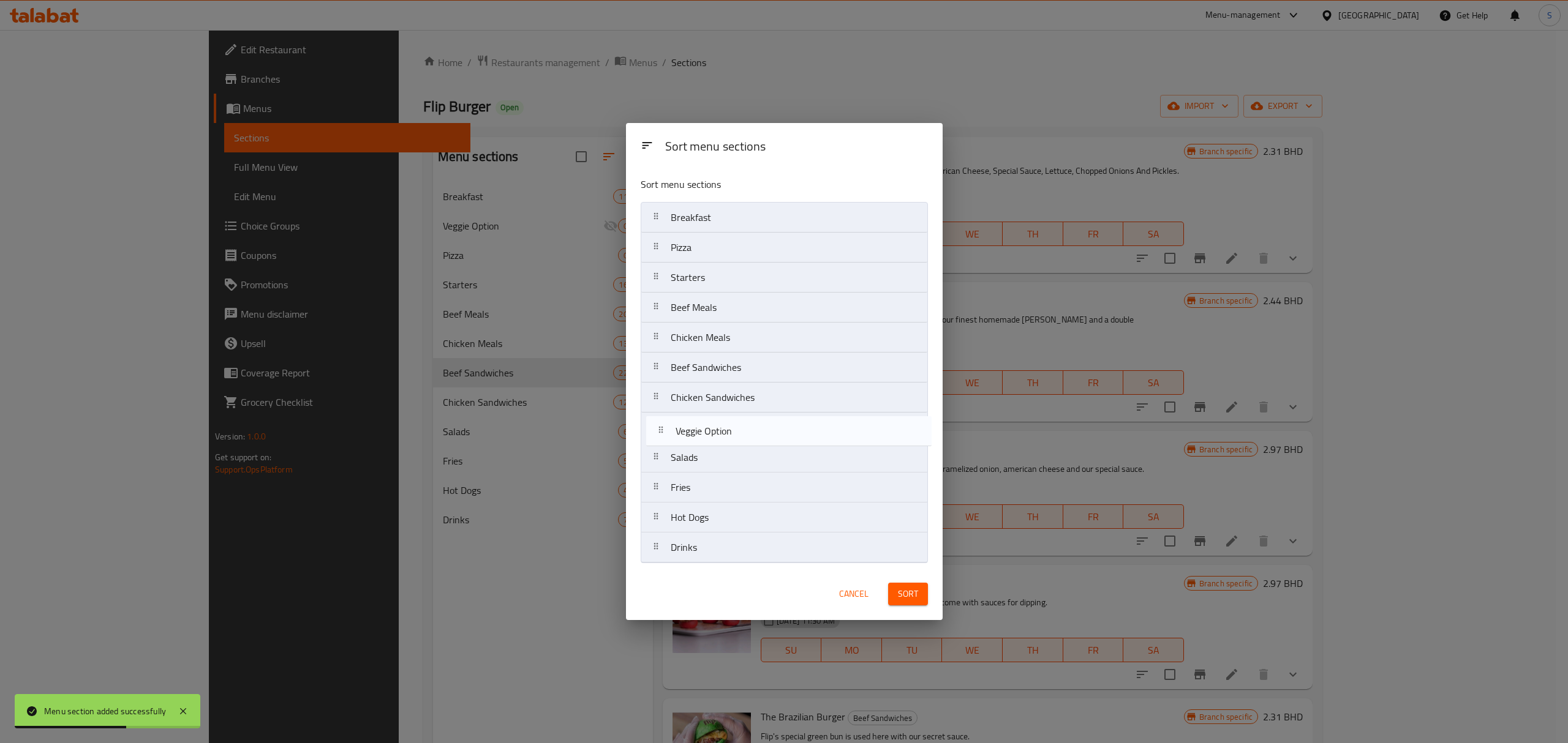
drag, startPoint x: 653, startPoint y: 246, endPoint x: 658, endPoint y: 438, distance: 192.1
click at [658, 438] on nav "Breakfast Veggie Option Pizza Starters Beef Meals Chicken Meals Beef Sandwiches…" at bounding box center [784, 383] width 287 height 361
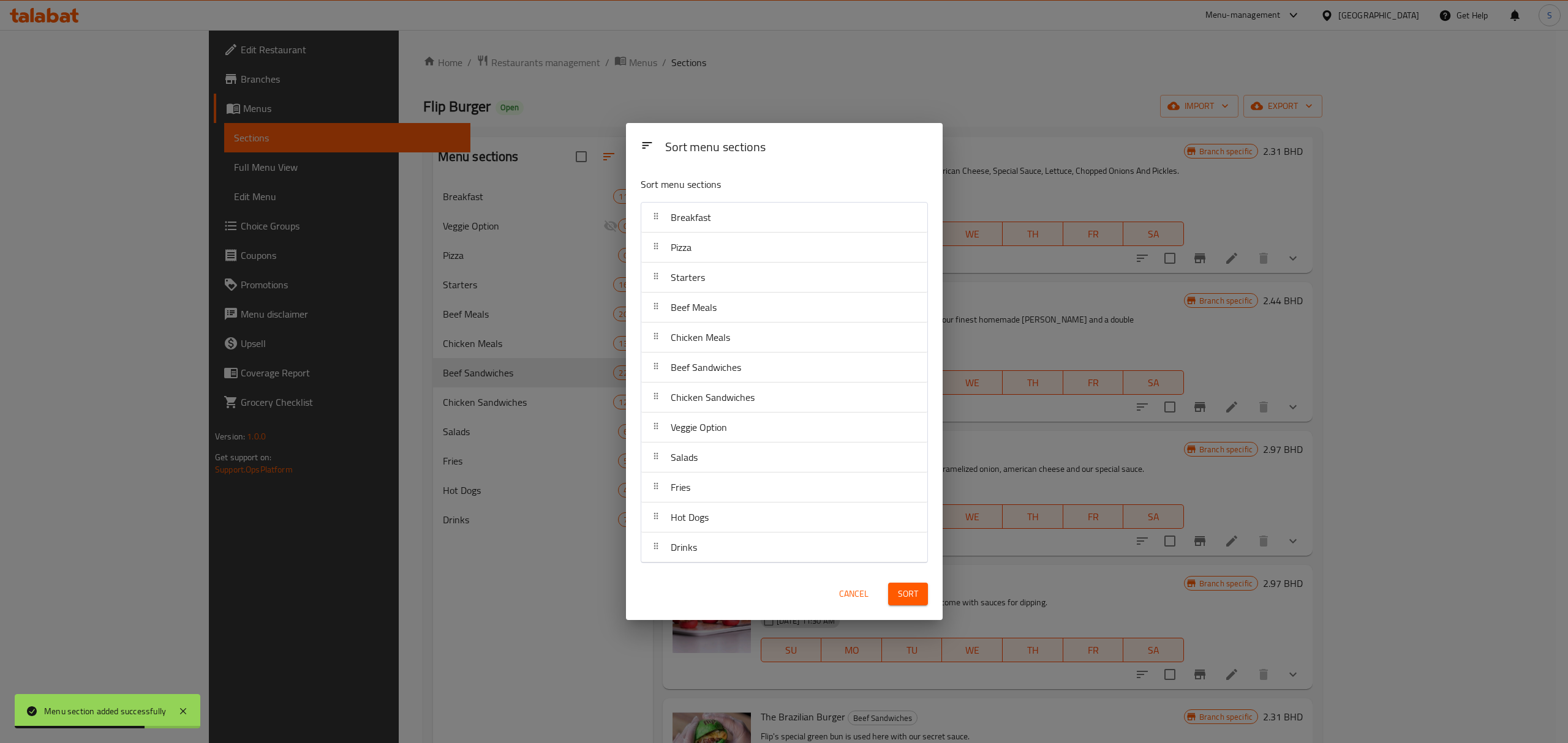
click at [919, 593] on button "Sort" at bounding box center [907, 593] width 39 height 23
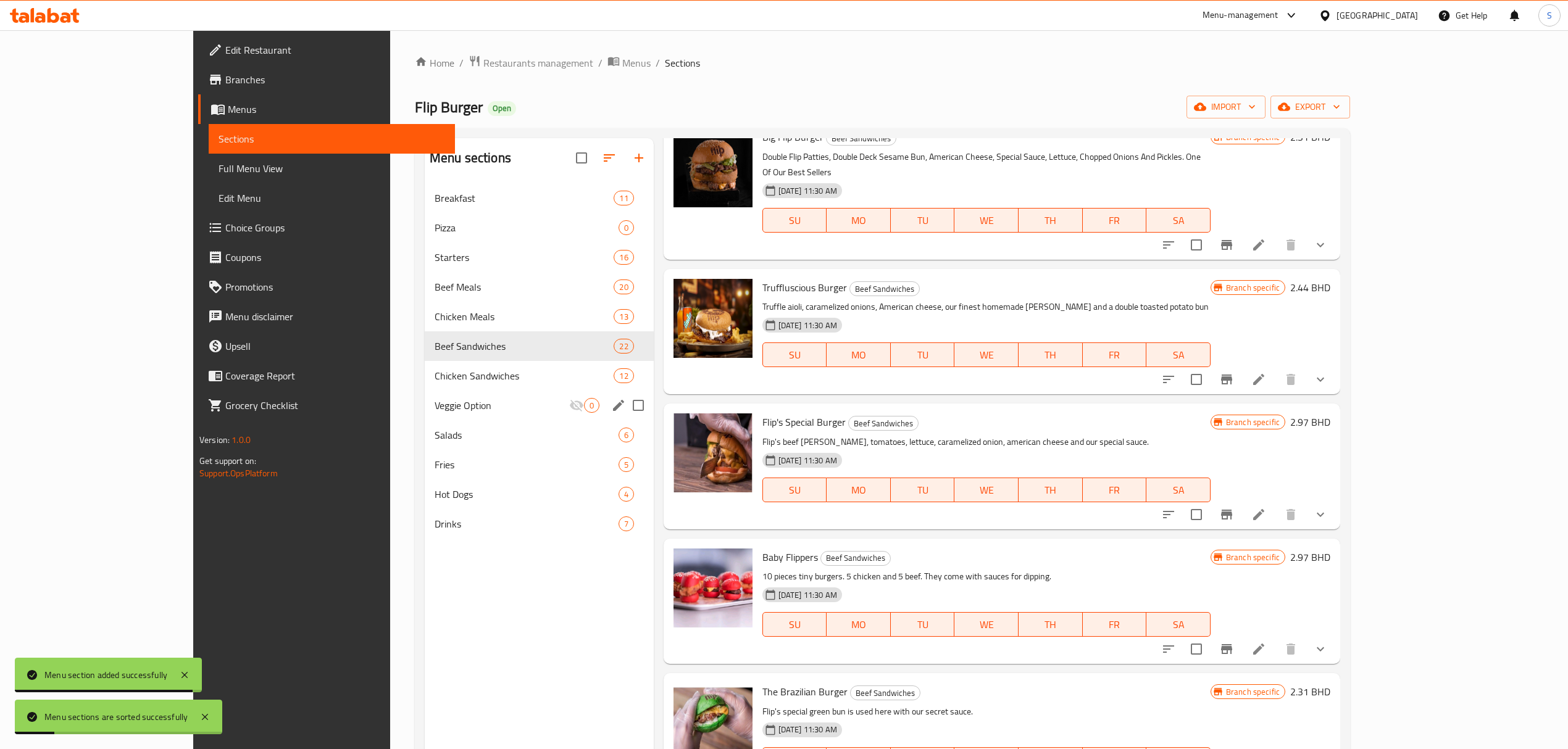
click at [435, 406] on span "Veggie Option" at bounding box center [502, 406] width 135 height 15
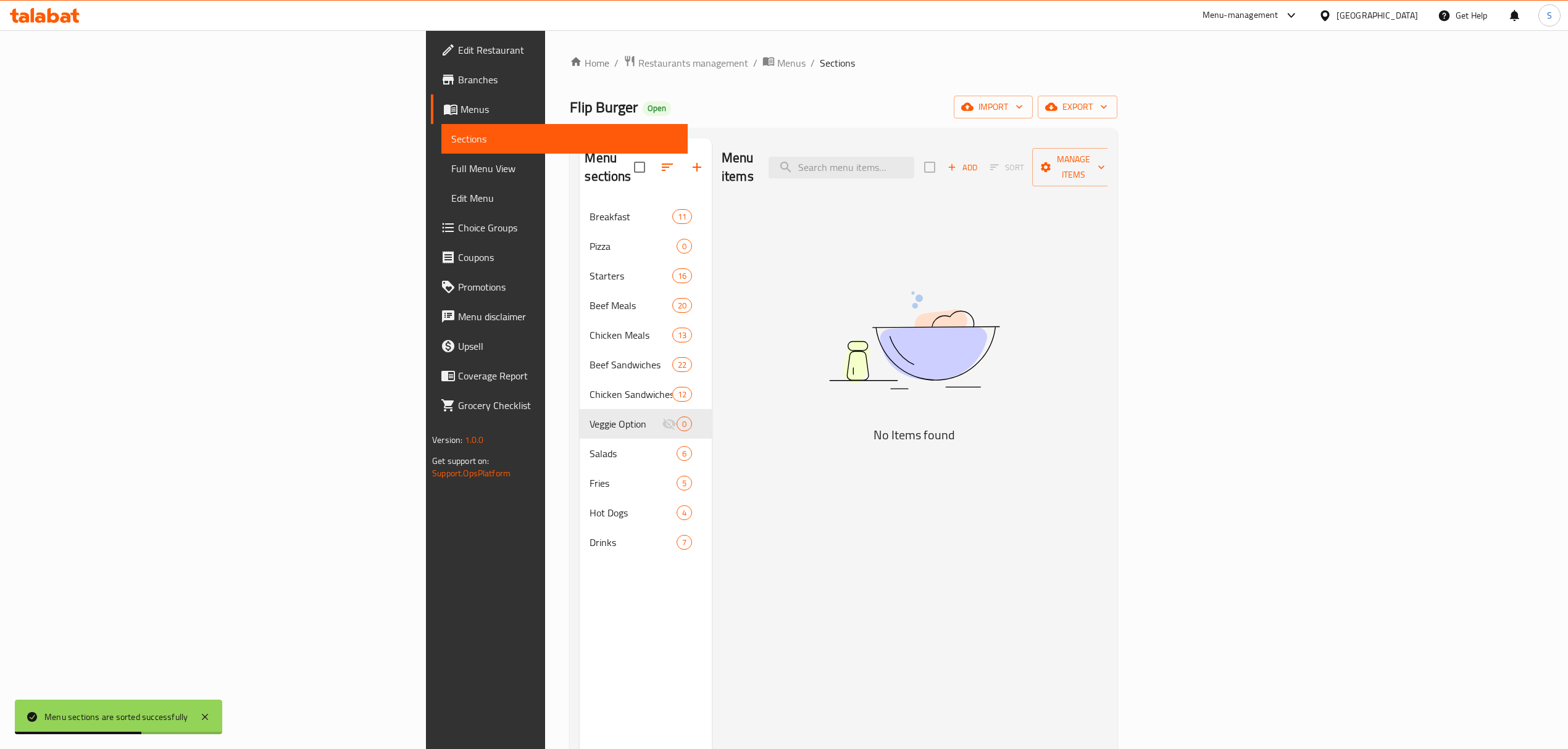
click at [980, 161] on span "Add" at bounding box center [963, 167] width 33 height 14
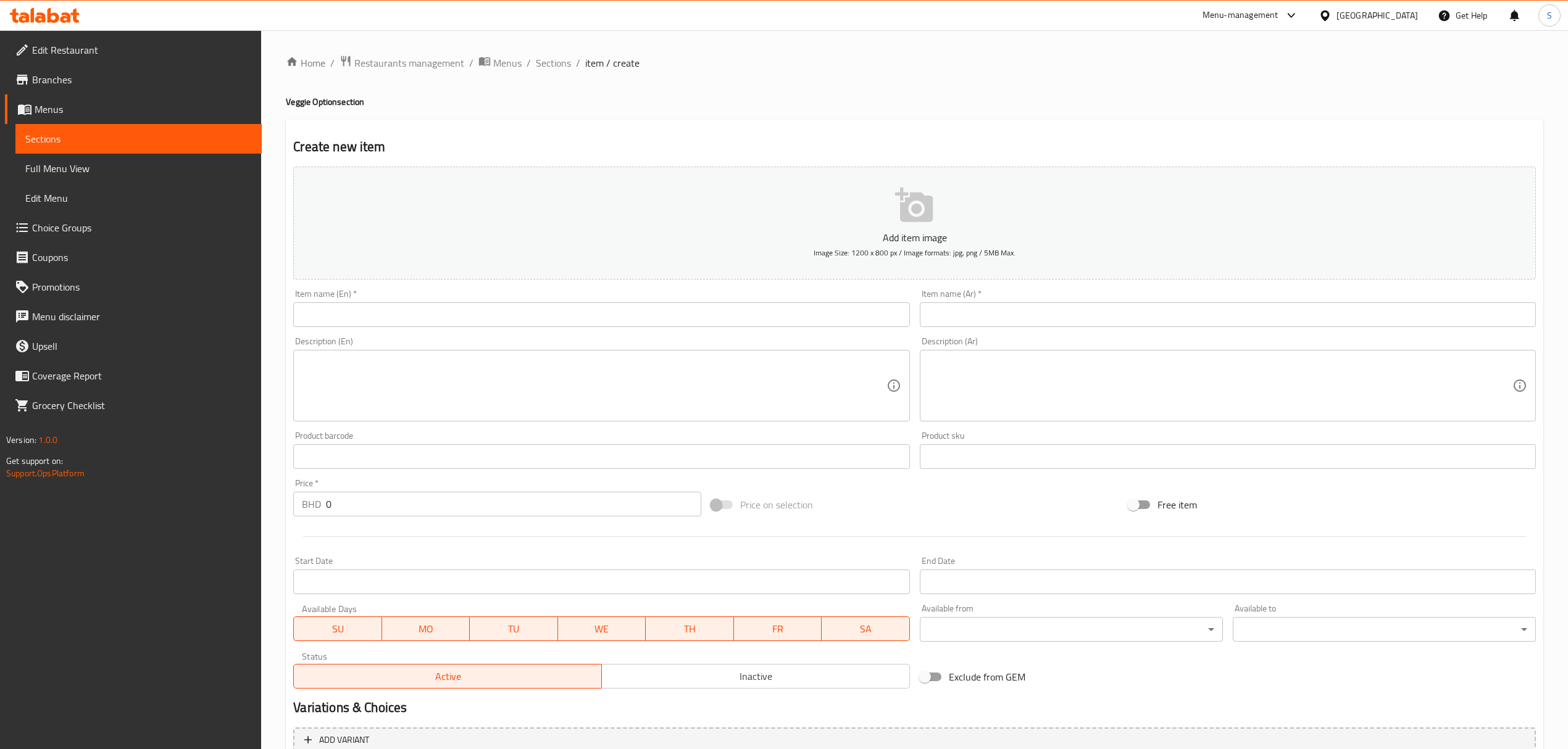
click at [383, 301] on div "Item name (En)   * Item name (En) *" at bounding box center [601, 308] width 616 height 38
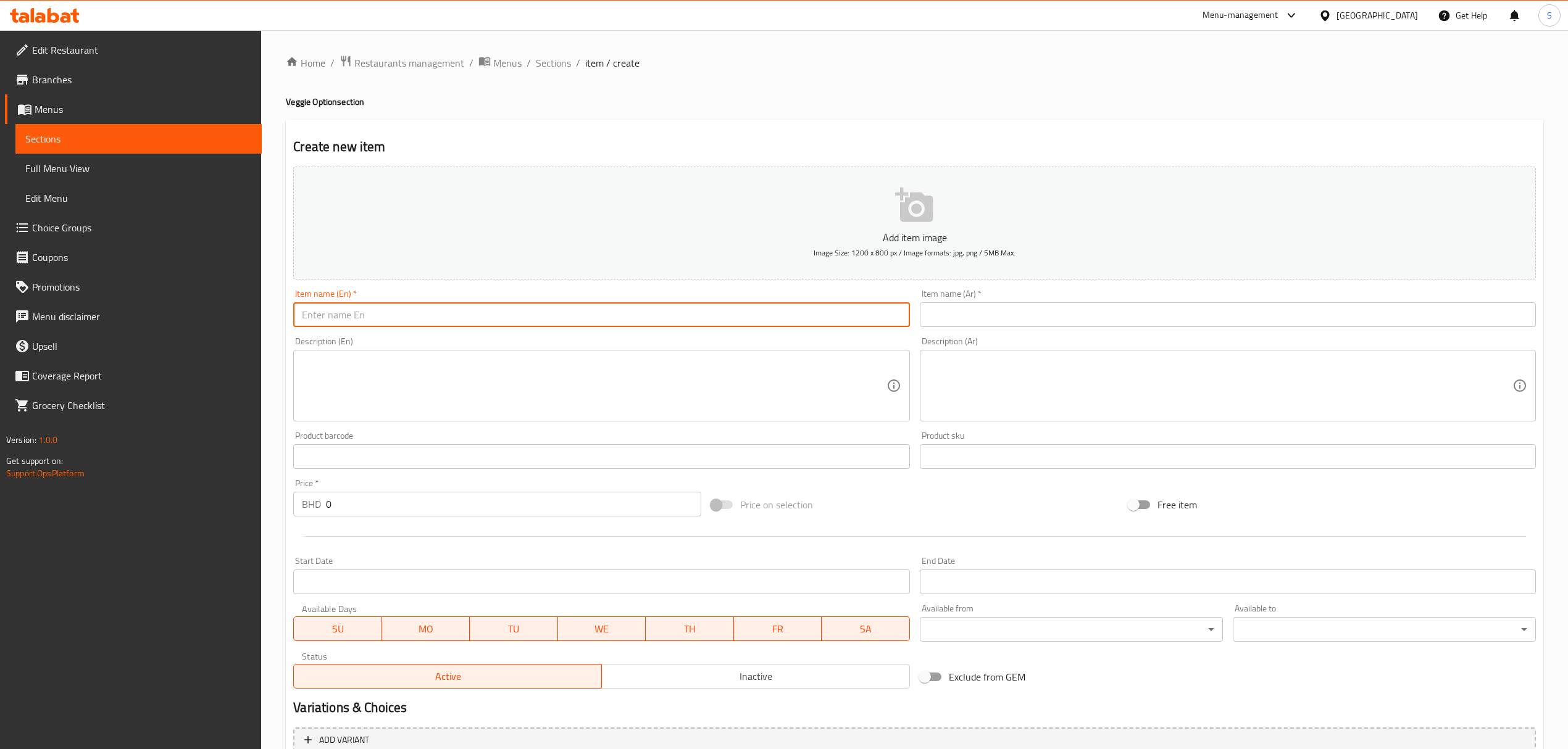
click at [372, 309] on input "text" at bounding box center [601, 314] width 616 height 25
paste input "Veggie Burger Meal"
type input "Veggie Burger Meal"
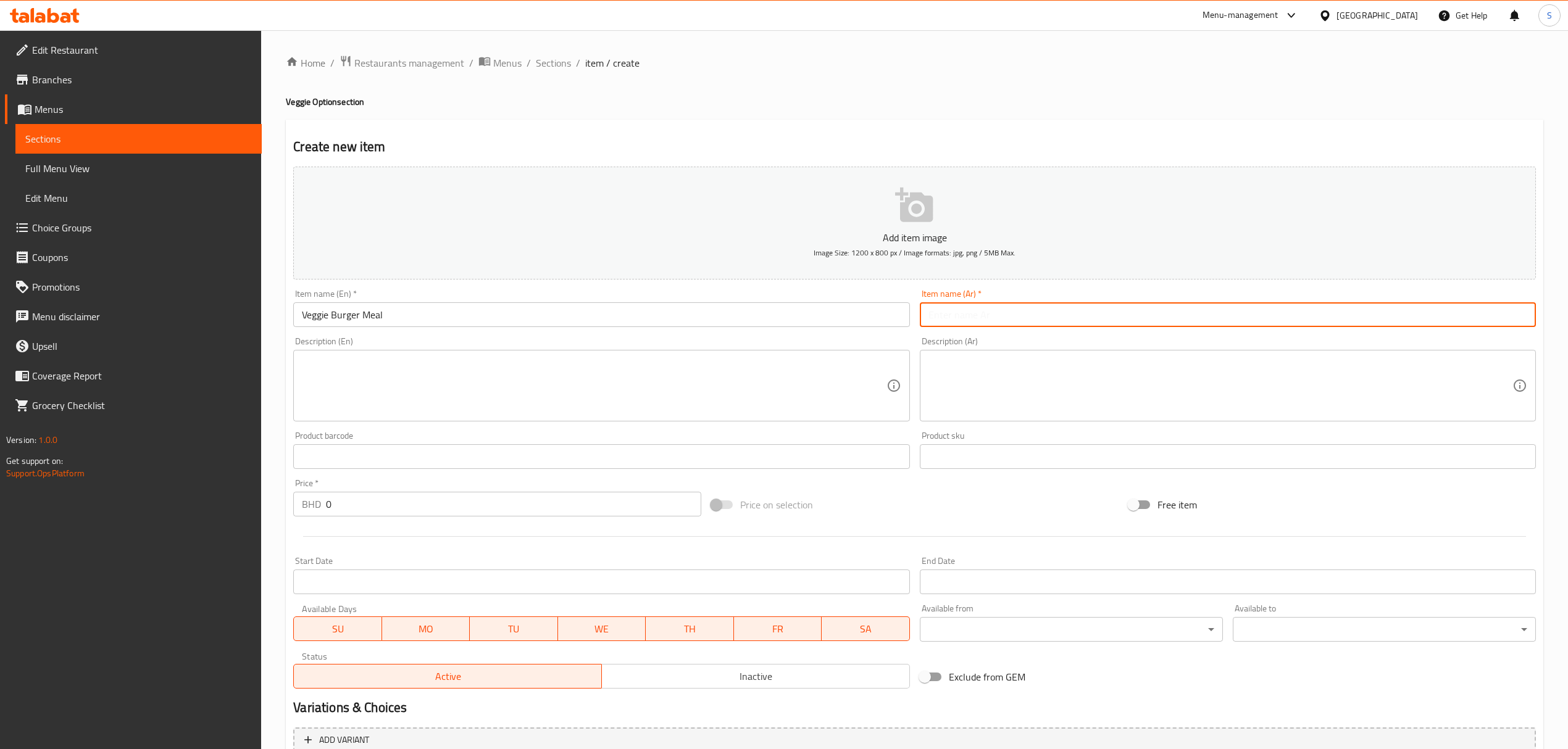
click at [1023, 307] on input "text" at bounding box center [1228, 314] width 616 height 25
paste input "وجبة برجر نباتي"
type input "وجبة برجر نباتي"
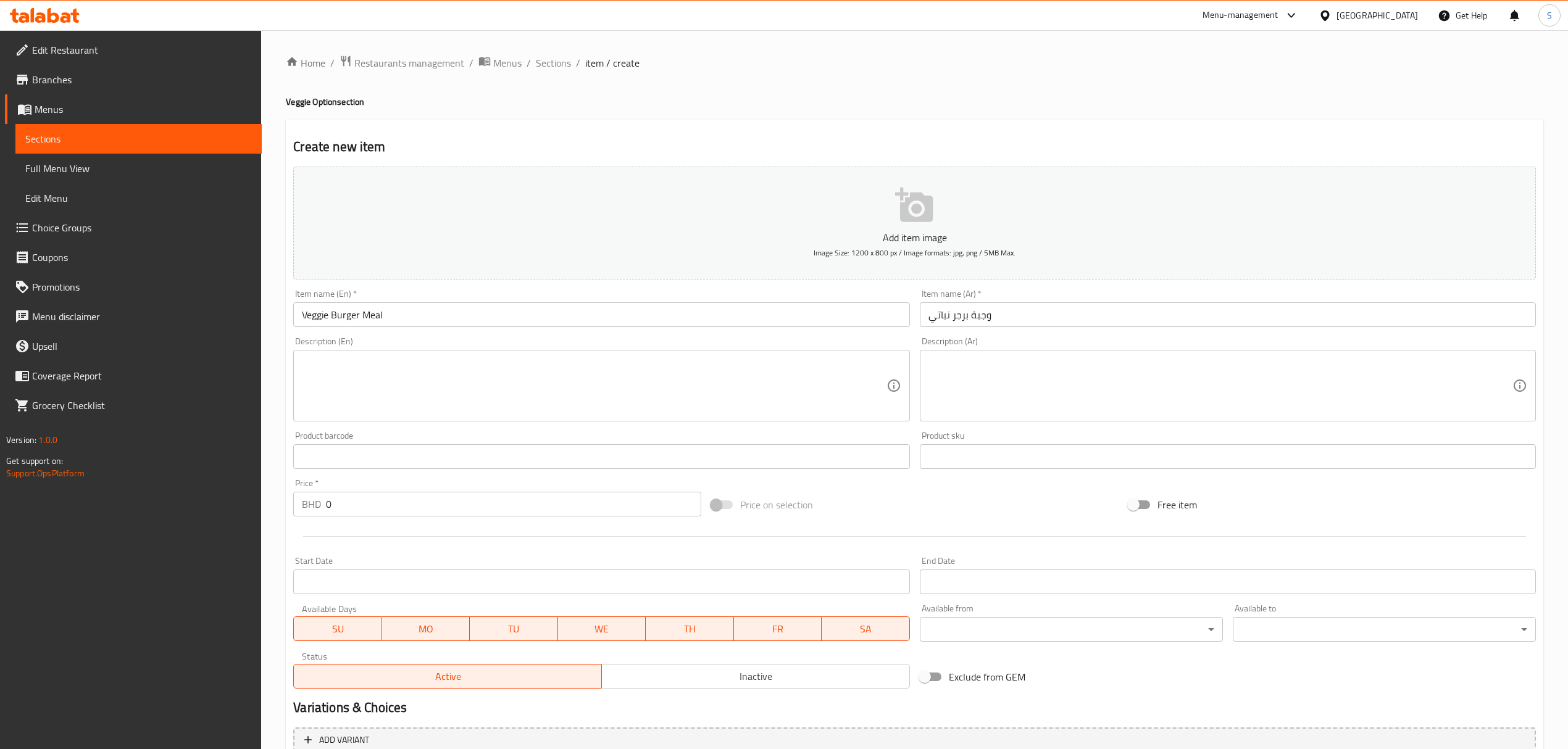
click at [406, 384] on textarea at bounding box center [593, 386] width 584 height 58
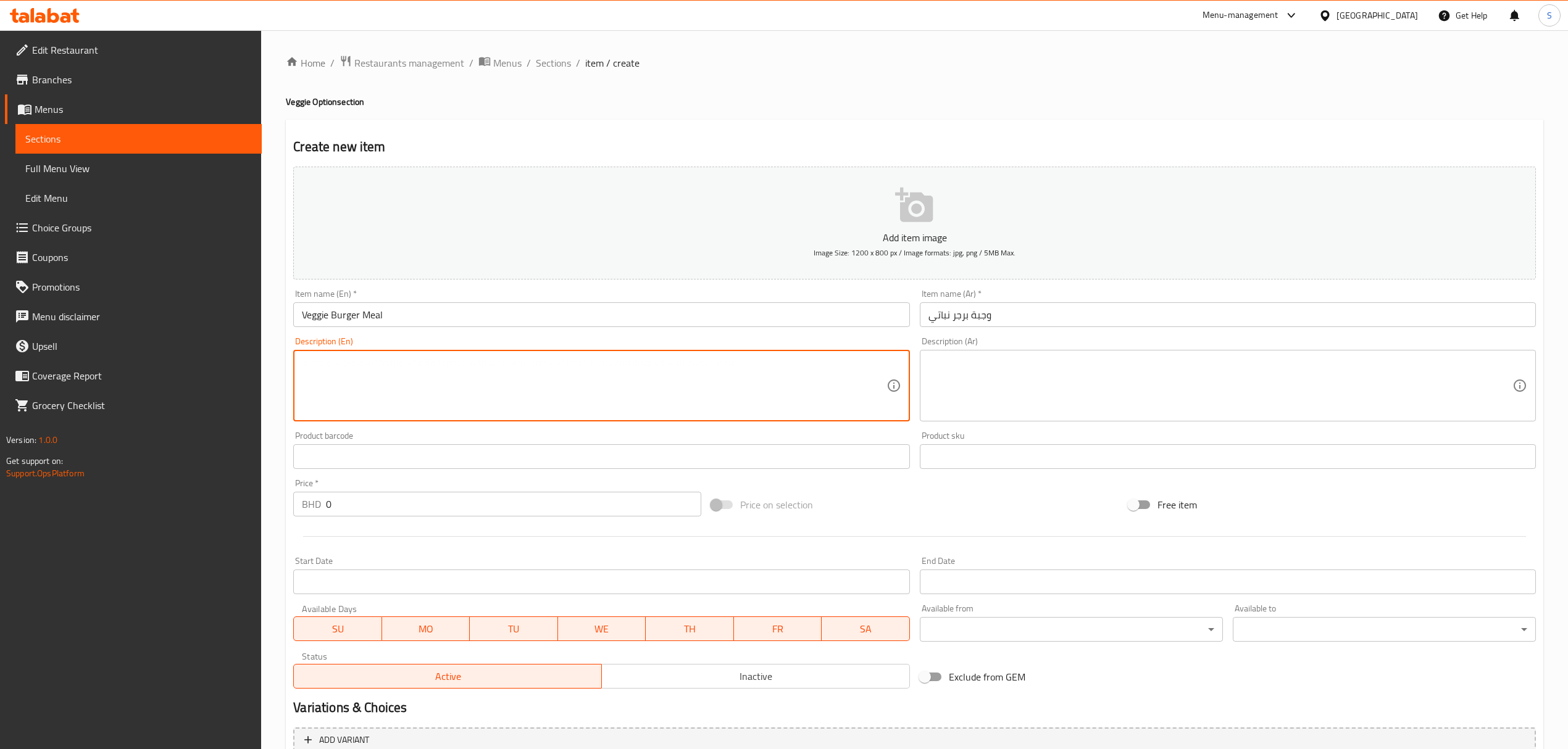
paste textarea "A golden, crispy veggie [PERSON_NAME] topped with fresh lettuce, creamy sauce, …"
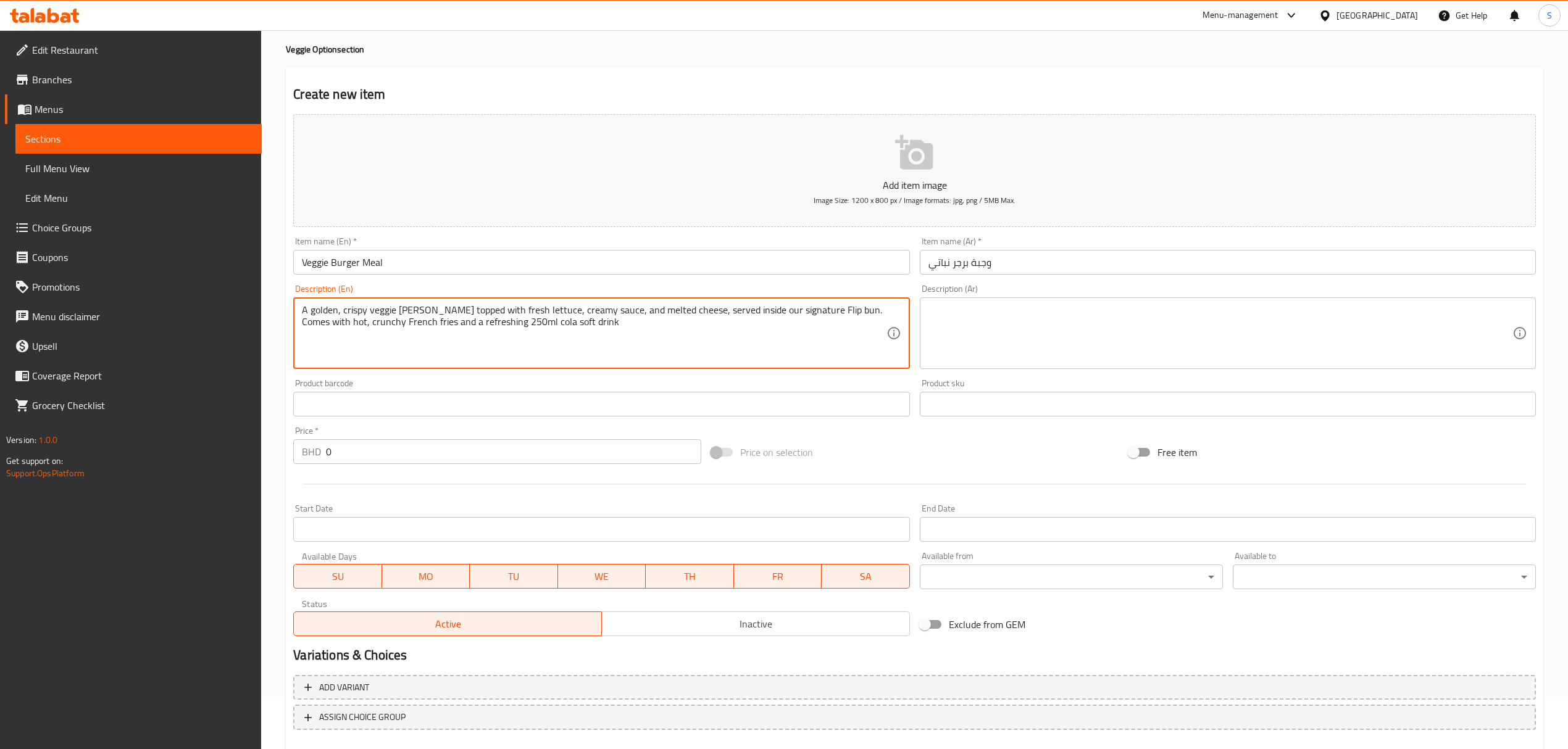
scroll to position [82, 0]
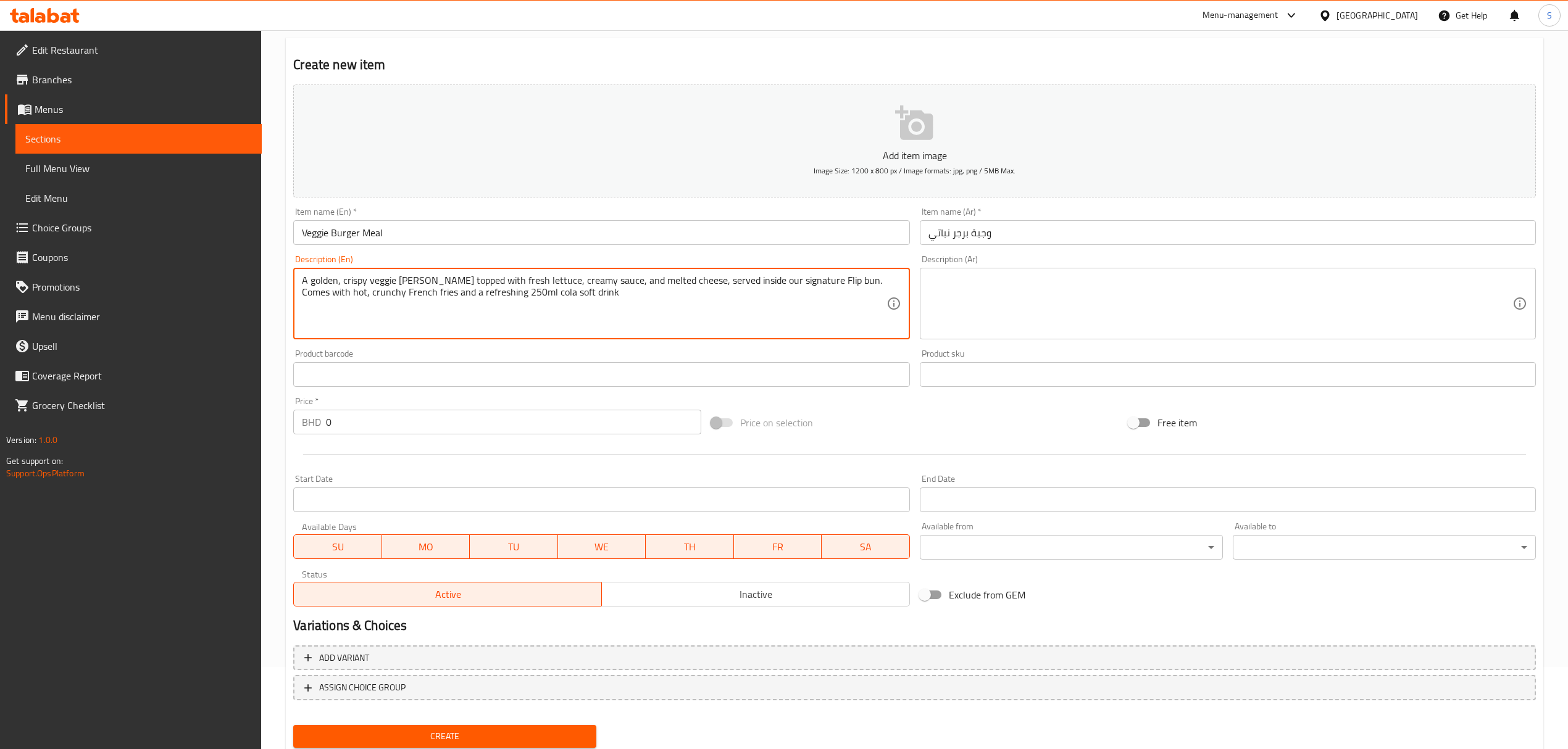
type textarea "A golden, crispy veggie [PERSON_NAME] topped with fresh lettuce, creamy sauce, …"
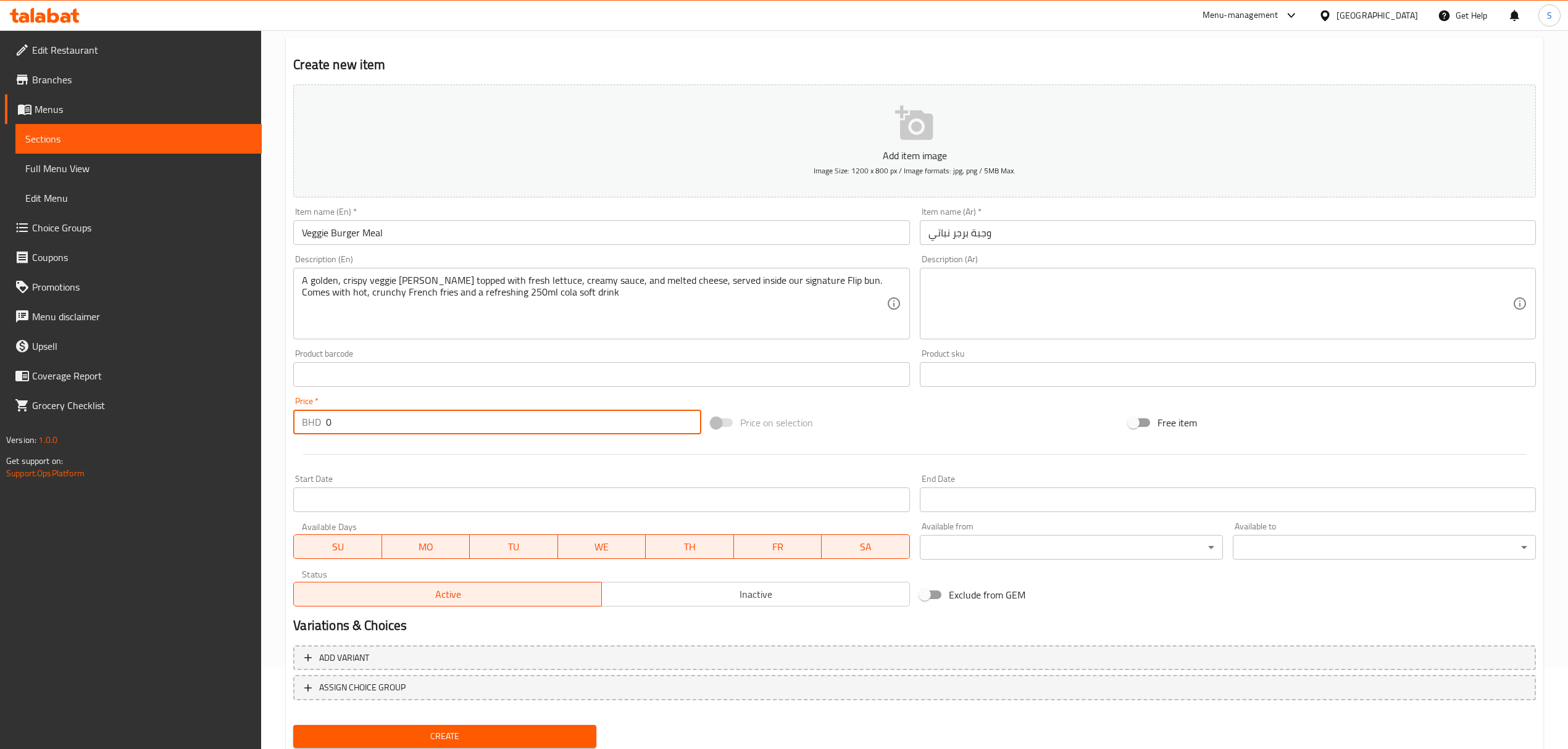
drag, startPoint x: 377, startPoint y: 421, endPoint x: 143, endPoint y: 435, distance: 234.4
click at [143, 435] on div "Edit Restaurant Branches Menus Sections Full Menu View Edit Menu Choice Groups …" at bounding box center [784, 369] width 1568 height 841
paste input "2.97"
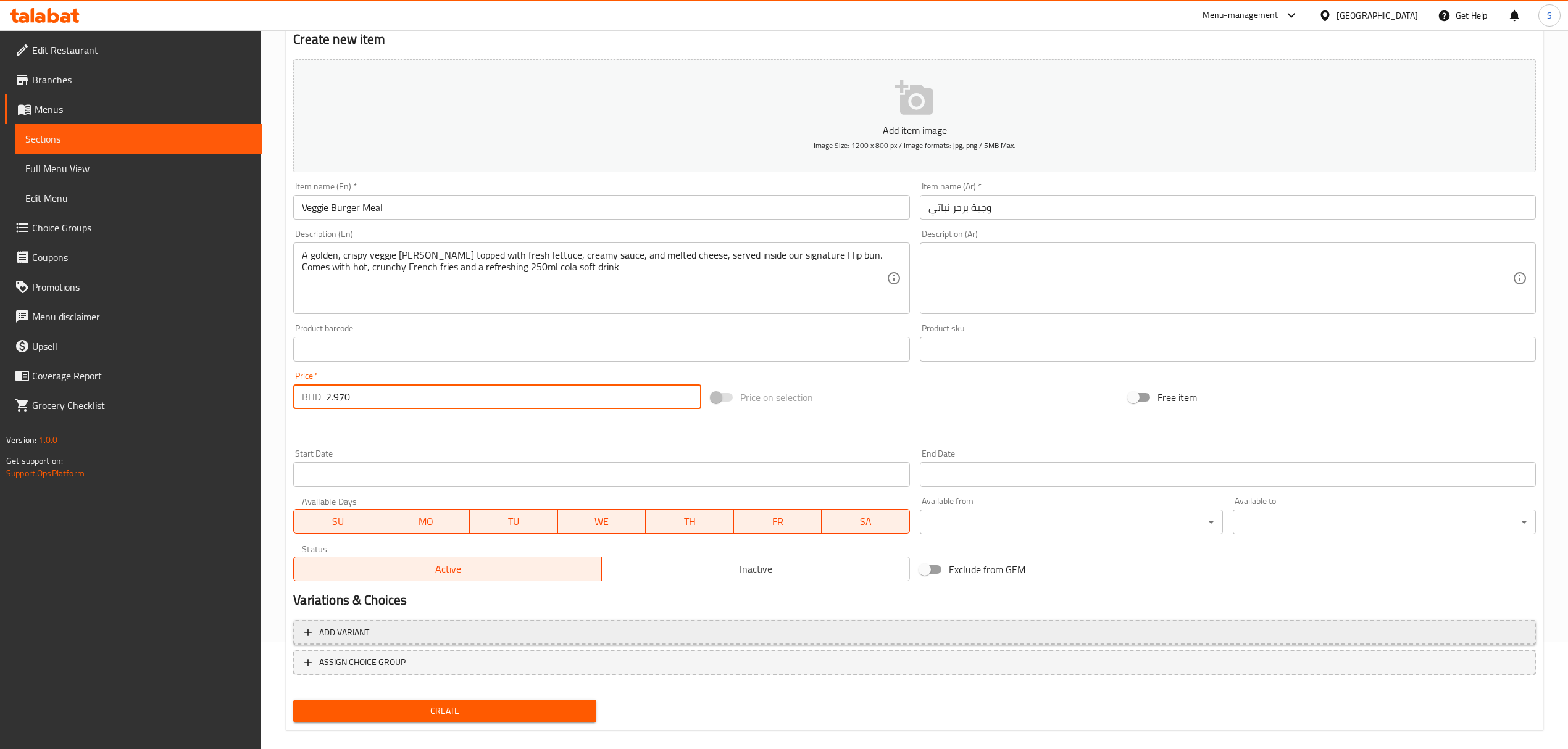
scroll to position [121, 0]
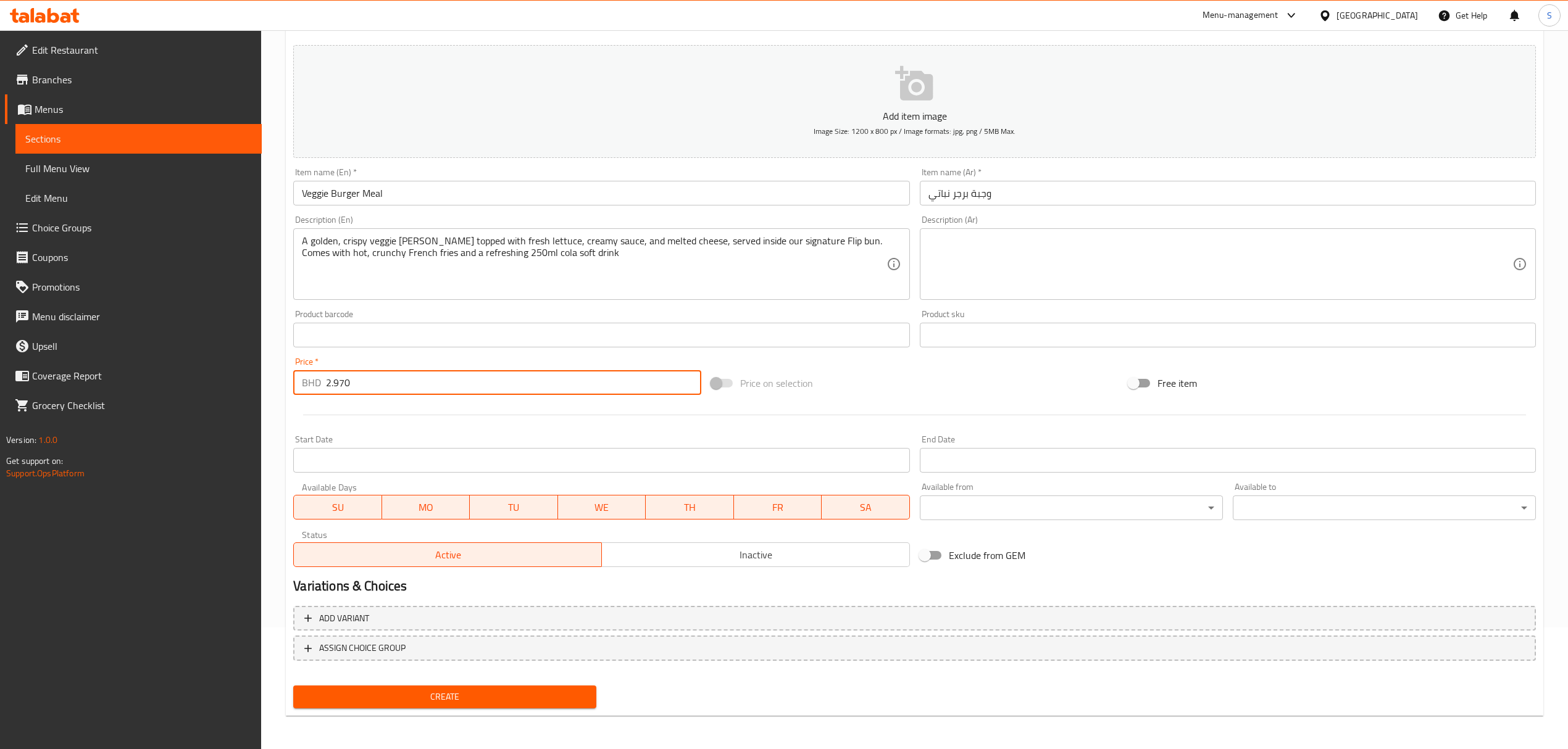
type input "2.970"
click at [476, 699] on span "Create" at bounding box center [445, 697] width 283 height 16
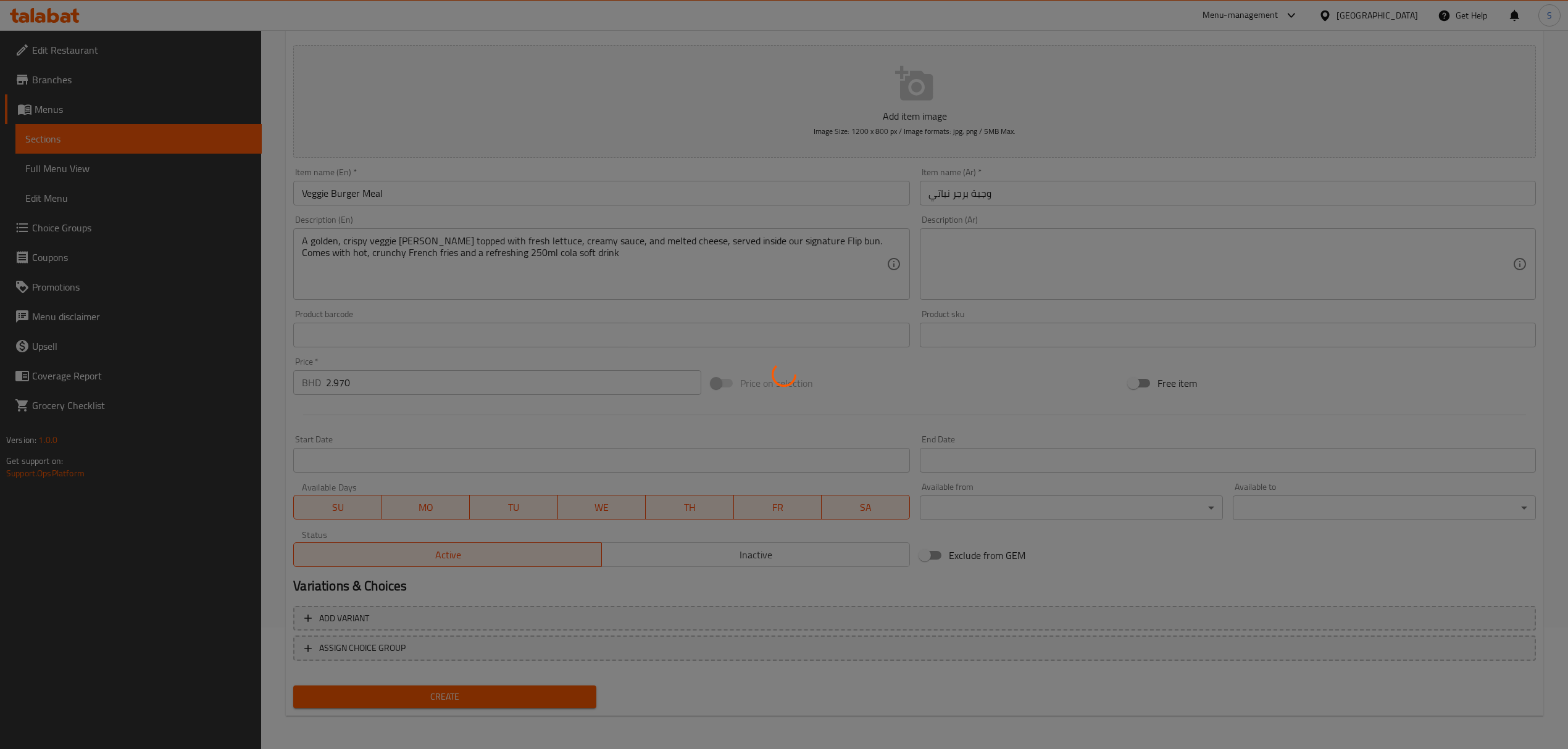
type input "0"
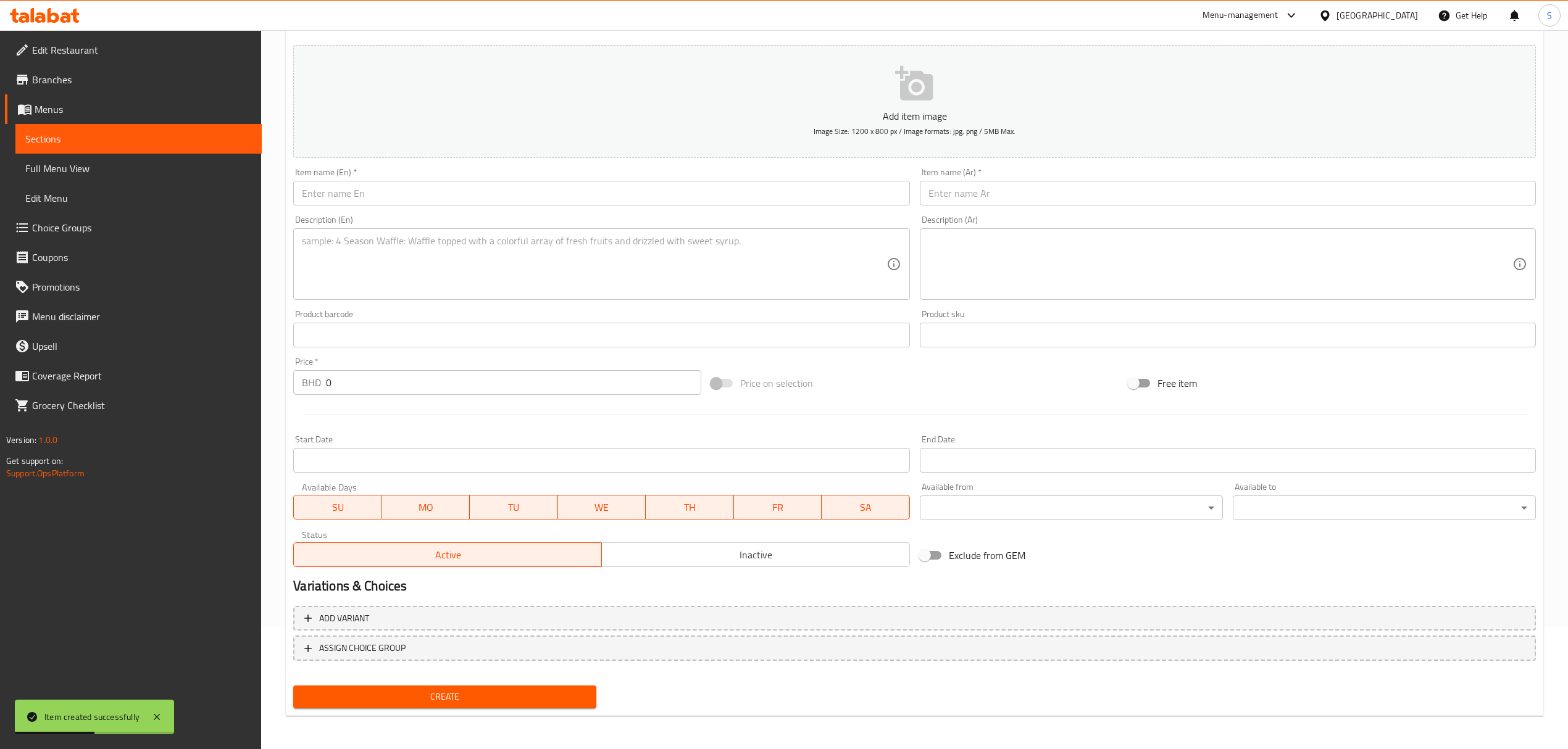
scroll to position [0, 0]
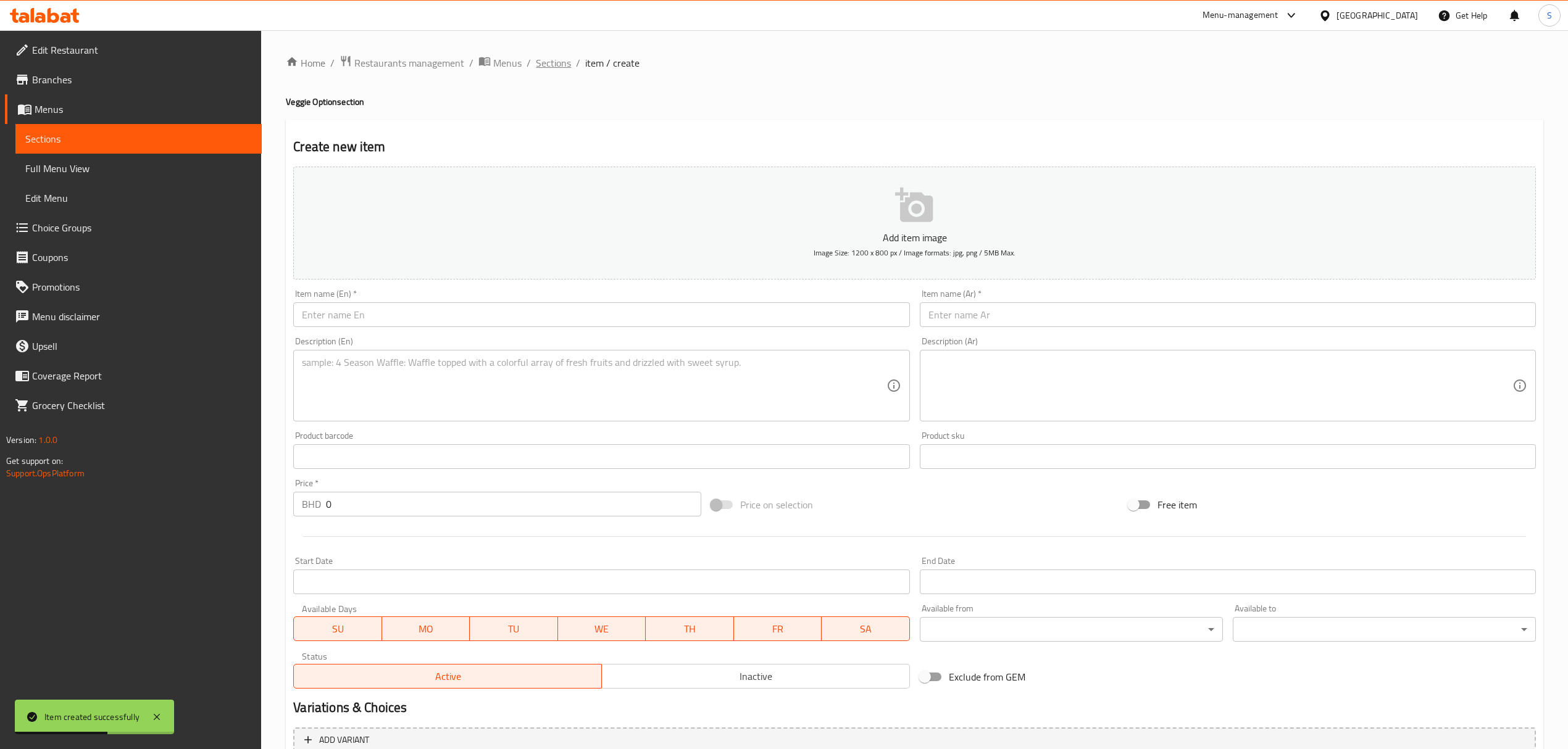
click at [558, 58] on span "Sections" at bounding box center [553, 63] width 35 height 15
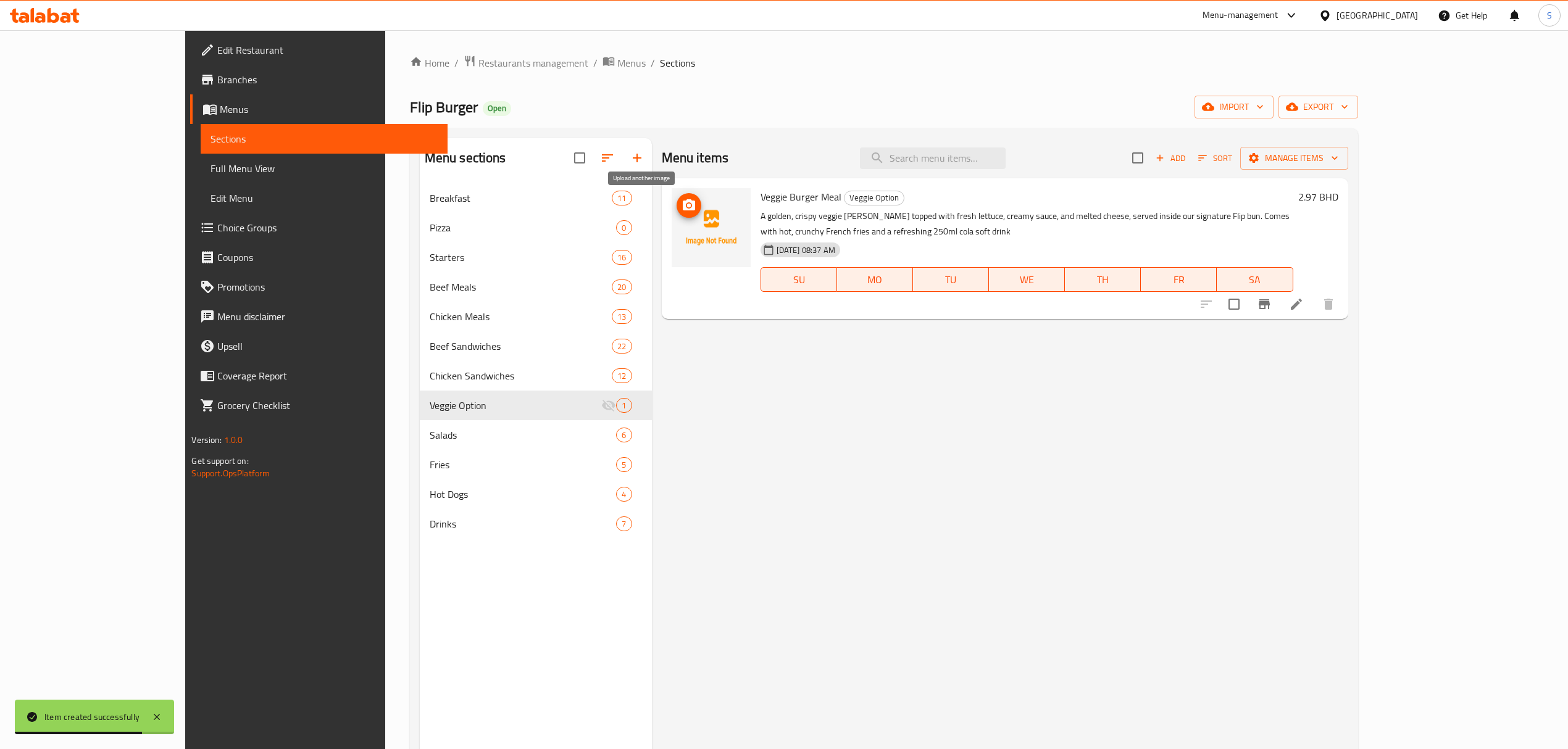
click at [686, 207] on circle "upload picture" at bounding box center [688, 205] width 4 height 4
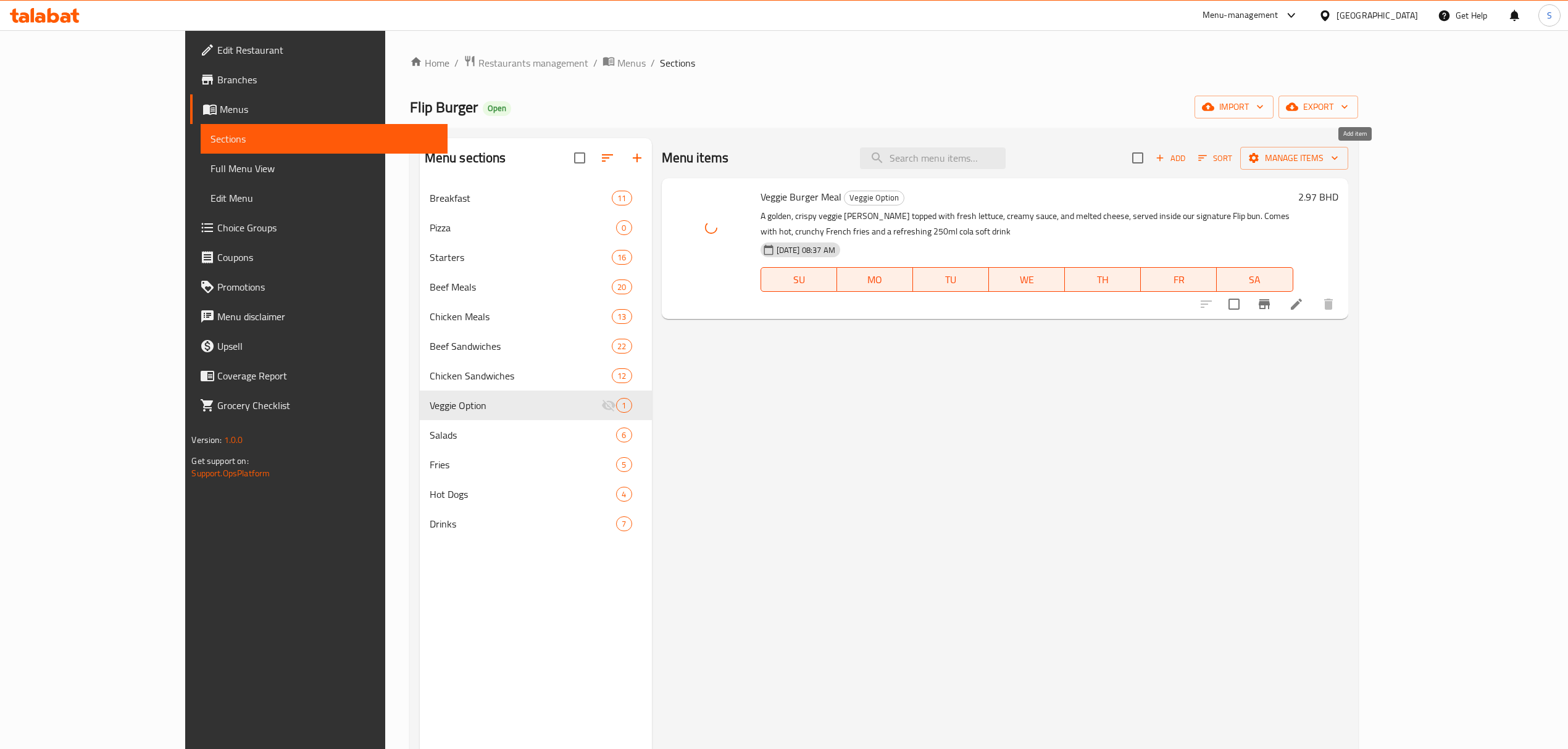
click at [1188, 161] on span "Add" at bounding box center [1171, 158] width 33 height 14
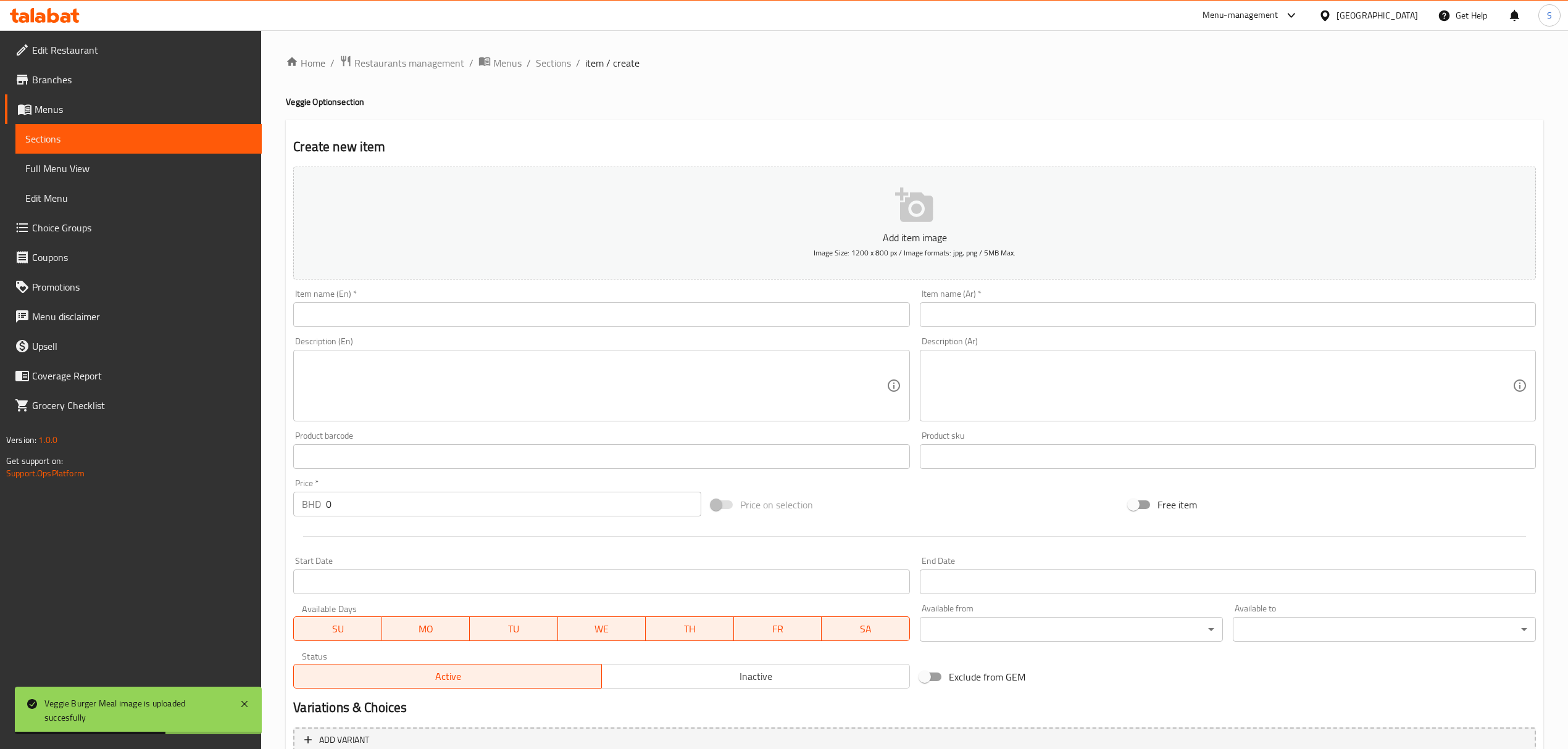
click at [418, 317] on input "text" at bounding box center [601, 314] width 616 height 25
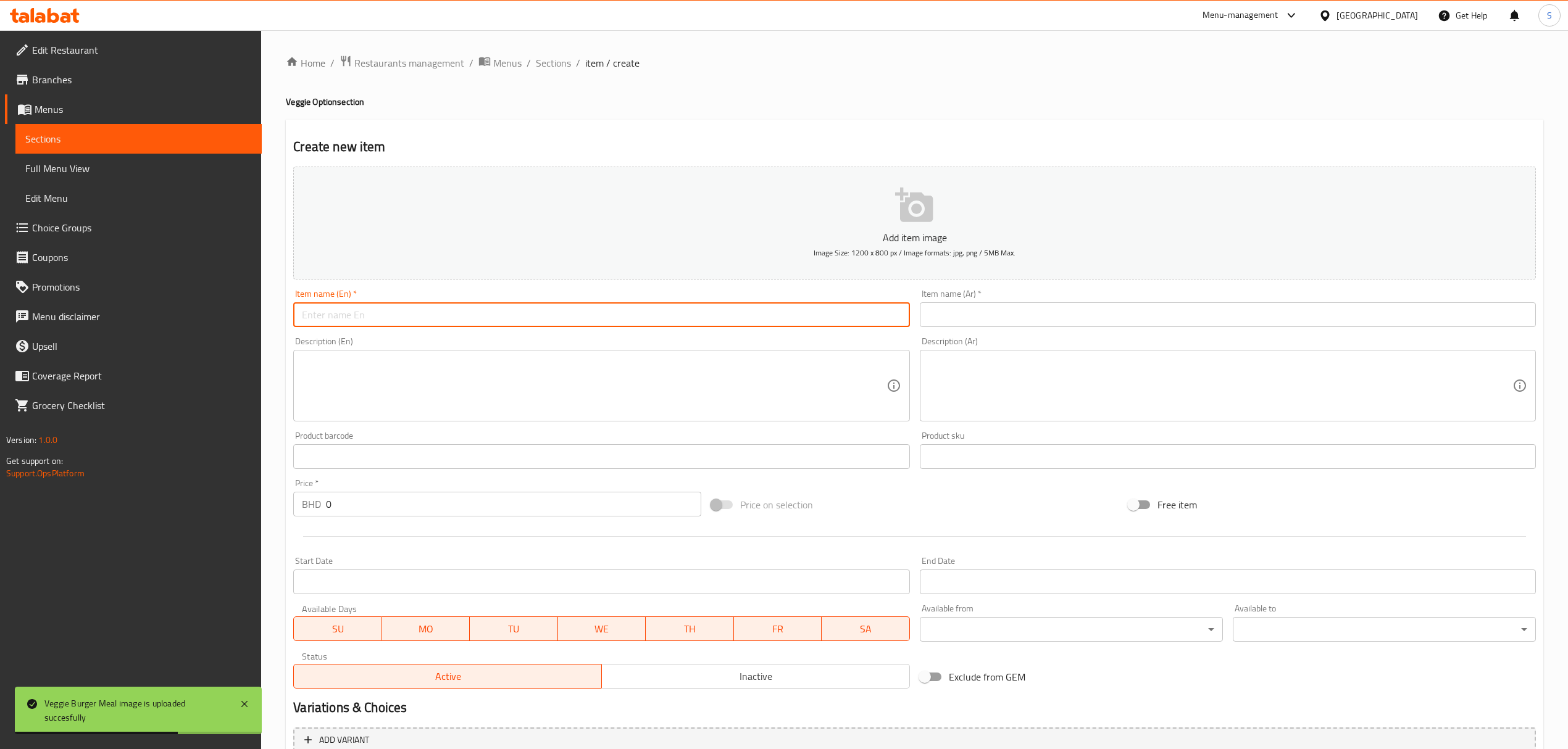
paste input "Veggie Burger"
type input "Veggie Burger"
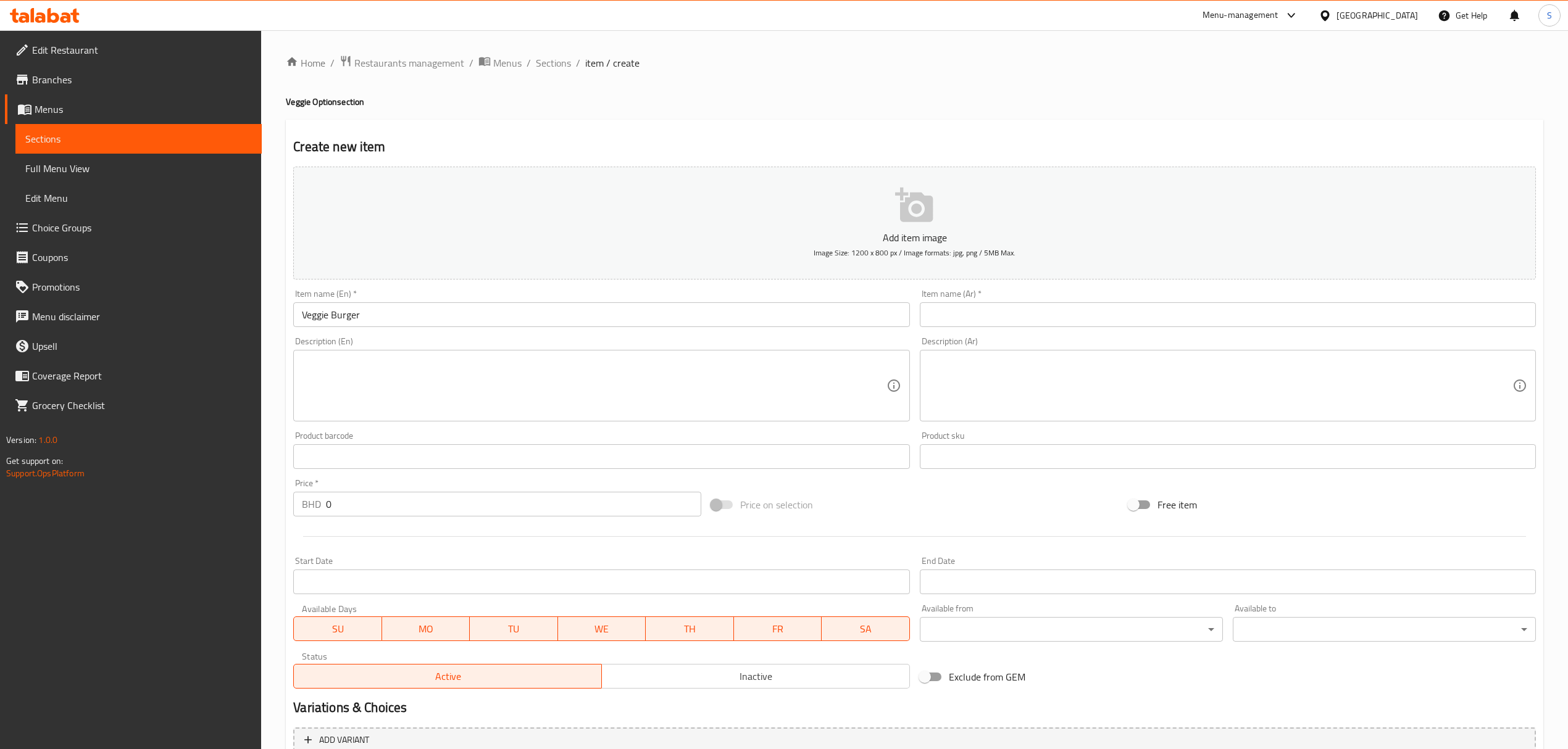
click at [969, 311] on input "text" at bounding box center [1228, 314] width 616 height 25
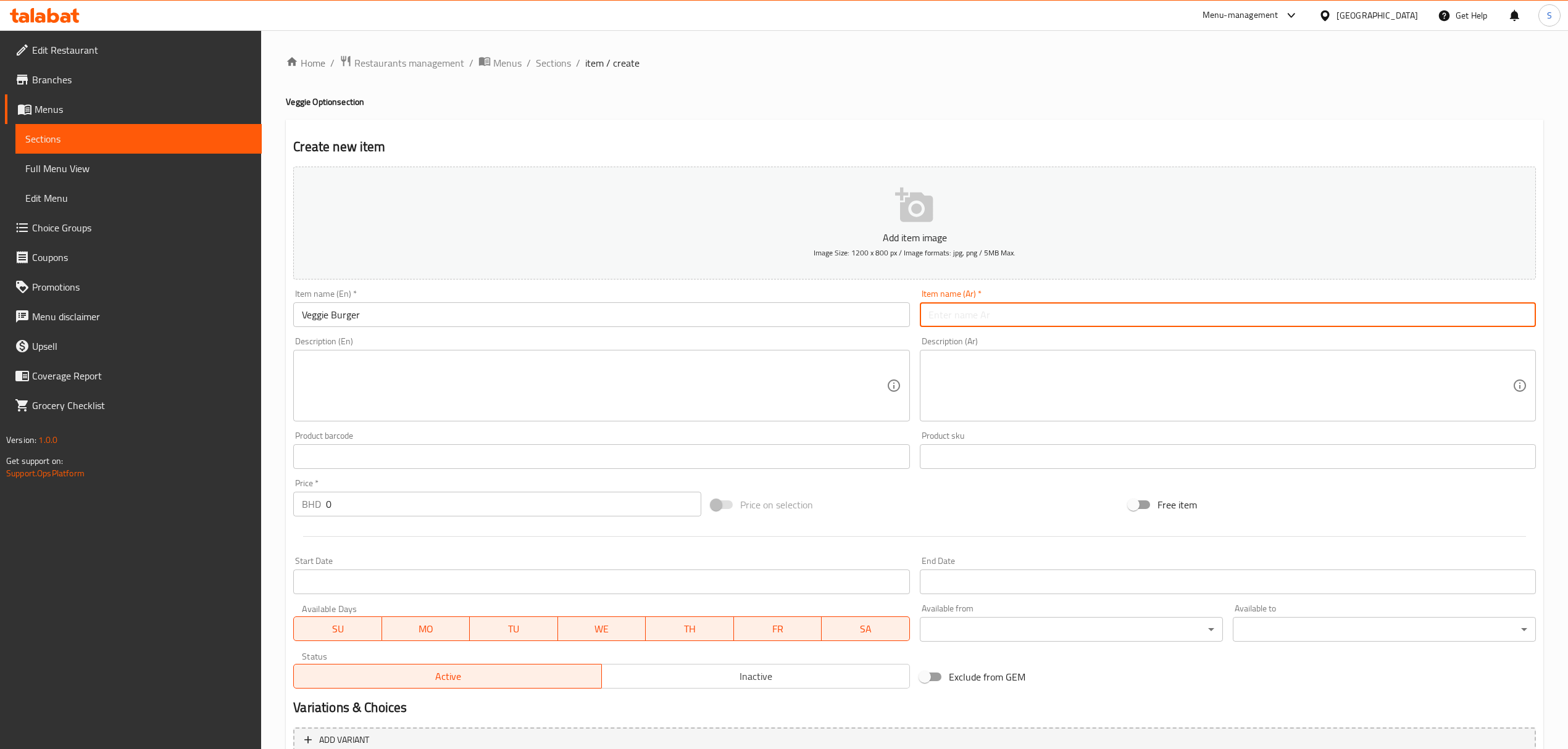
paste input "برجر نباتي"
type input "برجر نباتي"
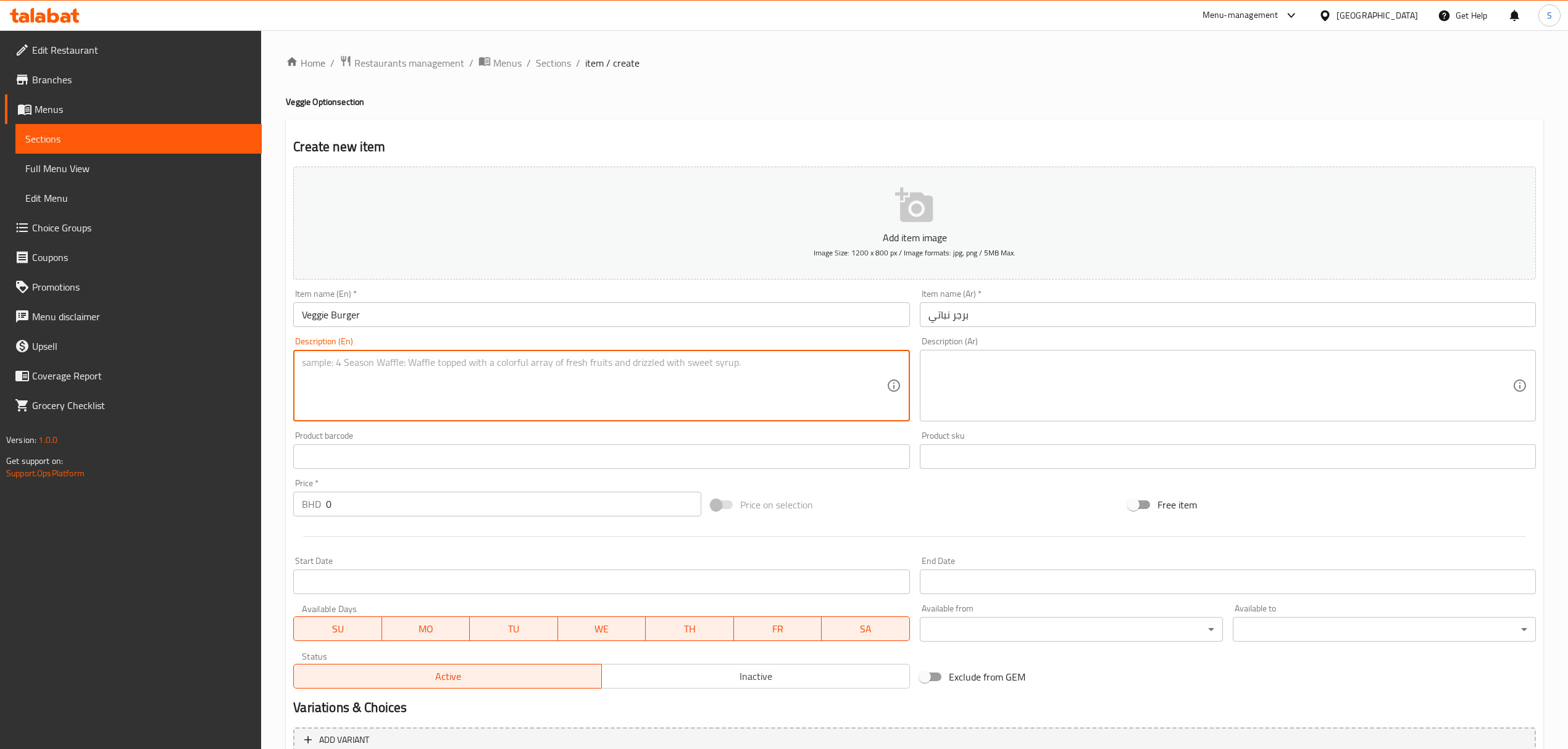
click at [475, 375] on textarea at bounding box center [593, 386] width 584 height 58
paste textarea "A golden, crispy veggie [PERSON_NAME] layered with fresh lettuce, creamy sauce,…"
type textarea "A golden, crispy veggie [PERSON_NAME] layered with fresh lettuce, creamy sauce,…"
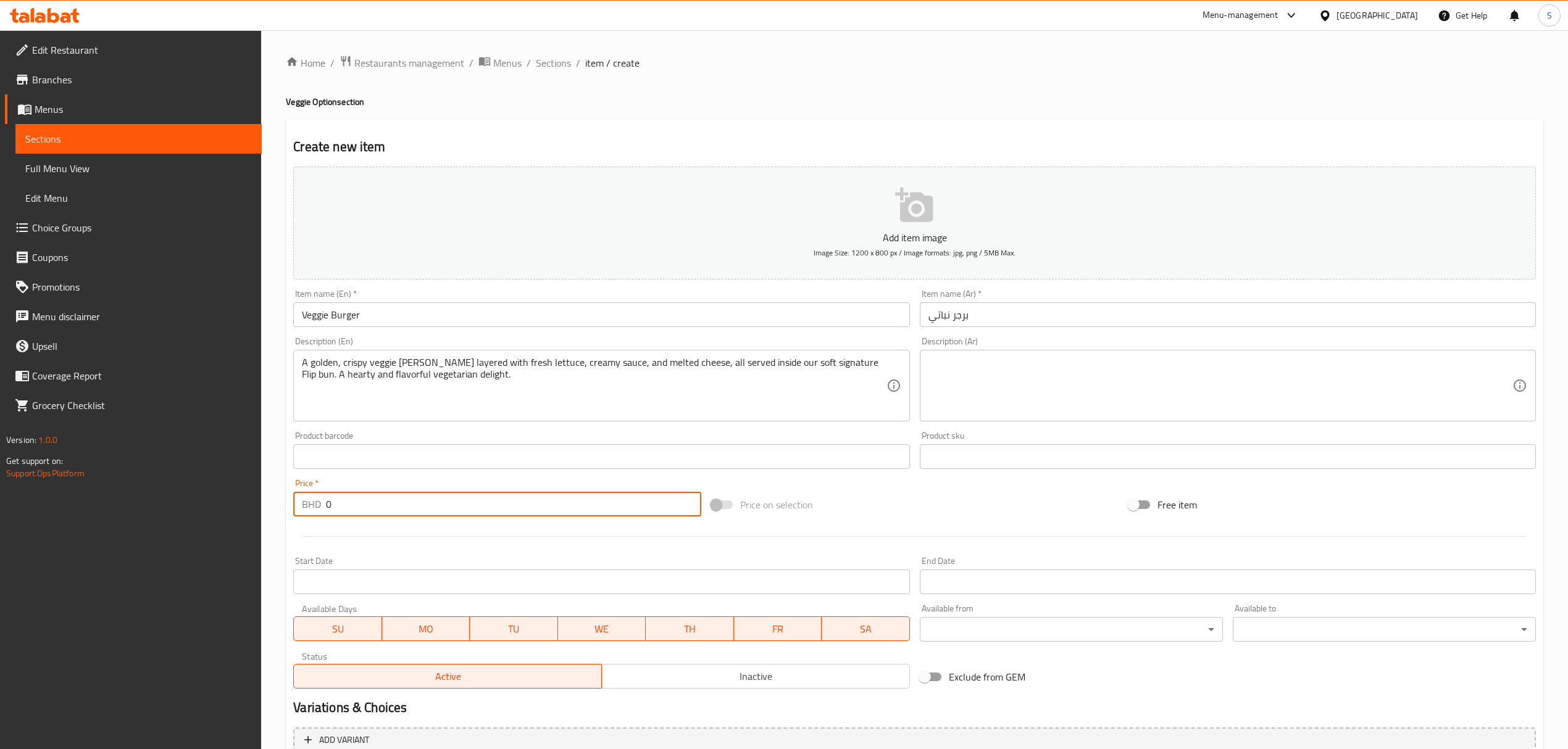
drag, startPoint x: 342, startPoint y: 508, endPoint x: 253, endPoint y: 517, distance: 89.5
click at [250, 517] on div "Edit Restaurant Branches Menus Sections Full Menu View Edit Menu Choice Groups …" at bounding box center [784, 451] width 1568 height 841
paste input "2.28"
type input "2.280"
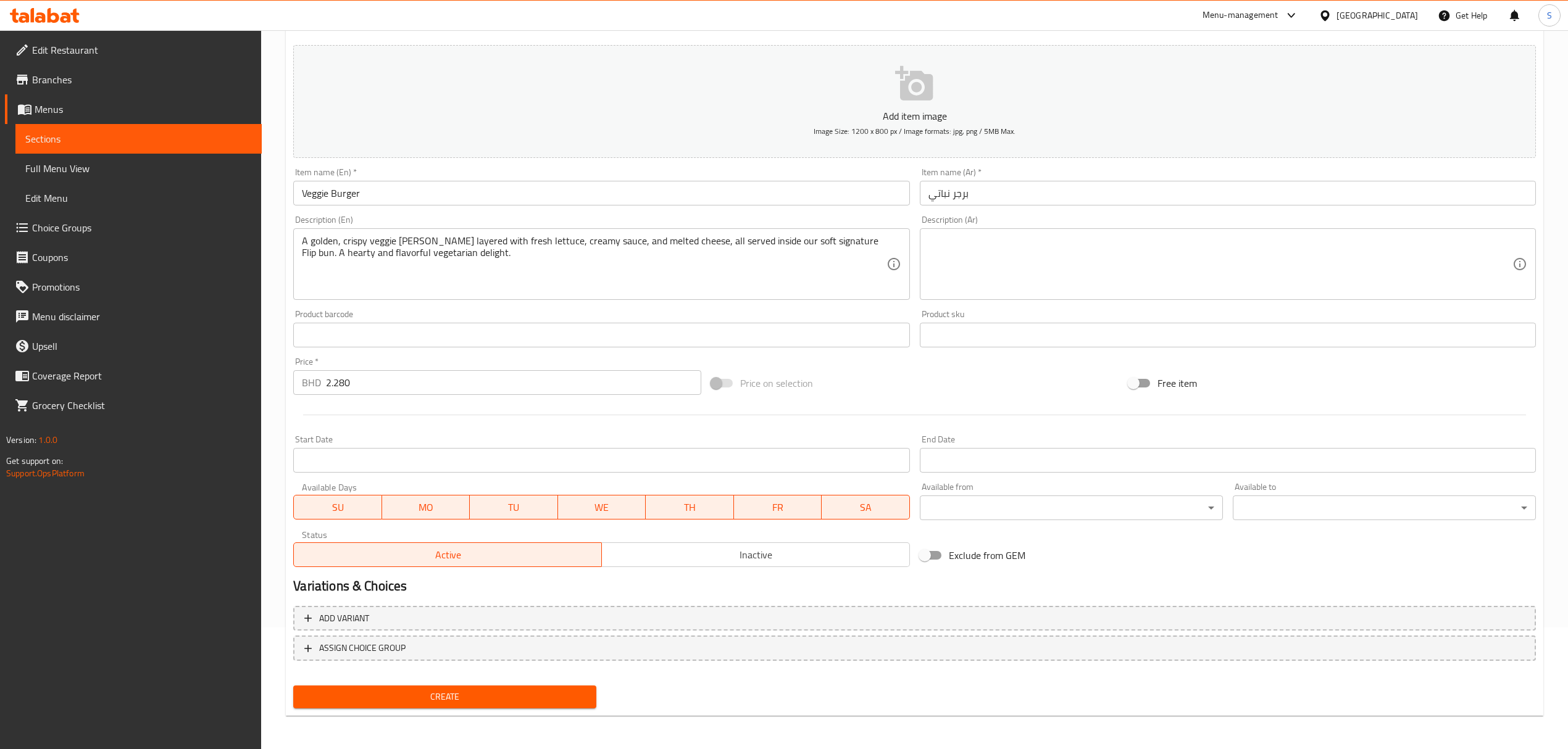
drag, startPoint x: 427, startPoint y: 692, endPoint x: 584, endPoint y: 425, distance: 309.7
click at [427, 692] on span "Create" at bounding box center [445, 697] width 283 height 16
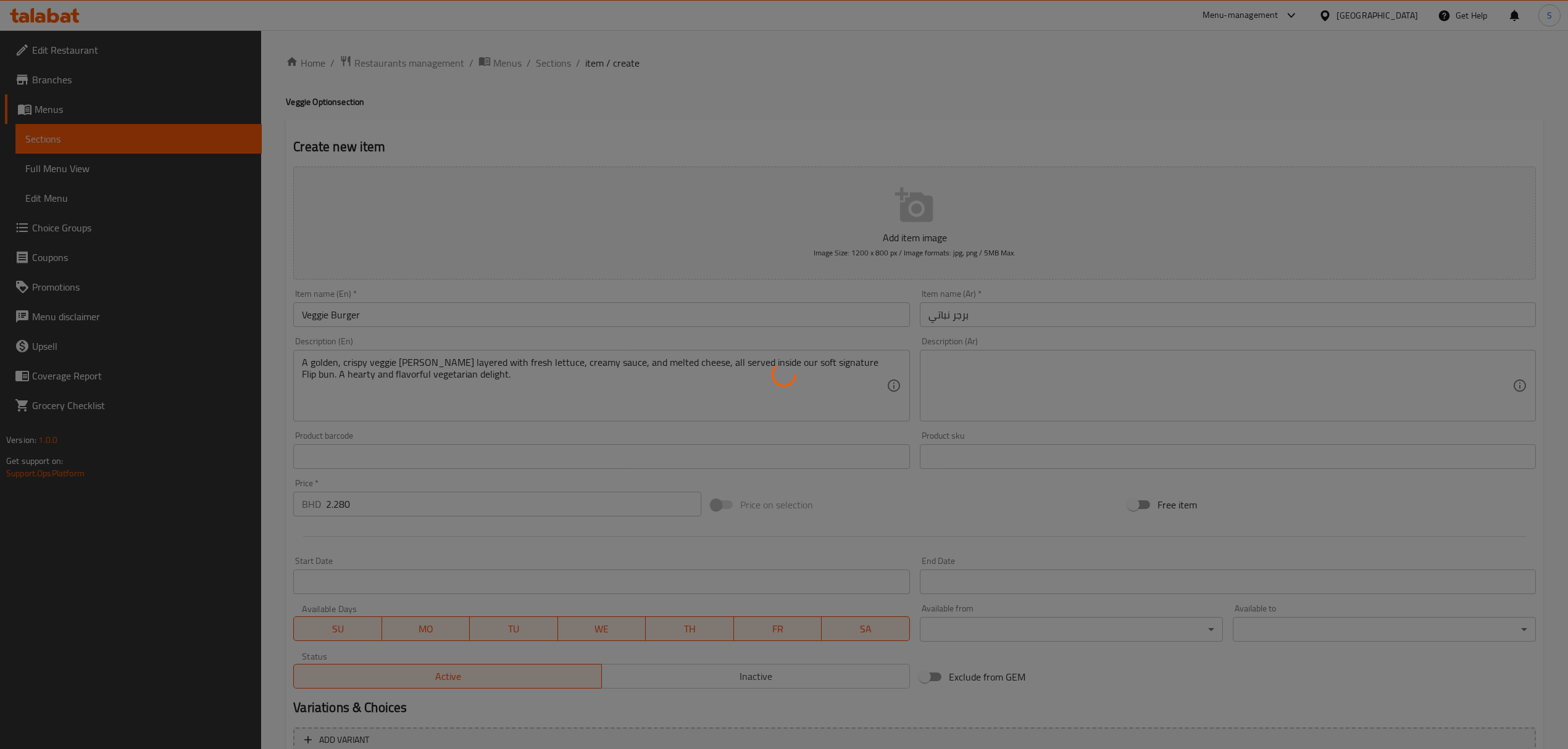
type input "0"
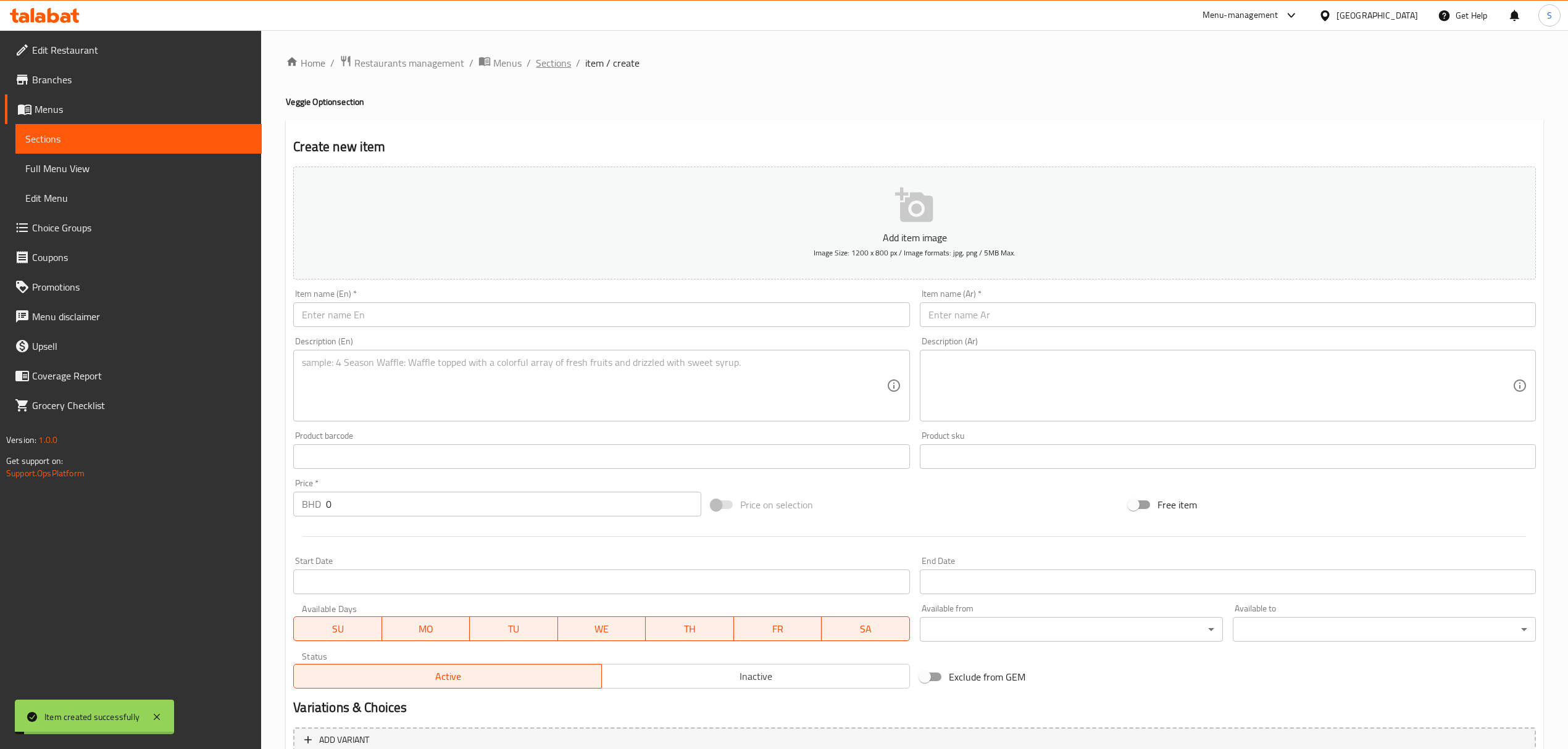
click at [552, 60] on span "Sections" at bounding box center [553, 63] width 35 height 15
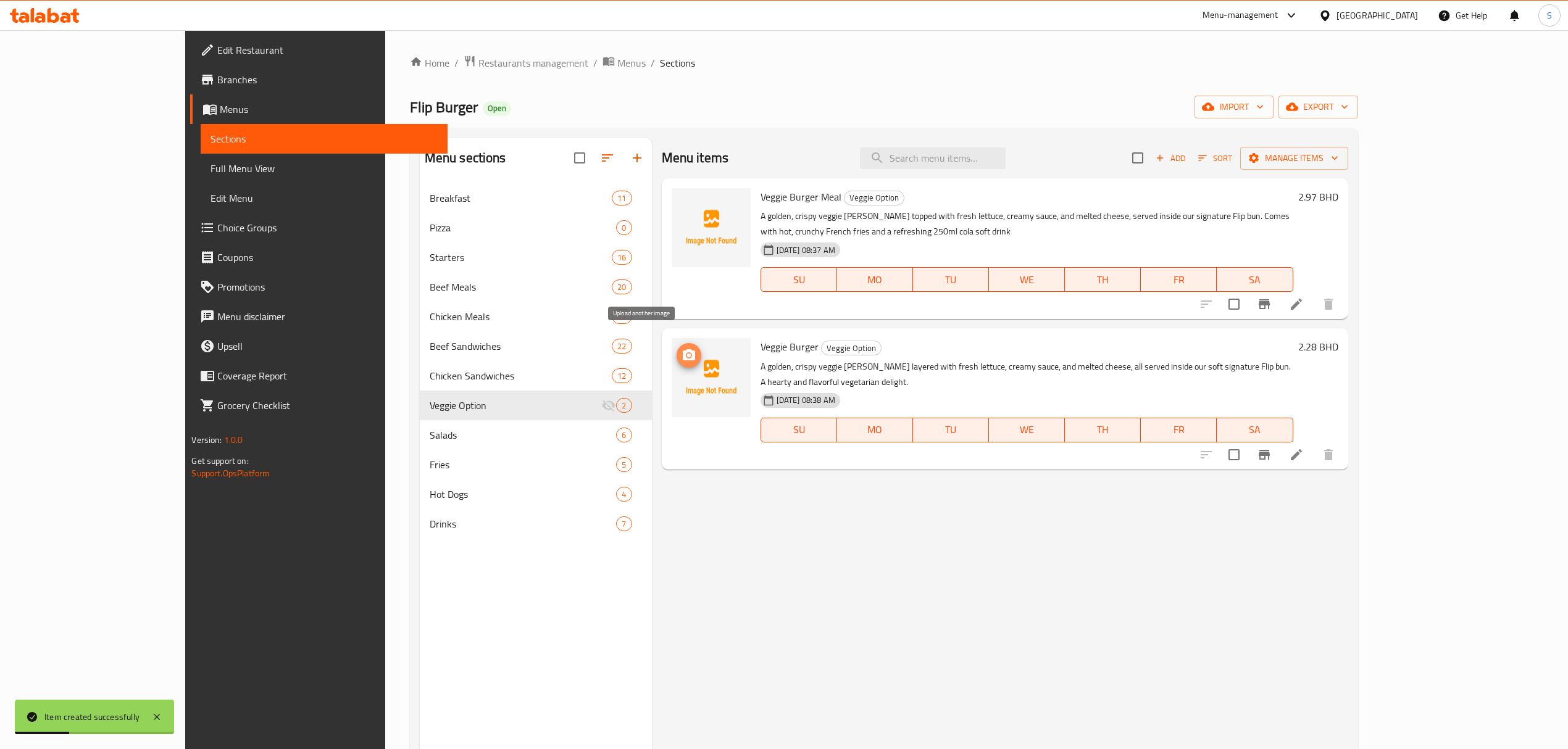
click at [682, 348] on icon "upload picture" at bounding box center [689, 355] width 15 height 15
click at [683, 202] on icon "upload picture" at bounding box center [688, 205] width 12 height 11
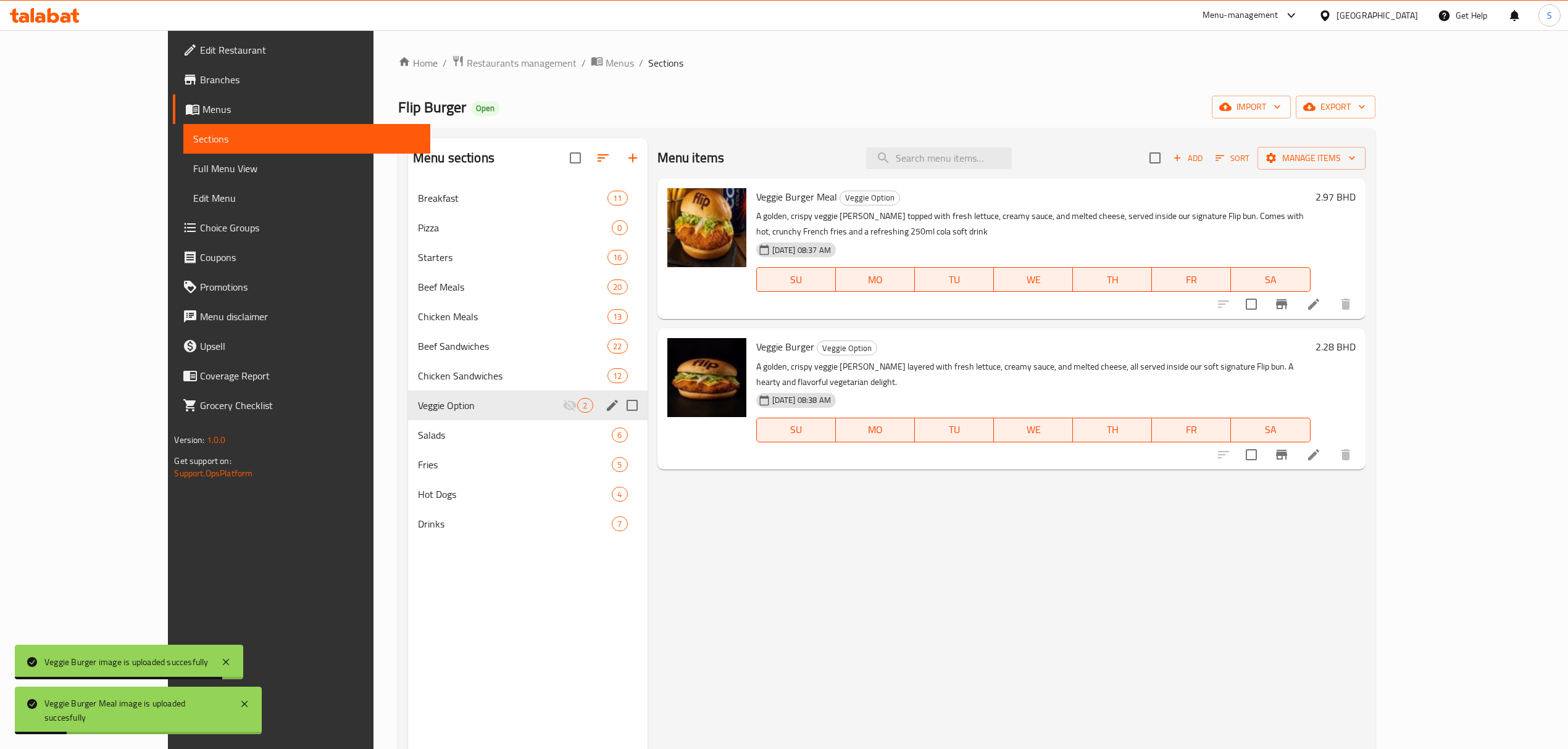
click at [607, 406] on icon "edit" at bounding box center [612, 406] width 11 height 11
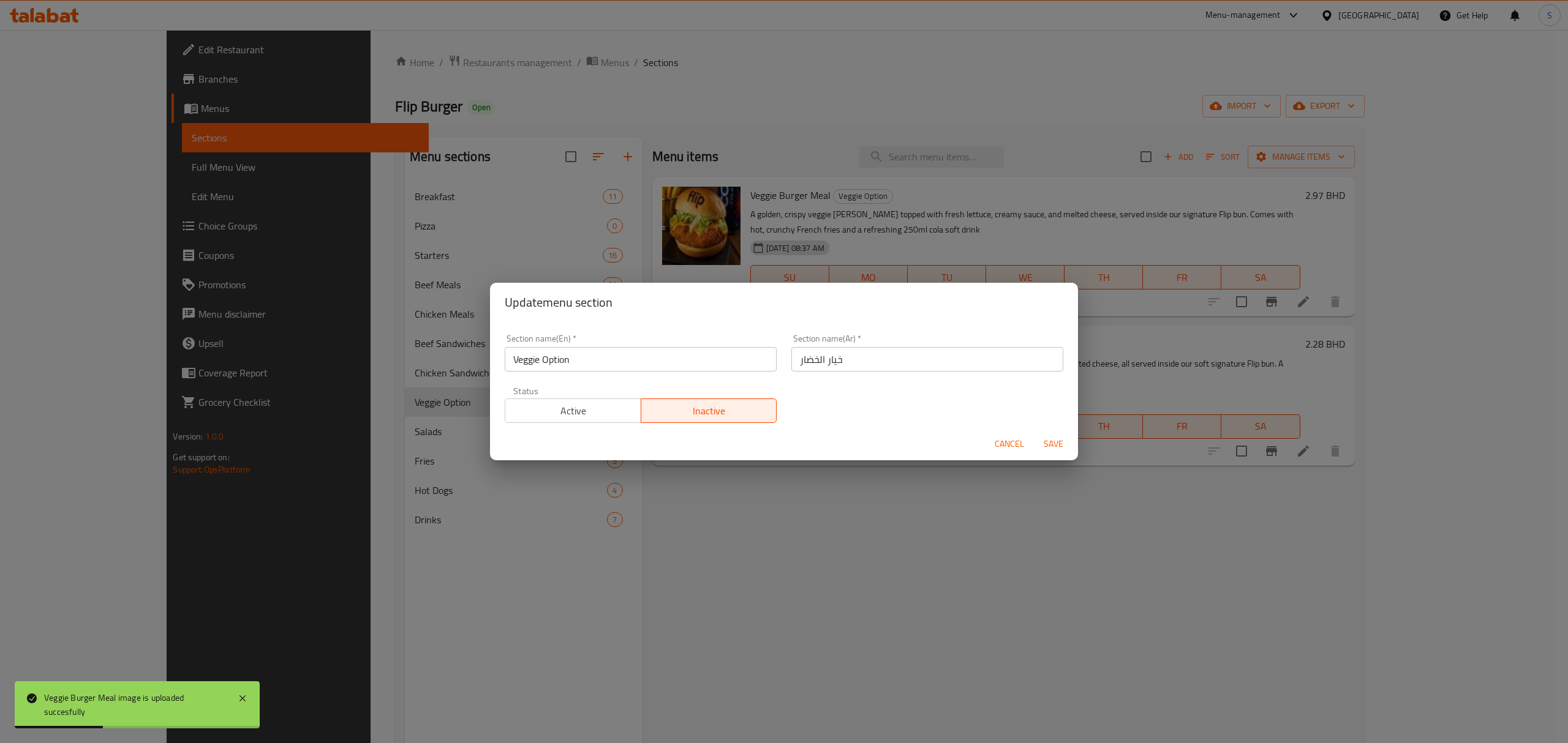
click at [549, 403] on span "Active" at bounding box center [573, 411] width 127 height 17
click at [1054, 439] on span "Save" at bounding box center [1053, 444] width 29 height 16
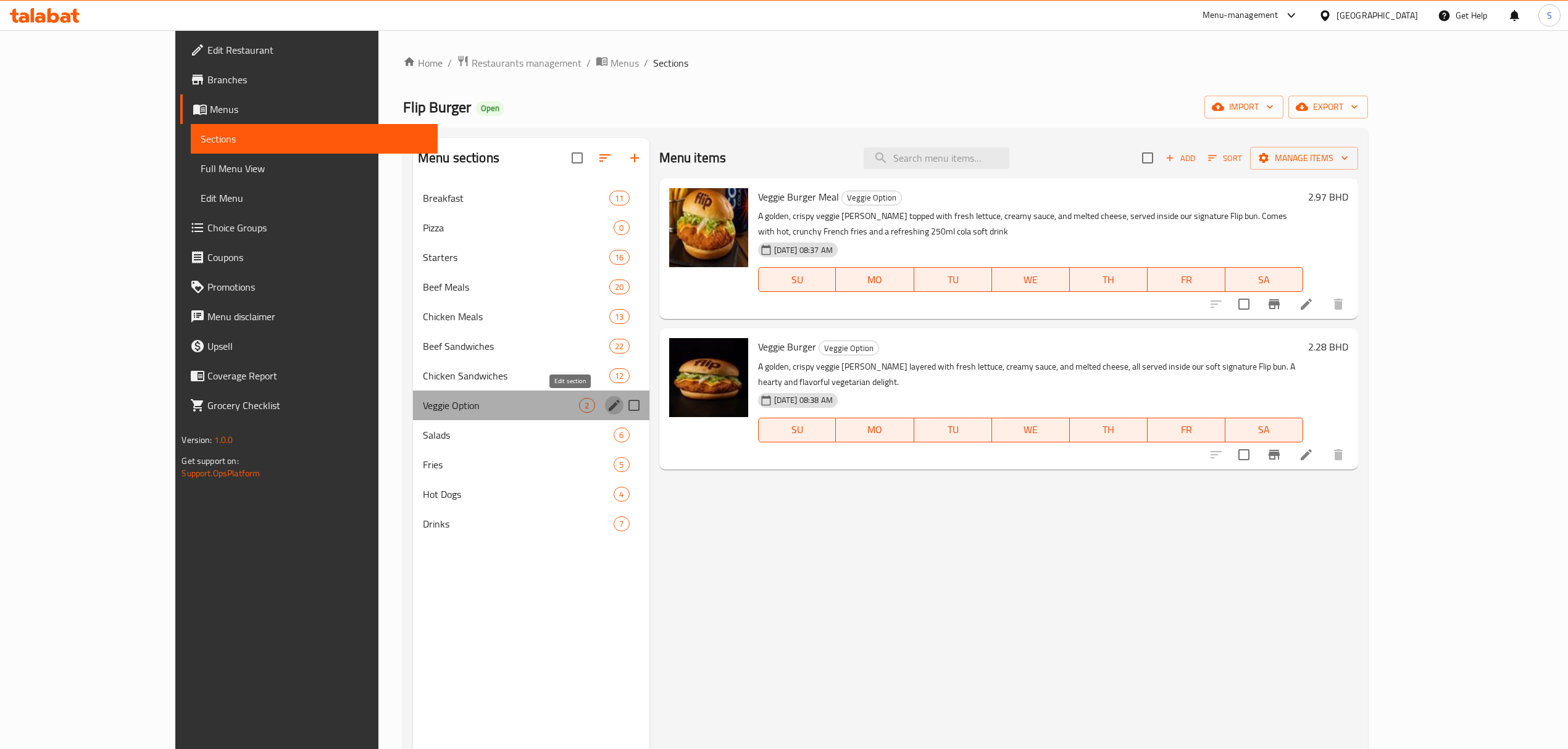
click at [607, 406] on icon "edit" at bounding box center [614, 406] width 15 height 15
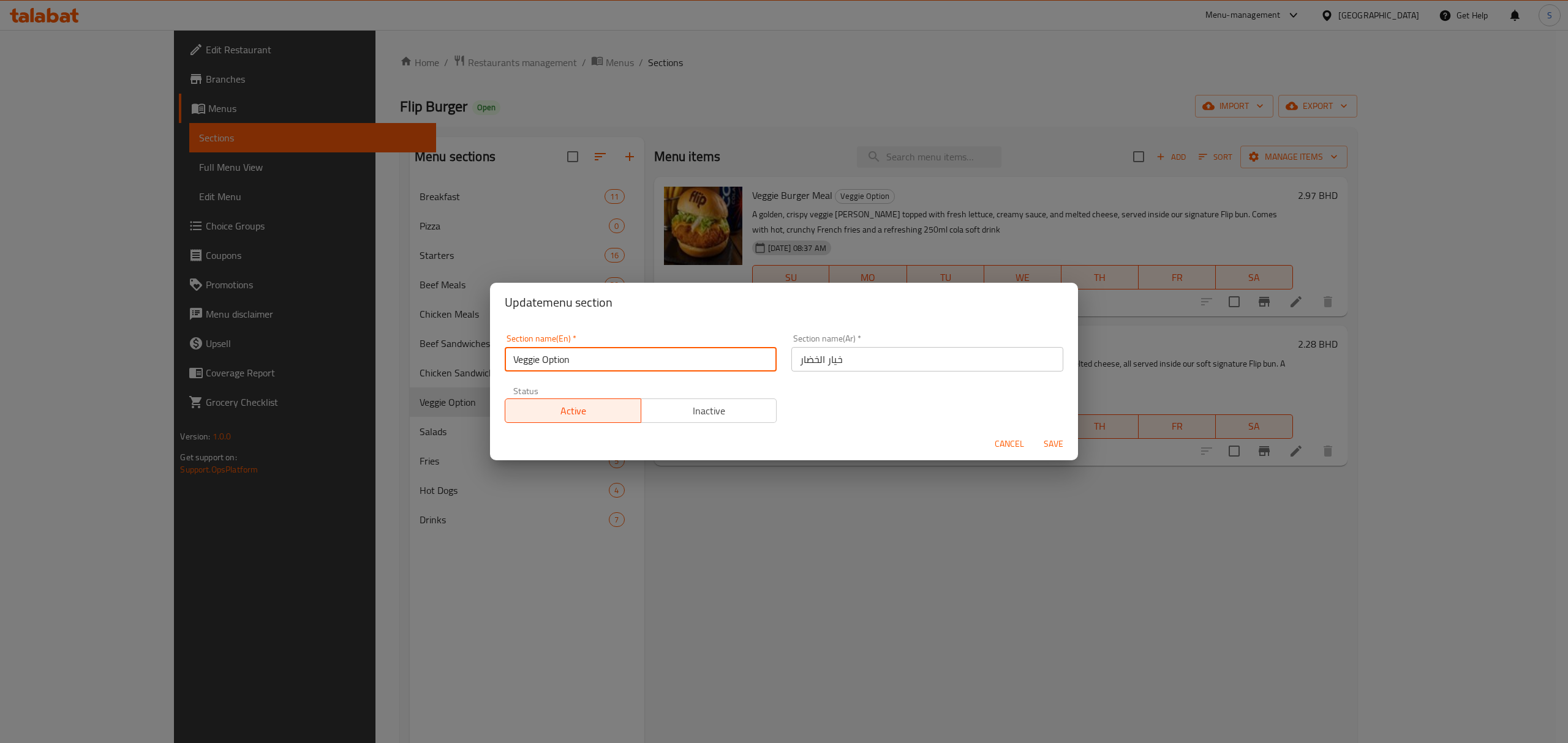
drag, startPoint x: 540, startPoint y: 358, endPoint x: 621, endPoint y: 365, distance: 81.3
click at [621, 365] on input "Veggie Option" at bounding box center [640, 359] width 272 height 25
type input "Veggie"
click at [1052, 438] on span "Save" at bounding box center [1053, 444] width 29 height 16
